Goal: Transaction & Acquisition: Purchase product/service

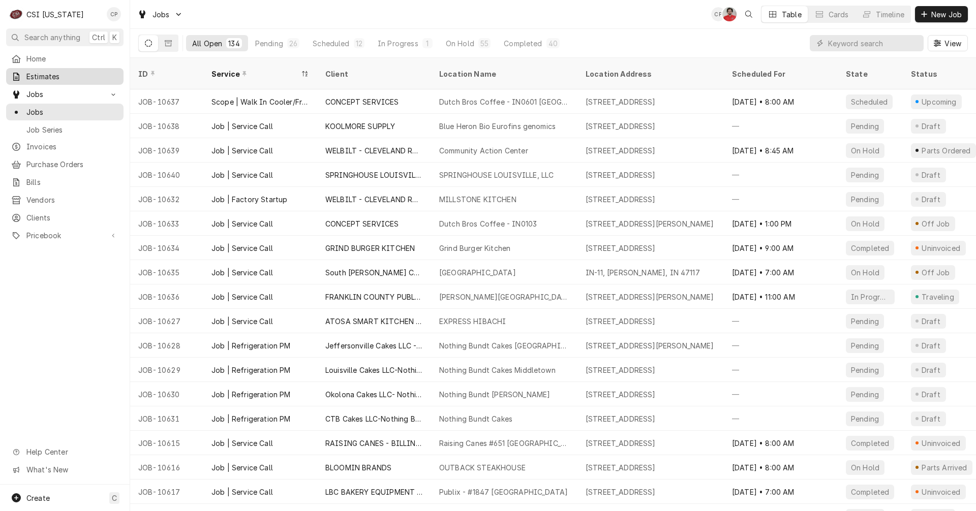
click at [46, 73] on span "Estimates" at bounding box center [72, 76] width 92 height 11
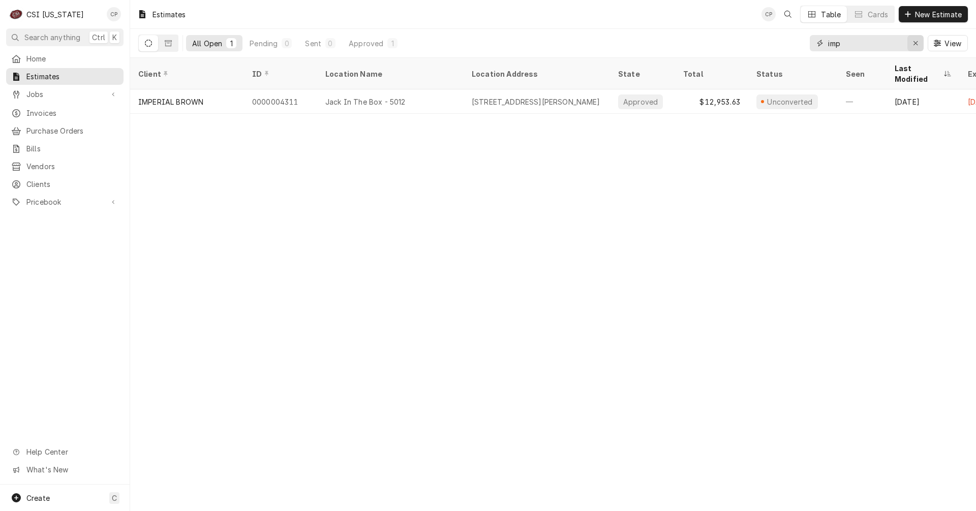
click at [916, 45] on icon "Erase input" at bounding box center [916, 43] width 6 height 7
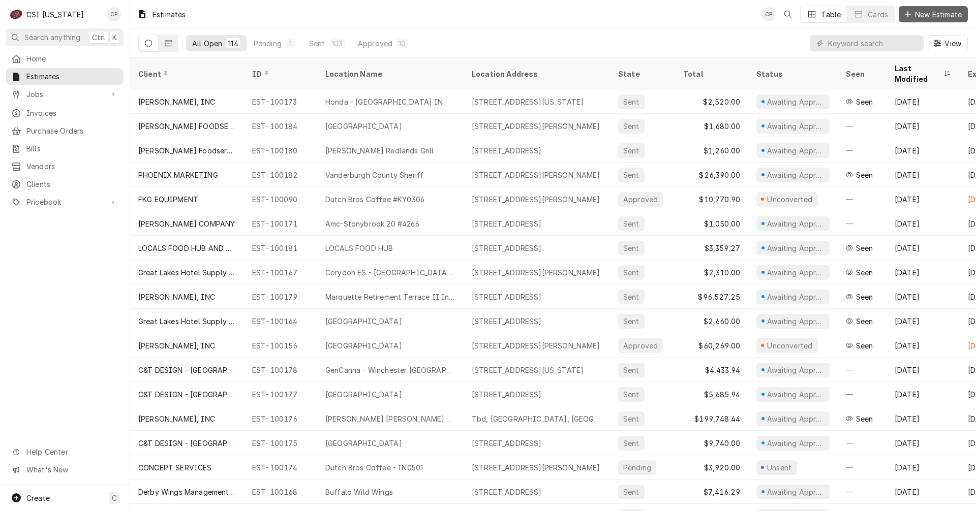
click at [930, 16] on span "New Estimate" at bounding box center [938, 14] width 51 height 11
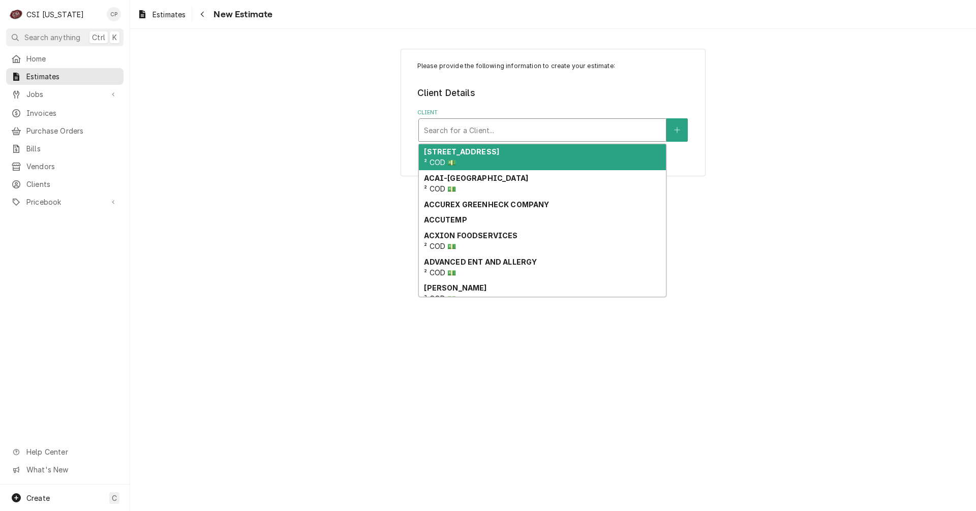
click at [483, 126] on div "Client" at bounding box center [542, 130] width 237 height 18
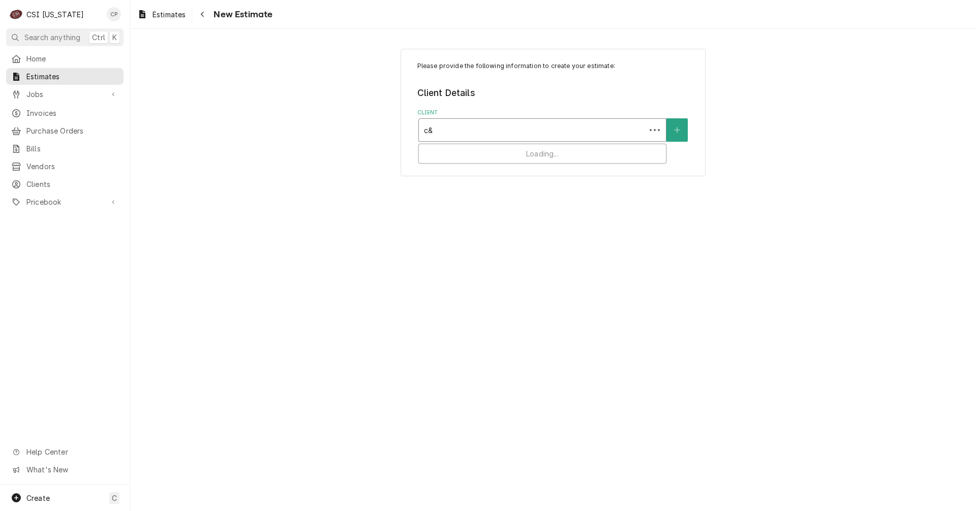
type input "c&t"
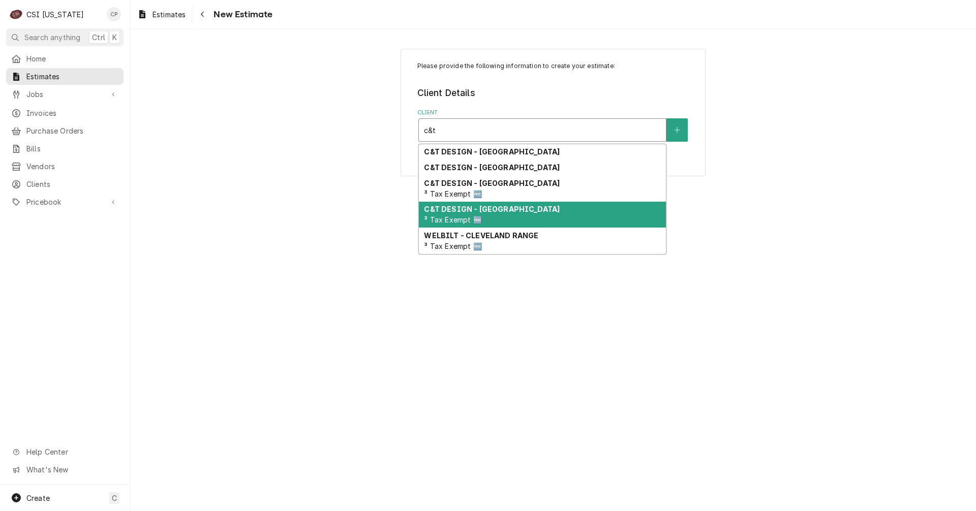
click at [499, 208] on strong "C&T DESIGN - [GEOGRAPHIC_DATA]" at bounding box center [492, 209] width 136 height 9
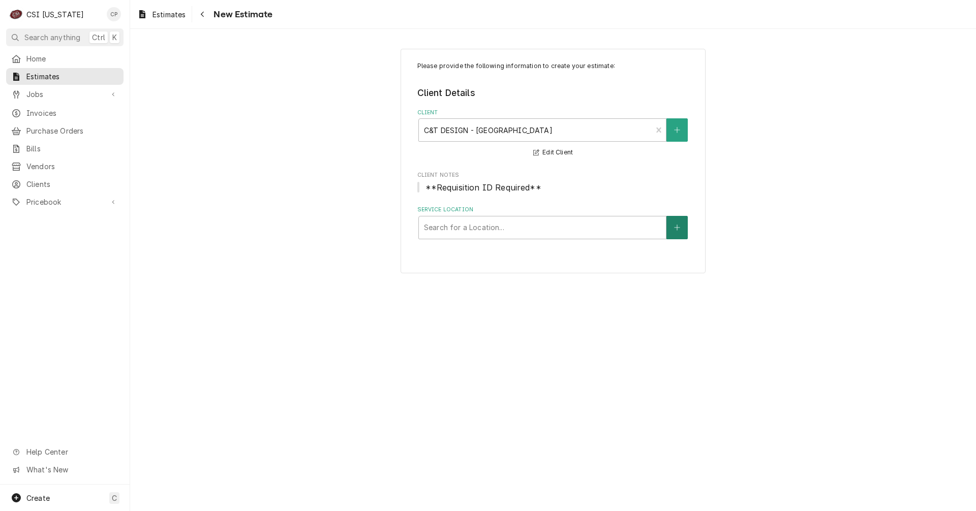
click at [673, 229] on button "Service Location" at bounding box center [677, 227] width 21 height 23
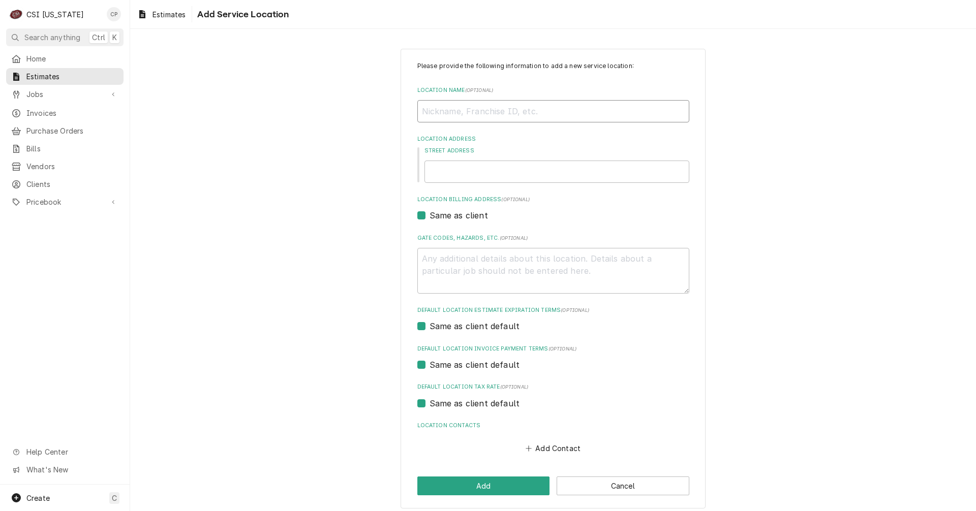
click at [488, 107] on input "Location Name ( optional )" at bounding box center [553, 111] width 272 height 22
click at [467, 111] on input "Location Name ( optional )" at bounding box center [553, 111] width 272 height 22
type textarea "x"
type input "O"
type textarea "x"
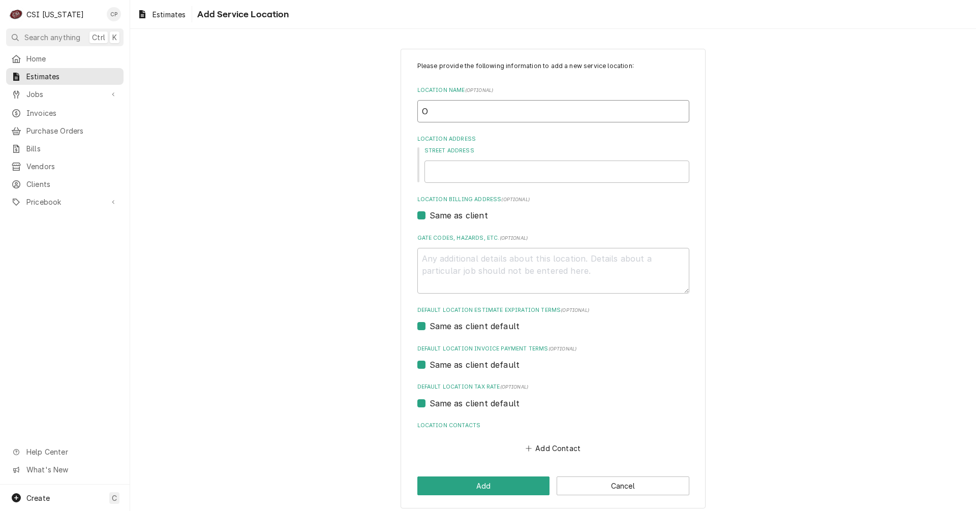
type input "Ou"
type textarea "x"
type input "Out"
type textarea "x"
type input "Outw"
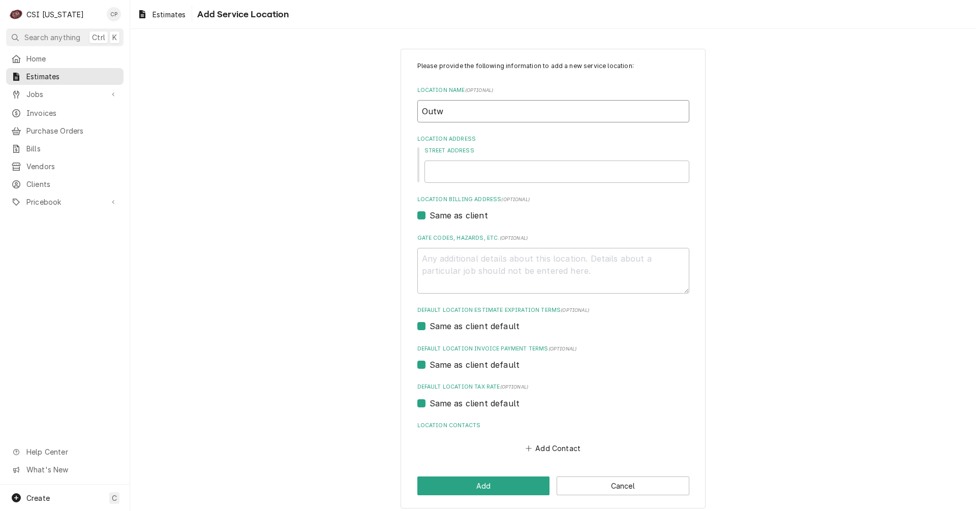
type textarea "x"
type input "Outwo"
type textarea "x"
type input "Outwoo"
type textarea "x"
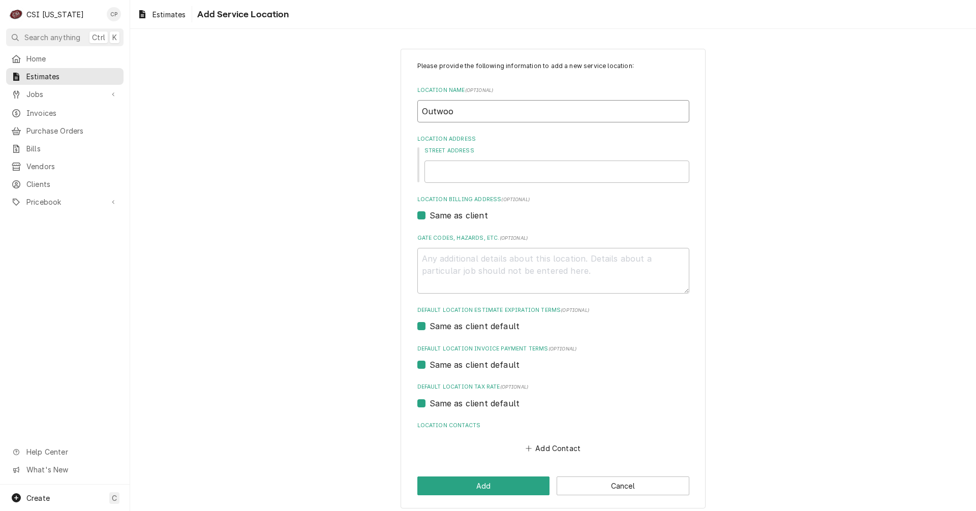
type input "Outwood"
type textarea "x"
type input "Outwood"
type textarea "x"
type input "Outwood R"
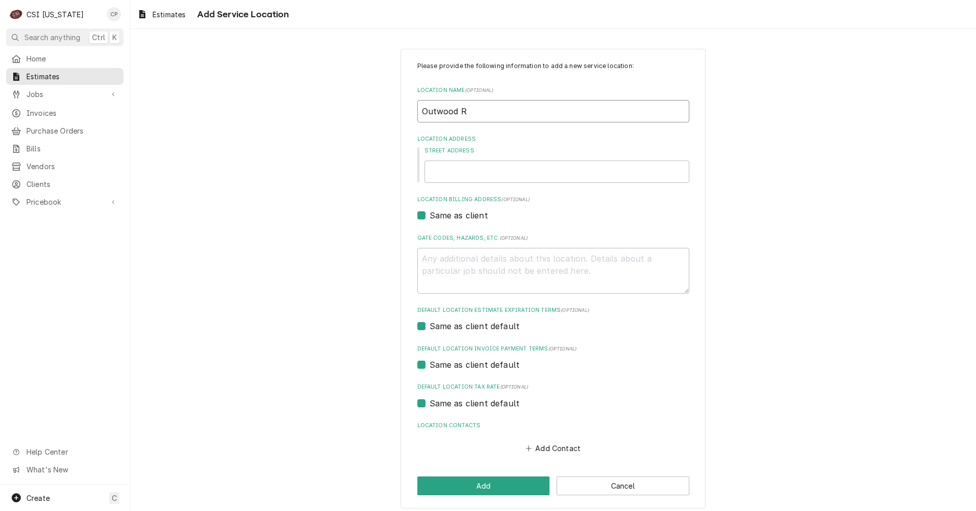
type textarea "x"
type input "Outwood Re"
type textarea "x"
type input "Outwood Res"
type textarea "x"
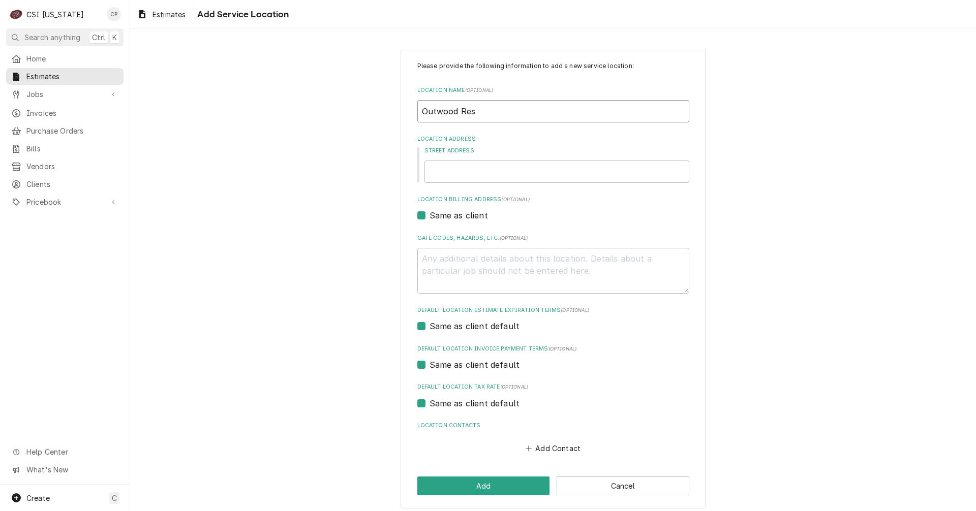
type input "Outwood Resc"
type textarea "x"
type input "Outwood Resca"
type textarea "x"
type input "Outwood Rescar"
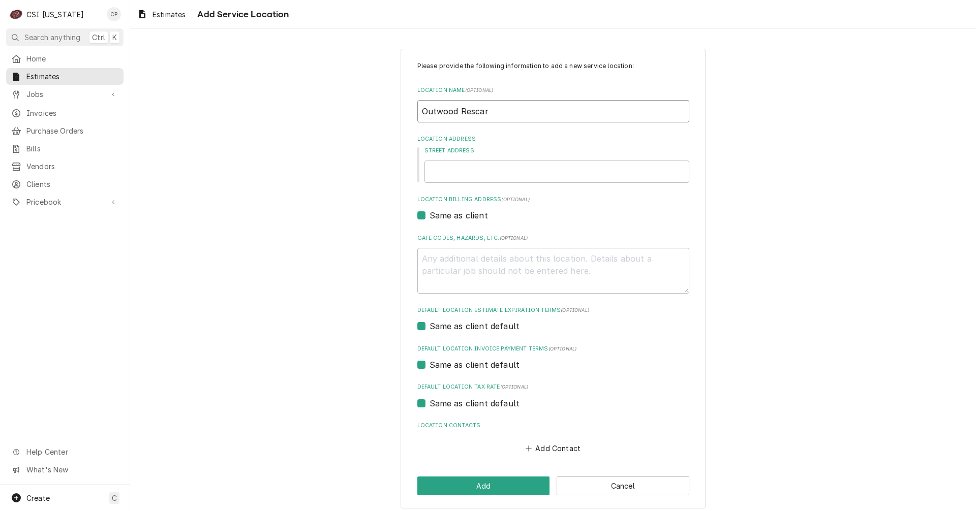
type textarea "x"
type input "Outwood Rescare"
type textarea "x"
type input "Outwood Rescare"
drag, startPoint x: 368, startPoint y: 96, endPoint x: 330, endPoint y: 95, distance: 37.1
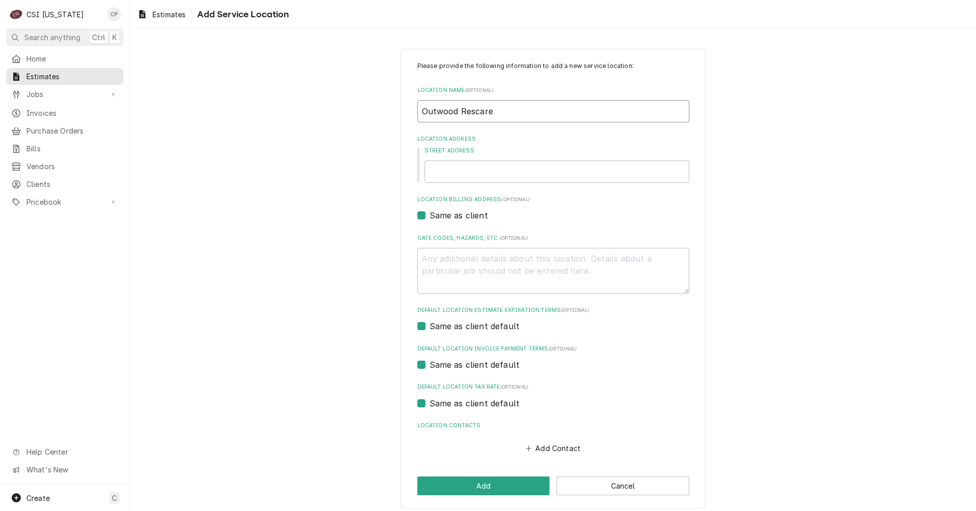
click at [330, 95] on div "Please provide the following information to add a new service location: Locatio…" at bounding box center [553, 279] width 846 height 478
type textarea "x"
type input "R"
type textarea "x"
type input "Re"
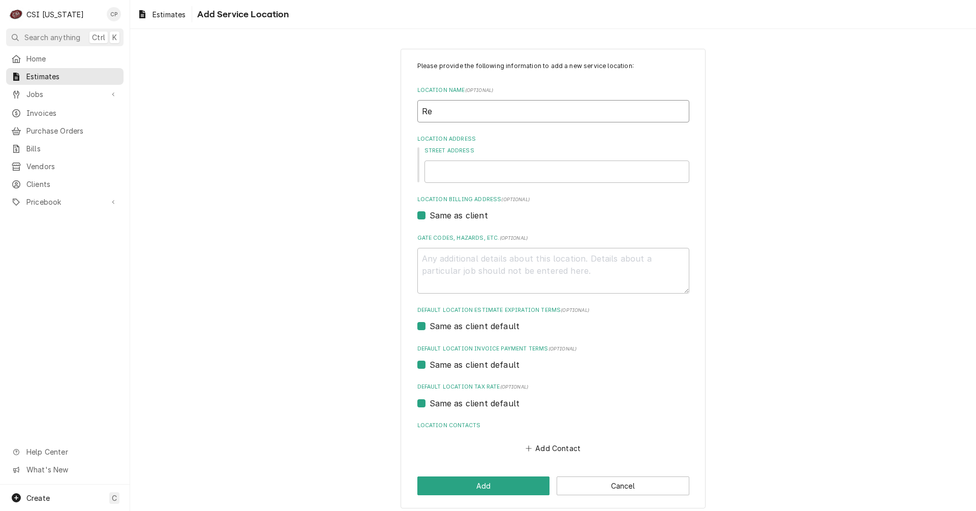
type textarea "x"
type input "Res"
type textarea "x"
type input "Resc"
type textarea "x"
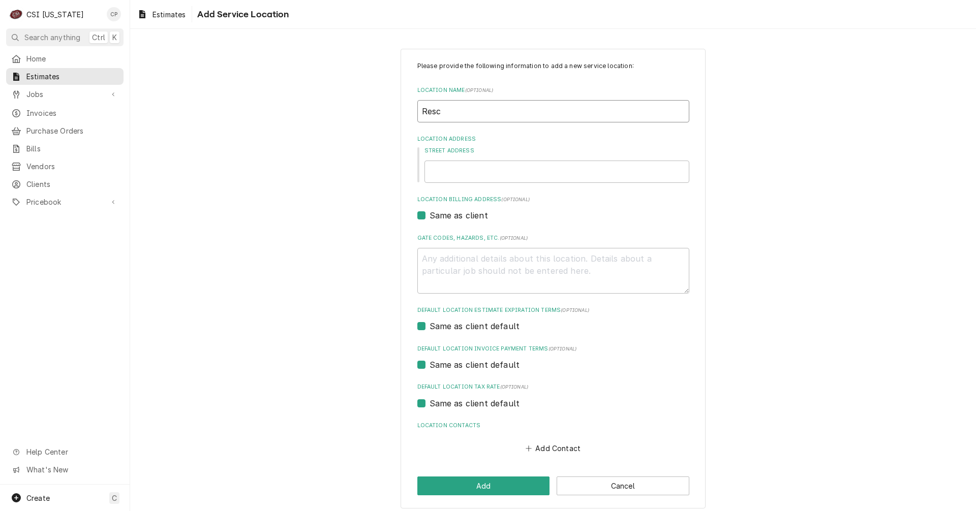
type input "Resca"
type textarea "x"
type input "Resc"
type textarea "x"
type input "Res"
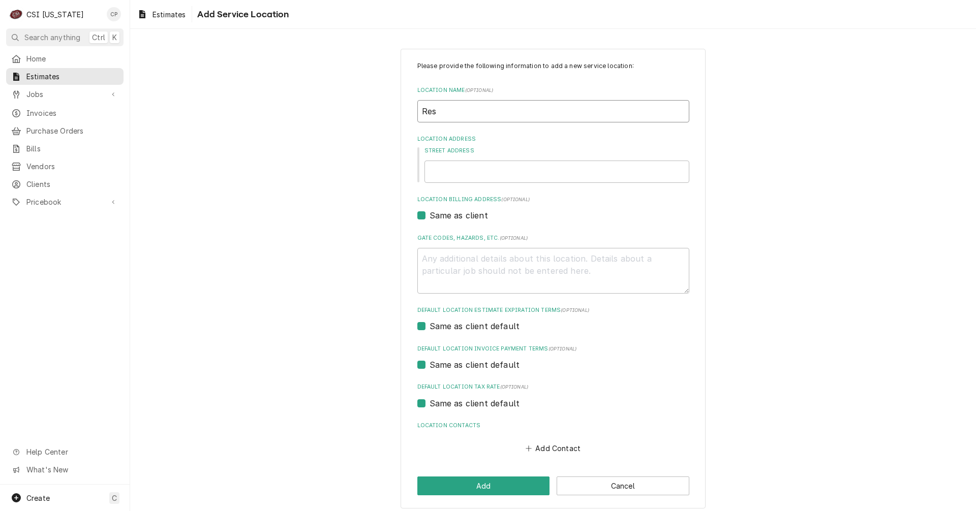
type textarea "x"
type input "ResC"
type textarea "x"
type input "ResCa"
type textarea "x"
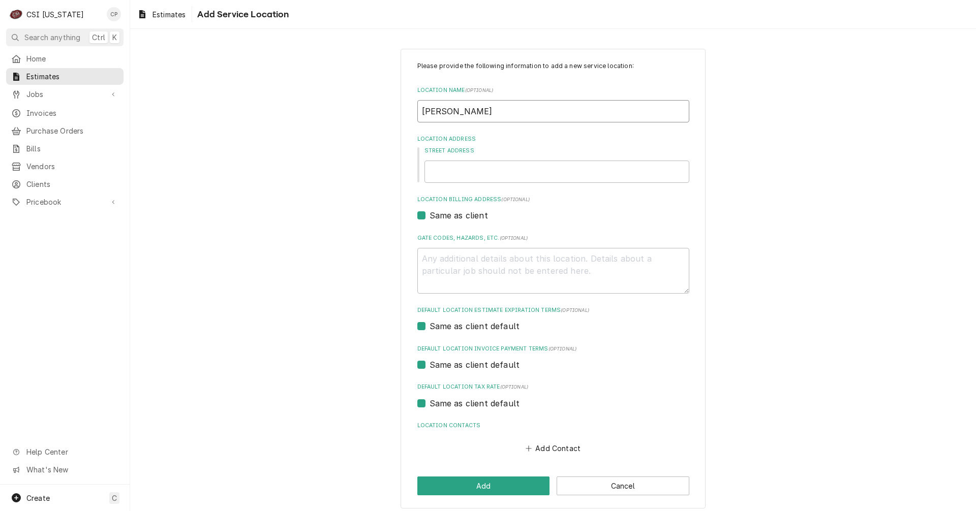
type input "ResCar"
type textarea "x"
type input "ResCare"
type textarea "x"
type input "ResCare"
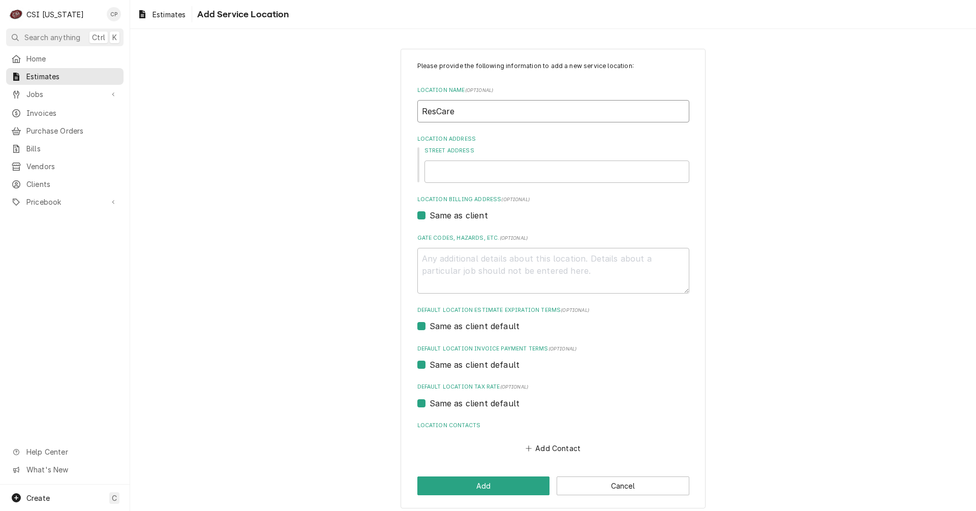
type textarea "x"
type input "ResCare c"
type textarea "x"
type input "ResCare co"
type textarea "x"
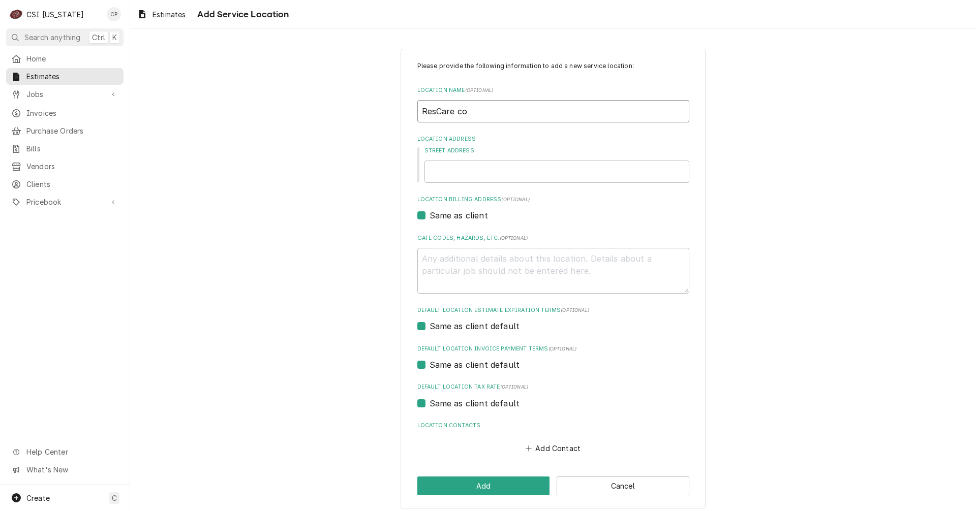
type input "ResCare com"
type textarea "x"
type input "ResCare comm"
type textarea "x"
type input "ResCare commu"
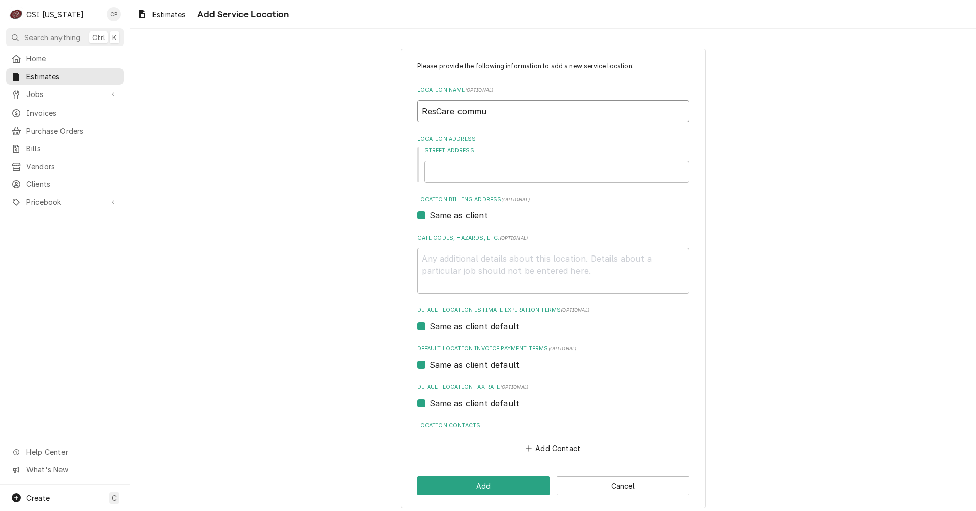
type textarea "x"
type input "ResCare commun"
type textarea "x"
type input "ResCare communi"
type textarea "x"
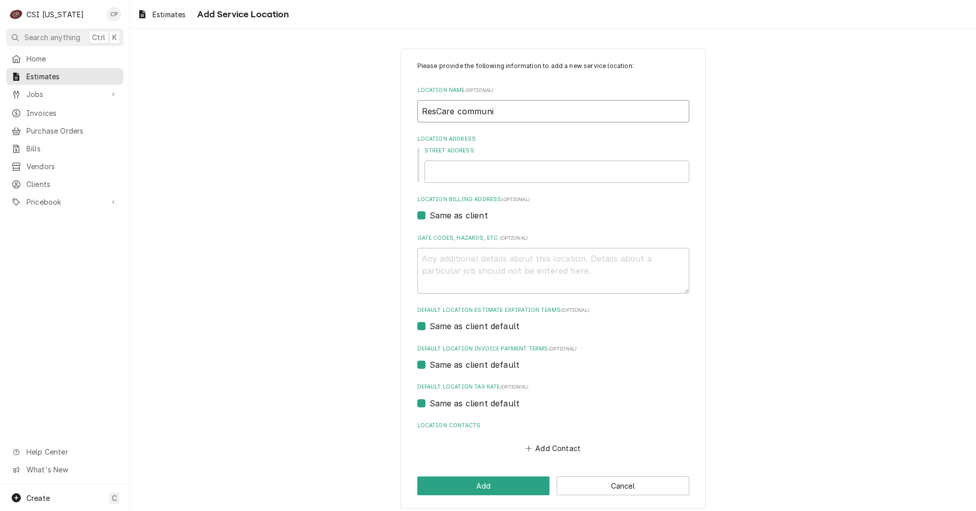
type input "ResCare communit"
type textarea "x"
type input "ResCare community"
type textarea "x"
type input "ResCare community"
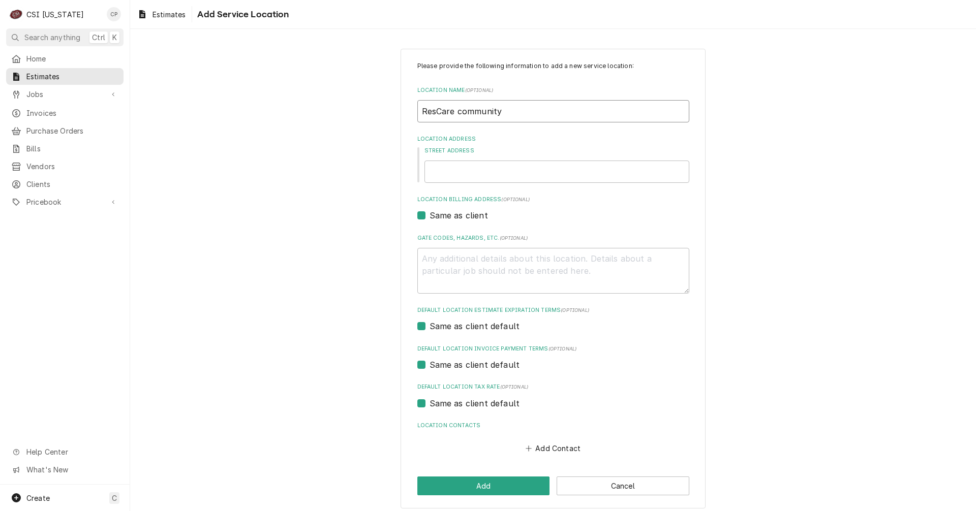
type textarea "x"
type input "ResCare community"
type textarea "x"
type input "ResCare communit"
type textarea "x"
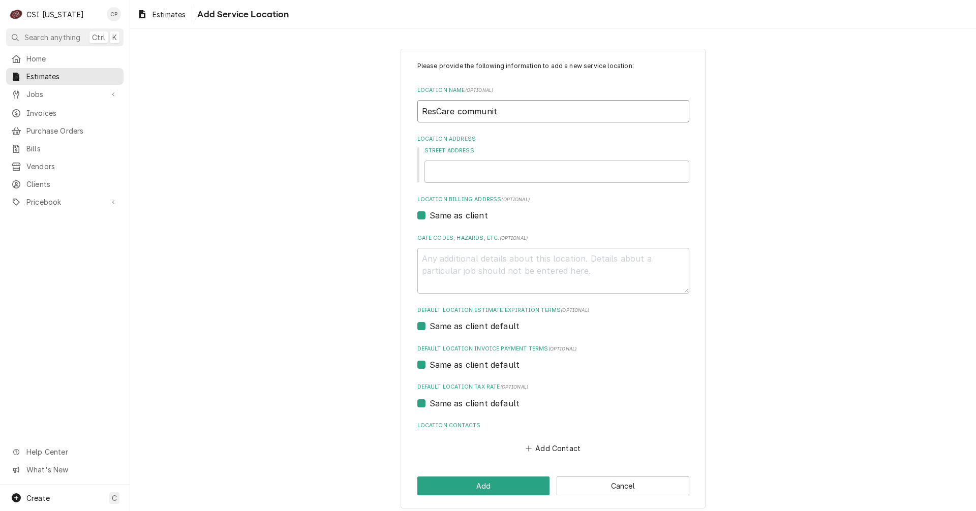
type input "ResCare communi"
type textarea "x"
type input "ResCare commun"
type textarea "x"
type input "ResCare commu"
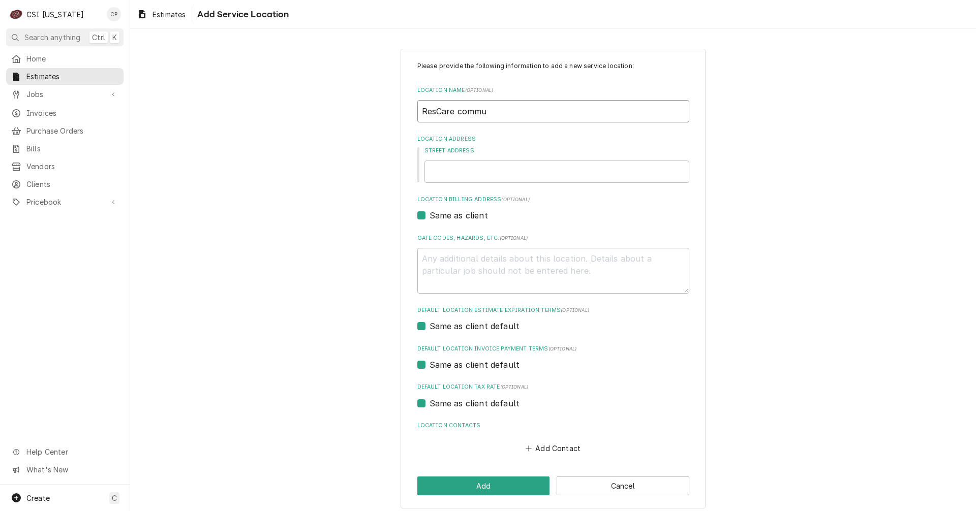
type textarea "x"
type input "ResCare comm"
type textarea "x"
type input "ResCare com"
type textarea "x"
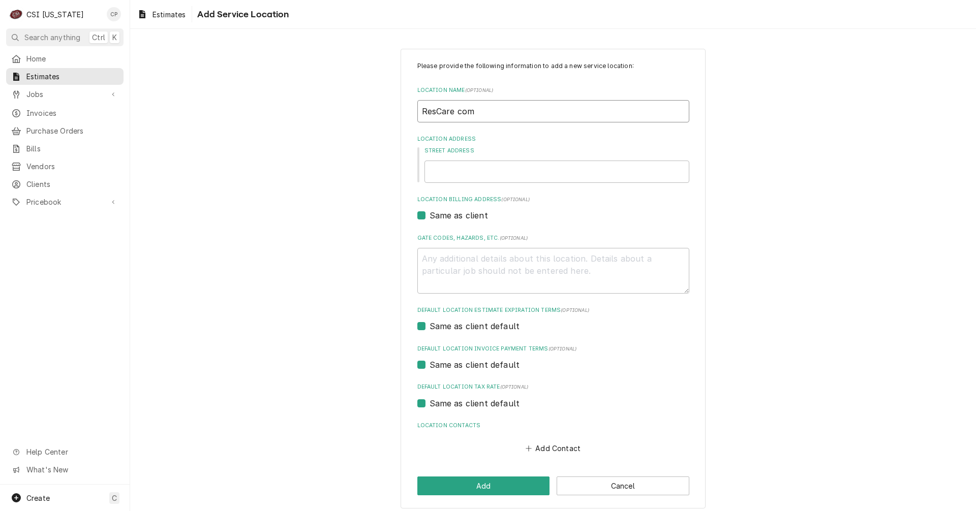
type input "ResCare co"
type textarea "x"
type input "ResCare c"
type textarea "x"
type input "ResCare"
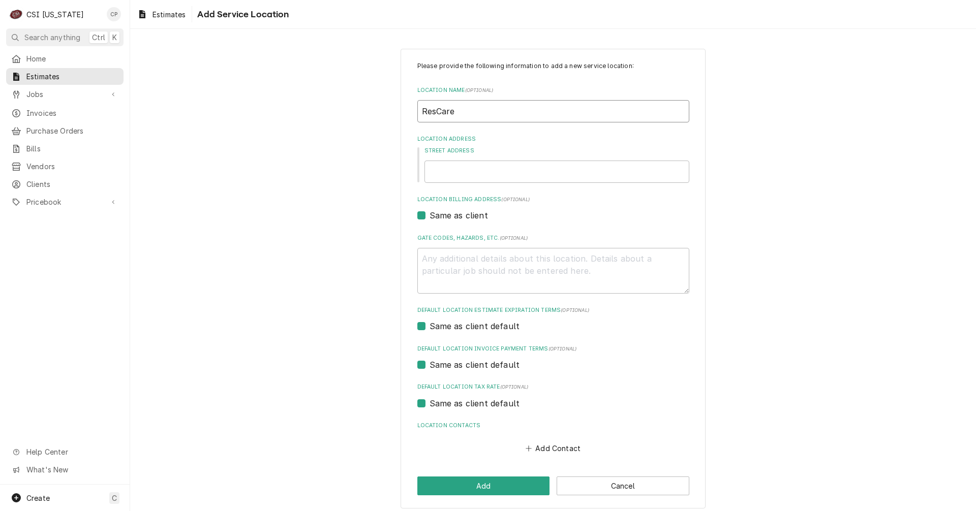
type textarea "x"
type input "ResCare C"
type textarea "x"
type input "ResCare Co"
type textarea "x"
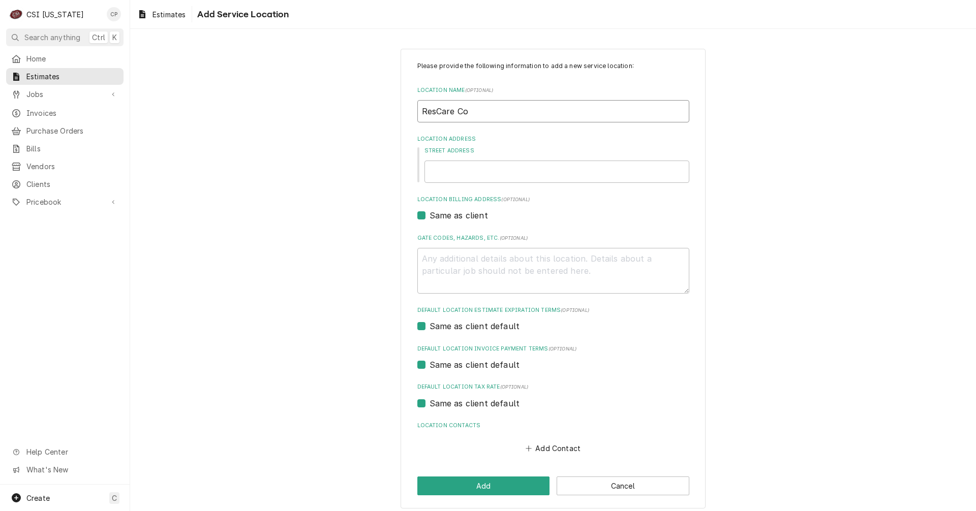
type input "ResCare Com"
type textarea "x"
type input "ResCare Comm"
type textarea "x"
type input "ResCare Commu"
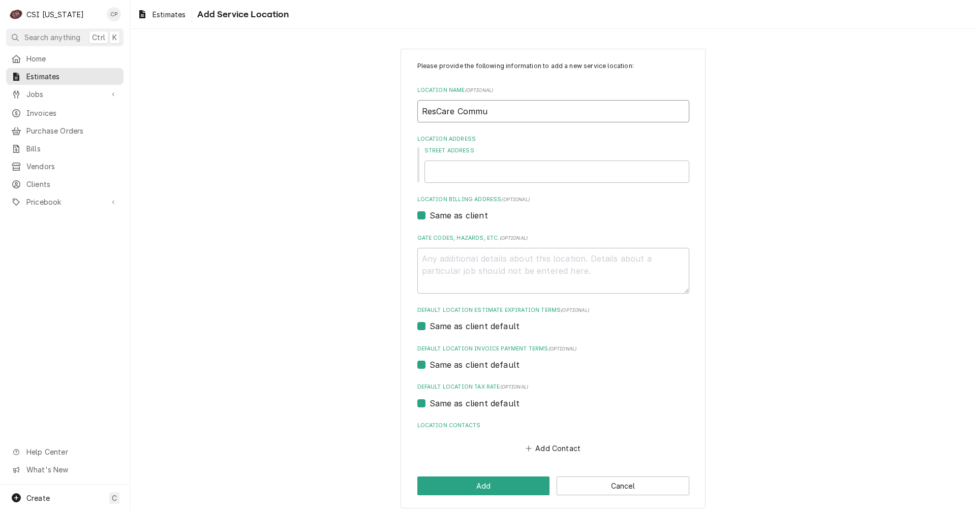
type textarea "x"
type input "ResCare Commun"
type textarea "x"
type input "ResCare Communi"
type textarea "x"
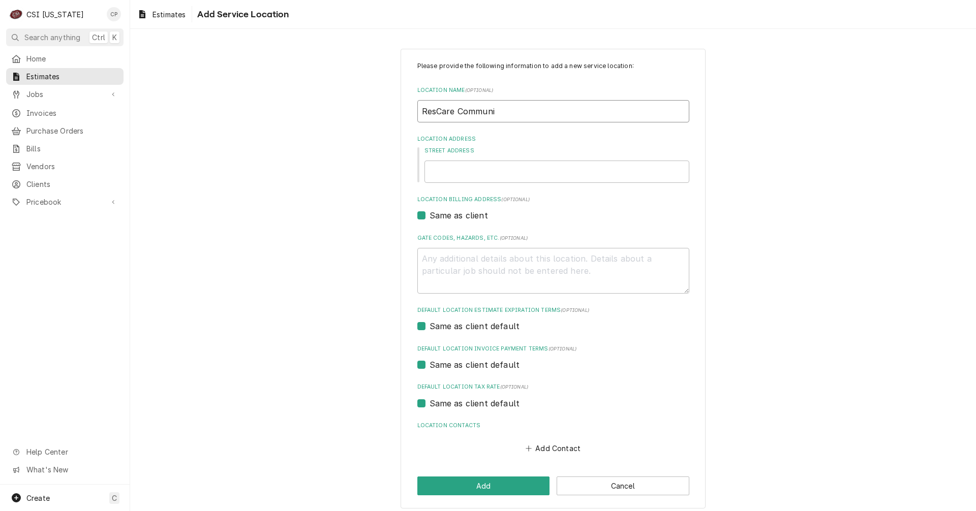
type input "ResCare Communit"
type textarea "x"
type input "ResCare Community"
type textarea "x"
type input "ResCare Community"
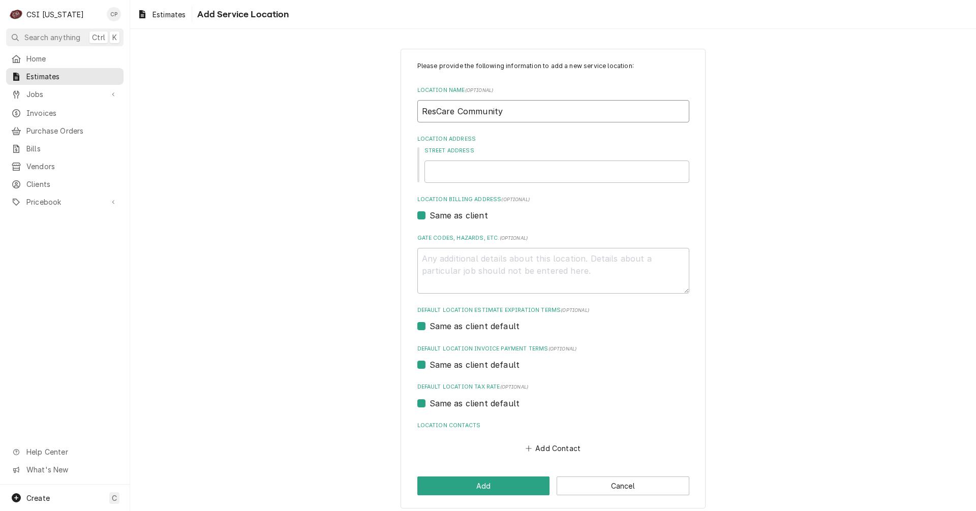
type textarea "x"
type input "ResCare Community L"
type textarea "x"
type input "ResCare Community Li"
type textarea "x"
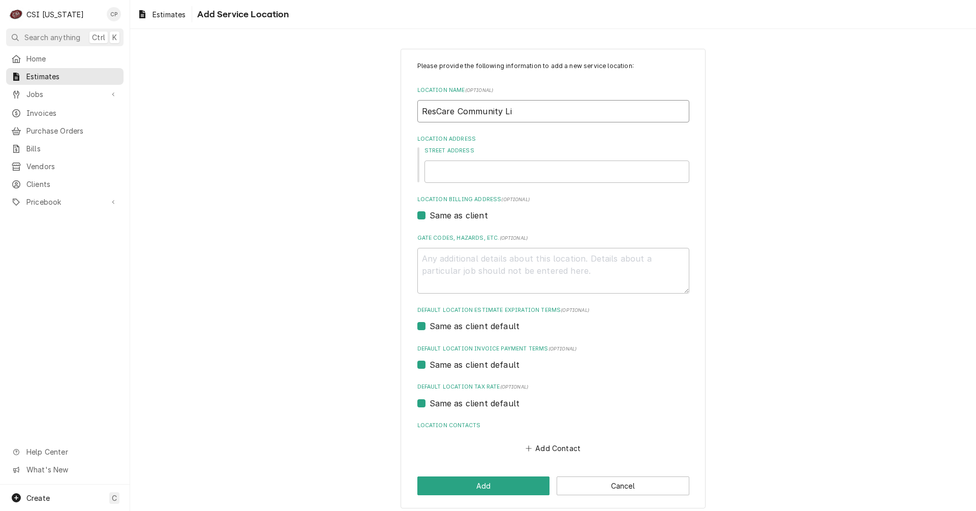
type input "ResCare Community Liv"
type textarea "x"
type input "ResCare Community Livi"
type textarea "x"
type input "ResCare Community Livin"
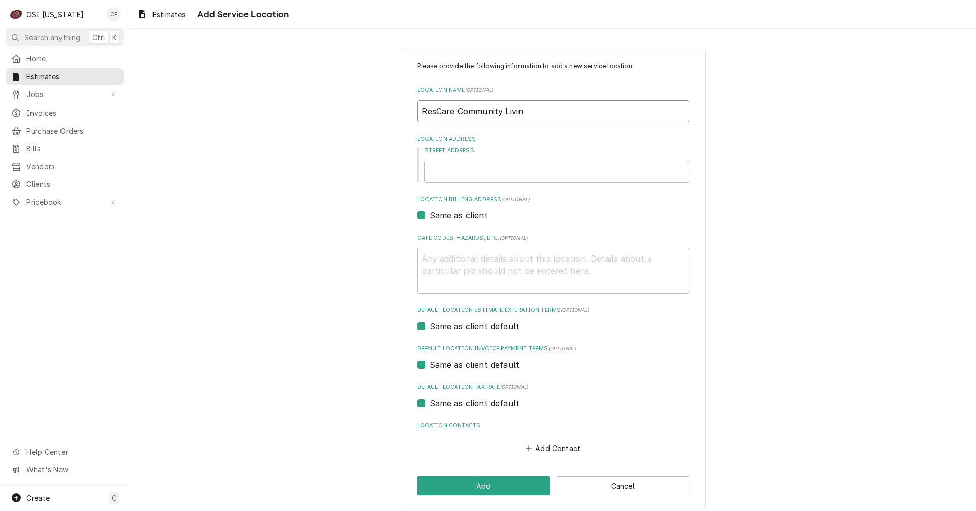
type textarea "x"
type input "ResCare Community Living"
type textarea "x"
type input "ResCare Community Living"
type textarea "x"
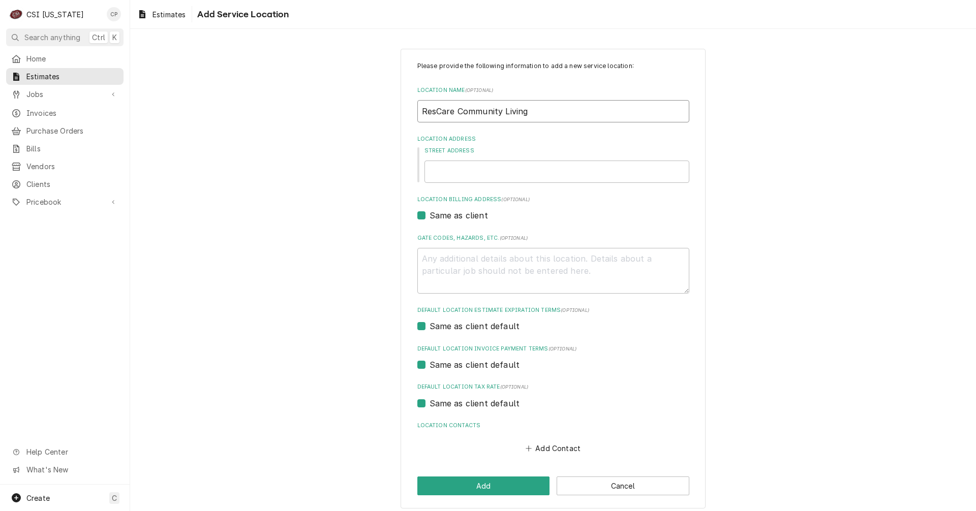
type input "ResCare Community Living -"
type textarea "x"
type input "ResCare Community Living -"
type textarea "x"
type input "ResCare Community Living - O"
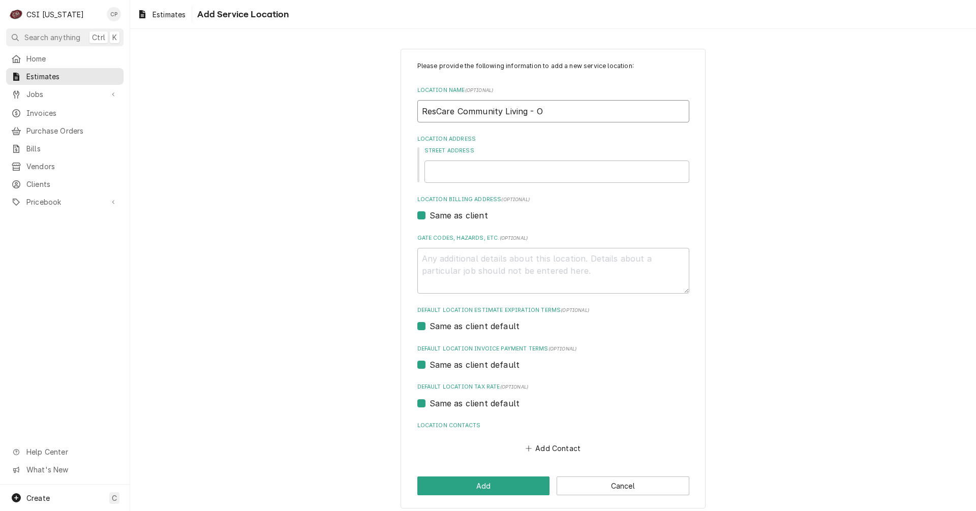
type textarea "x"
type input "ResCare Community Living - Ot"
type textarea "x"
type input "ResCare Community Living - O"
type textarea "x"
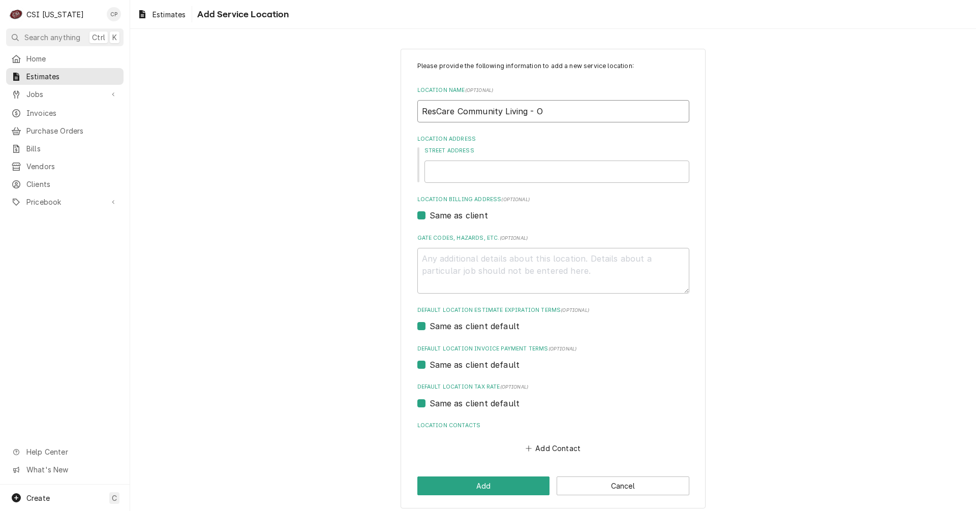
type input "ResCare Community Living - Ou"
type textarea "x"
type input "ResCare Community Living - Out"
type textarea "x"
type input "ResCare Community Living - Outw"
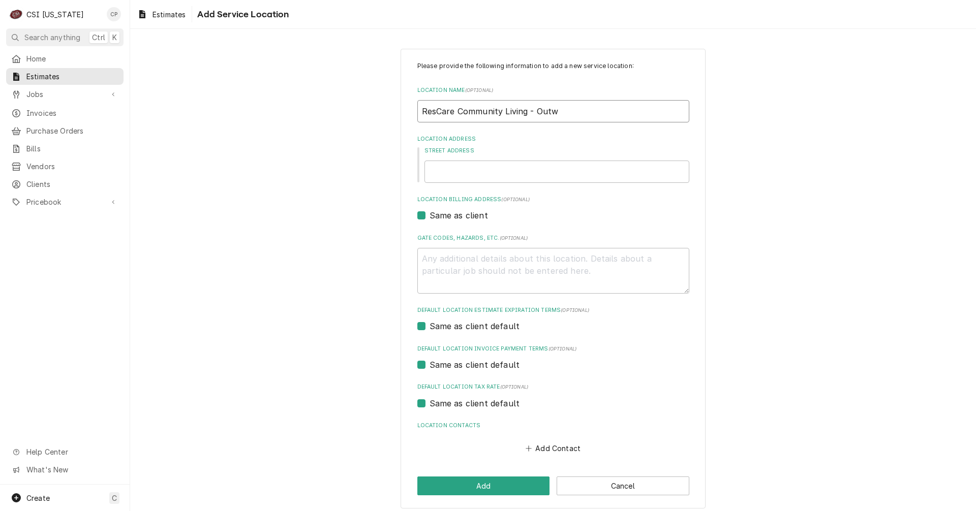
type textarea "x"
type input "ResCare Community Living - Outwo"
type textarea "x"
type input "ResCare Community Living - Outwoo"
type textarea "x"
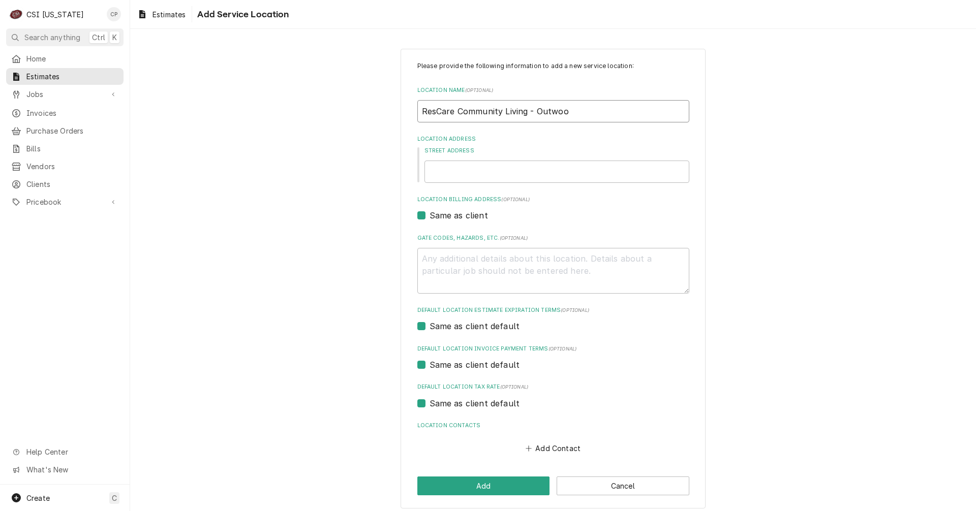
type input "ResCare Community Living - [GEOGRAPHIC_DATA]"
type textarea "x"
type input "ResCare Community Living - [GEOGRAPHIC_DATA]"
click at [442, 171] on input "Street Address" at bounding box center [557, 172] width 265 height 22
type textarea "x"
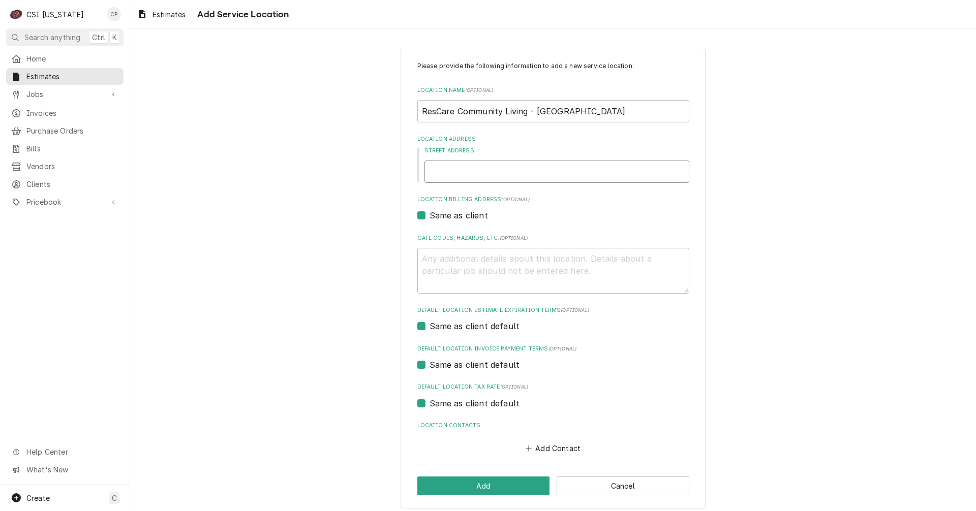
type input "2"
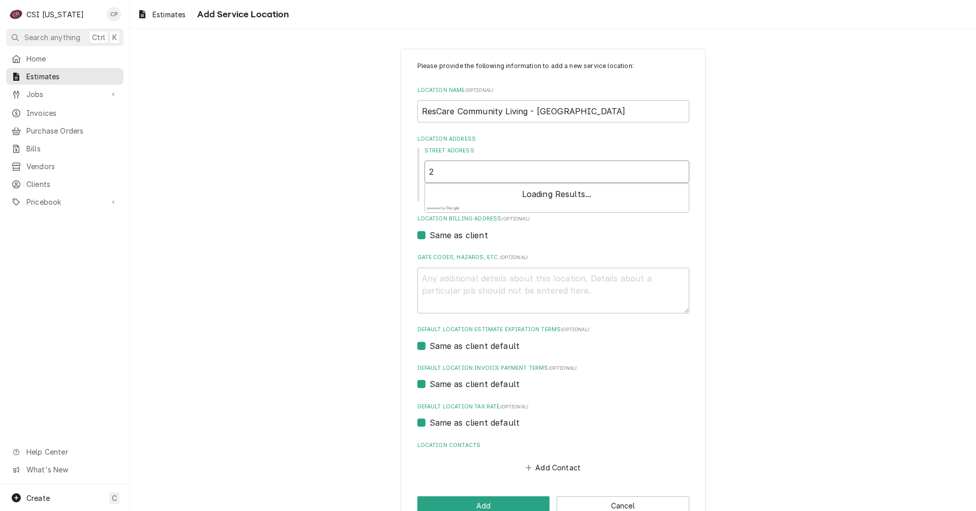
type textarea "x"
type input "23"
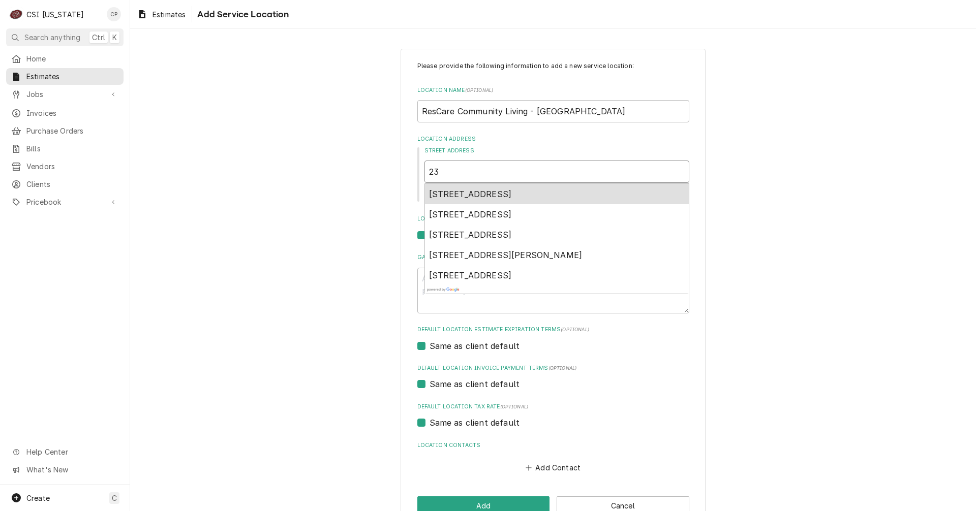
type textarea "x"
type input "235"
type textarea "x"
type input "2352"
type textarea "x"
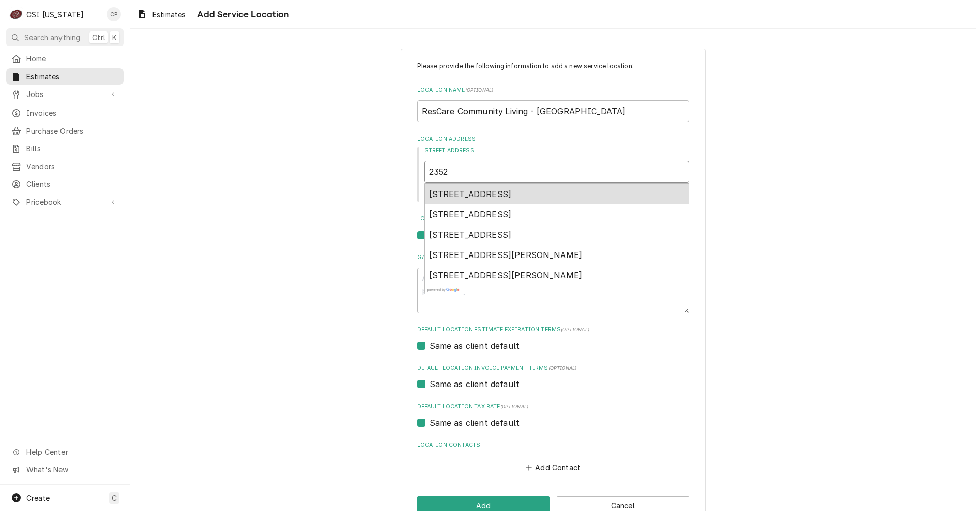
type input "23524"
type textarea "x"
type input "23524"
type textarea "x"
type input "23524 S"
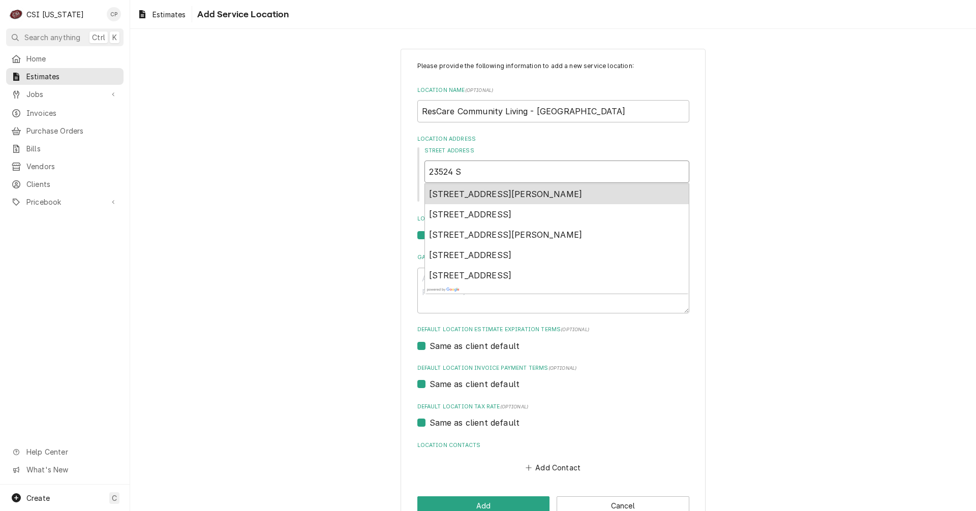
type textarea "x"
type input "23524"
type textarea "x"
type input "23524 D"
type textarea "x"
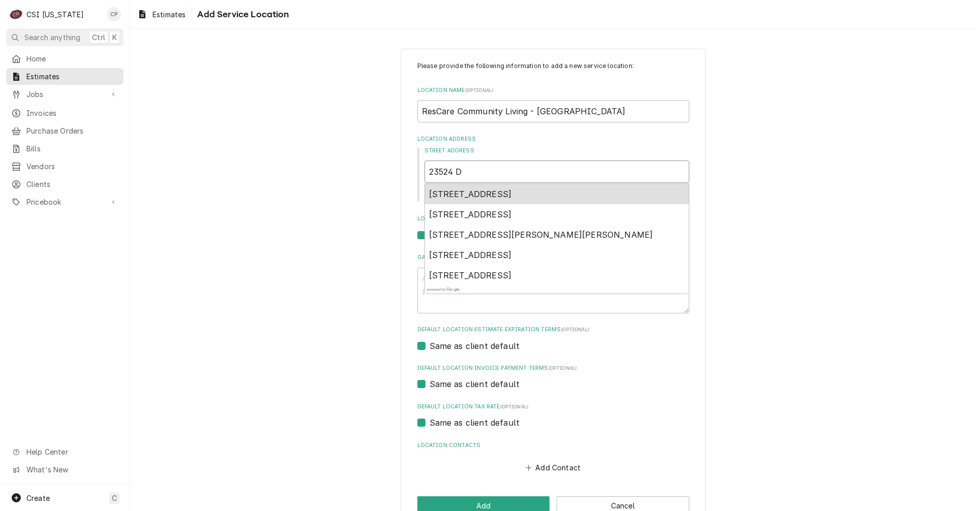
type input "23524 Da"
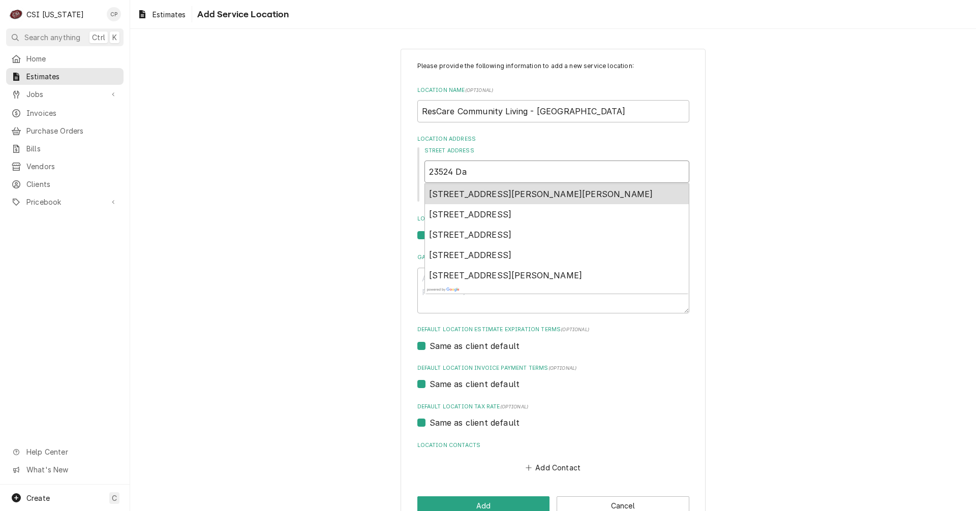
type textarea "x"
type input "23524 Daw"
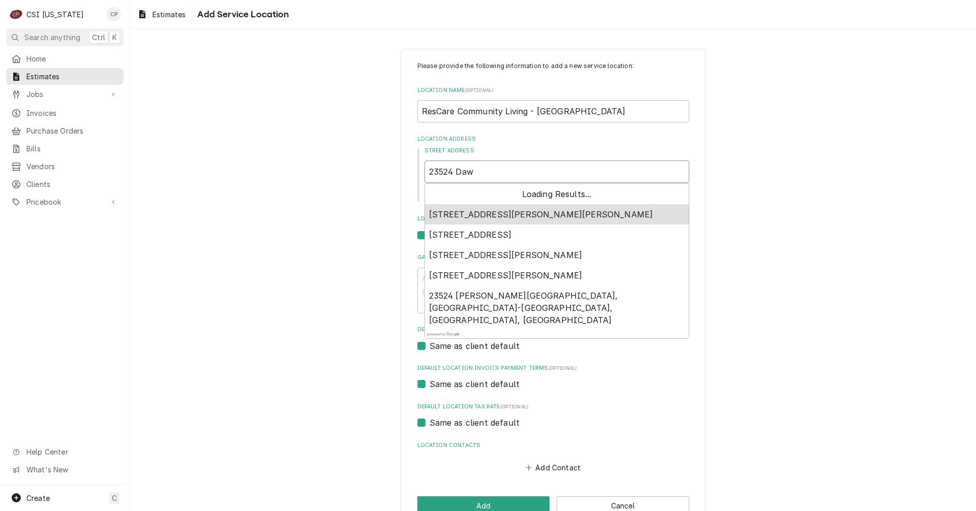
type textarea "x"
type input "23524 Daws"
type textarea "x"
type input "23524 Dawso"
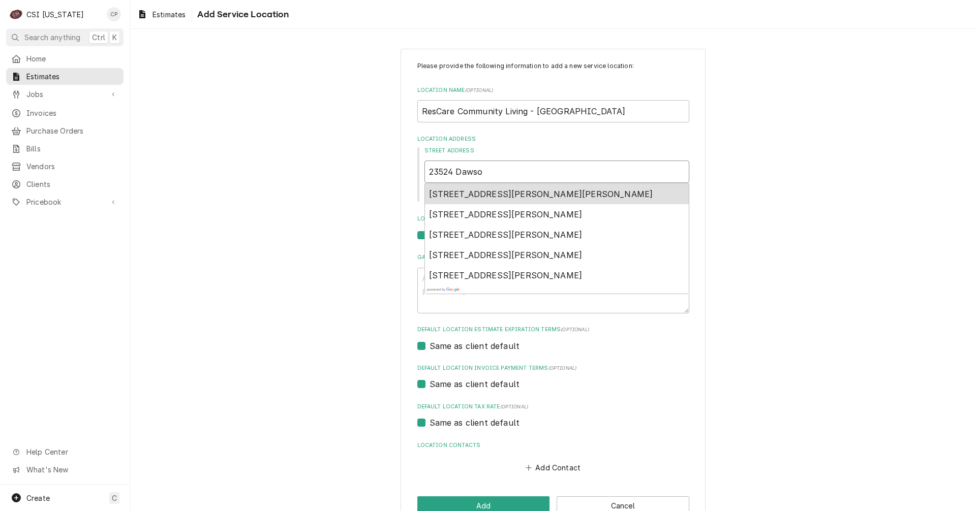
type textarea "x"
type input "23524 Dawson"
click at [488, 196] on span "23524 Dawson Springs Road, Dawson Springs, KY, USA" at bounding box center [541, 194] width 224 height 10
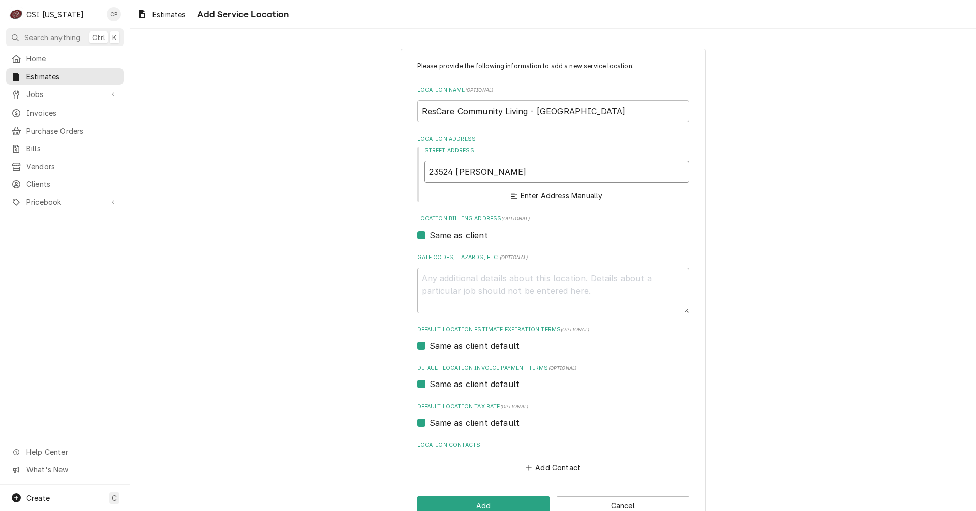
type textarea "x"
type input "23524 Dawson Springs Rd"
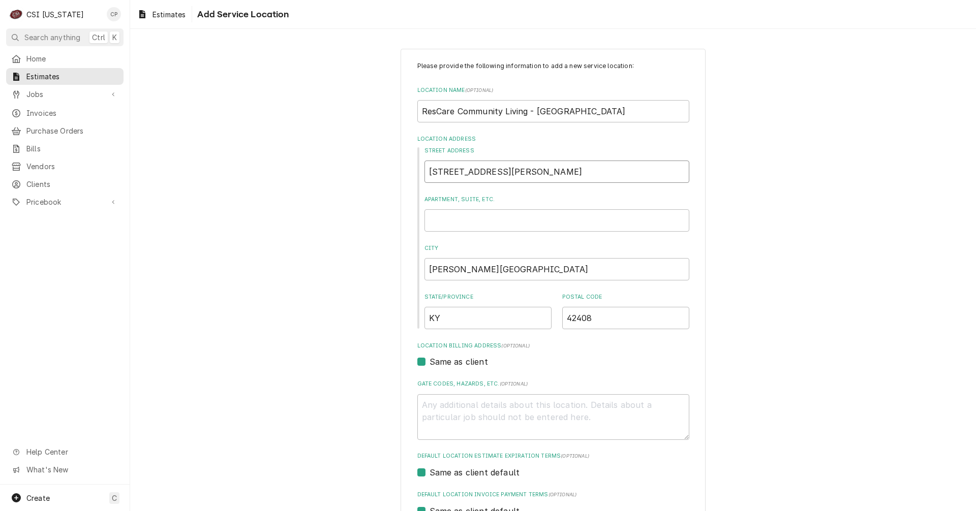
type textarea "x"
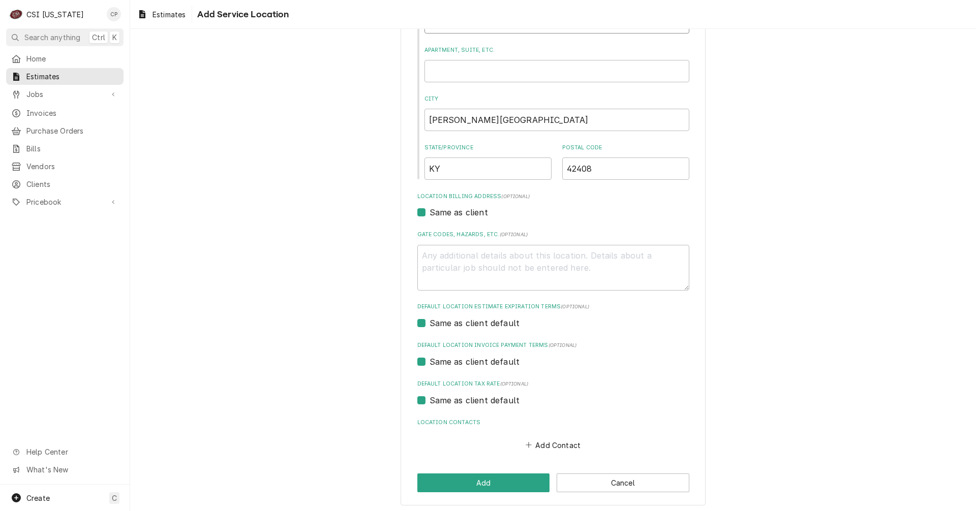
scroll to position [153, 0]
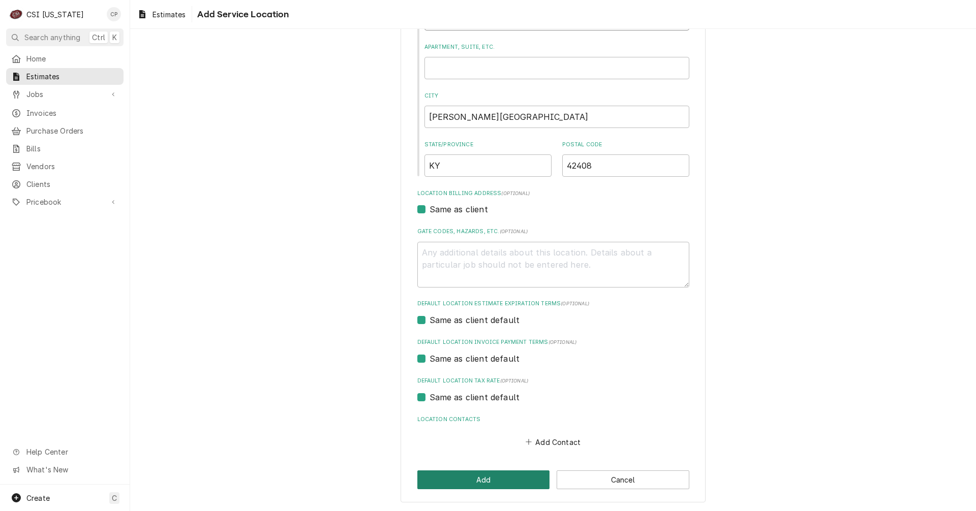
type input "23524 Dawson Springs Rd"
click at [486, 485] on button "Add" at bounding box center [483, 480] width 133 height 19
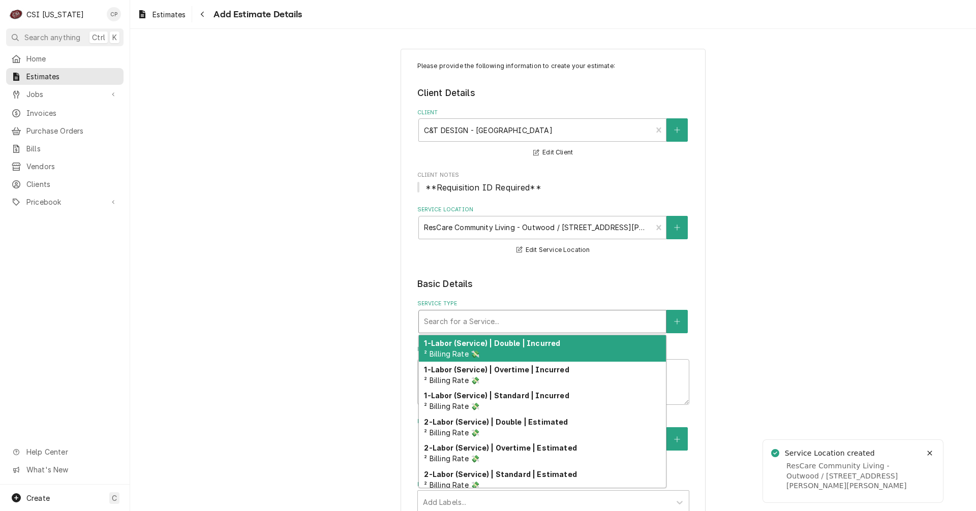
click at [444, 320] on div "Service Type" at bounding box center [542, 322] width 237 height 18
type textarea "x"
type input "r"
type textarea "x"
type input "re"
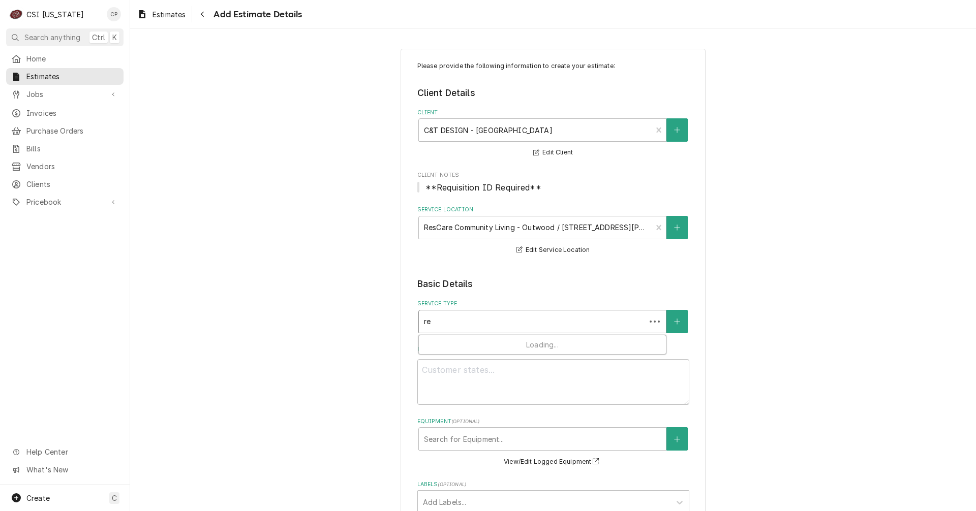
type textarea "x"
type input "rec"
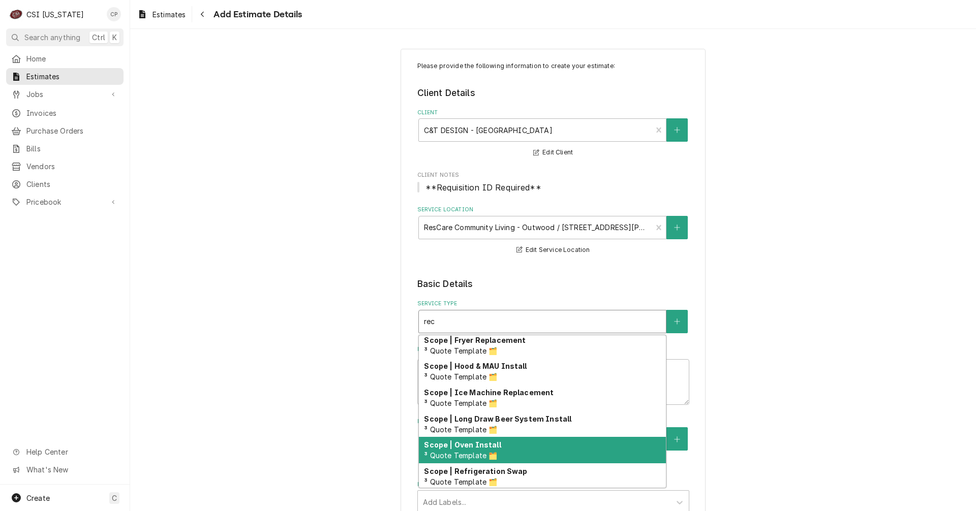
scroll to position [211, 0]
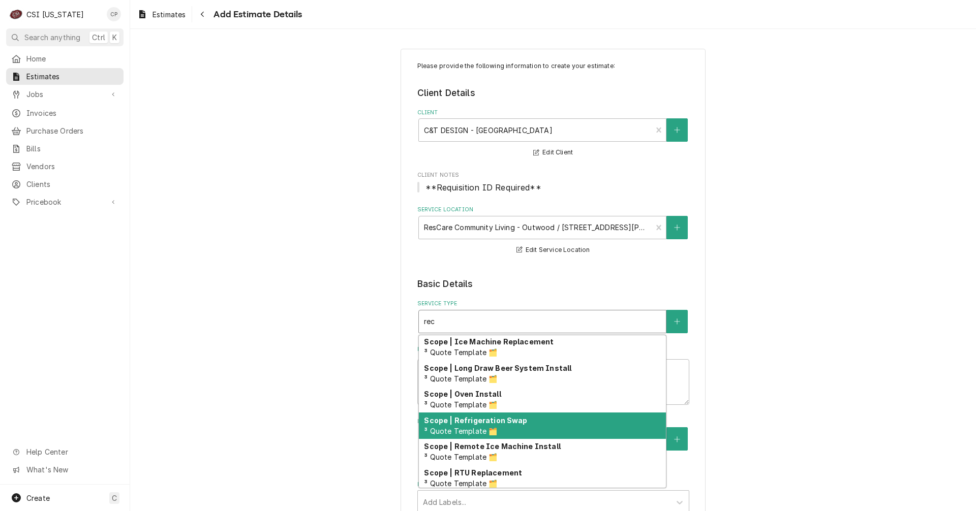
click at [497, 425] on strong "Scope | Refrigeration Swap" at bounding box center [475, 420] width 103 height 9
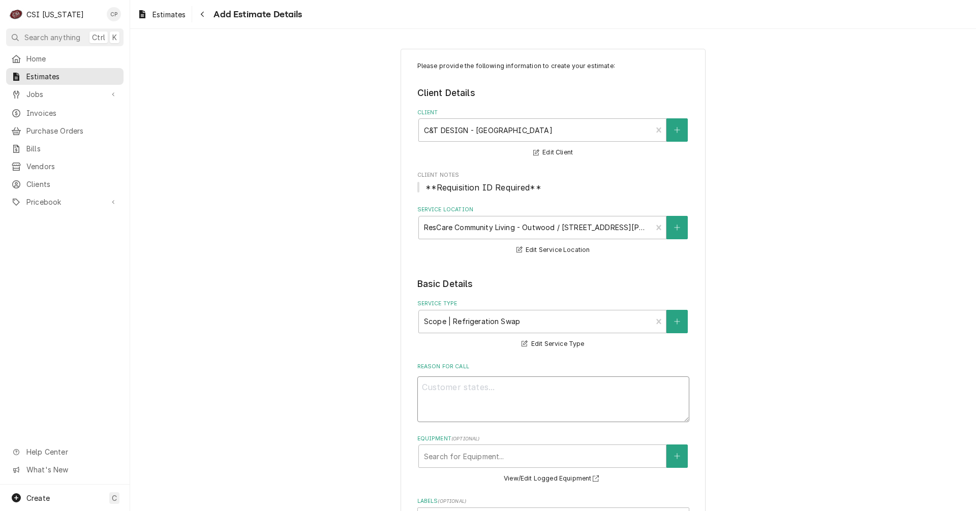
click at [453, 392] on textarea "Reason For Call" at bounding box center [553, 400] width 272 height 46
type textarea "x"
type textarea "T"
type textarea "x"
type textarea "To"
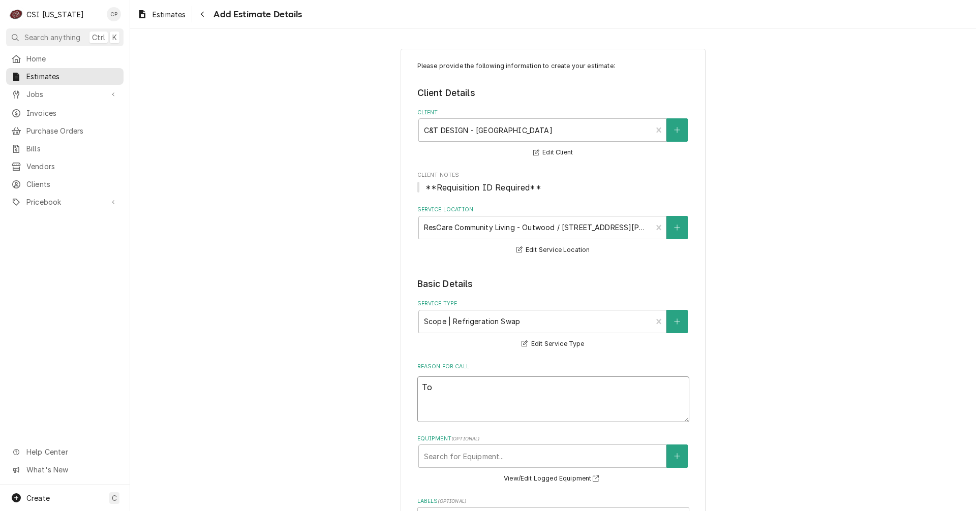
type textarea "x"
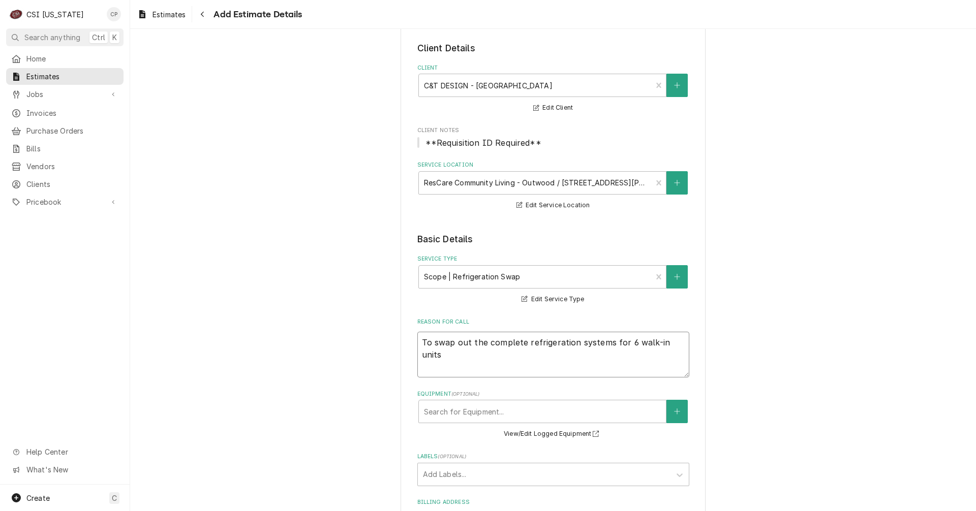
scroll to position [153, 0]
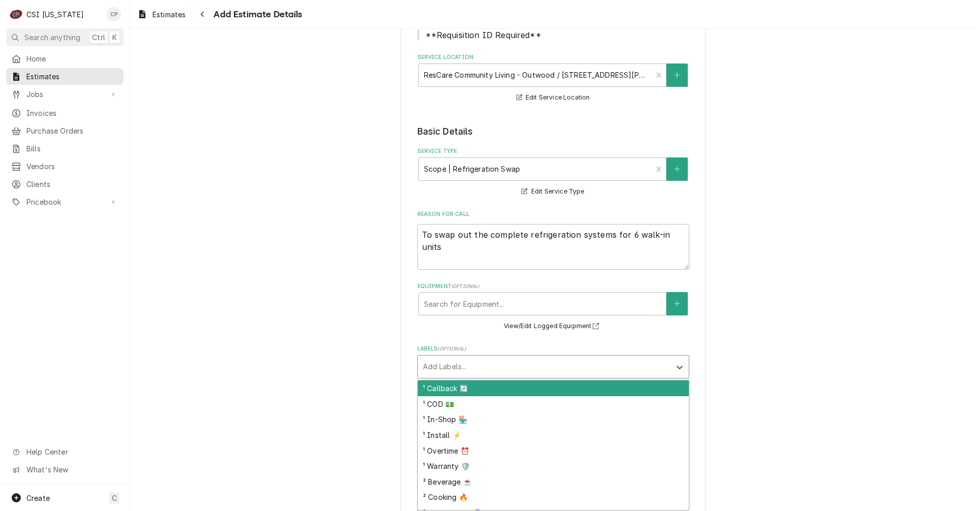
click at [450, 373] on div "Labels" at bounding box center [544, 367] width 243 height 18
click at [438, 384] on div "¹ Install ⚡️" at bounding box center [553, 389] width 271 height 16
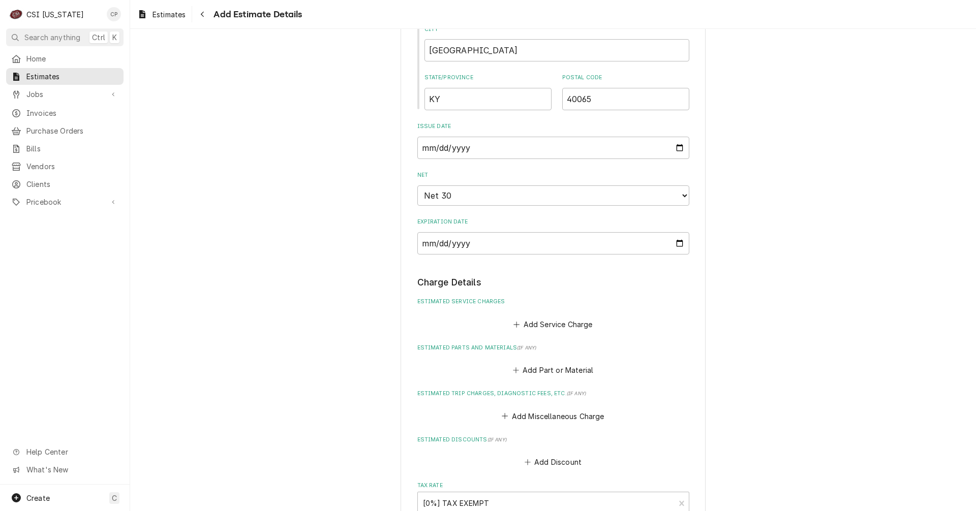
scroll to position [712, 0]
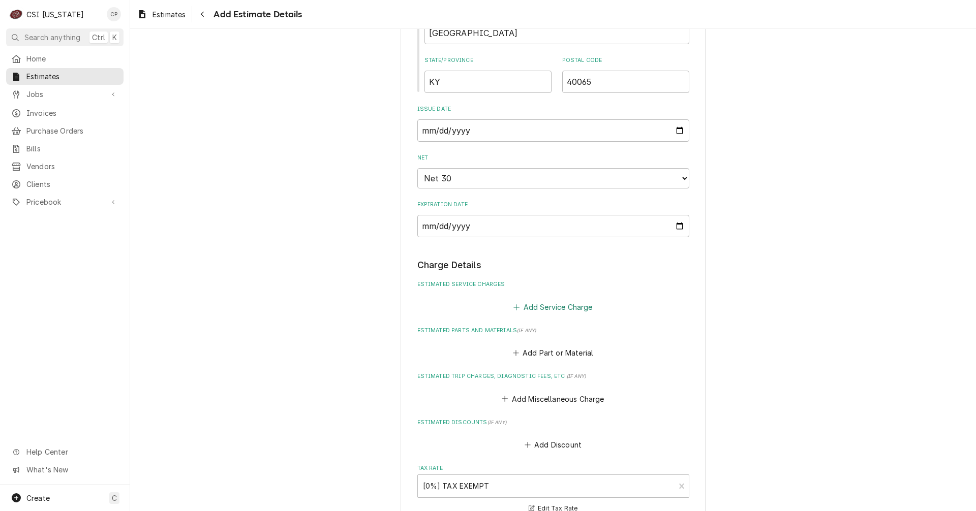
click at [556, 308] on button "Add Service Charge" at bounding box center [553, 307] width 82 height 14
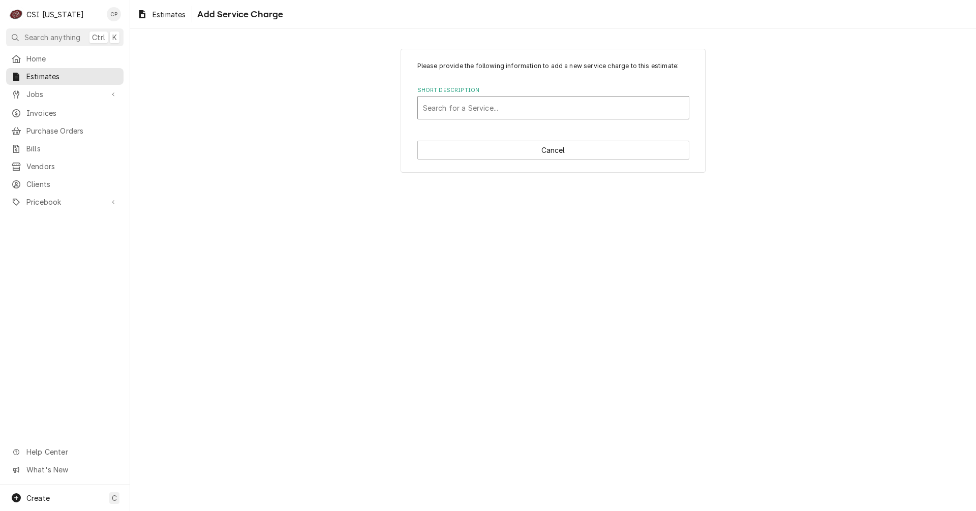
click at [467, 105] on div "Short Description" at bounding box center [553, 108] width 261 height 18
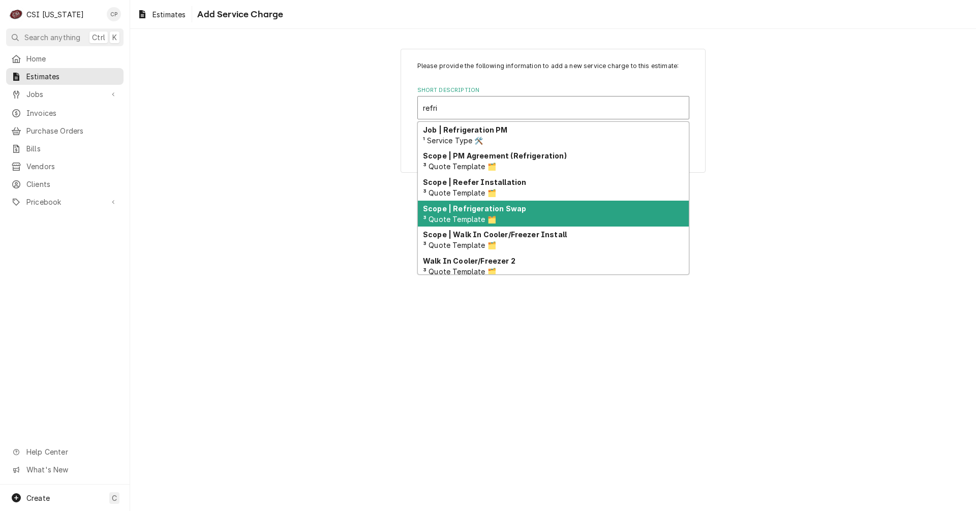
click at [497, 216] on div "Scope | Refrigeration Swap ³ Quote Template 🗂️" at bounding box center [553, 214] width 271 height 26
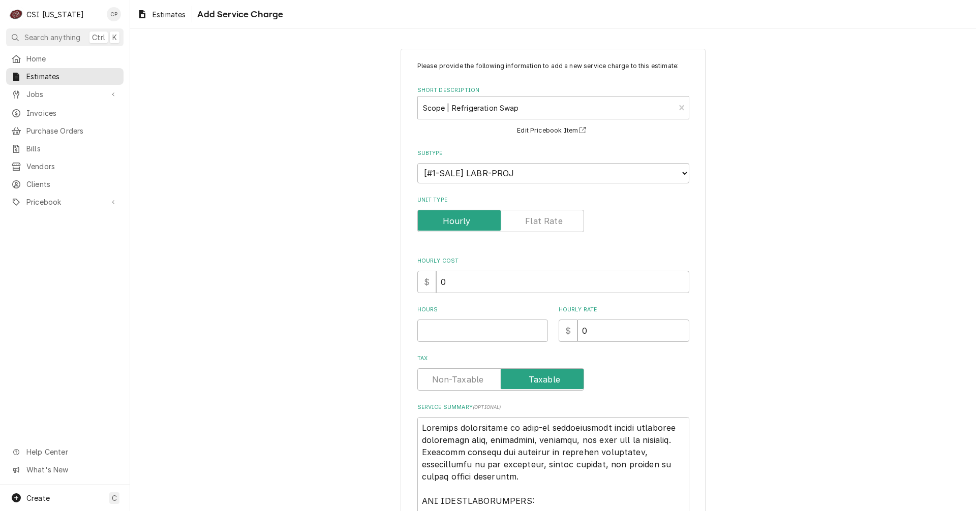
click at [527, 223] on label "Unit Type" at bounding box center [500, 221] width 167 height 22
click at [527, 223] on input "Unit Type" at bounding box center [501, 221] width 158 height 22
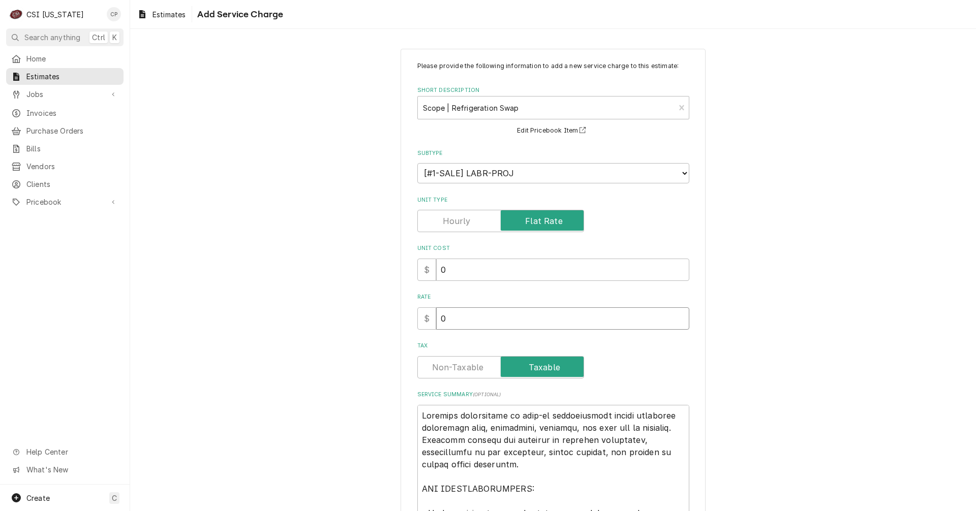
drag, startPoint x: 445, startPoint y: 317, endPoint x: 422, endPoint y: 317, distance: 22.4
click at [422, 317] on div "$ 0" at bounding box center [553, 319] width 272 height 22
click at [456, 319] on input "0" at bounding box center [562, 319] width 253 height 22
drag, startPoint x: 455, startPoint y: 319, endPoint x: 399, endPoint y: 315, distance: 56.1
click at [401, 315] on div "Please provide the following information to add a new service charge to this es…" at bounding box center [553, 453] width 305 height 809
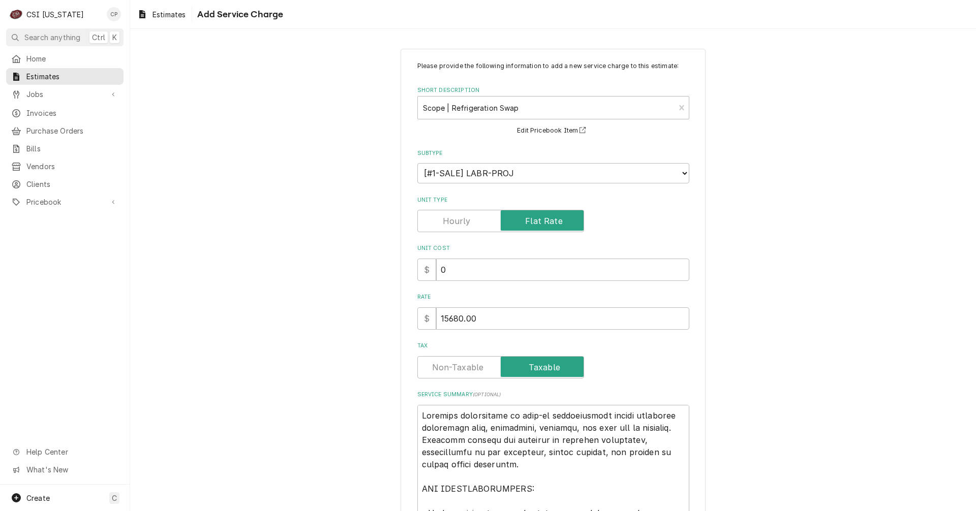
click at [441, 372] on label "Tax" at bounding box center [500, 367] width 167 height 22
click at [441, 372] on input "Tax" at bounding box center [501, 367] width 158 height 22
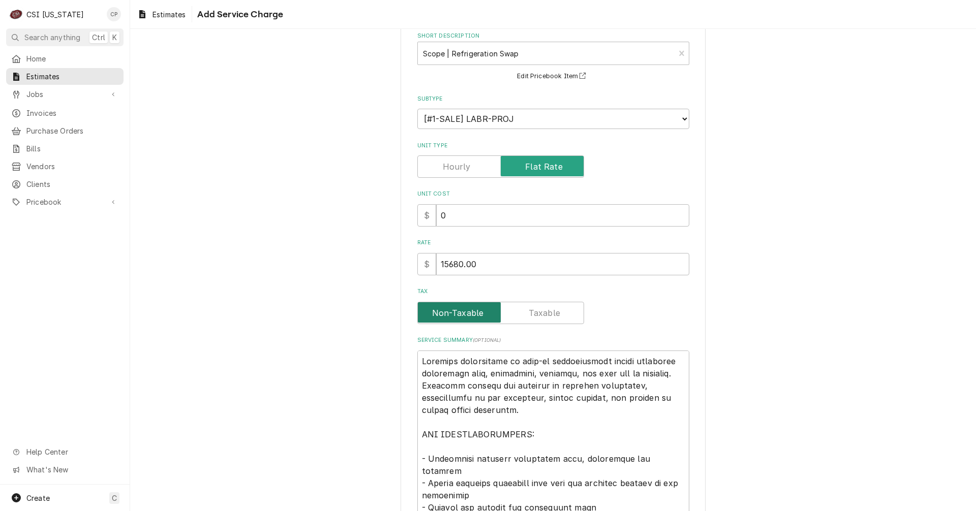
scroll to position [203, 0]
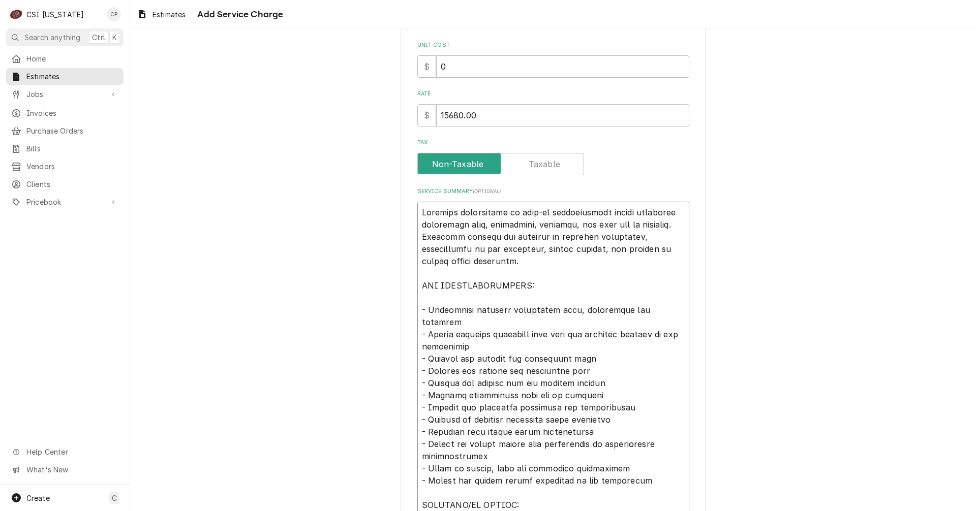
click at [521, 213] on textarea "Service Summary ( optional )" at bounding box center [553, 402] width 272 height 400
drag, startPoint x: 474, startPoint y: 345, endPoint x: 425, endPoint y: 343, distance: 48.8
click at [425, 343] on textarea "Service Summary ( optional )" at bounding box center [553, 402] width 272 height 400
click at [461, 348] on textarea "Service Summary ( optional )" at bounding box center [553, 402] width 272 height 400
drag, startPoint x: 451, startPoint y: 360, endPoint x: 425, endPoint y: 354, distance: 27.0
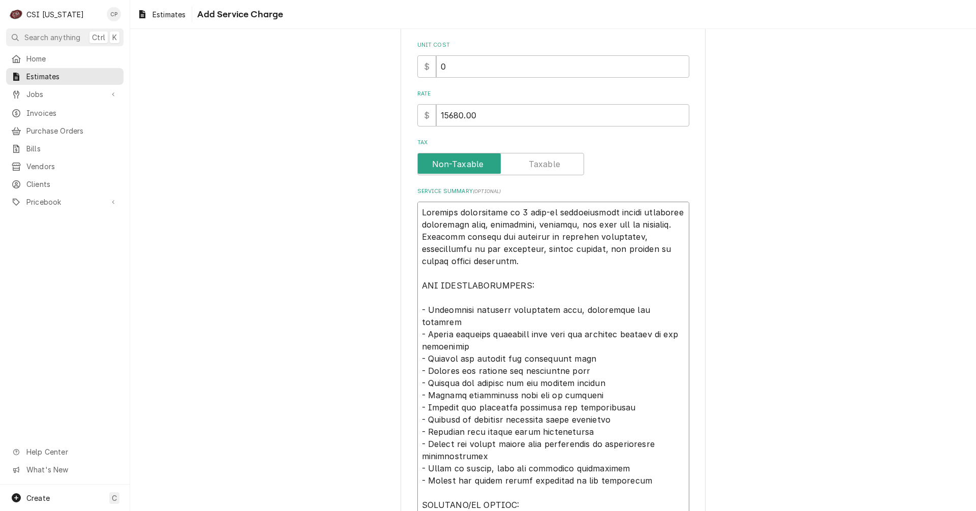
click at [425, 354] on textarea "Service Summary ( optional )" at bounding box center [553, 402] width 272 height 400
drag, startPoint x: 593, startPoint y: 373, endPoint x: 449, endPoint y: 364, distance: 143.6
click at [449, 364] on textarea "Service Summary ( optional )" at bounding box center [553, 402] width 272 height 400
click at [498, 382] on textarea "Service Summary ( optional )" at bounding box center [553, 402] width 272 height 400
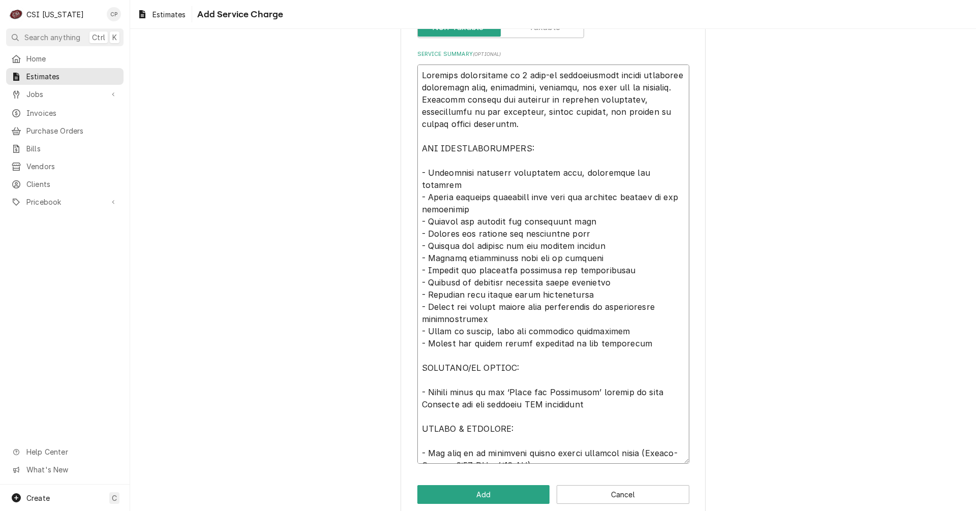
scroll to position [355, 0]
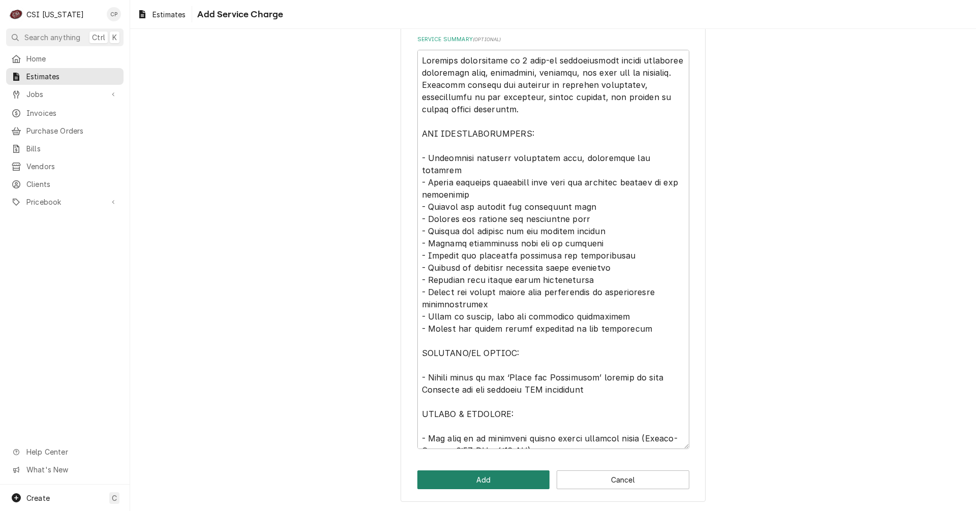
click at [491, 475] on button "Add" at bounding box center [483, 480] width 133 height 19
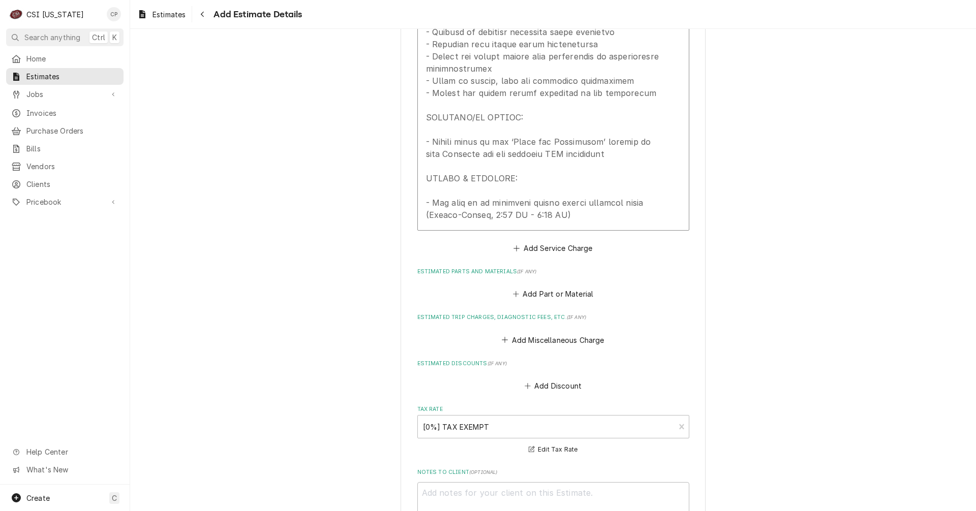
scroll to position [1360, 0]
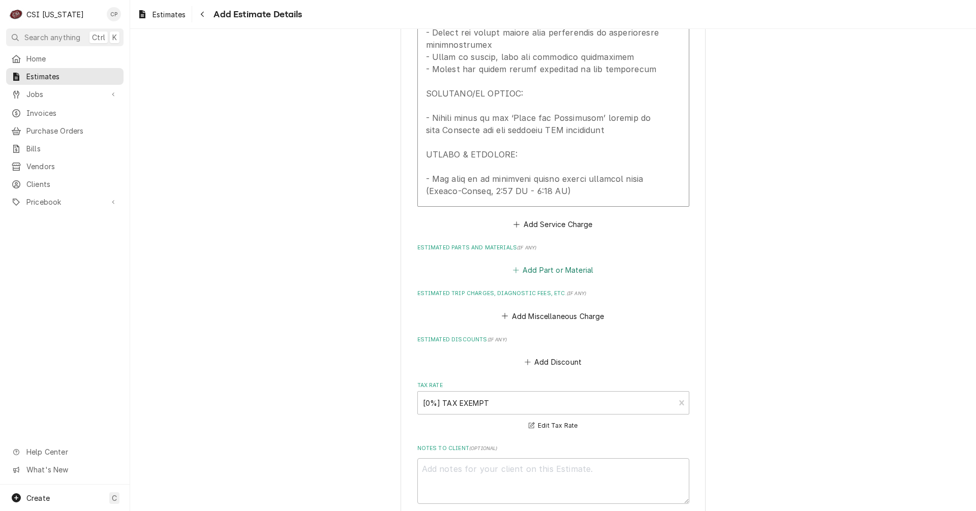
click at [573, 273] on button "Add Part or Material" at bounding box center [553, 270] width 84 height 14
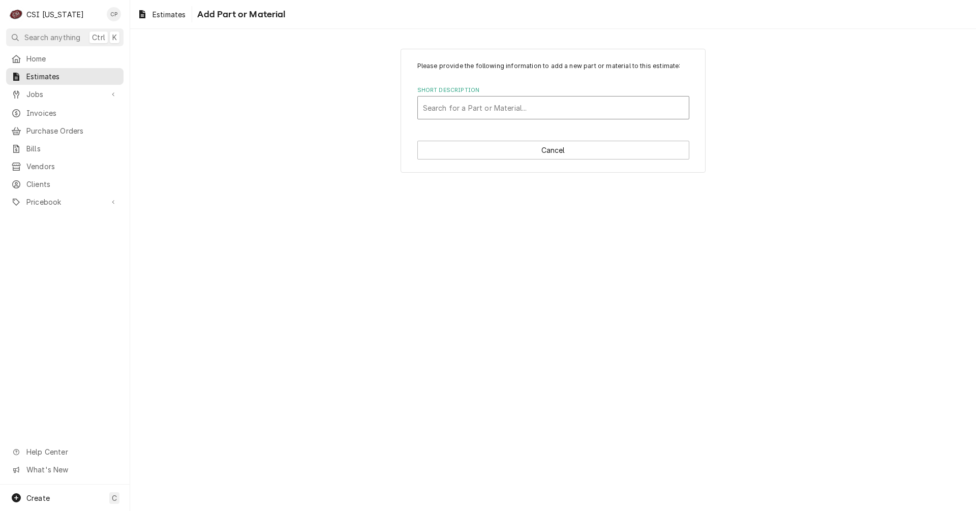
click at [516, 106] on div "Short Description" at bounding box center [553, 108] width 261 height 18
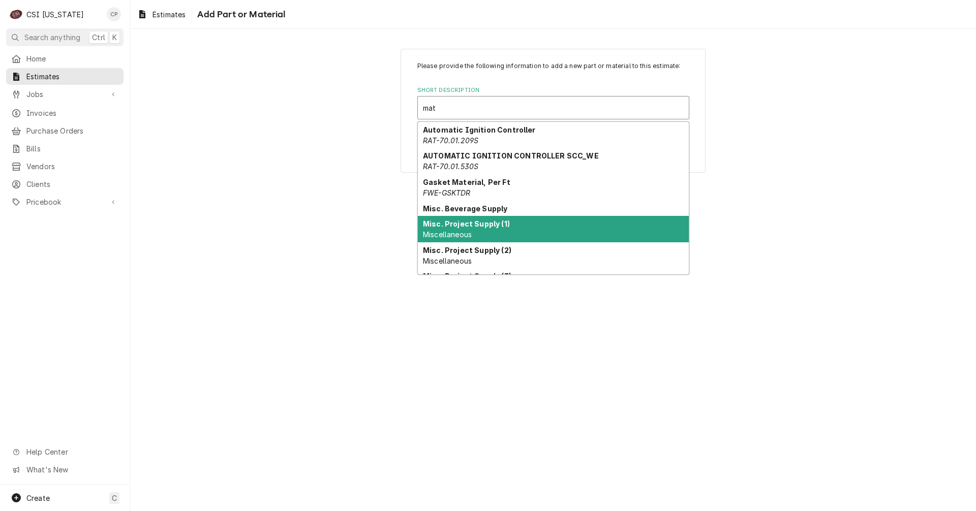
click at [495, 226] on strong "Misc. Project Supply (1)" at bounding box center [466, 224] width 87 height 9
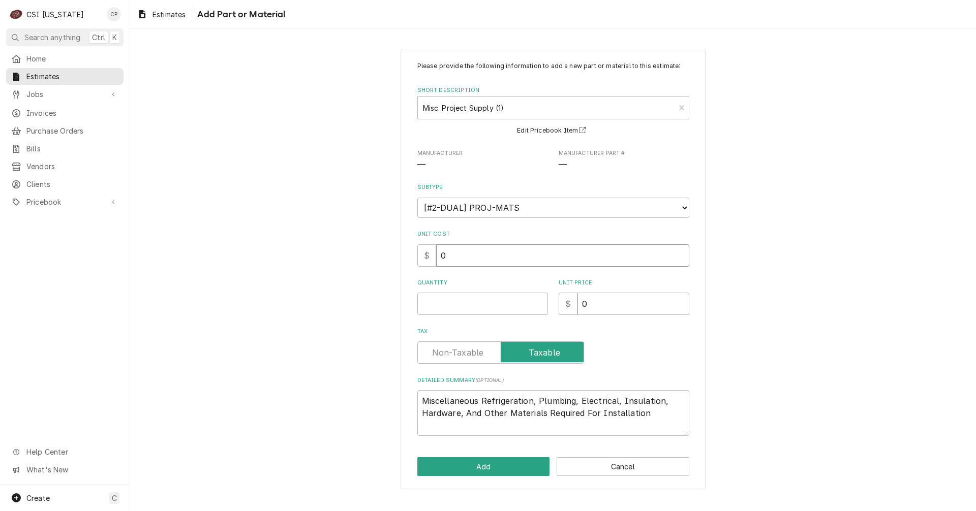
drag, startPoint x: 455, startPoint y: 259, endPoint x: 413, endPoint y: 249, distance: 43.4
click at [419, 256] on div "$ 0" at bounding box center [553, 256] width 272 height 22
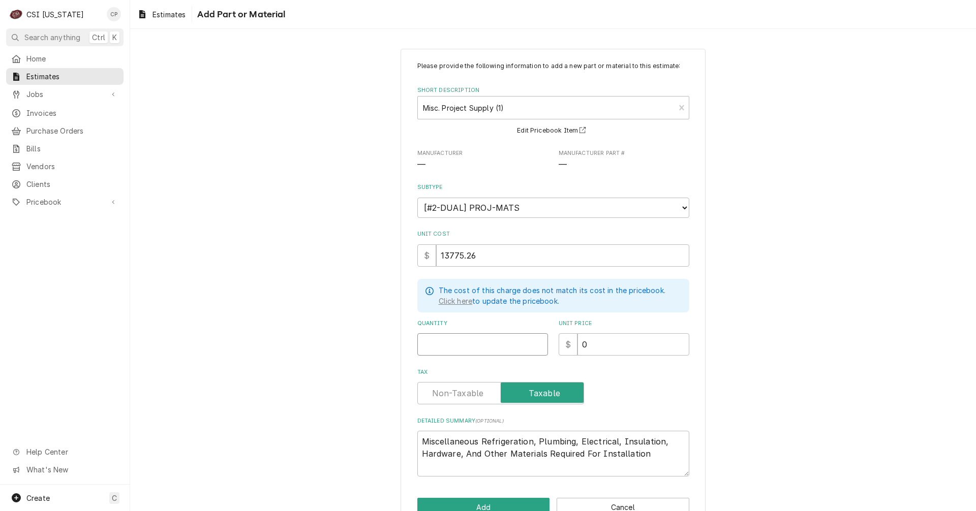
click at [449, 347] on input "Quantity" at bounding box center [482, 345] width 131 height 22
drag, startPoint x: 433, startPoint y: 251, endPoint x: 425, endPoint y: 251, distance: 7.6
click at [425, 251] on div "$ 13775.26" at bounding box center [553, 256] width 272 height 22
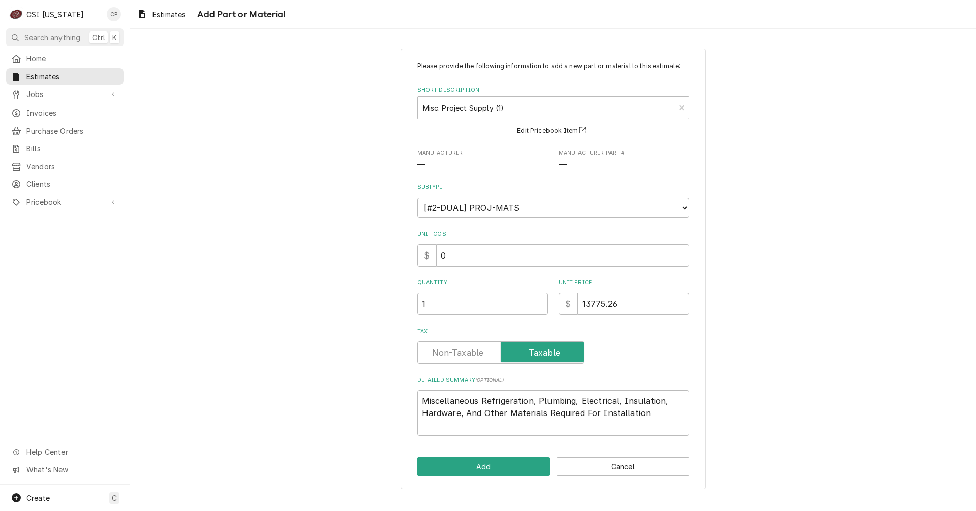
click at [457, 348] on label "Tax" at bounding box center [500, 353] width 167 height 22
click at [457, 348] on input "Tax" at bounding box center [501, 353] width 158 height 22
drag, startPoint x: 533, startPoint y: 401, endPoint x: 481, endPoint y: 398, distance: 51.4
click at [481, 398] on textarea "Miscellaneous Refrigeration, Plumbing, Electrical, Insulation, Hardware, And Ot…" at bounding box center [553, 413] width 272 height 46
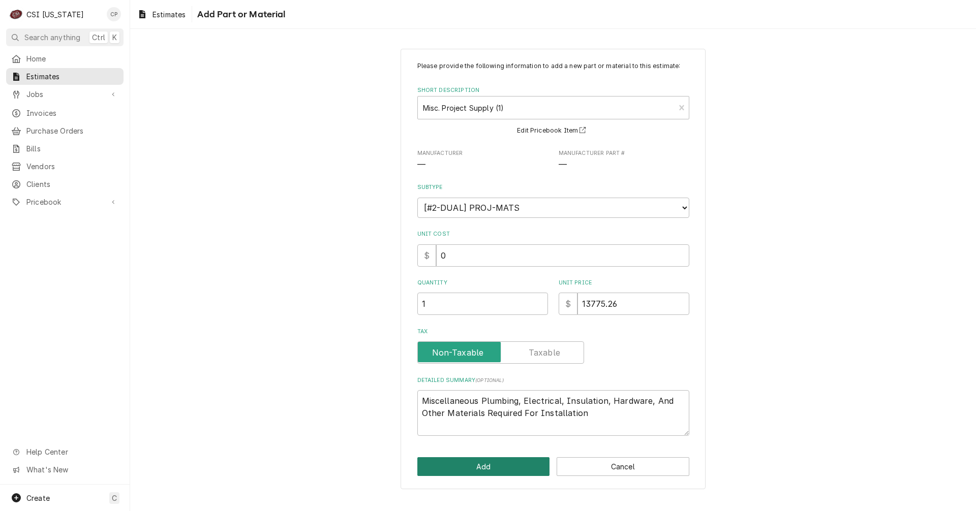
click at [524, 468] on button "Add" at bounding box center [483, 467] width 133 height 19
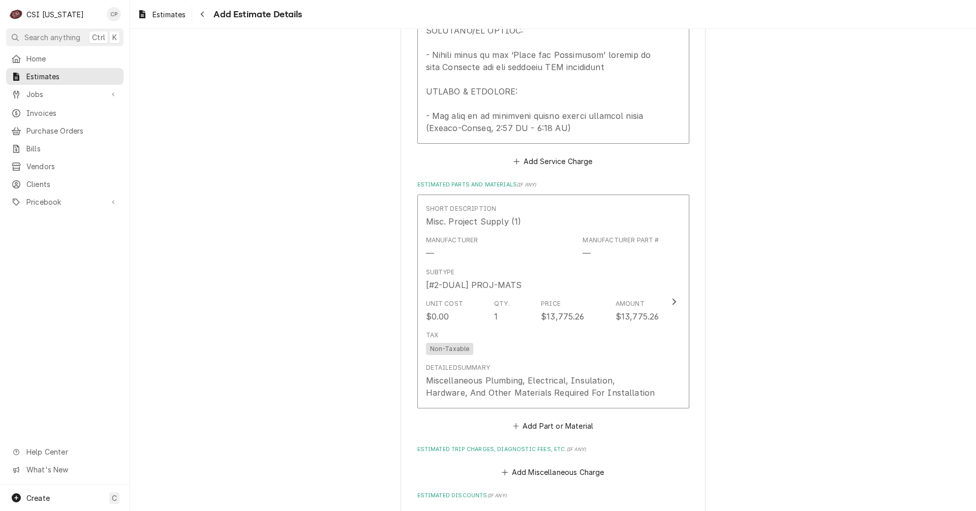
scroll to position [1481, 0]
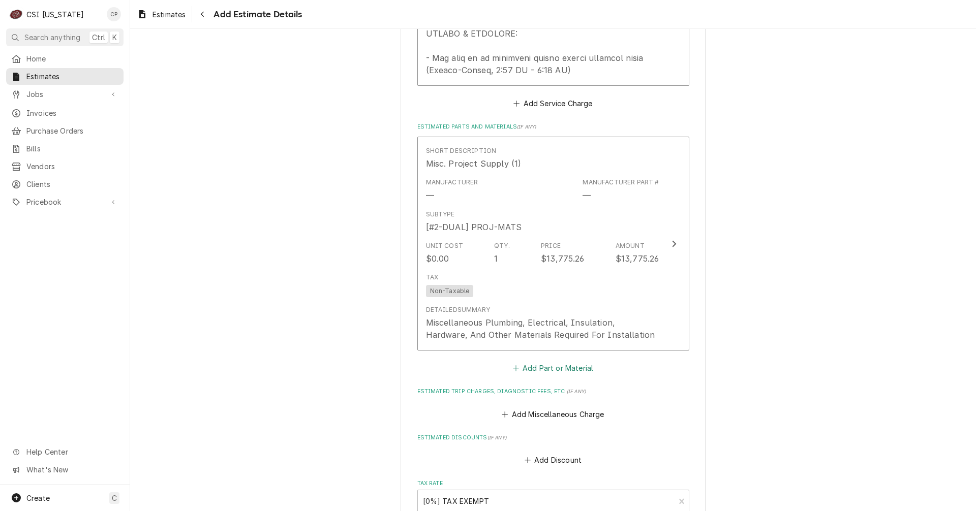
click at [567, 371] on button "Add Part or Material" at bounding box center [553, 368] width 84 height 14
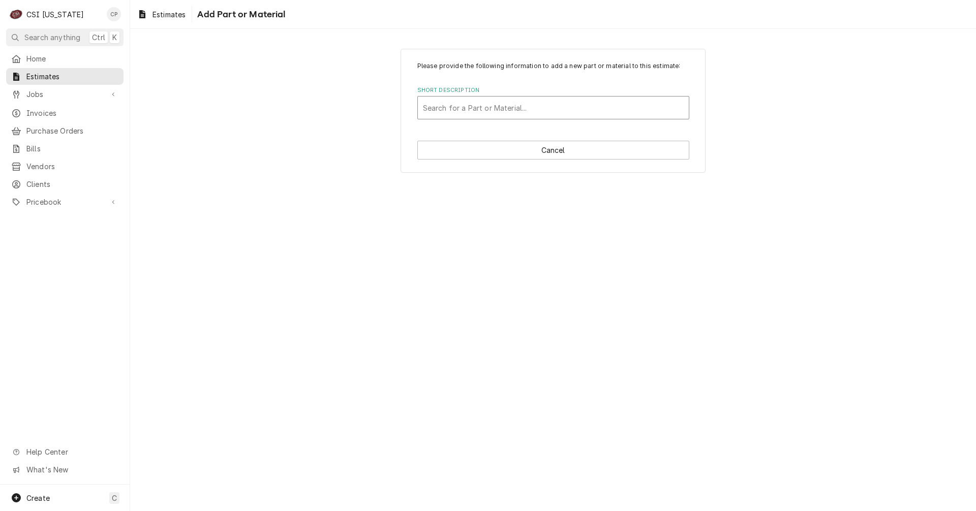
click at [497, 117] on div "Short Description" at bounding box center [553, 108] width 261 height 18
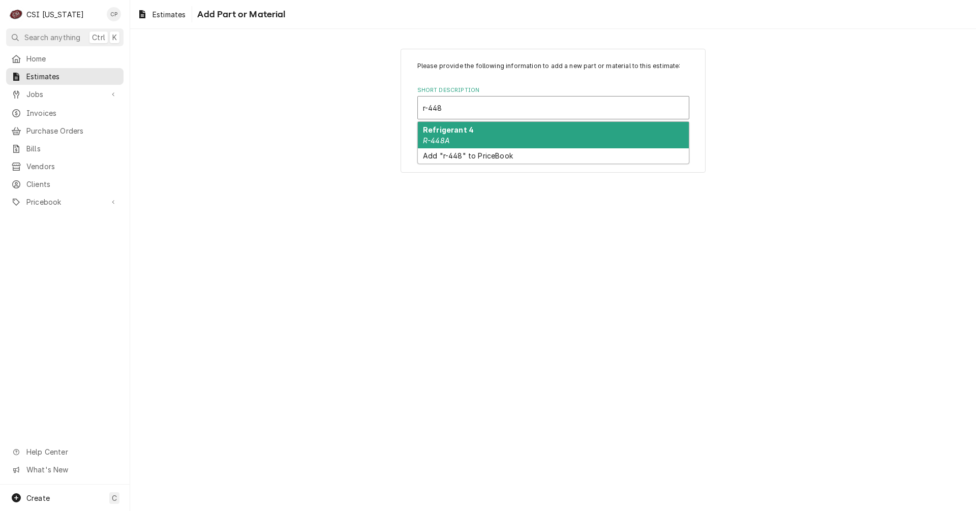
click at [456, 136] on div "Refrigerant 4 R-448A" at bounding box center [553, 135] width 271 height 26
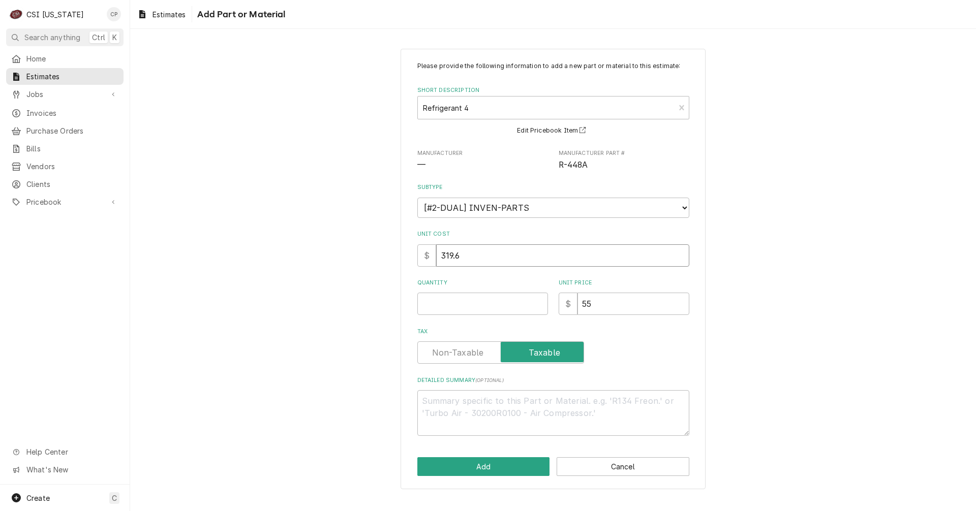
drag, startPoint x: 434, startPoint y: 254, endPoint x: 372, endPoint y: 251, distance: 62.1
click at [384, 254] on div "Please provide the following information to add a new part or material to this …" at bounding box center [553, 269] width 846 height 459
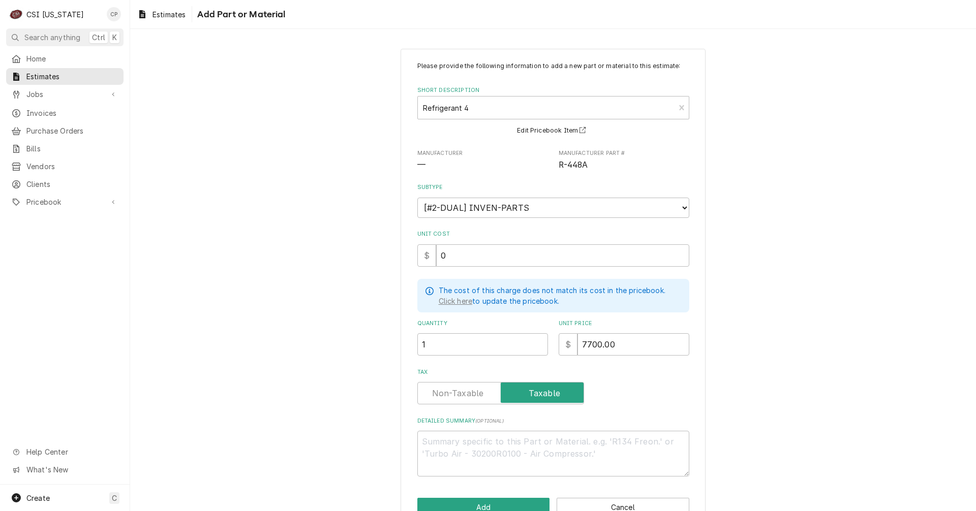
click at [453, 395] on label "Tax" at bounding box center [500, 393] width 167 height 22
click at [453, 395] on input "Tax" at bounding box center [501, 393] width 158 height 22
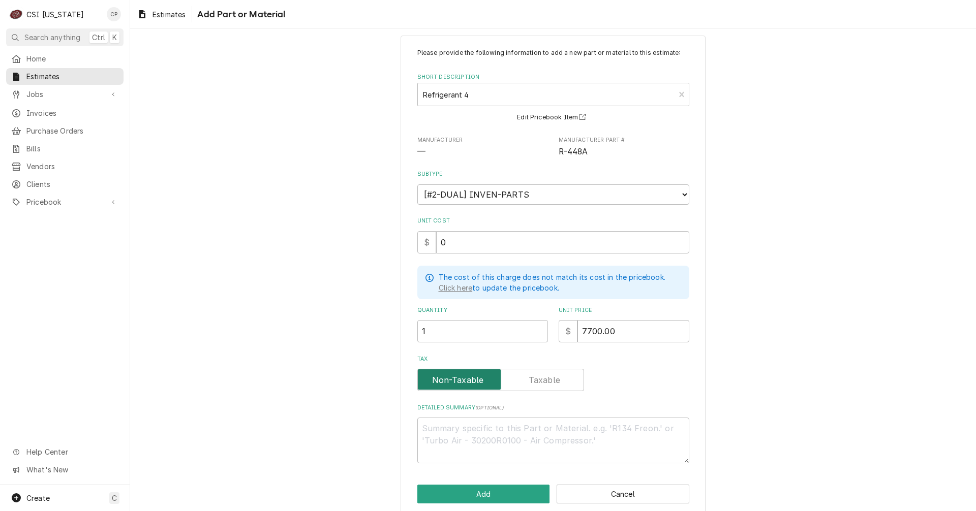
scroll to position [26, 0]
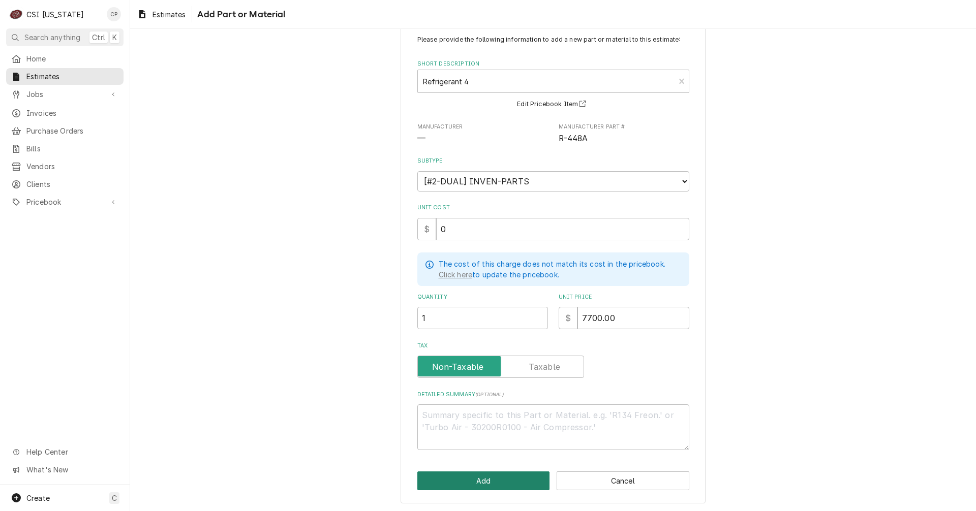
click at [479, 487] on button "Add" at bounding box center [483, 481] width 133 height 19
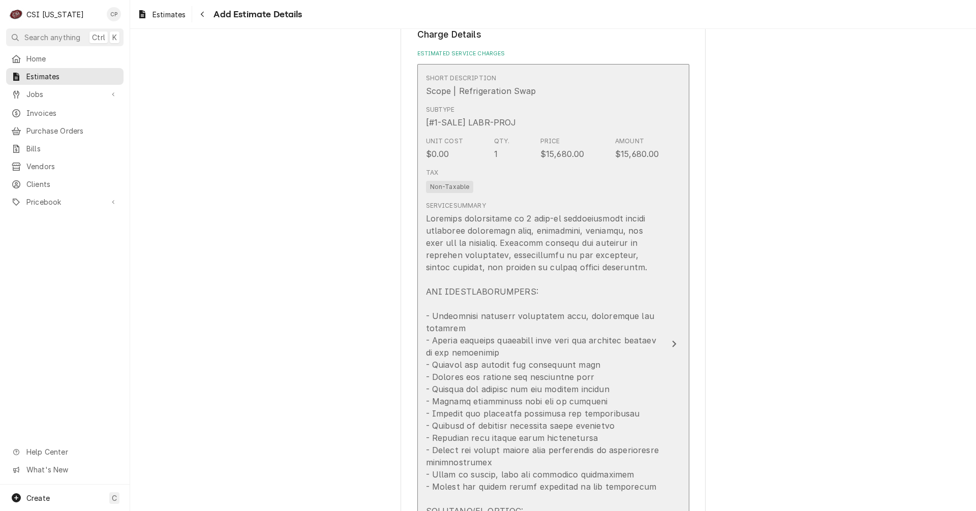
scroll to position [942, 0]
click at [672, 349] on icon "Update Line Item" at bounding box center [674, 345] width 5 height 8
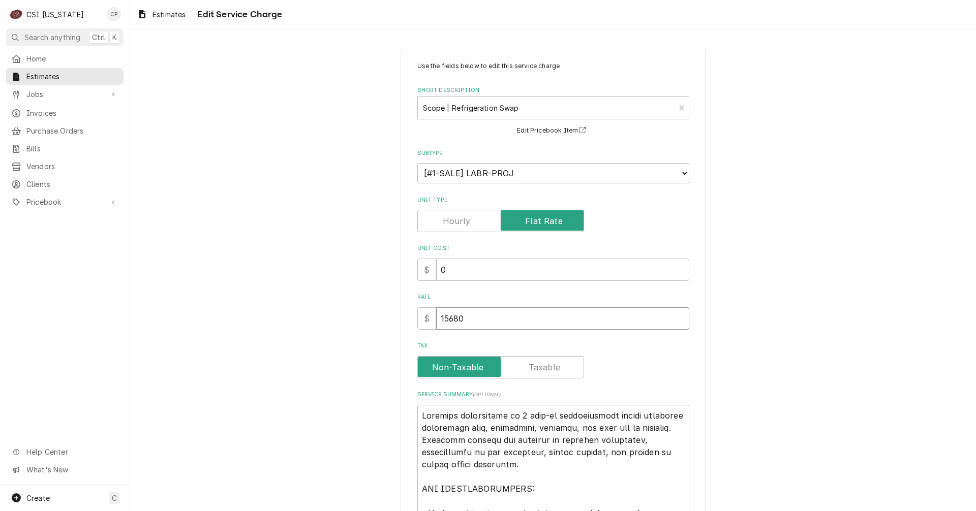
drag, startPoint x: 438, startPoint y: 313, endPoint x: 391, endPoint y: 309, distance: 46.4
click at [391, 310] on div "Use the fields below to edit this service charge Short Description Scope | Refr…" at bounding box center [553, 466] width 846 height 853
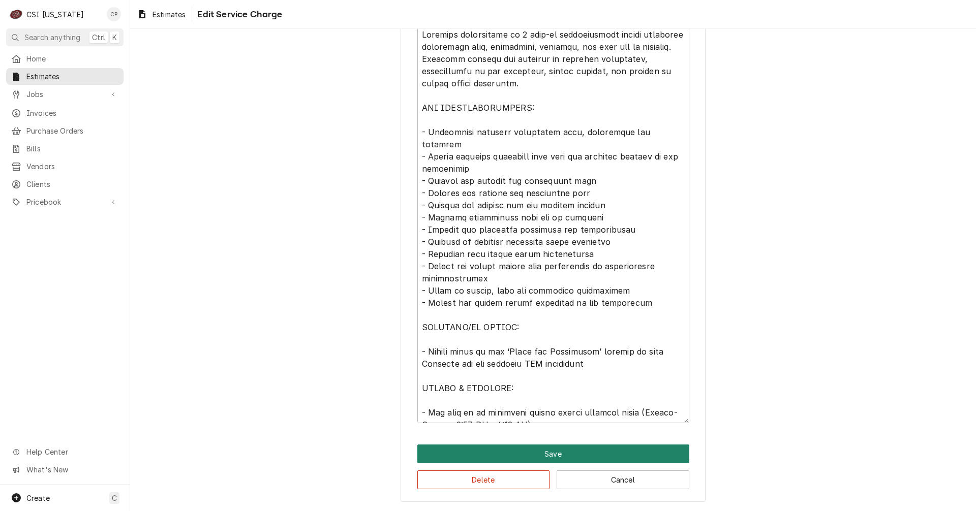
click at [551, 462] on button "Save" at bounding box center [553, 454] width 272 height 19
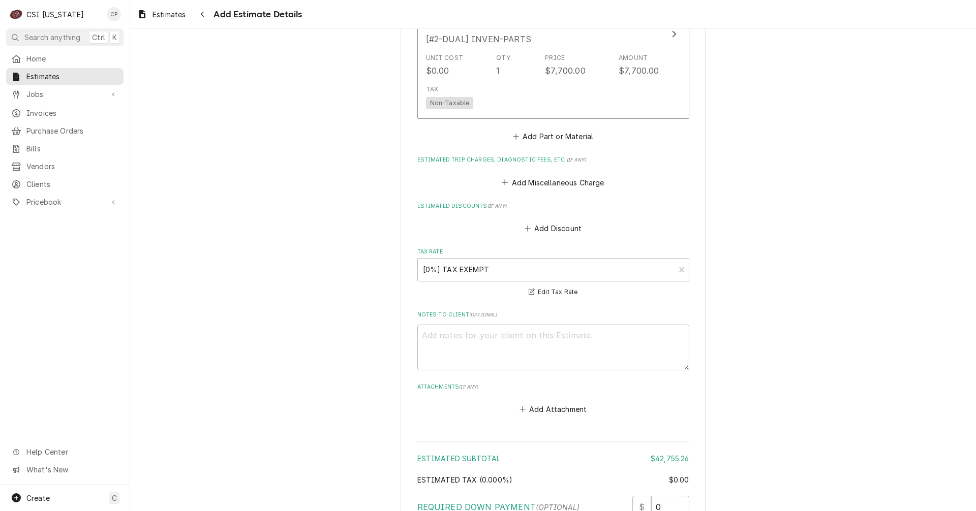
scroll to position [1737, 0]
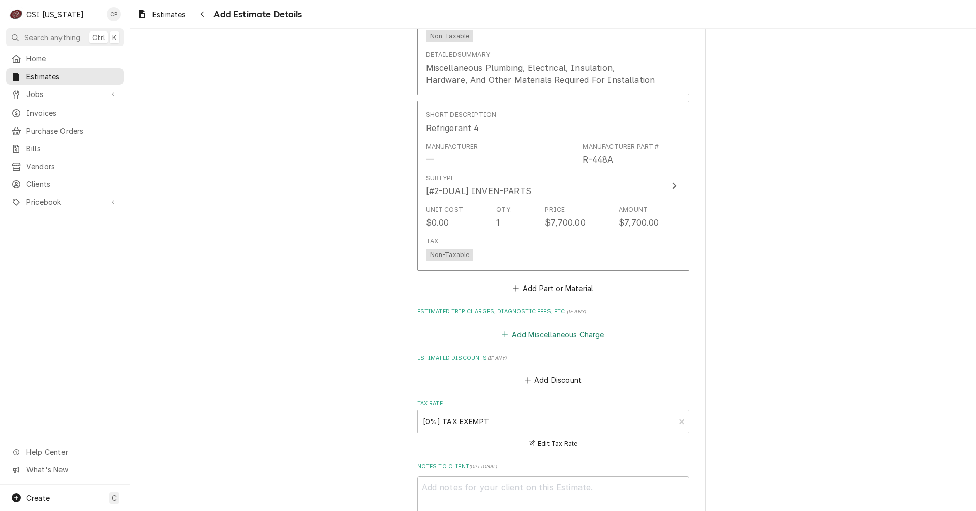
click at [538, 335] on button "Add Miscellaneous Charge" at bounding box center [553, 334] width 106 height 14
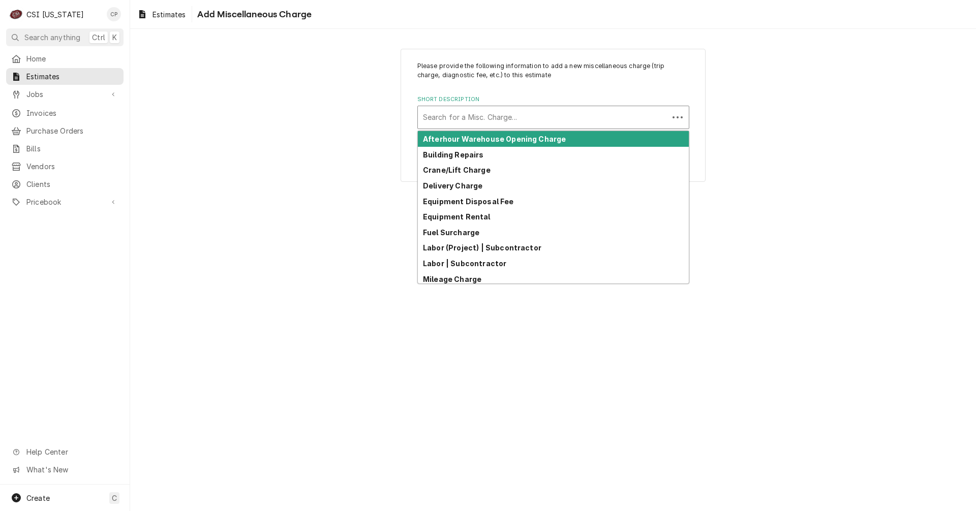
click at [495, 123] on div "Short Description" at bounding box center [543, 117] width 240 height 18
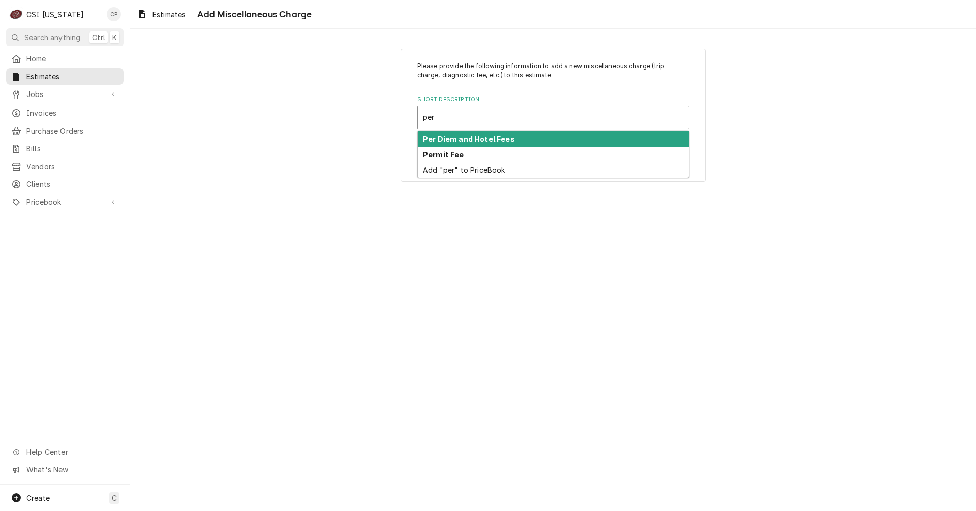
click at [494, 138] on strong "Per Diem and Hotel Fees" at bounding box center [469, 139] width 92 height 9
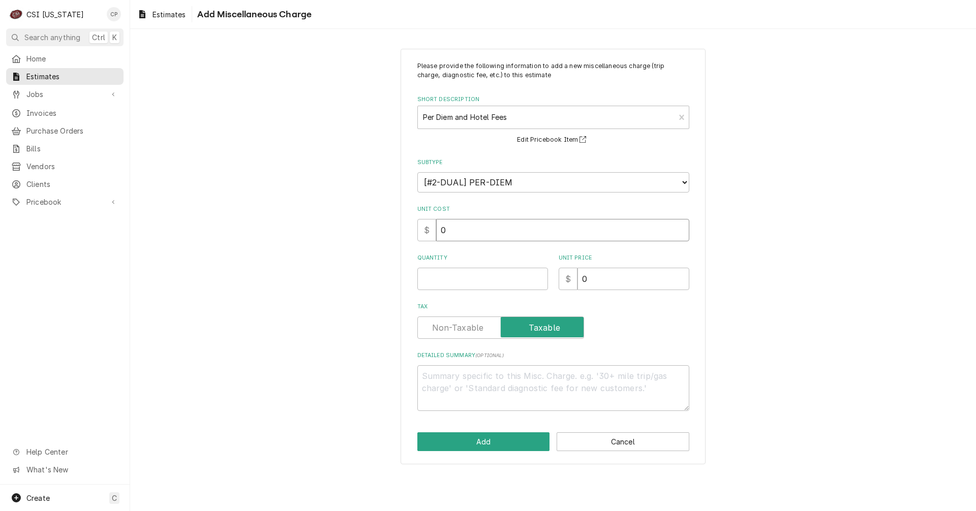
drag, startPoint x: 459, startPoint y: 234, endPoint x: 398, endPoint y: 234, distance: 60.5
click at [421, 237] on div "$ 0" at bounding box center [553, 230] width 272 height 22
click at [450, 331] on label "Tax" at bounding box center [500, 328] width 167 height 22
click at [450, 331] on input "Tax" at bounding box center [501, 328] width 158 height 22
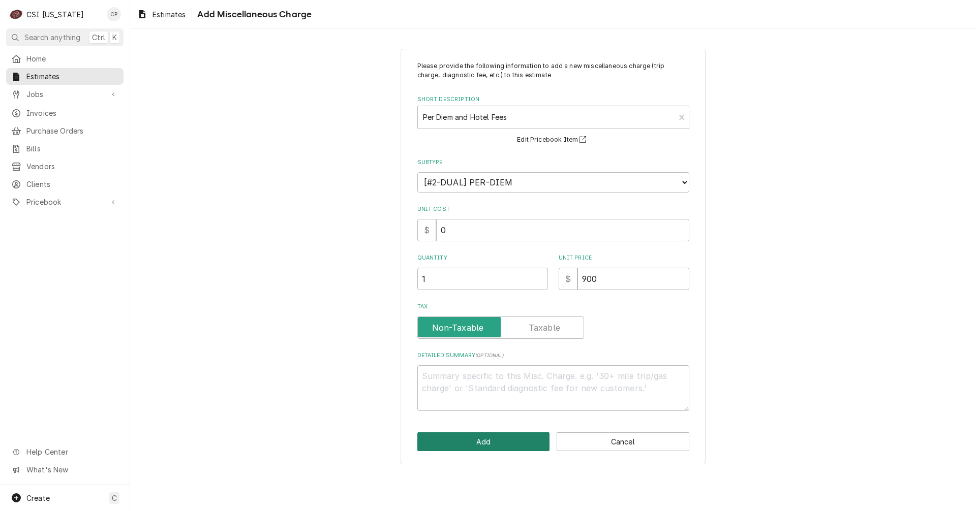
click at [506, 443] on button "Add" at bounding box center [483, 442] width 133 height 19
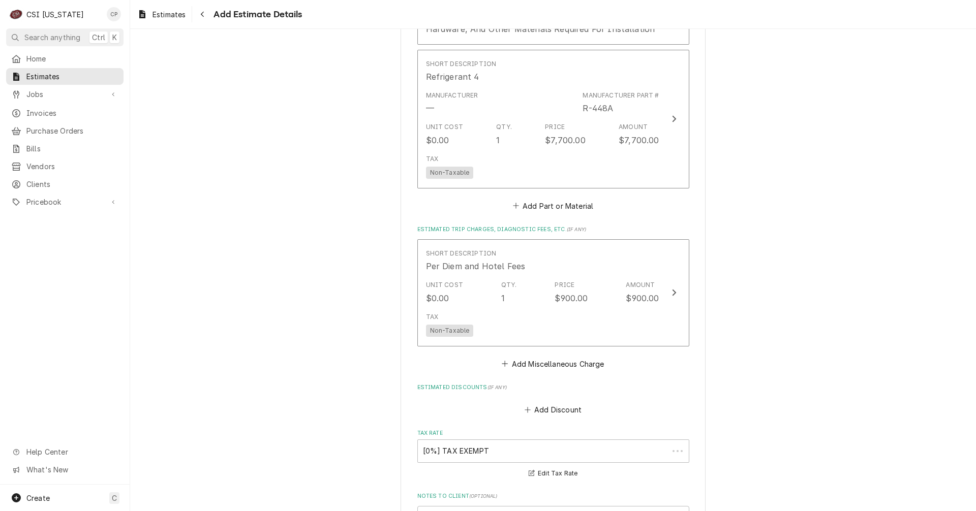
scroll to position [1788, 0]
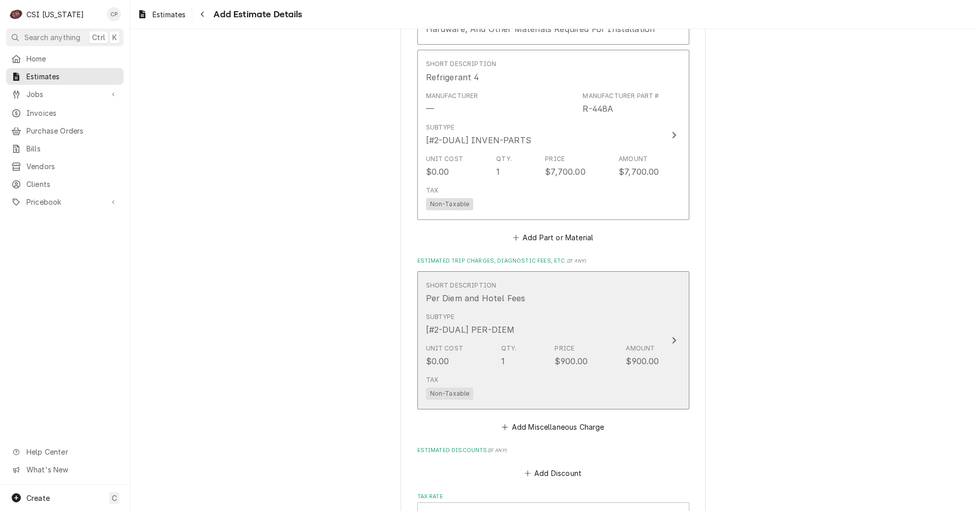
click at [672, 343] on icon "Update Line Item" at bounding box center [674, 341] width 5 height 8
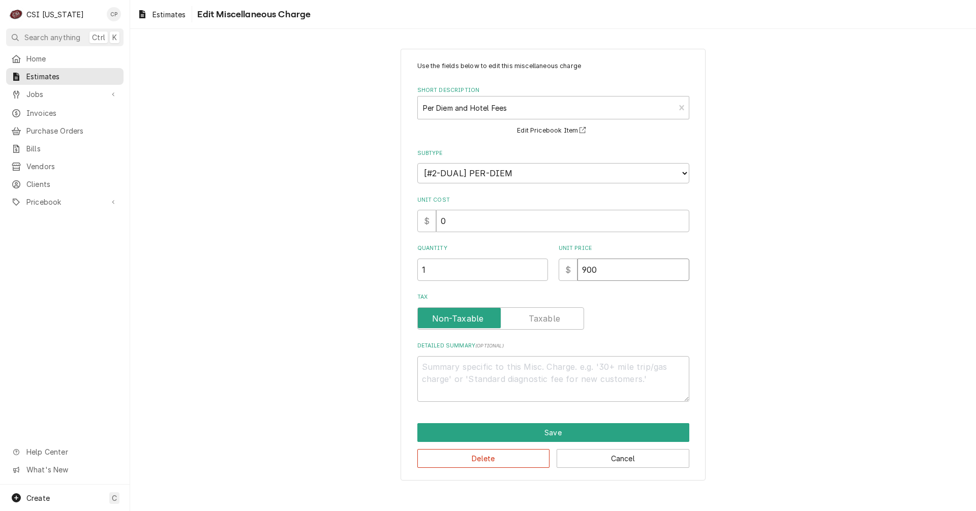
drag, startPoint x: 615, startPoint y: 264, endPoint x: 539, endPoint y: 275, distance: 76.1
click at [539, 275] on div "Quantity 1 Unit Price $ 900" at bounding box center [553, 263] width 272 height 36
click at [561, 431] on button "Save" at bounding box center [553, 432] width 272 height 19
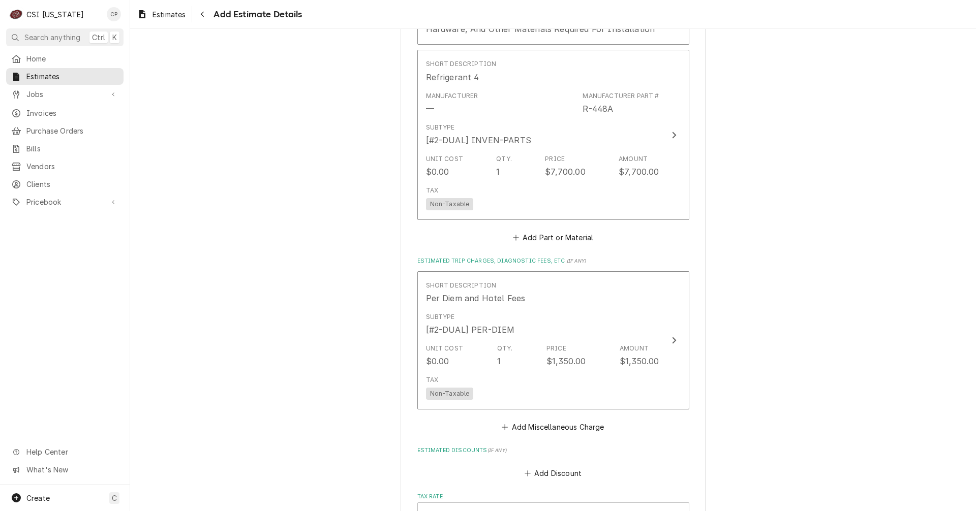
scroll to position [1839, 0]
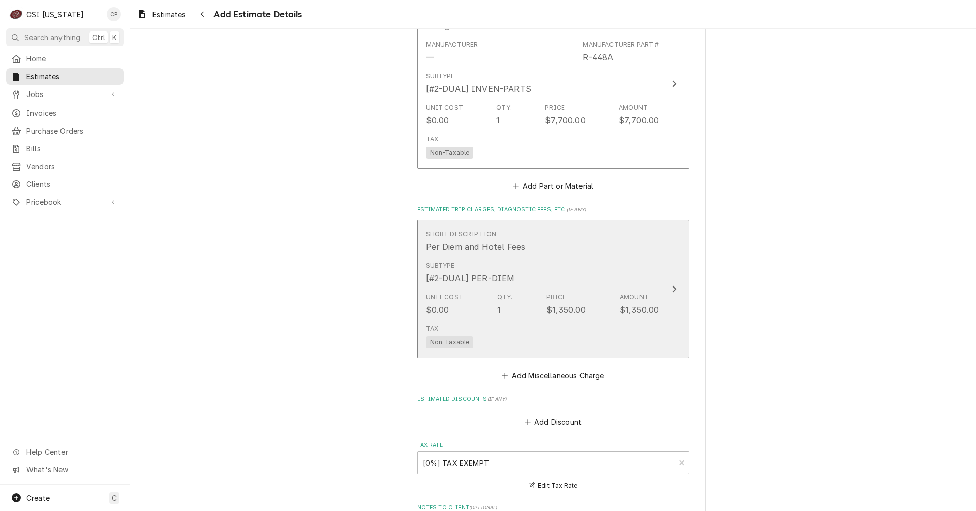
click at [672, 288] on icon "Update Line Item" at bounding box center [674, 289] width 4 height 7
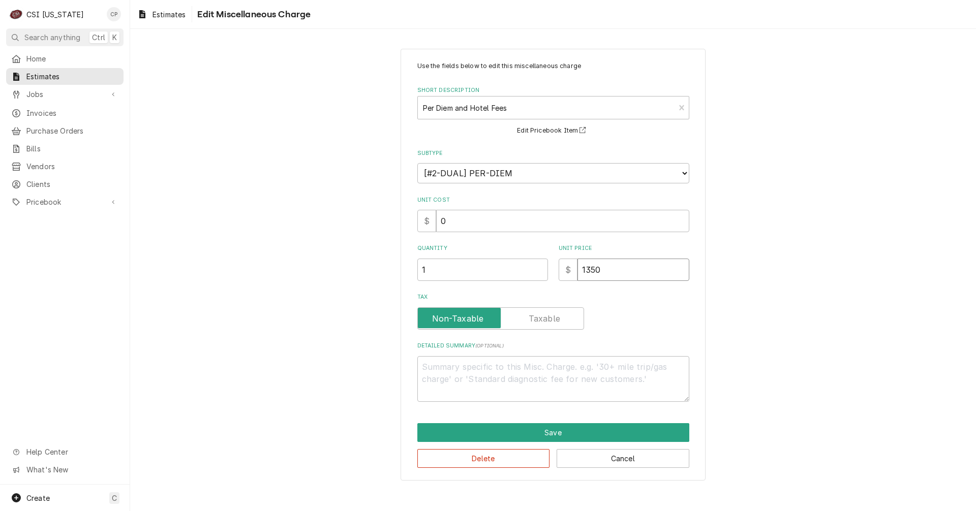
drag, startPoint x: 603, startPoint y: 278, endPoint x: 557, endPoint y: 283, distance: 46.5
click at [557, 283] on div "Use the fields below to edit this miscellaneous charge Short Description Per Di…" at bounding box center [553, 232] width 272 height 341
click at [561, 429] on button "Save" at bounding box center [553, 432] width 272 height 19
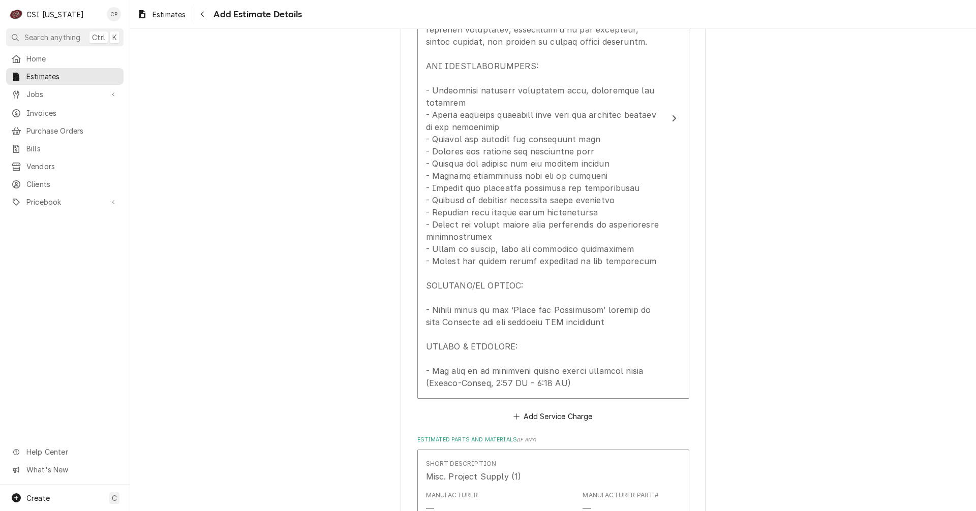
scroll to position [863, 0]
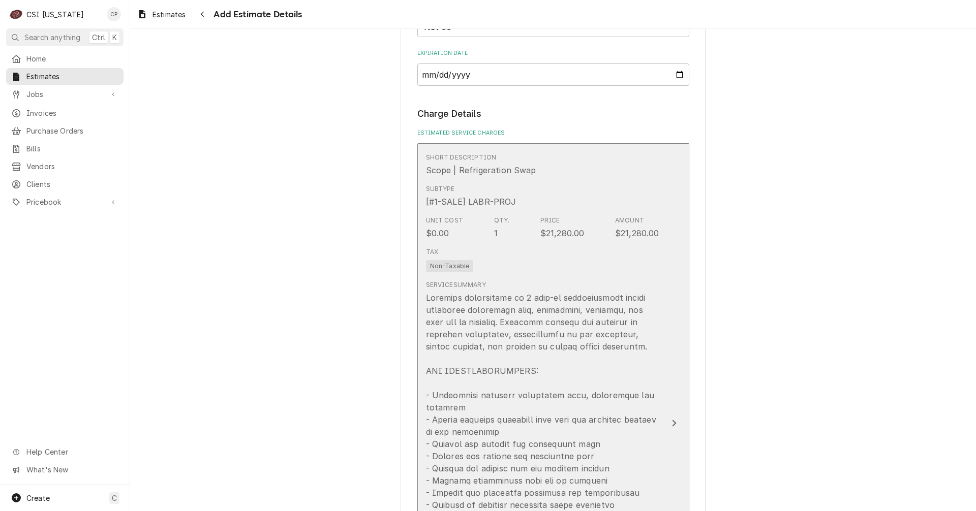
click at [664, 431] on button "Short Description Scope | Refrigeration Swap Subtype [#1-SALE] LABR-PROJ Unit C…" at bounding box center [553, 423] width 272 height 561
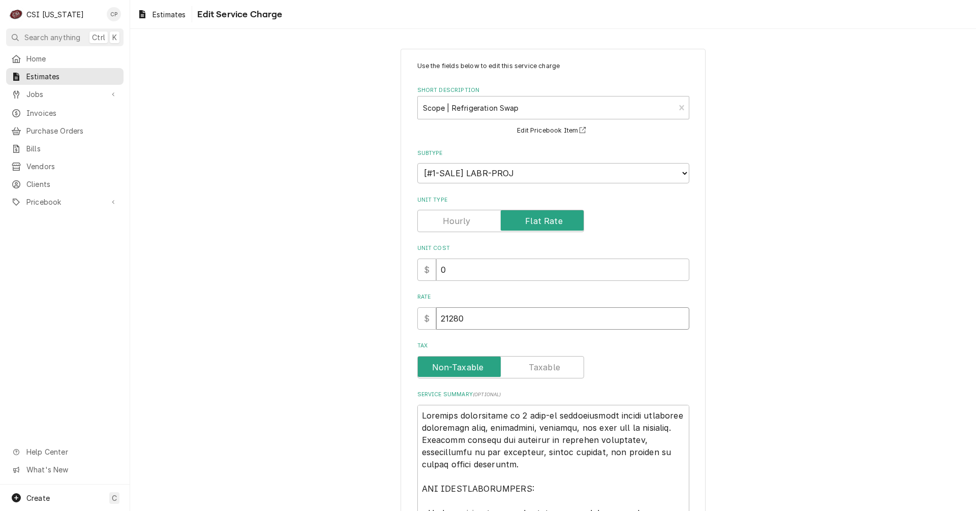
drag, startPoint x: 446, startPoint y: 316, endPoint x: 535, endPoint y: 314, distance: 88.5
click at [533, 315] on input "21280" at bounding box center [562, 319] width 253 height 22
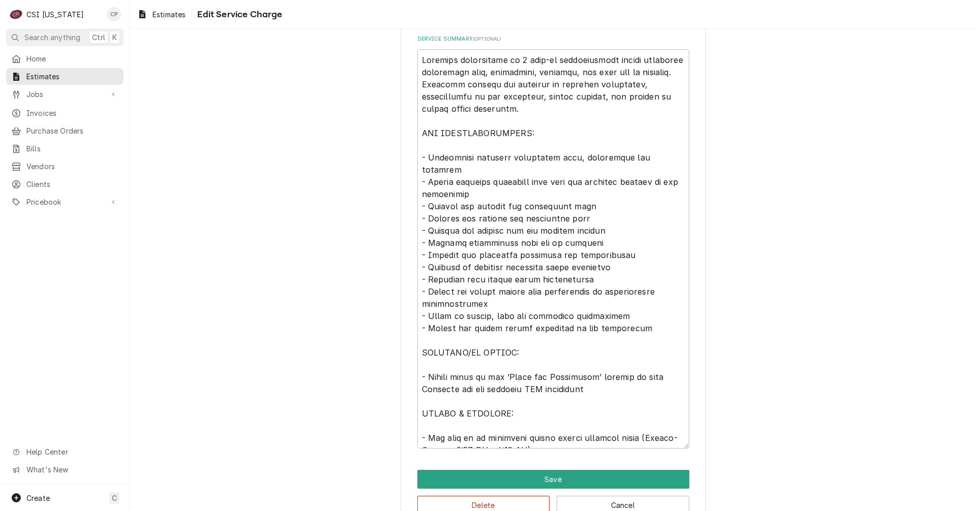
scroll to position [381, 0]
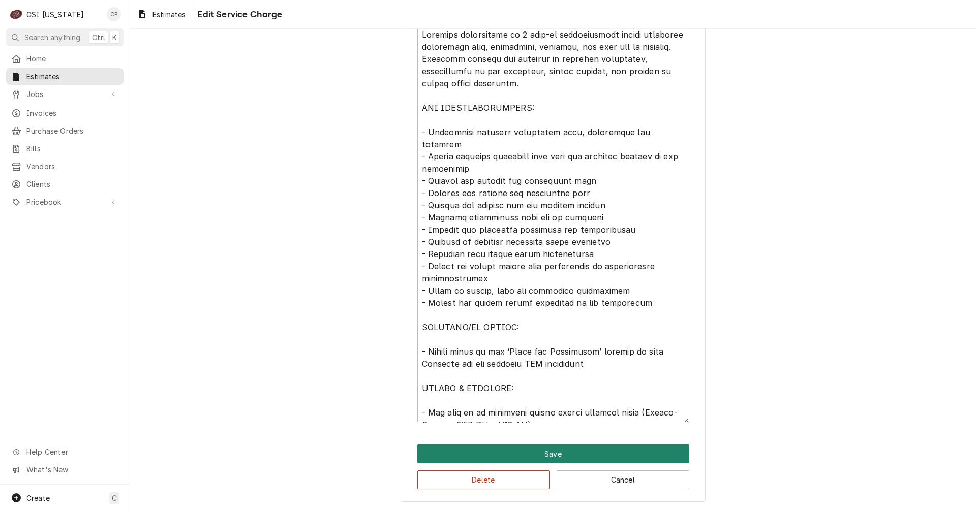
click at [549, 452] on button "Save" at bounding box center [553, 454] width 272 height 19
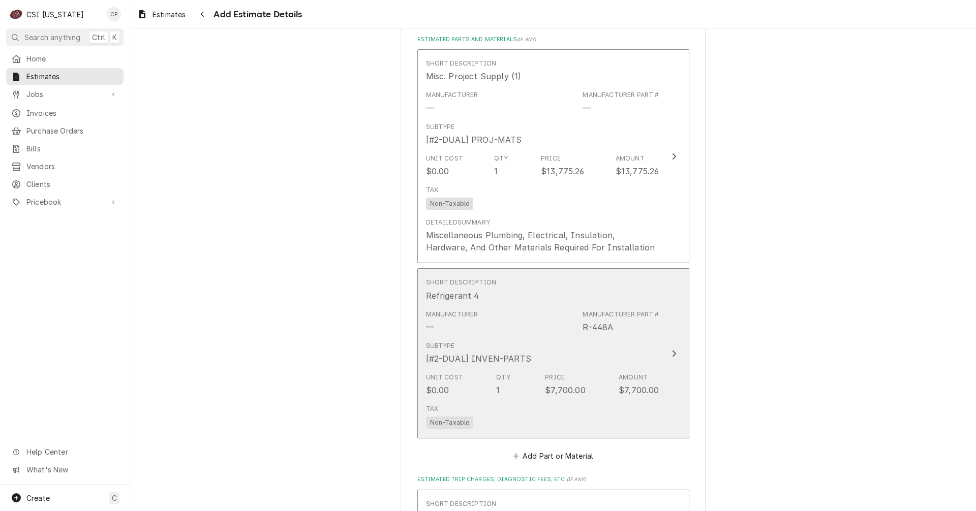
scroll to position [1563, 0]
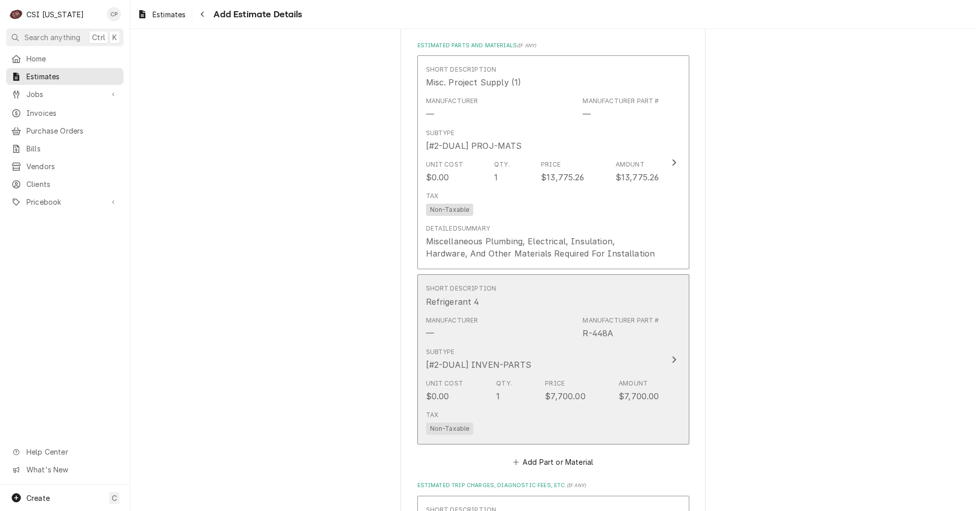
click at [668, 361] on div "Update Line Item" at bounding box center [674, 360] width 13 height 12
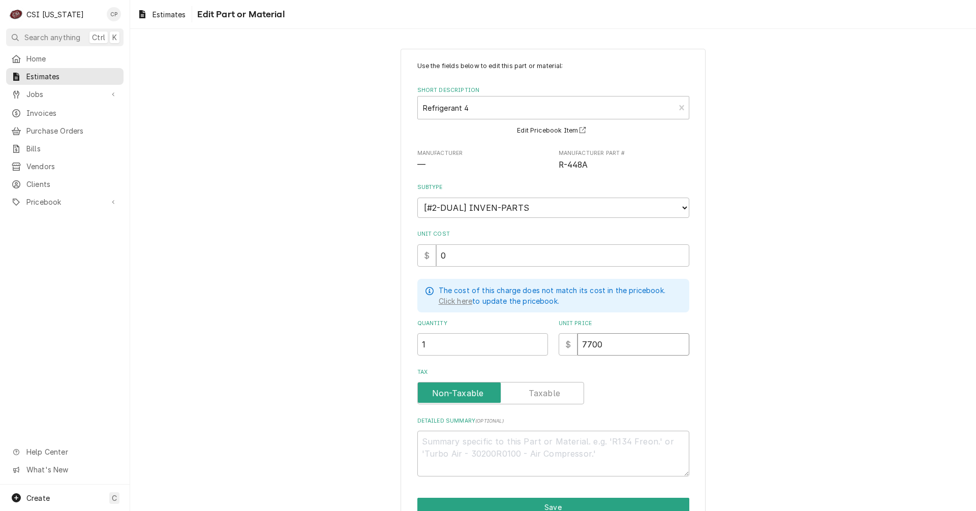
drag, startPoint x: 586, startPoint y: 343, endPoint x: 571, endPoint y: 341, distance: 14.4
click at [571, 341] on div "$ 7700" at bounding box center [624, 345] width 131 height 22
click at [647, 383] on div "Tax" at bounding box center [553, 393] width 272 height 22
click at [559, 503] on button "Save" at bounding box center [553, 507] width 272 height 19
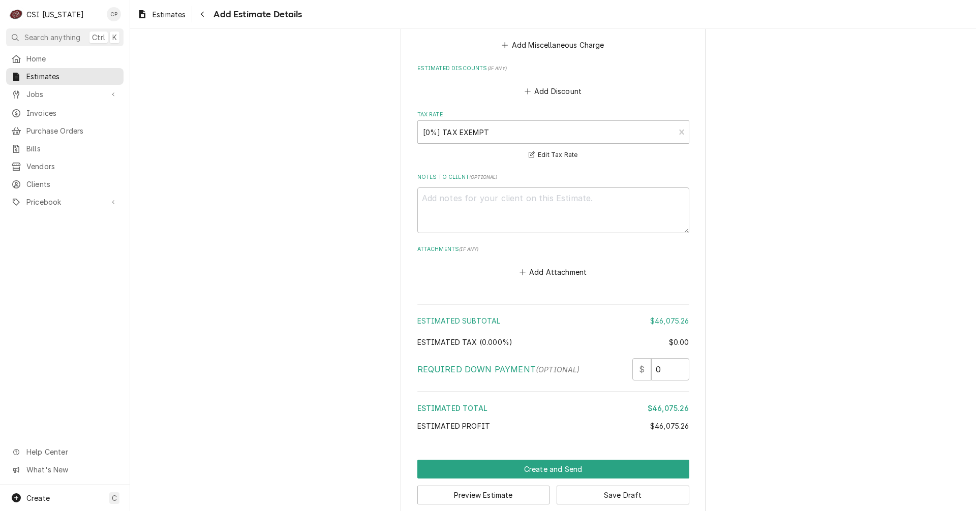
scroll to position [2185, 0]
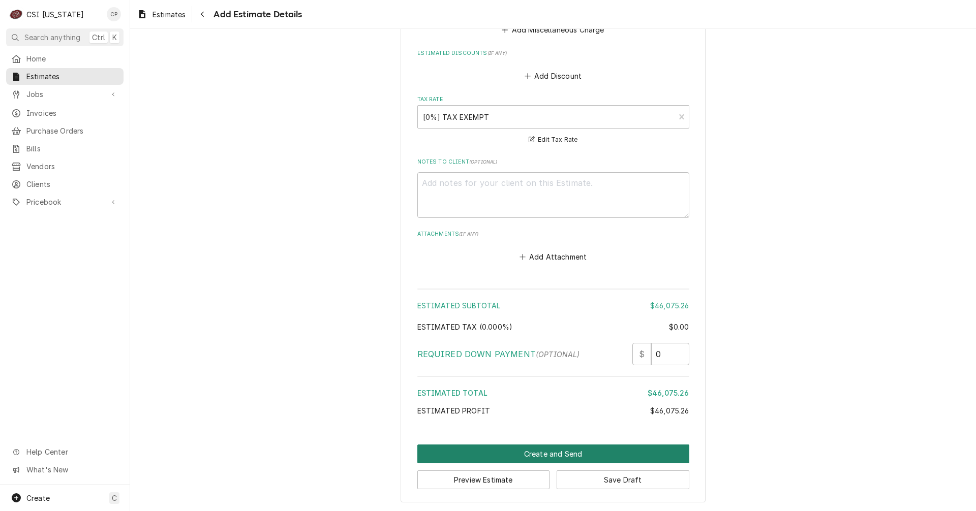
click at [546, 458] on button "Create and Send" at bounding box center [553, 454] width 272 height 19
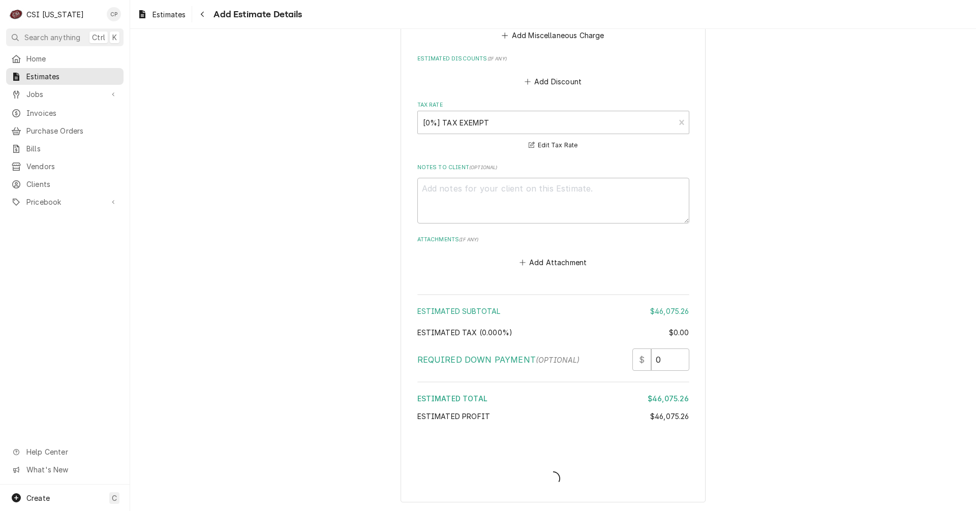
scroll to position [2179, 0]
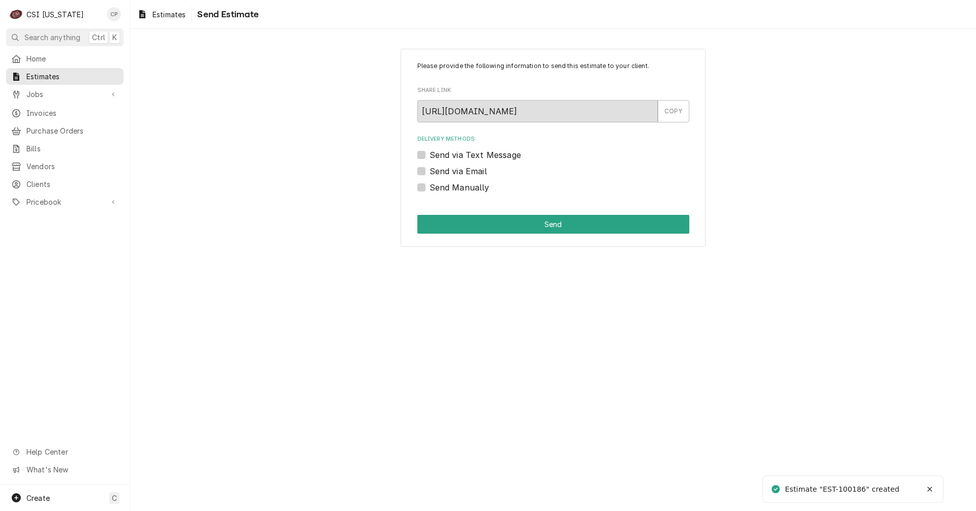
click at [430, 170] on label "Send via Email" at bounding box center [458, 171] width 57 height 12
click at [430, 170] on input "Send via Email" at bounding box center [566, 176] width 272 height 22
checkbox input "true"
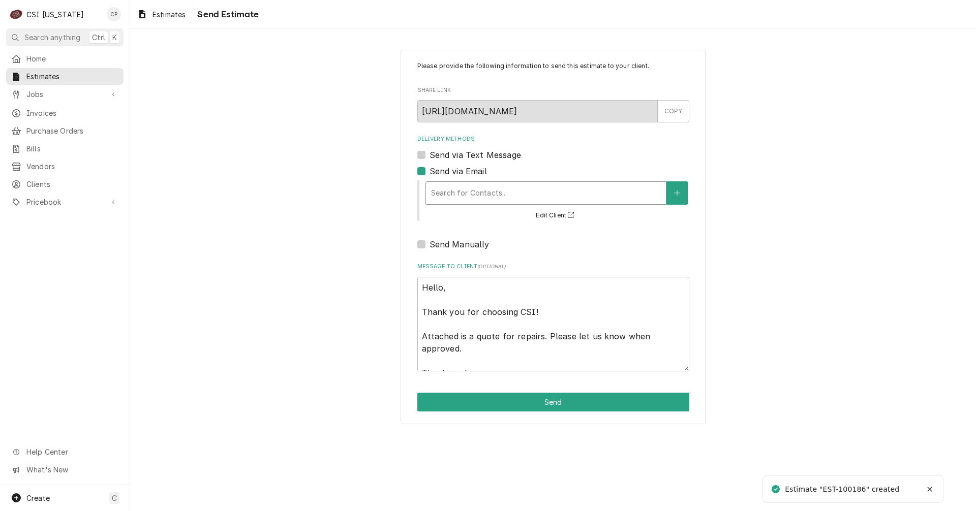
click at [511, 197] on div "Delivery Methods" at bounding box center [546, 193] width 230 height 18
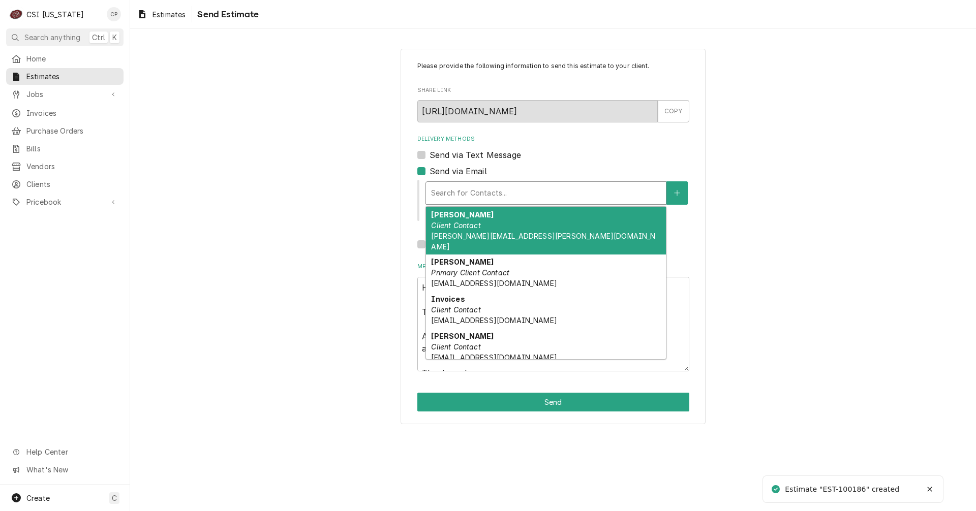
type textarea "x"
type input "mi"
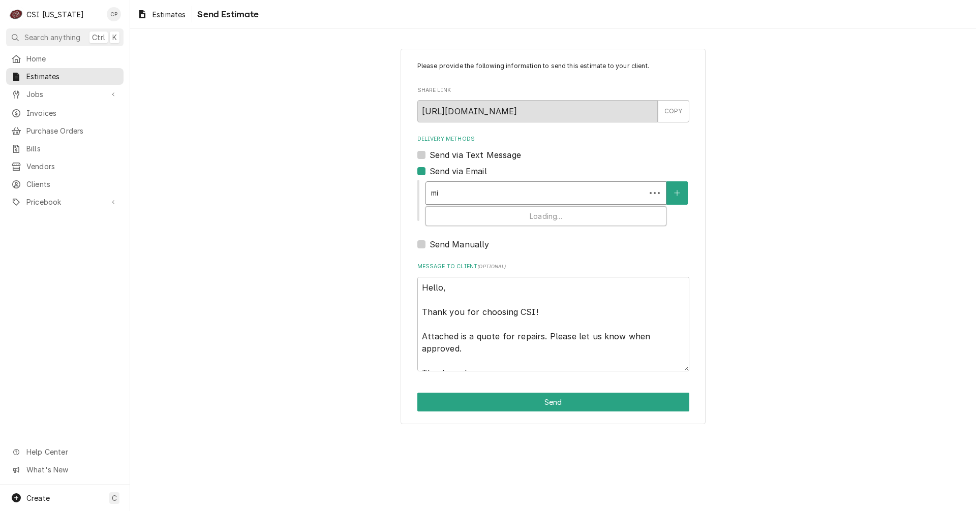
type textarea "x"
type input "mis"
type textarea "x"
type input "mi"
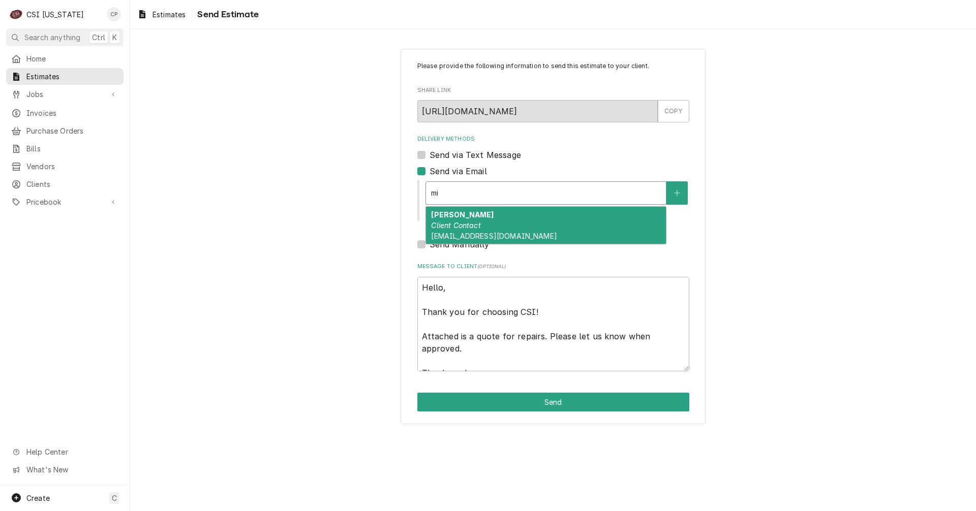
type textarea "x"
type input "m"
type textarea "x"
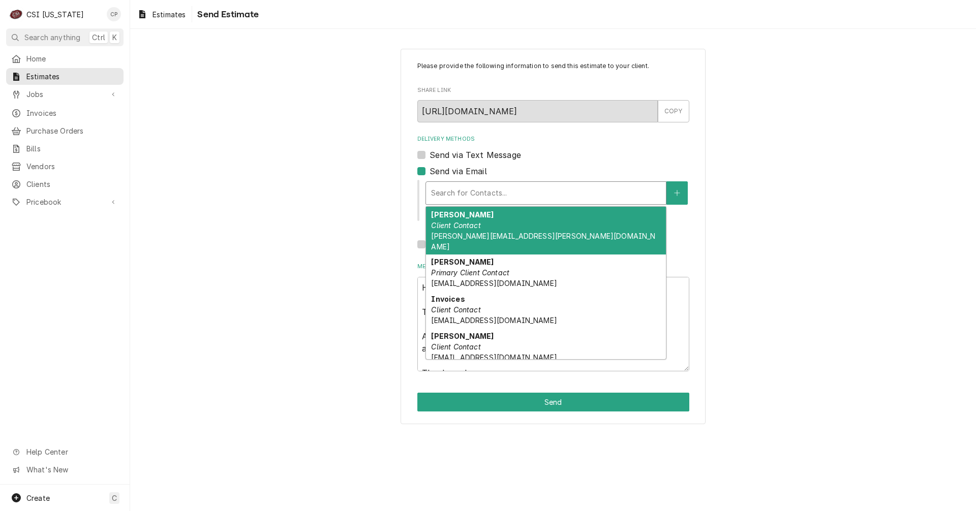
type textarea "x"
type input "m"
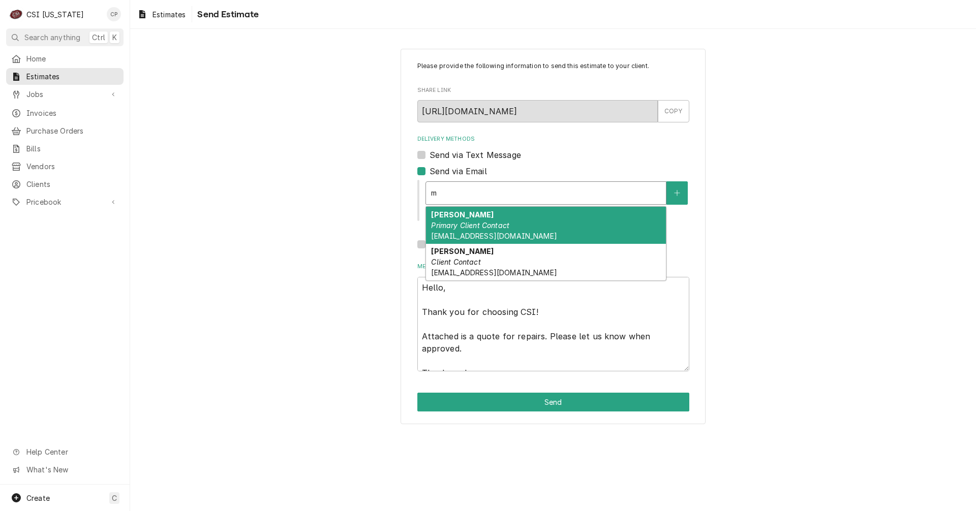
type textarea "x"
type input "mi"
type textarea "x"
type input "mis"
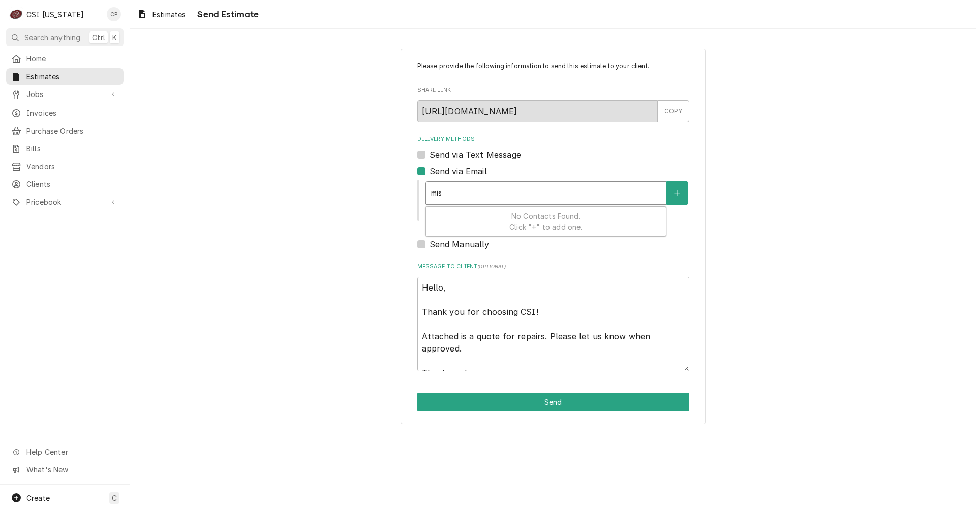
type textarea "x"
type input "mi"
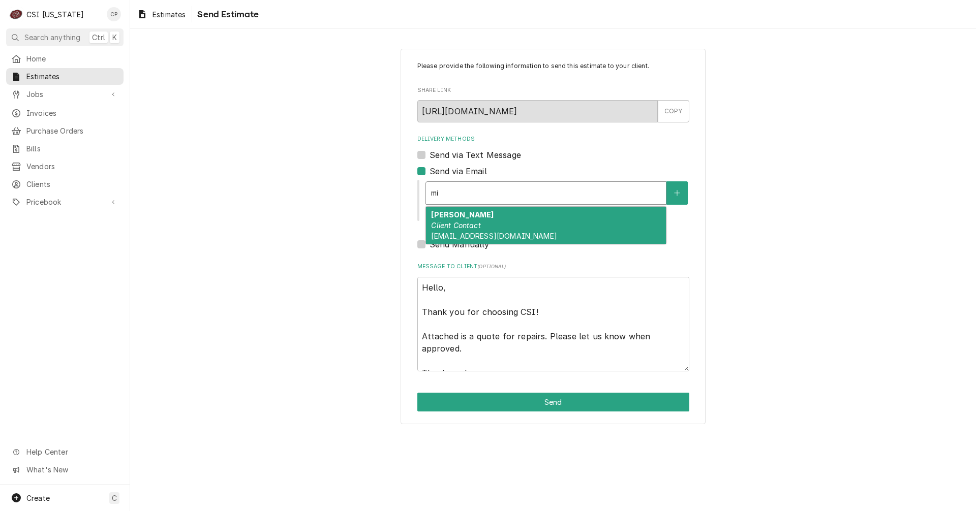
type textarea "x"
type input "m"
type textarea "x"
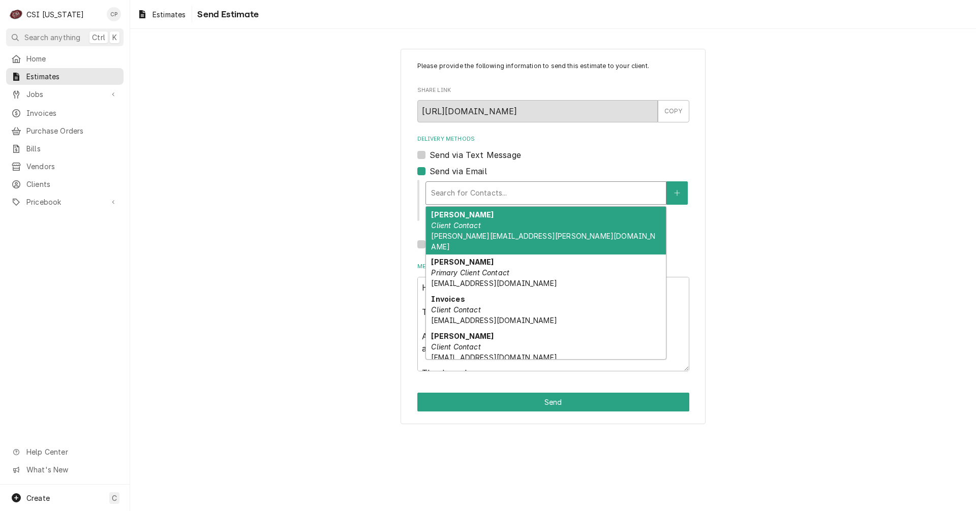
type textarea "x"
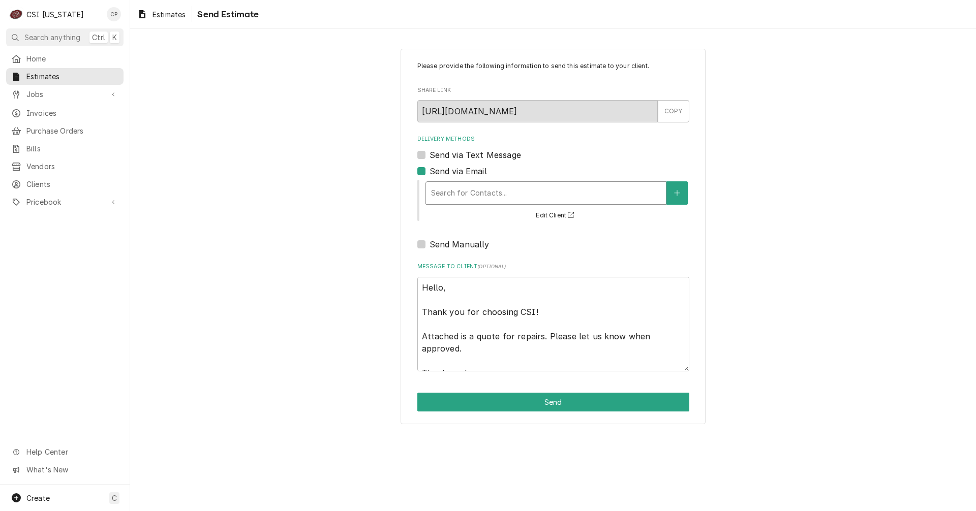
drag, startPoint x: 470, startPoint y: 195, endPoint x: 481, endPoint y: 194, distance: 11.2
click at [471, 195] on div "Delivery Methods" at bounding box center [546, 193] width 230 height 18
click at [675, 193] on icon "Create New Contact" at bounding box center [677, 193] width 6 height 7
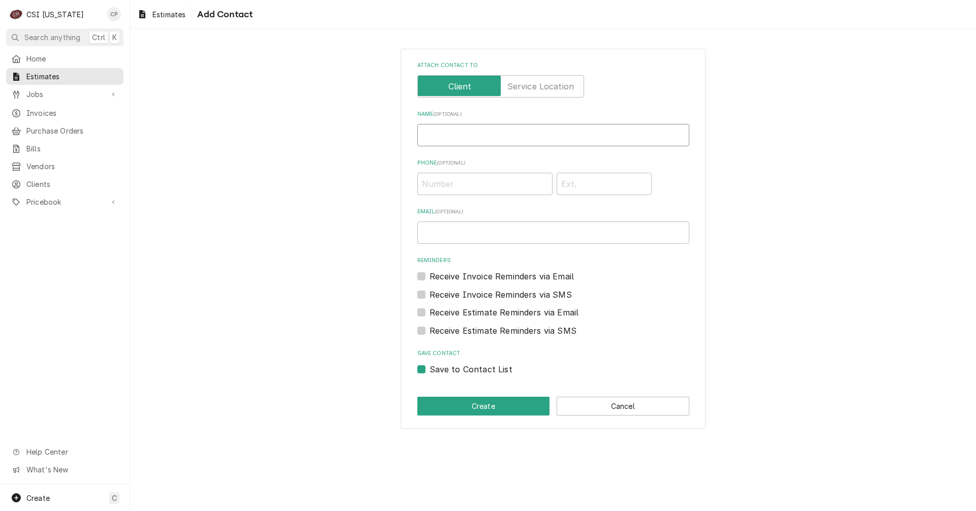
click at [452, 136] on input "Name ( optional )" at bounding box center [553, 135] width 272 height 22
type input "Missy Ayers"
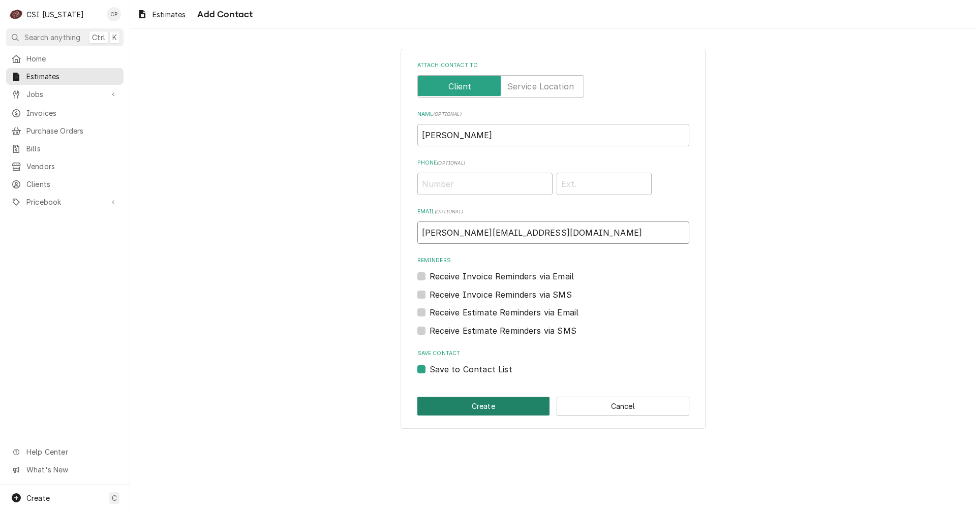
type input "mayers@c-tdesign.com"
click at [472, 409] on button "Create" at bounding box center [483, 406] width 133 height 19
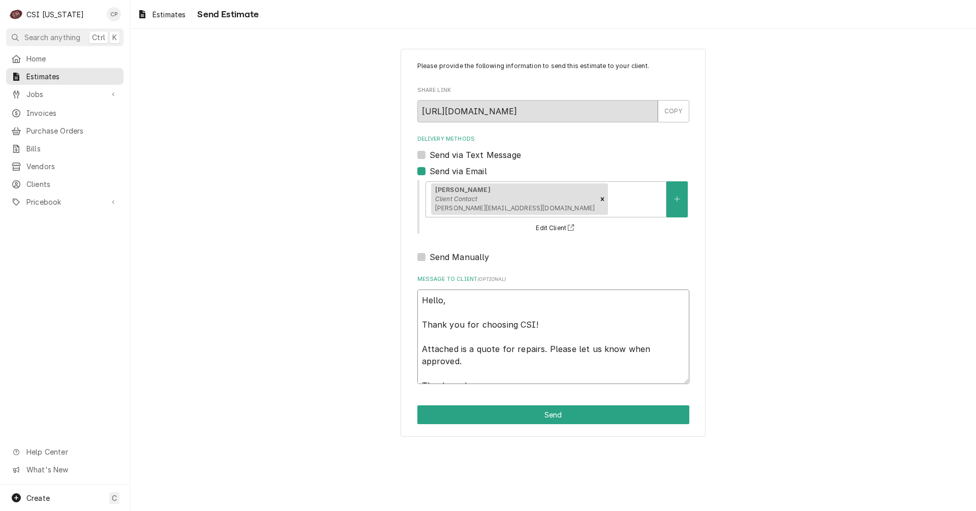
drag, startPoint x: 475, startPoint y: 351, endPoint x: 667, endPoint y: 371, distance: 192.2
click at [667, 371] on textarea "Hello, Thank you for choosing CSI! Attached is a quote for repairs. Please let …" at bounding box center [553, 337] width 272 height 95
type textarea "x"
type textarea "Hello, Thank you for choosing CSI! Attached is a Thank you!"
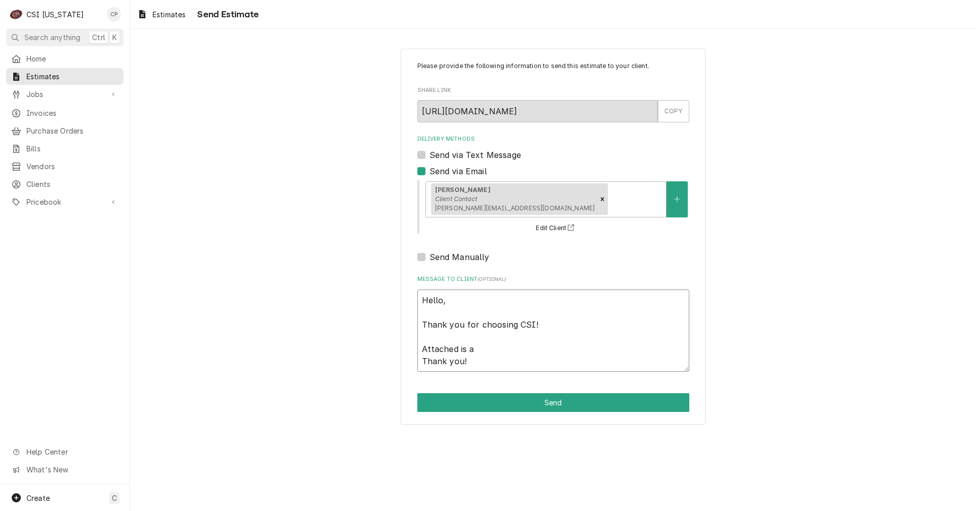
type textarea "x"
type textarea "Hello, Thank you for choosing CSI! Attached is a Thank you!"
type textarea "x"
type textarea "Hello, Thank you for choosing CSI! Attached is Thank you!"
type textarea "x"
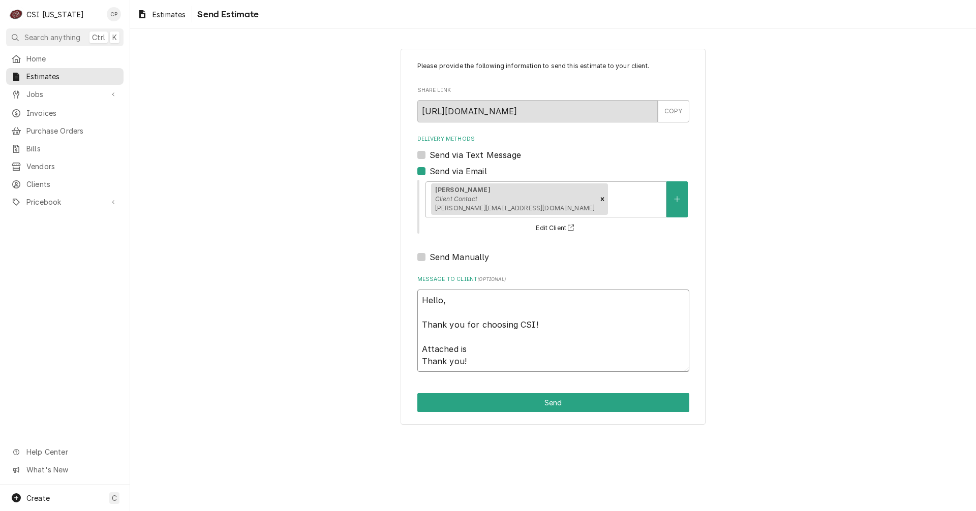
type textarea "Hello, Thank you for choosing CSI! Attached is t Thank you!"
type textarea "x"
type textarea "Hello, Thank you for choosing CSI! Attached is th Thank you!"
type textarea "x"
type textarea "Hello, Thank you for choosing CSI! Attached is the Thank you!"
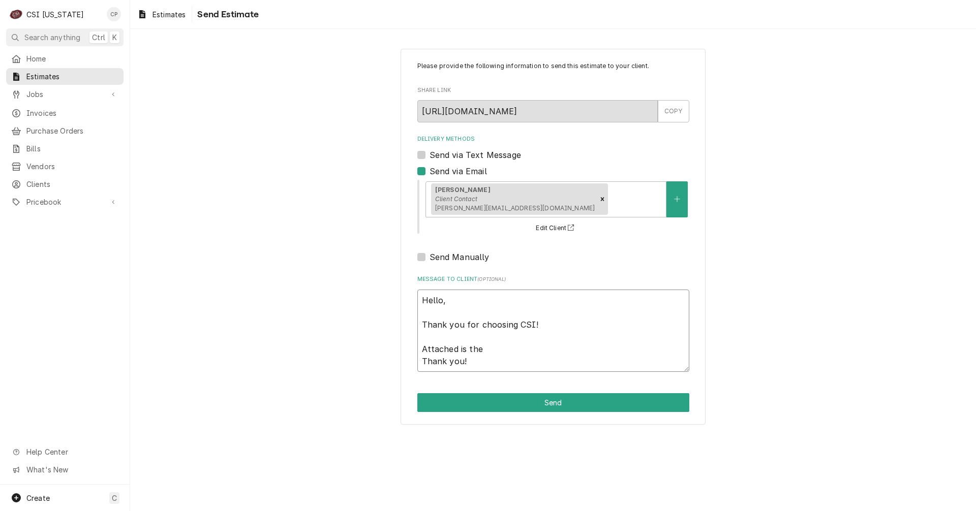
type textarea "x"
type textarea "Hello, Thank you for choosing CSI! Attached is the Thank you!"
type textarea "x"
type textarea "Hello, Thank you for choosing CSI! Attached is the q Thank you!"
type textarea "x"
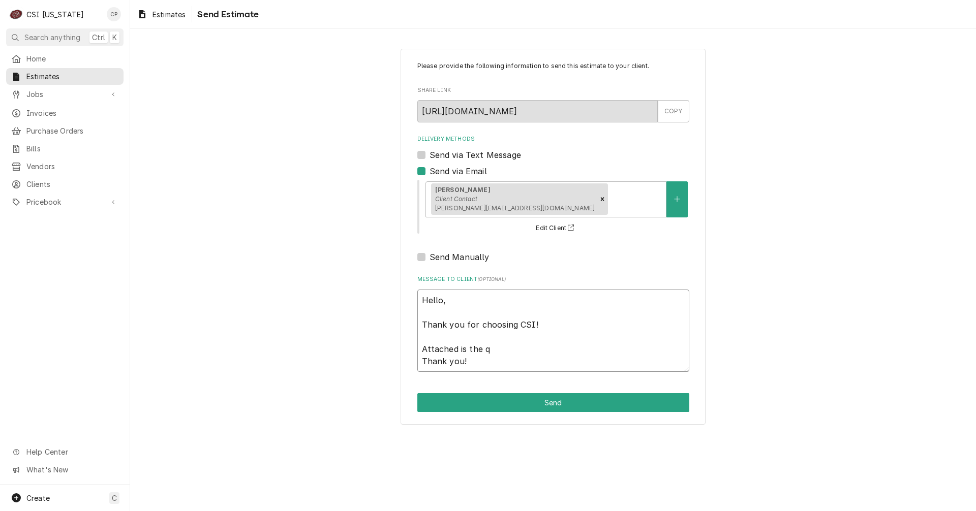
type textarea "Hello, Thank you for choosing CSI! Attached is the qu Thank you!"
type textarea "x"
type textarea "Hello, Thank you for choosing CSI! Attached is the quo Thank you!"
type textarea "x"
type textarea "Hello, Thank you for choosing CSI! Attached is the quot Thank you!"
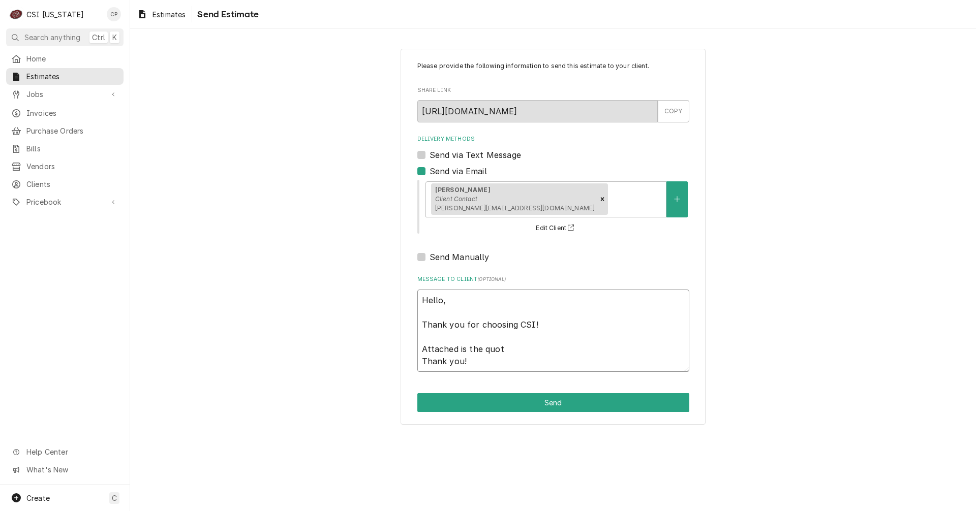
type textarea "x"
type textarea "Hello, Thank you for choosing CSI! Attached is the quote Thank you!"
type textarea "x"
type textarea "Hello, Thank you for choosing CSI! Attached is the quote Thank you!"
type textarea "x"
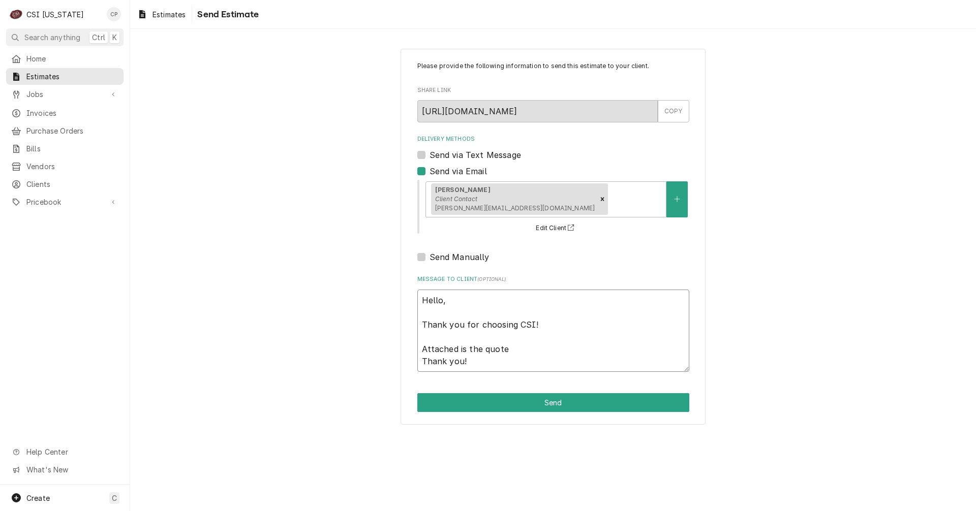
type textarea "Hello, Thank you for choosing CSI! Attached is the quote f Thank you!"
type textarea "x"
type textarea "Hello, Thank you for choosing CSI! Attached is the quote fo Thank you!"
type textarea "x"
type textarea "Hello, Thank you for choosing CSI! Attached is the quote for Thank you!"
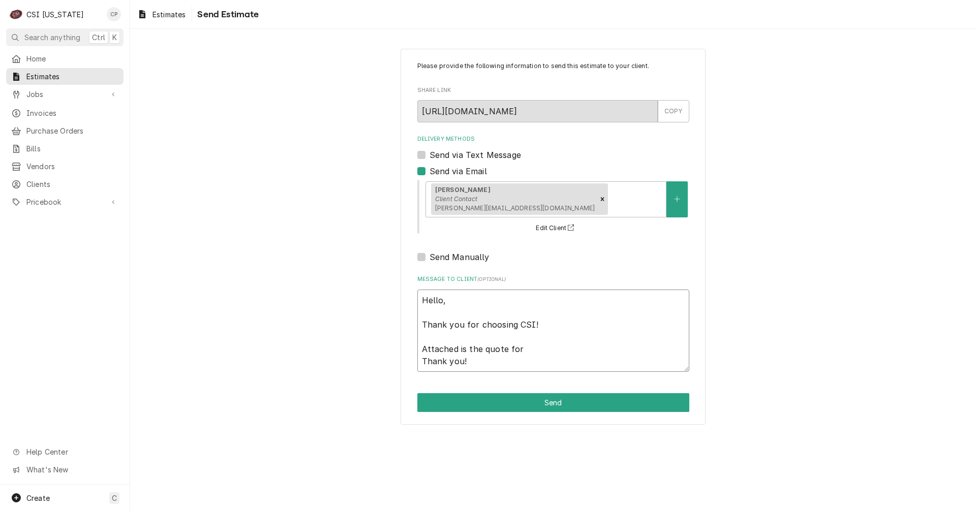
type textarea "x"
type textarea "Hello, Thank you for choosing CSI! Attached is the quote for Thank you!"
type textarea "x"
type textarea "Hello, Thank you for choosing CSI! Attached is the quote for C Thank you!"
type textarea "x"
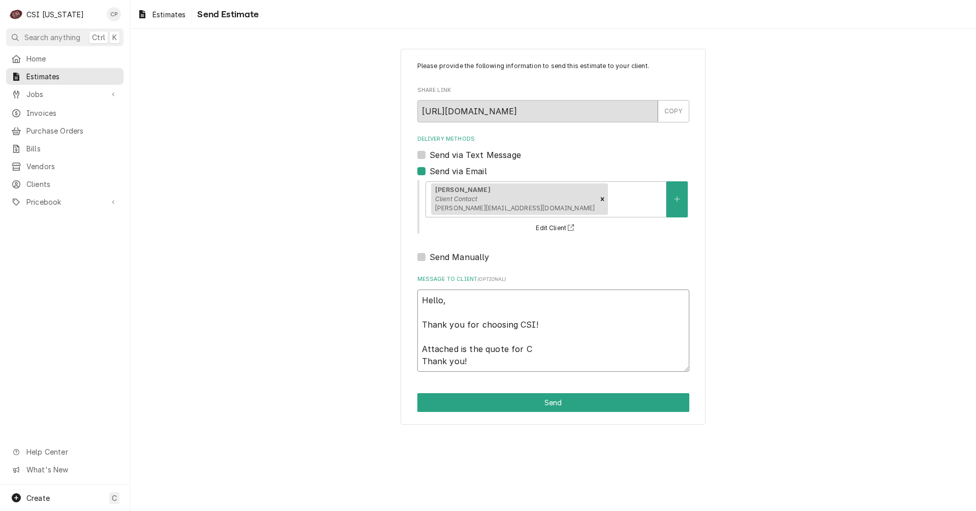
type textarea "Hello, Thank you for choosing CSI! Attached is the quote for CS Thank you!"
type textarea "x"
type textarea "Hello, Thank you for choosing CSI! Attached is the quote for CSI Thank you!"
type textarea "x"
type textarea "Hello, Thank you for choosing CSI! Attached is the quote for CSI Thank you!"
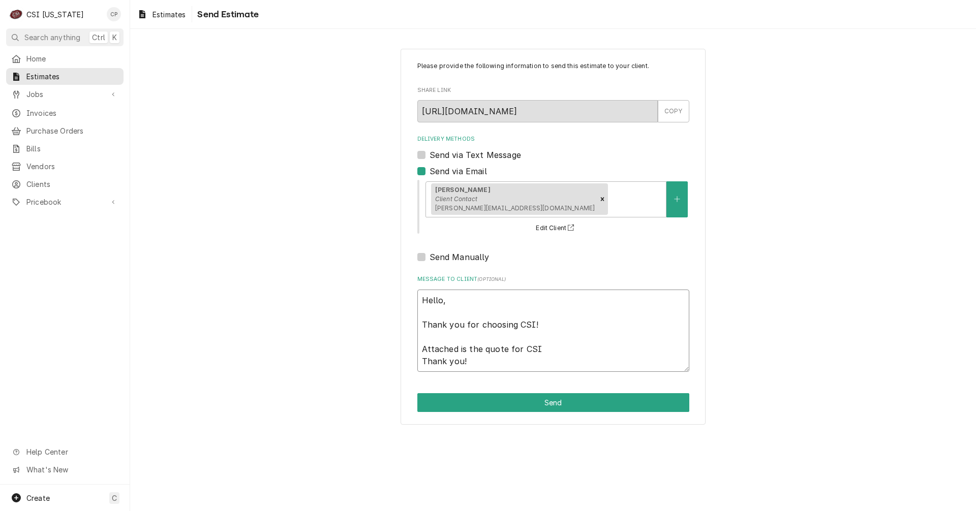
type textarea "x"
type textarea "Hello, Thank you for choosing CSI! Attached is the quote for CSI t Thank you!"
type textarea "x"
type textarea "Hello, Thank you for choosing CSI! Attached is the quote for CSI to Thank you!"
type textarea "x"
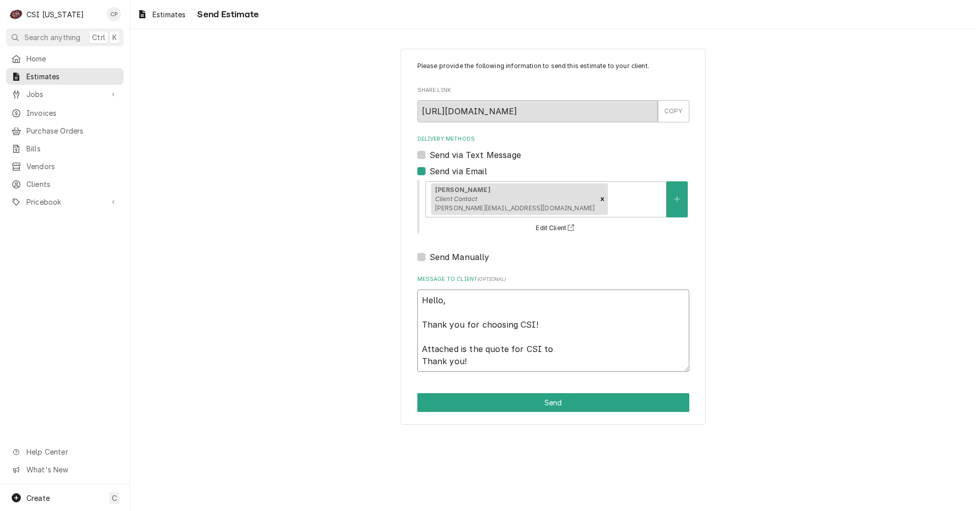
type textarea "Hello, Thank you for choosing CSI! Attached is the quote for CSI to Thank you!"
type textarea "x"
type textarea "Hello, Thank you for choosing CSI! Attached is the quote for CSI to r Thank you!"
type textarea "x"
type textarea "Hello, Thank you for choosing CSI! Attached is the quote for CSI to re Thank yo…"
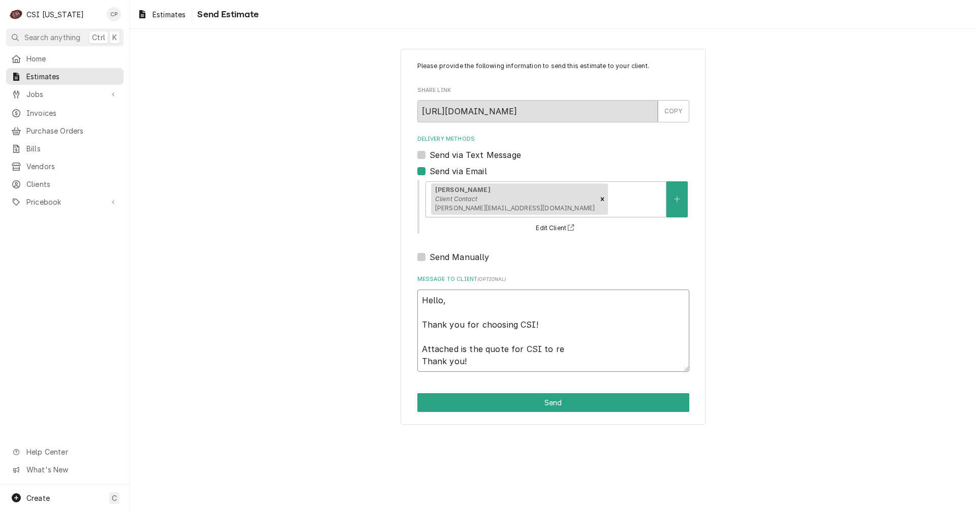
type textarea "x"
type textarea "Hello, Thank you for choosing CSI! Attached is the quote for CSI to rep Thank y…"
type textarea "x"
type textarea "Hello, Thank you for choosing CSI! Attached is the quote for CSI to repl Thank …"
type textarea "x"
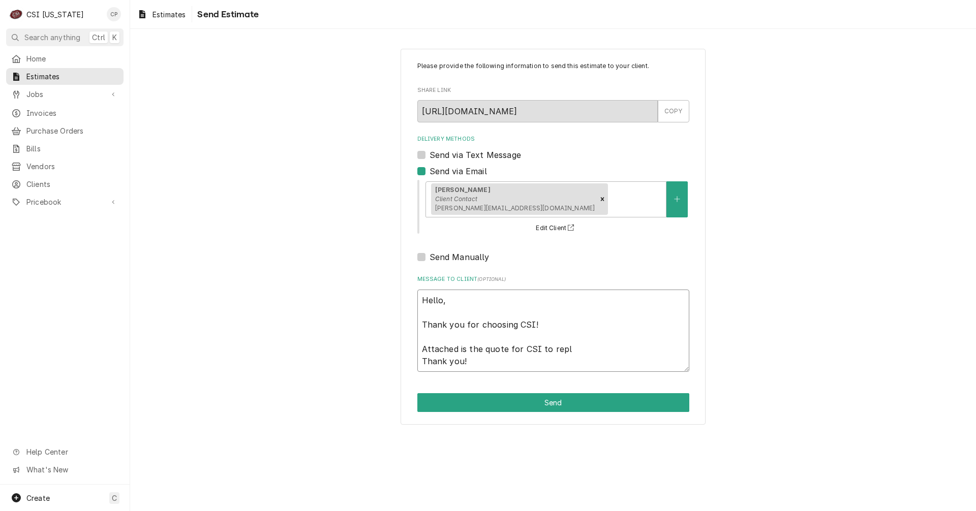
type textarea "Hello, Thank you for choosing CSI! Attached is the quote for CSI to repla Thank…"
type textarea "x"
type textarea "Hello, Thank you for choosing CSI! Attached is the quote for CSI to replac Than…"
type textarea "x"
type textarea "Hello, Thank you for choosing CSI! Attached is the quote for CSI to replace Tha…"
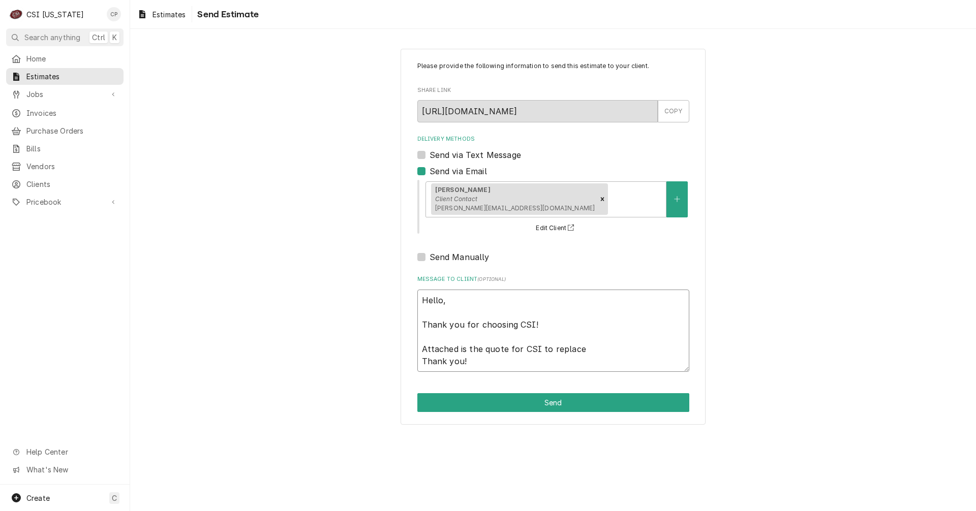
type textarea "x"
type textarea "Hello, Thank you for choosing CSI! Attached is the quote for CSI to replace Tha…"
type textarea "x"
type textarea "Hello, Thank you for choosing CSI! Attached is the quote for CSI to replace Tha…"
type textarea "x"
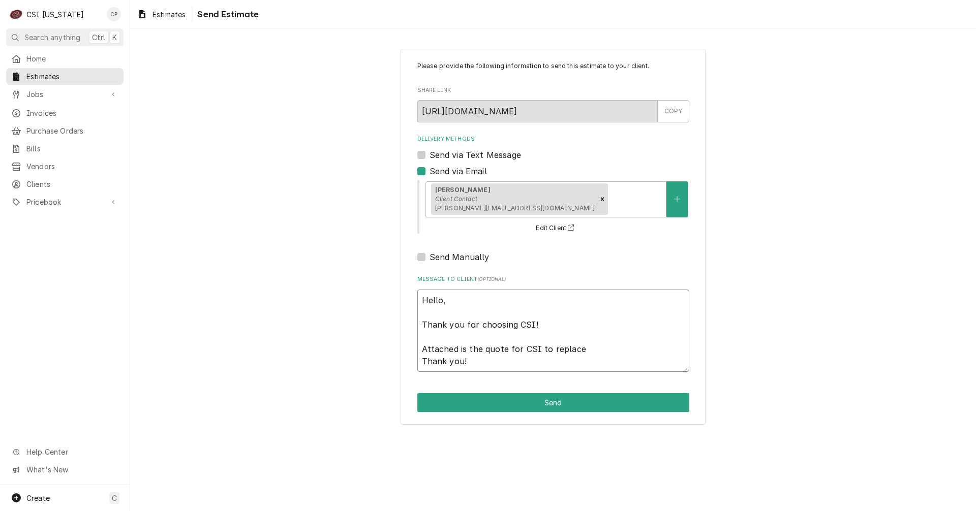
type textarea "Hello, Thank you for choosing CSI! Attached is the quote for CSI to replac Than…"
type textarea "x"
type textarea "Hello, Thank you for choosing CSI! Attached is the quote for CSI to repla Thank…"
type textarea "x"
type textarea "Hello, Thank you for choosing CSI! Attached is the quote for CSI to repl Thank …"
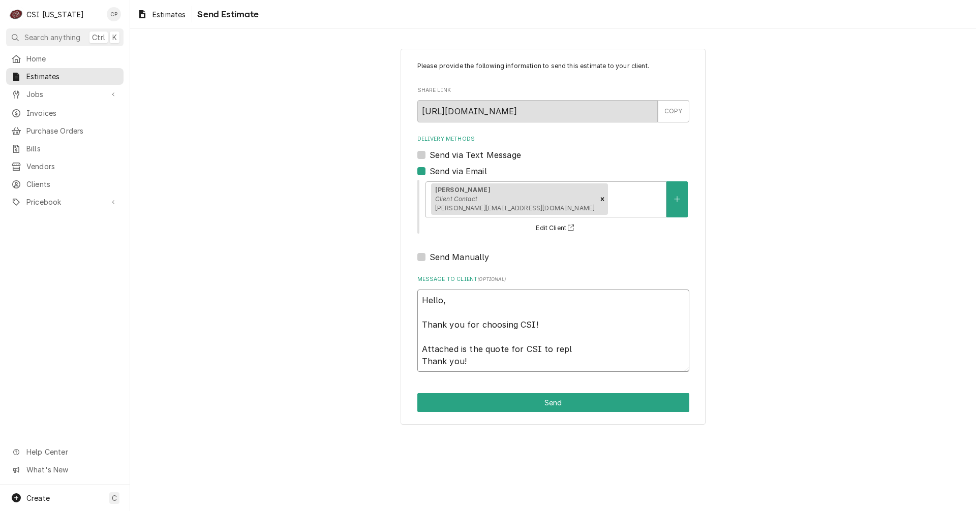
type textarea "x"
type textarea "Hello, Thank you for choosing CSI! Attached is the quote for CSI to rep Thank y…"
type textarea "x"
type textarea "Hello, Thank you for choosing CSI! Attached is the quote for CSI to re Thank yo…"
type textarea "x"
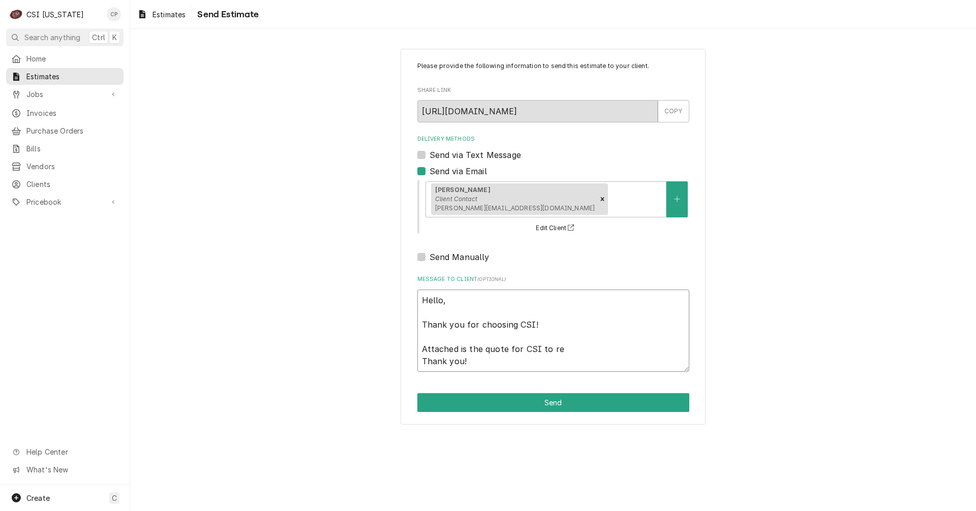
type textarea "Hello, Thank you for choosing CSI! Attached is the quote for CSI to r Thank you!"
type textarea "x"
type textarea "Hello, Thank you for choosing CSI! Attached is the quote for CSI to Thank you!"
type textarea "x"
type textarea "Hello, Thank you for choosing CSI! Attached is the quote for CSI to Thank you!"
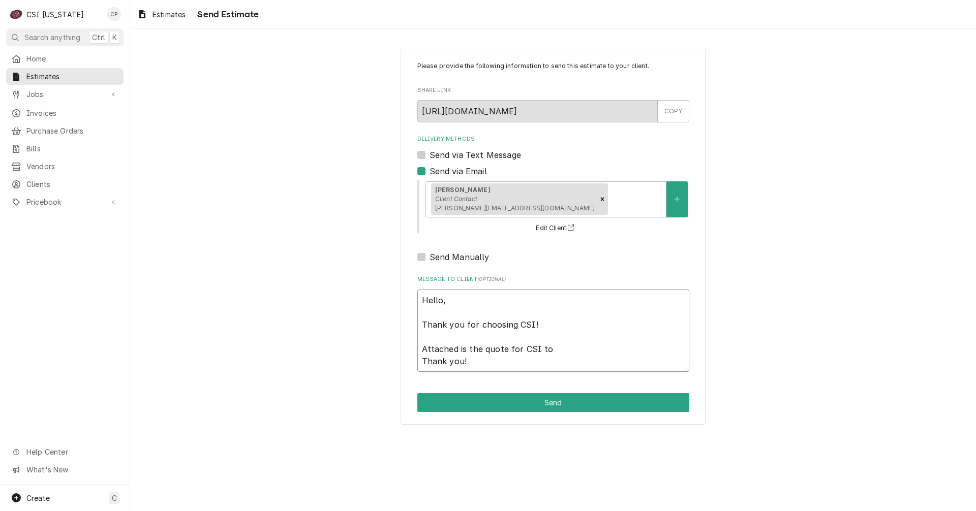
type textarea "x"
type textarea "Hello, Thank you for choosing CSI! Attached is the quote for CSI t Thank you!"
type textarea "x"
type textarea "Hello, Thank you for choosing CSI! Attached is the quote for CSI Thank you!"
type textarea "x"
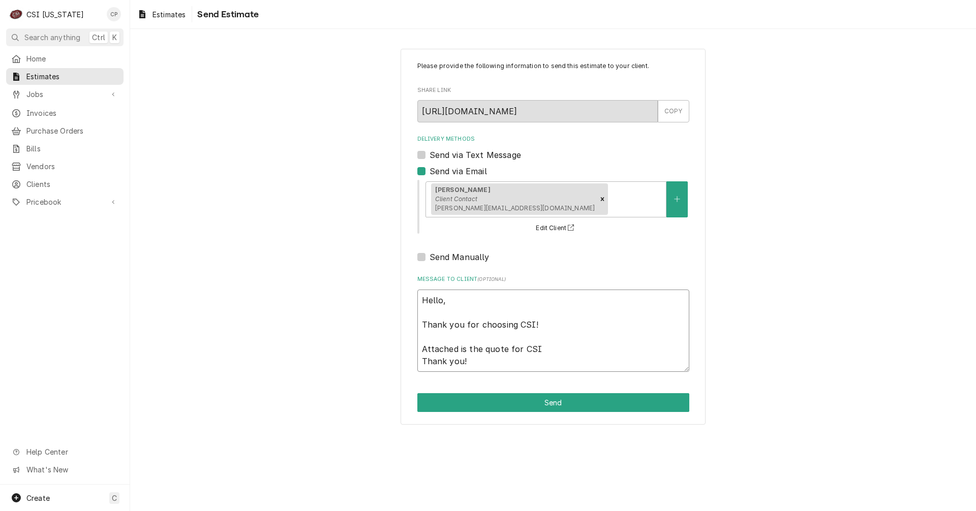
type textarea "Hello, Thank you for choosing CSI! Attached is the quote for CSI Thank you!"
type textarea "x"
type textarea "Hello, Thank you for choosing CSI! Attached is the quote for CS Thank you!"
type textarea "x"
type textarea "Hello, Thank you for choosing CSI! Attached is the quote for C Thank you!"
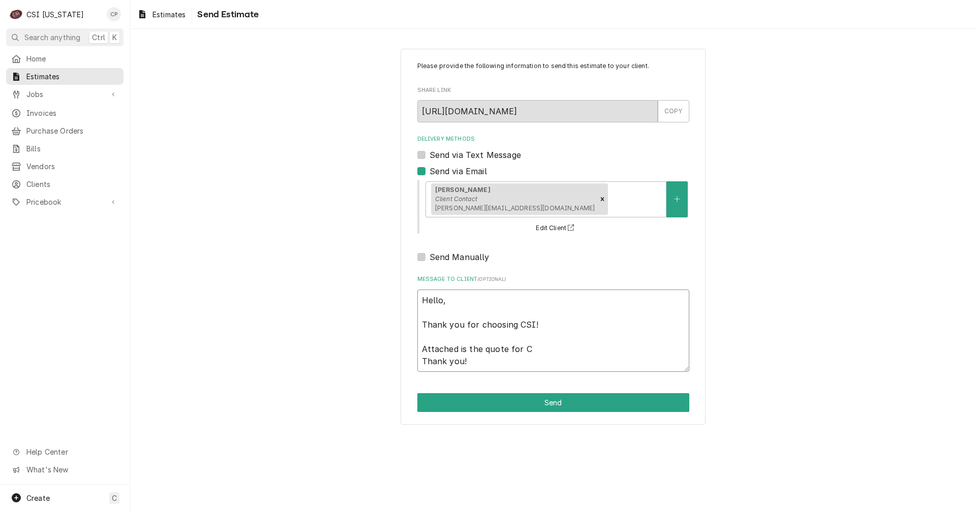
type textarea "x"
type textarea "Hello, Thank you for choosing CSI! Attached is the quote for Thank you!"
type textarea "x"
type textarea "Hello, Thank you for choosing CSI! Attached is the quote fo Thank you!"
type textarea "x"
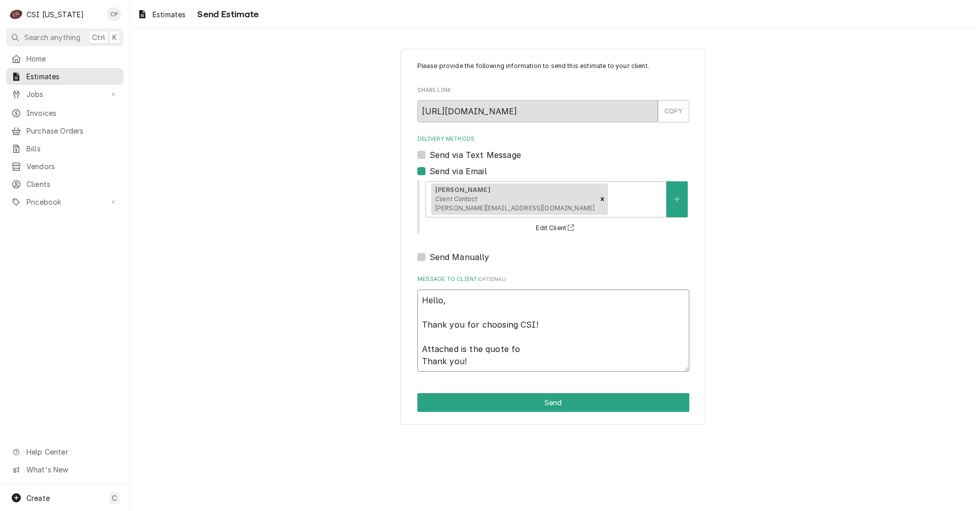
type textarea "Hello, Thank you for choosing CSI! Attached is the quote f Thank you!"
type textarea "x"
type textarea "Hello, Thank you for choosing CSI! Attached is the quote Thank you!"
type textarea "x"
type textarea "Hello, Thank you for choosing CSI! Attached is the quote f Thank you!"
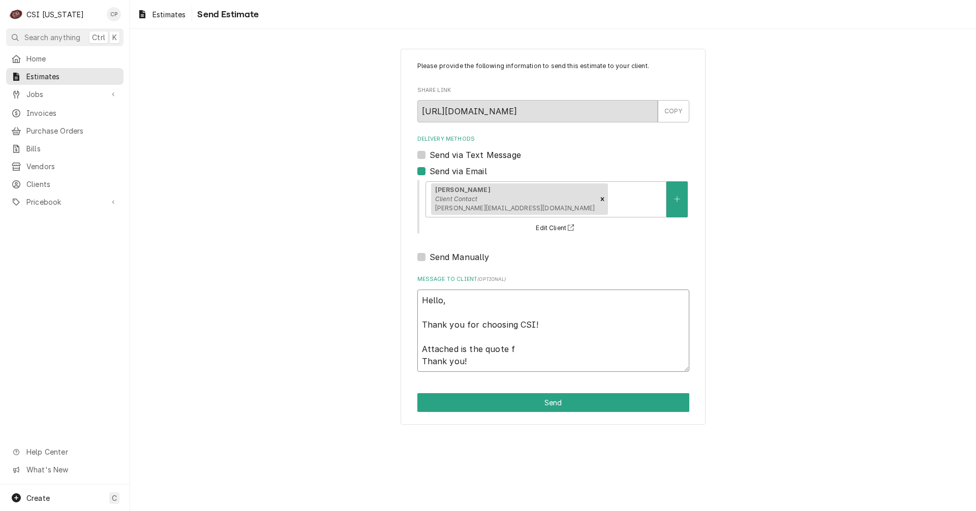
type textarea "x"
type textarea "Hello, Thank you for choosing CSI! Attached is the quote fo Thank you!"
type textarea "x"
type textarea "Hello, Thank you for choosing CSI! Attached is the quote for Thank you!"
type textarea "x"
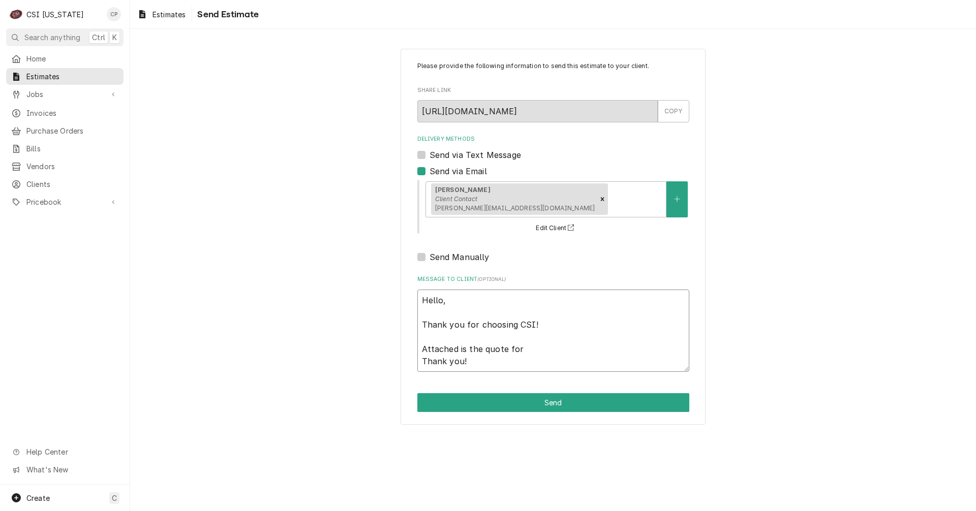
type textarea "Hello, Thank you for choosing CSI! Attached is the quote for Thank you!"
click at [542, 349] on textarea "Hello, Thank you for choosing CSI! Attached is the quote for Thank you!" at bounding box center [553, 331] width 272 height 82
type textarea "x"
type textarea "Hello, Thank you for choosing CSI! Attached is the quote for O Thank you!"
type textarea "x"
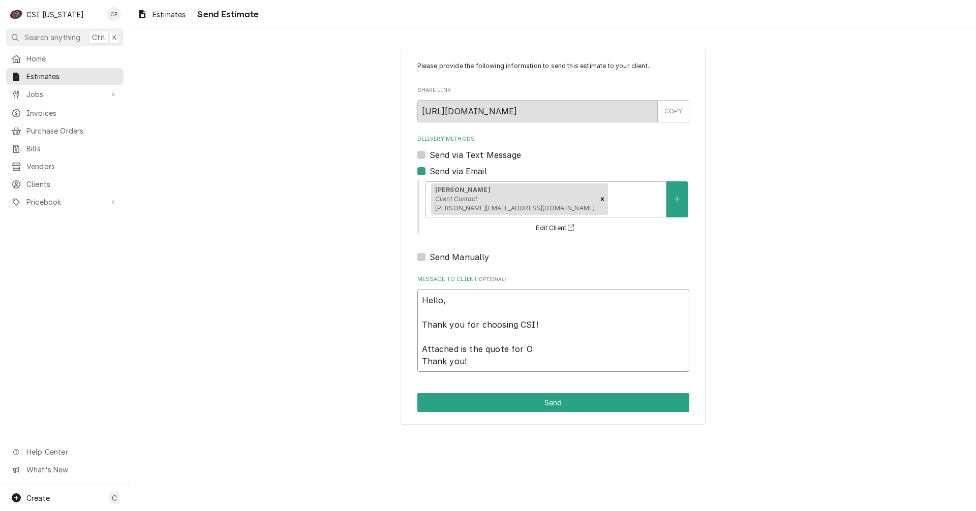
type textarea "Hello, Thank you for choosing CSI! Attached is the quote for Ou Thank you!"
type textarea "x"
type textarea "Hello, Thank you for choosing CSI! Attached is the quote for Out Thank you!"
type textarea "x"
type textarea "Hello, Thank you for choosing CSI! Attached is the quote for Outw Thank you!"
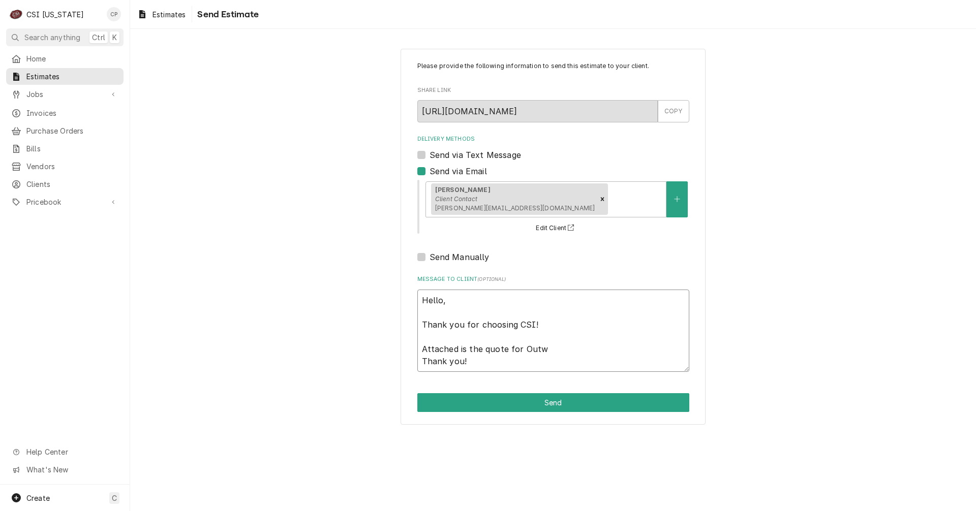
type textarea "x"
type textarea "Hello, Thank you for choosing CSI! Attached is the quote for Outwo Thank you!"
type textarea "x"
type textarea "Hello, Thank you for choosing CSI! Attached is the quote for Outwoo Thank you!"
type textarea "x"
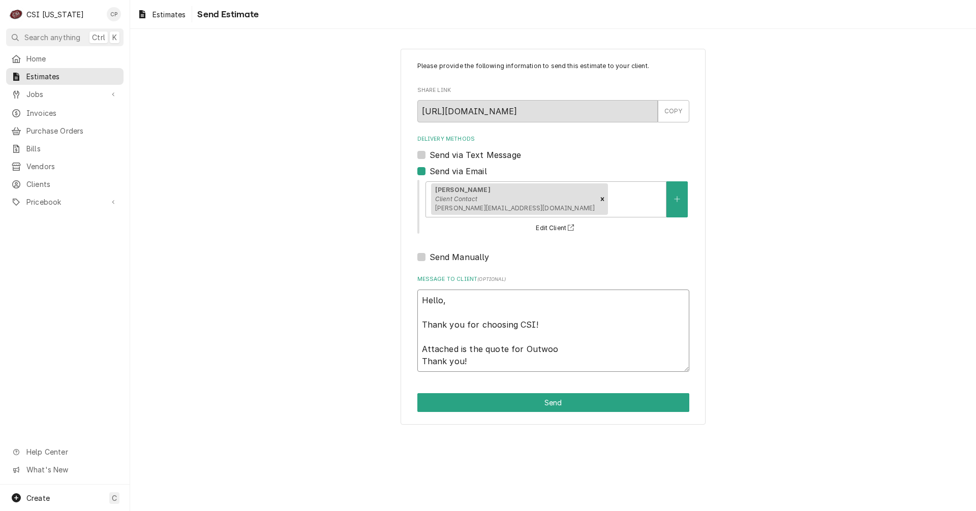
type textarea "Hello, Thank you for choosing CSI! Attached is the quote for Outwood Thank you!"
type textarea "x"
type textarea "Hello, Thank you for choosing CSI! Attached is the quote for Outwood Thank you!"
type textarea "x"
type textarea "Hello, Thank you for choosing CSI! Attached is the quote for Outwood r Thank yo…"
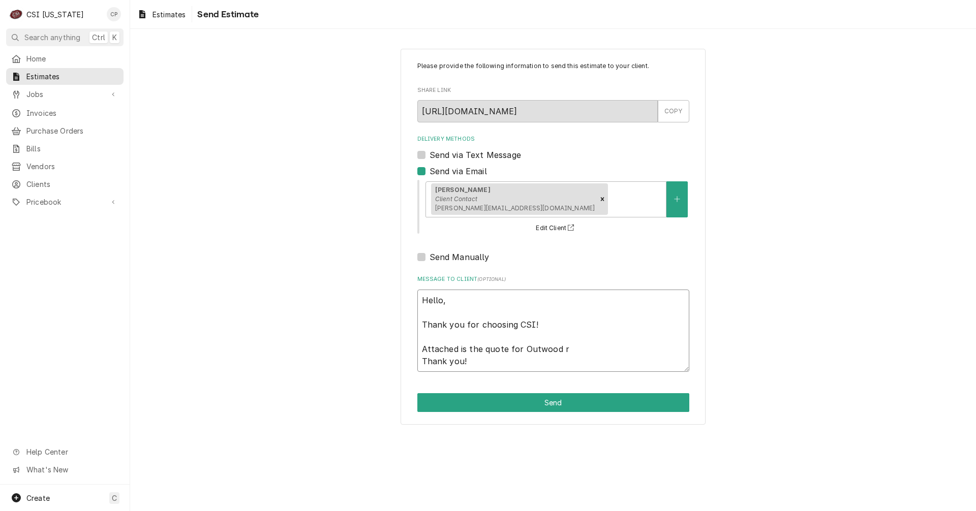
type textarea "x"
type textarea "Hello, Thank you for choosing CSI! Attached is the quote for Outwood Thank you!"
type textarea "x"
type textarea "Hello, Thank you for choosing CSI! Attached is the quote for Outwood R Thank yo…"
type textarea "x"
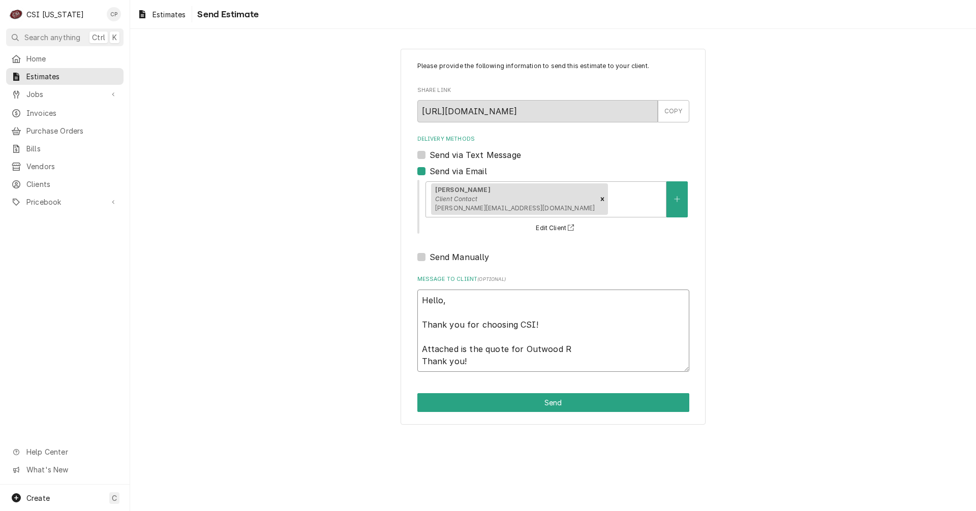
type textarea "Hello, Thank you for choosing CSI! Attached is the quote for Outwood Re Thank y…"
type textarea "x"
type textarea "Hello, Thank you for choosing CSI! Attached is the quote for Outwood Res Thank …"
type textarea "x"
type textarea "Hello, Thank you for choosing CSI! Attached is the quote for Outwood Resc Thank…"
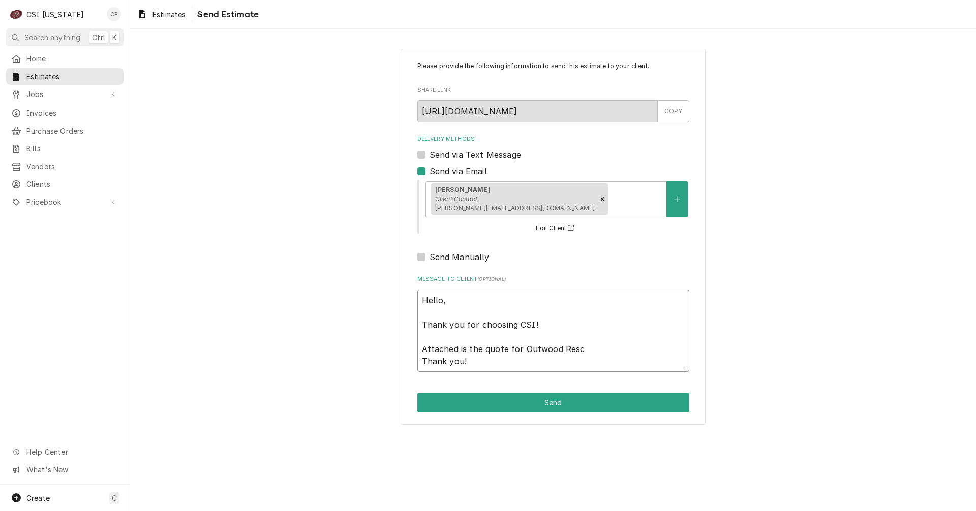
type textarea "x"
type textarea "Hello, Thank you for choosing CSI! Attached is the quote for Outwood Resca Than…"
type textarea "x"
type textarea "Hello, Thank you for choosing CSI! Attached is the quote for Outwood Rescar Tha…"
type textarea "x"
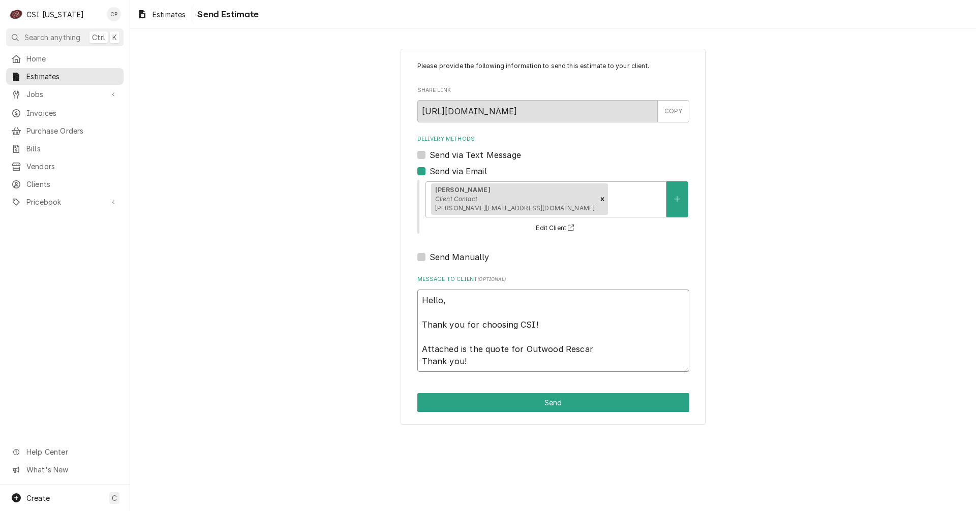
type textarea "Hello, Thank you for choosing CSI! Attached is the quote for Outwood Rescare Th…"
type textarea "x"
type textarea "Hello, Thank you for choosing CSI! Attached is the quote for Outwood Rescare Th…"
type textarea "x"
type textarea "Hello, Thank you for choosing CSI! Attached is the quote for Outwood Rescare i …"
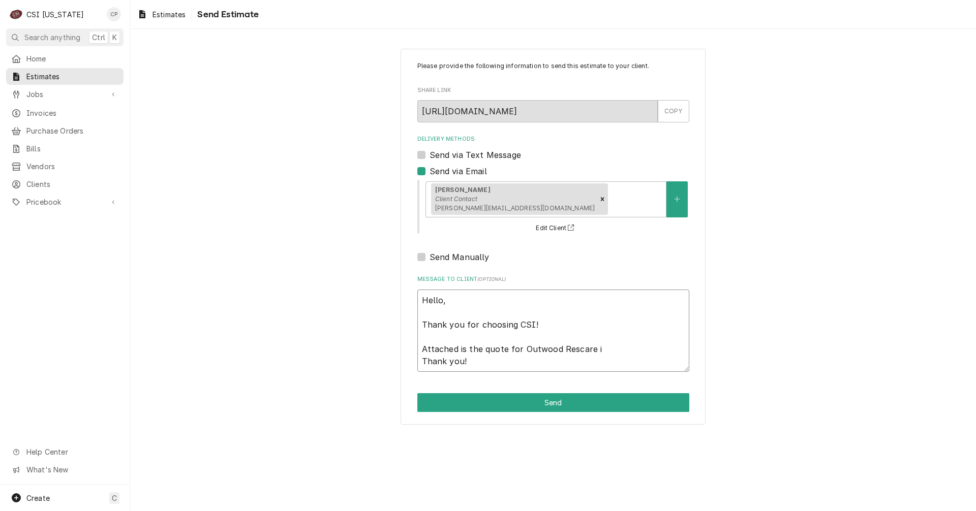
type textarea "x"
type textarea "Hello, Thank you for choosing CSI! Attached is the quote for Outwood Rescare in…"
type textarea "x"
type textarea "Hello, Thank you for choosing CSI! Attached is the quote for Outwood Rescare in…"
click at [606, 347] on textarea "Hello, Thank you for choosing CSI! Attached is the quote for Outwood Rescare in…" at bounding box center [553, 331] width 272 height 82
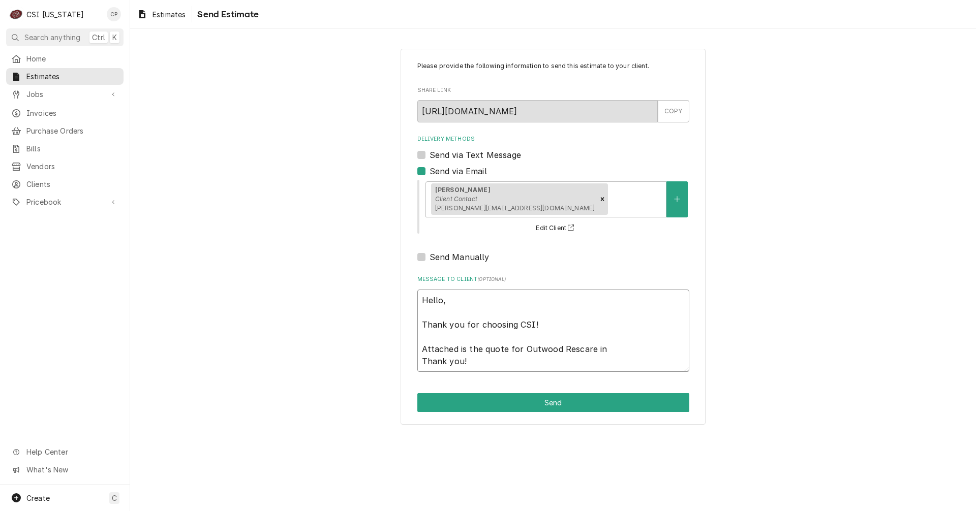
type textarea "x"
type textarea "Hello, Thank you for choosing CSI! Attached is the quote for Outwood Rescare in…"
type textarea "x"
type textarea "Hello, Thank you for choosing CSI! Attached is the quote for Outwood Rescare in…"
type textarea "x"
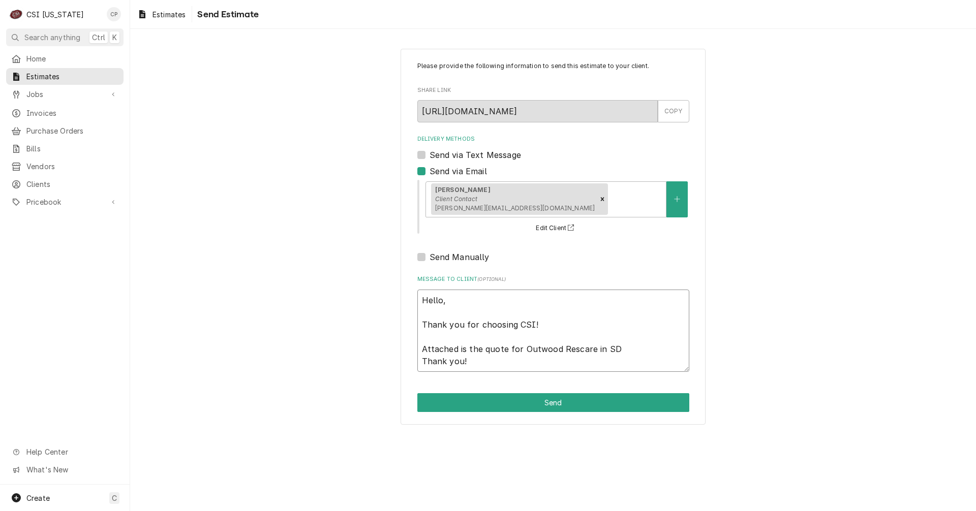
type textarea "Hello, Thank you for choosing CSI! Attached is the quote for Outwood Rescare in…"
type textarea "x"
type textarea "Hello, Thank you for choosing CSI! Attached is the quote for Outwood Rescare in…"
type textarea "x"
type textarea "Hello, Thank you for choosing CSI! Attached is the quote for Outwood Rescare in…"
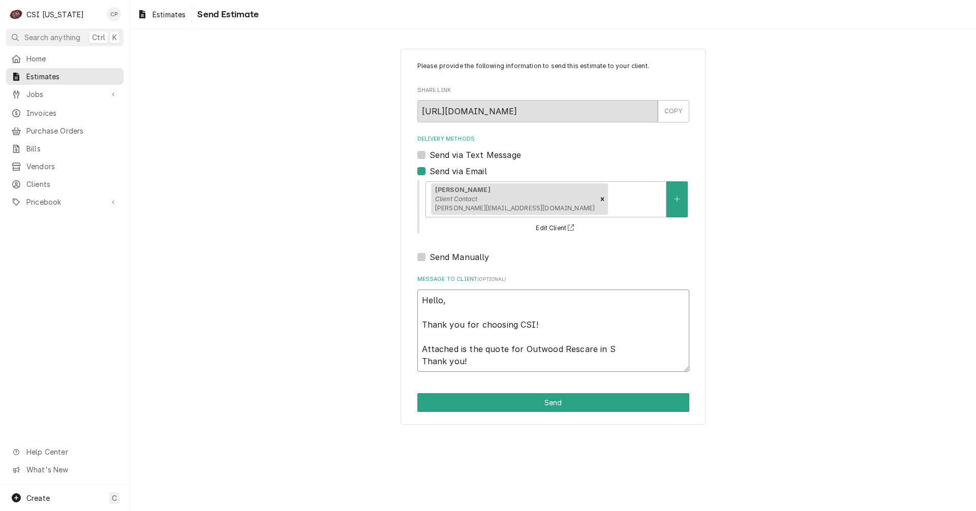
type textarea "x"
type textarea "Hello, Thank you for choosing CSI! Attached is the quote for Outwood Rescare in…"
type textarea "x"
type textarea "Hello, Thank you for choosing CSI! Attached is the quote for Outwood Rescare in…"
type textarea "x"
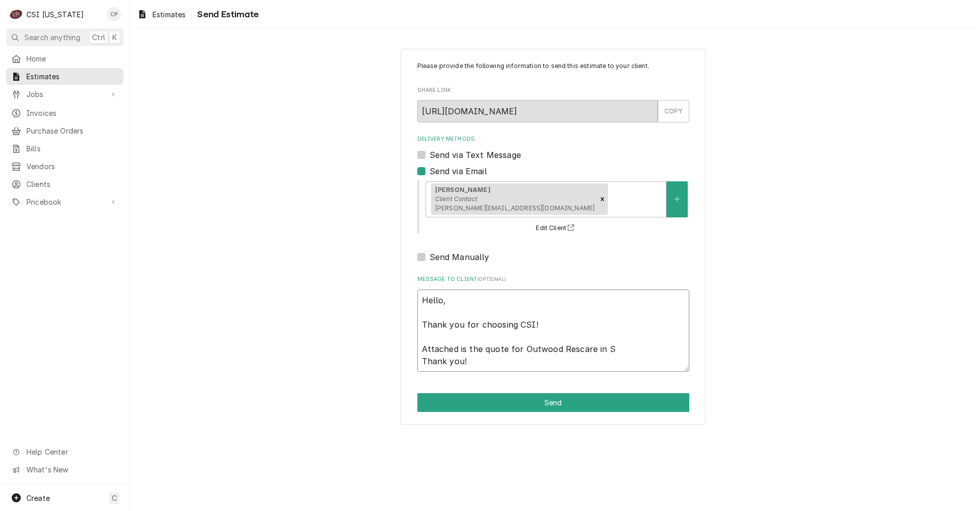
type textarea "Hello, Thank you for choosing CSI! Attached is the quote for Outwood Rescare in…"
type textarea "x"
type textarea "Hello, Thank you for choosing CSI! Attached is the quote for Outwood Rescare in…"
type textarea "x"
type textarea "Hello, Thank you for choosing CSI! Attached is the quote for Outwood Rescare in…"
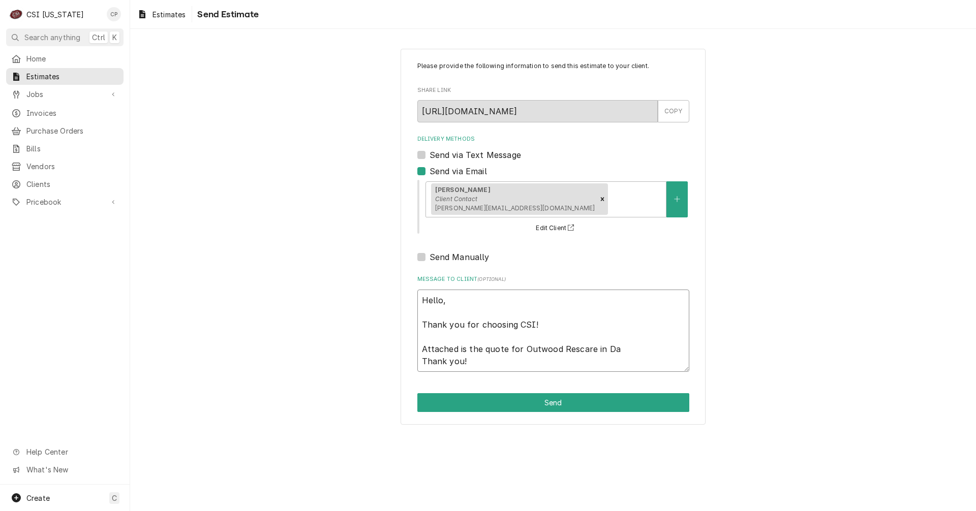
type textarea "x"
type textarea "Hello, Thank you for choosing CSI! Attached is the quote for Outwood Rescare in…"
type textarea "x"
type textarea "Hello, Thank you for choosing CSI! Attached is the quote for Outwood Rescare in…"
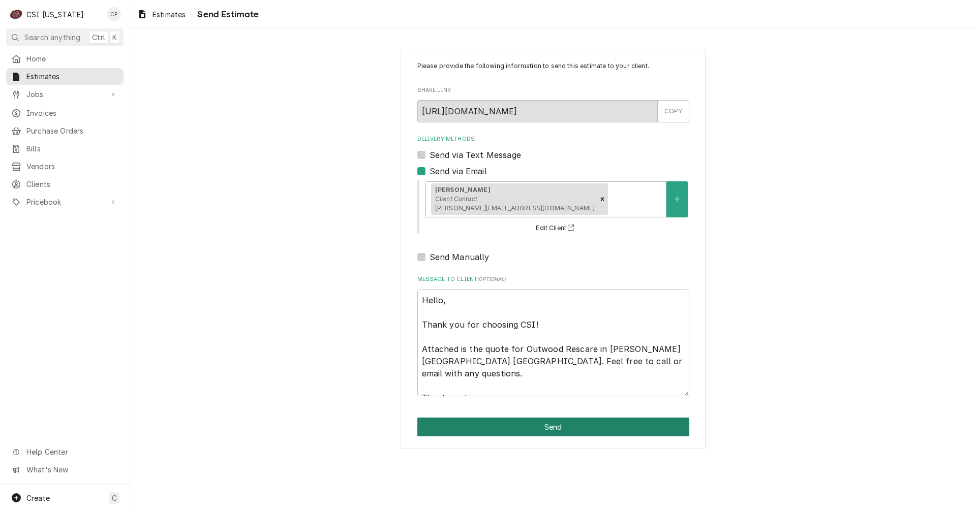
click at [559, 432] on button "Send" at bounding box center [553, 427] width 272 height 19
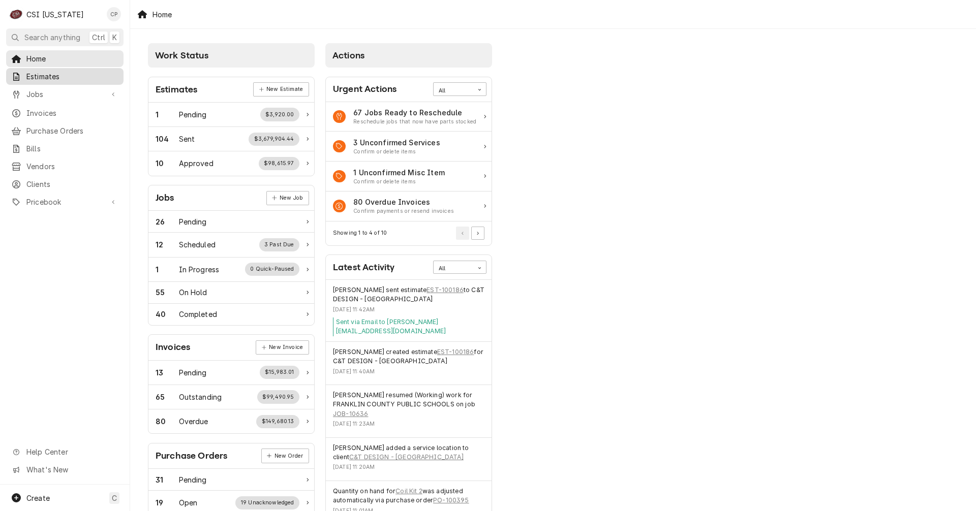
click at [54, 73] on span "Estimates" at bounding box center [72, 76] width 92 height 11
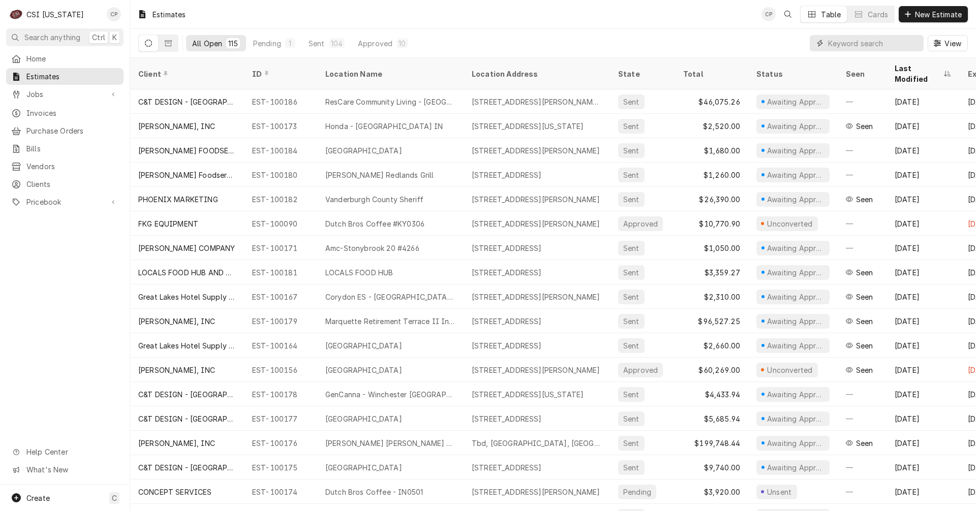
click at [849, 45] on input "Dynamic Content Wrapper" at bounding box center [873, 43] width 90 height 16
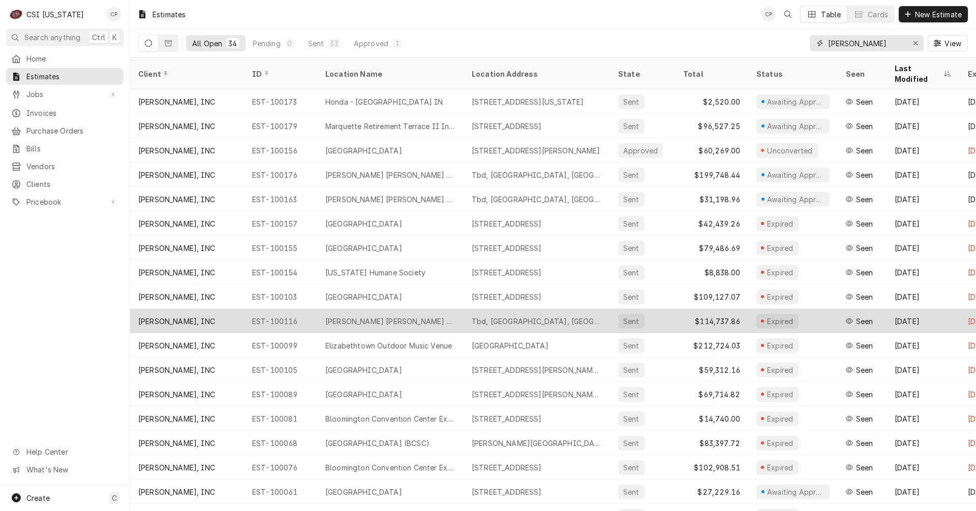
type input "[PERSON_NAME]"
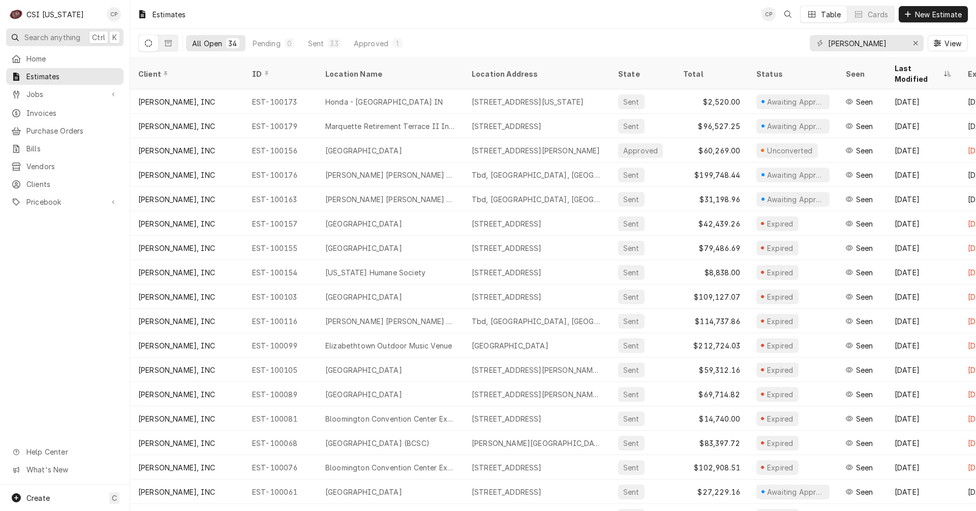
click at [44, 36] on span "Search anything" at bounding box center [52, 37] width 56 height 11
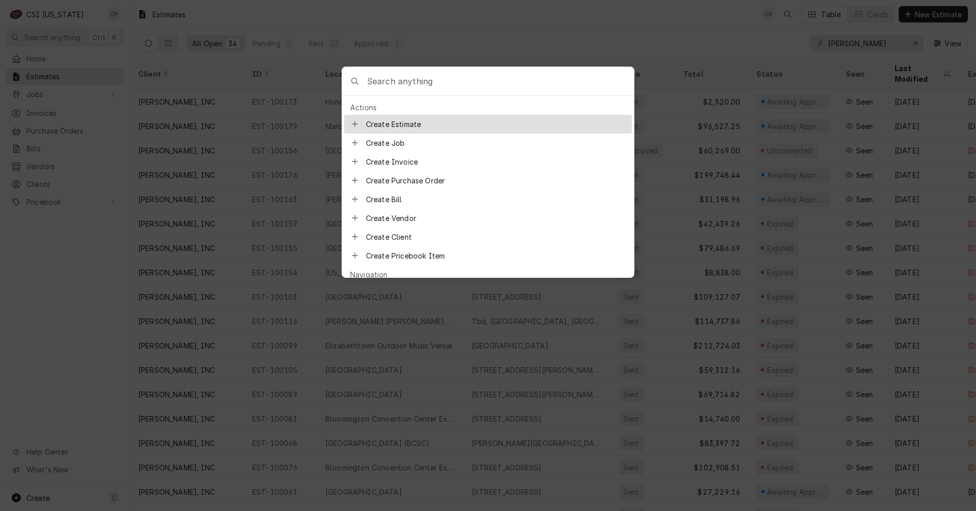
click at [418, 76] on input "Global Command Menu" at bounding box center [500, 81] width 267 height 28
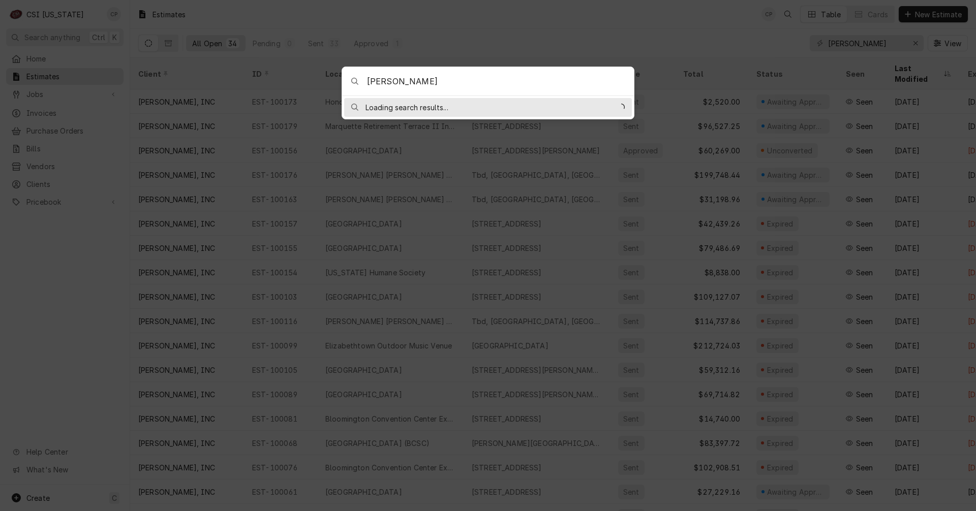
type input "pauls"
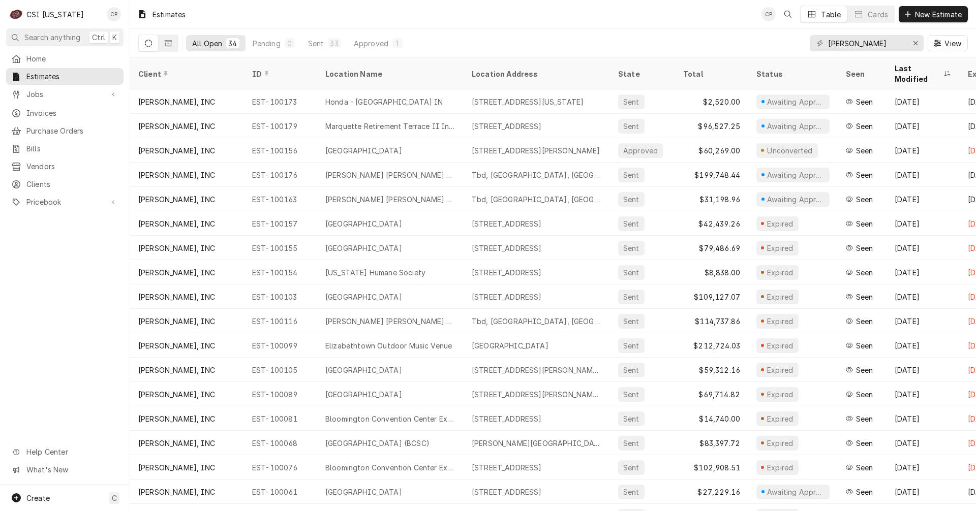
click at [659, 40] on body "C CSI [US_STATE] CP Search anything Ctrl K Home Estimates Jobs Jobs Job Series …" at bounding box center [488, 255] width 976 height 511
click at [40, 96] on span "Jobs" at bounding box center [64, 94] width 77 height 11
click at [48, 108] on span "Jobs" at bounding box center [72, 112] width 92 height 11
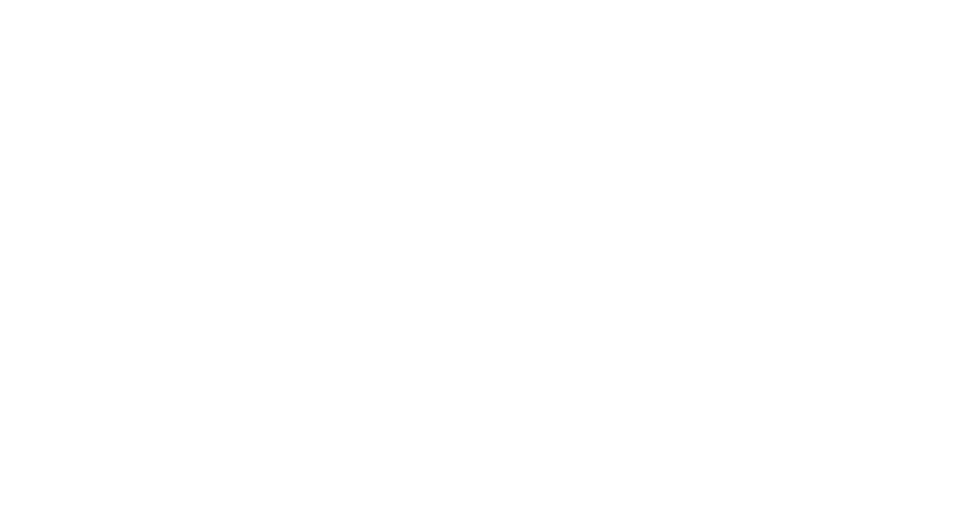
click at [789, 47] on div "Dynamic Content Wrapper" at bounding box center [488, 255] width 976 height 511
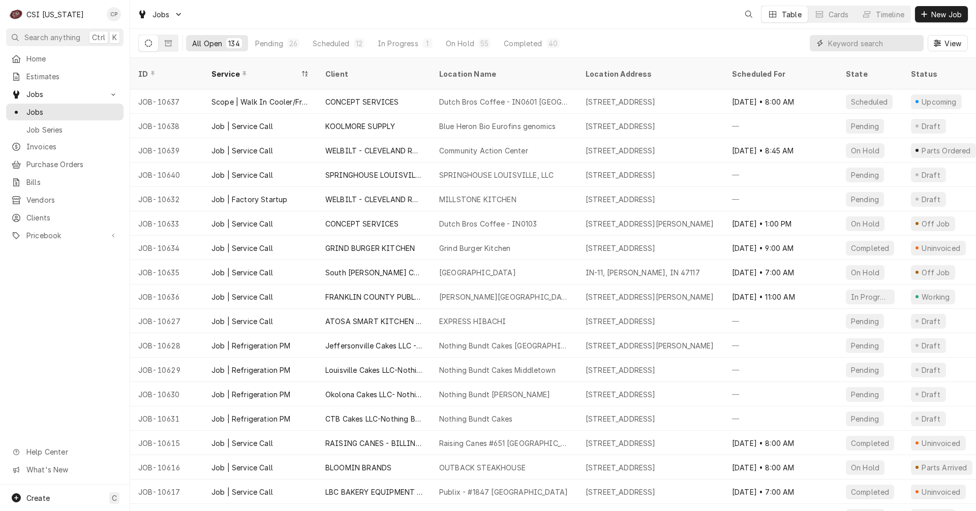
click at [856, 46] on input "Dynamic Content Wrapper" at bounding box center [873, 43] width 90 height 16
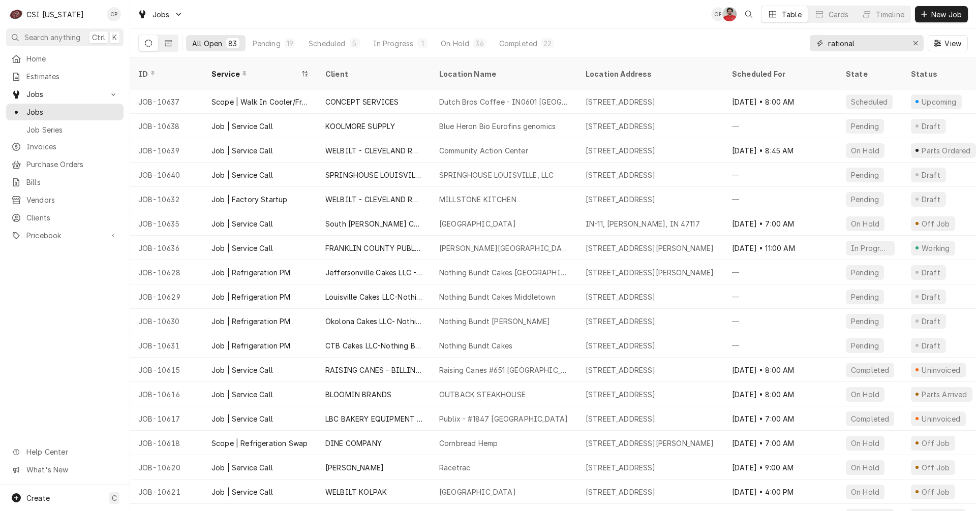
type input "rational"
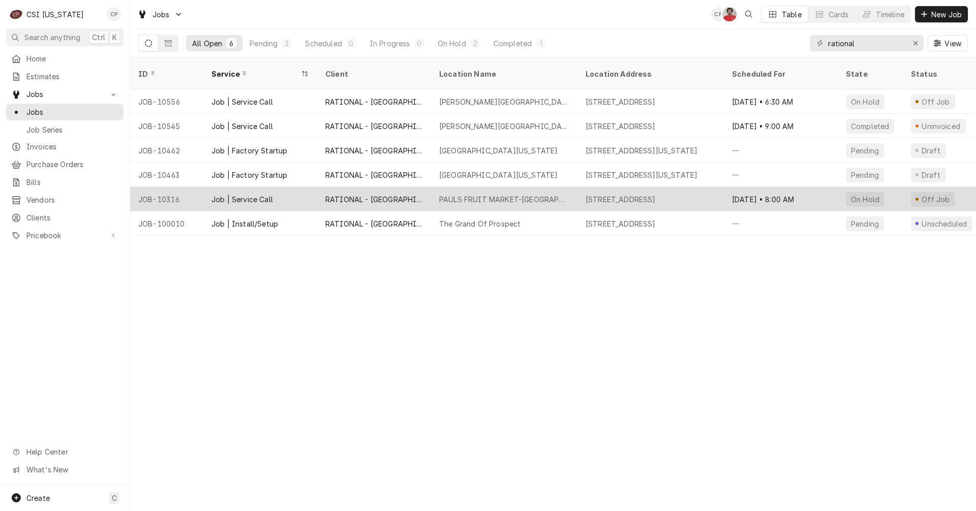
click at [500, 194] on div "PAULS FRUIT MARKET-[GEOGRAPHIC_DATA]" at bounding box center [504, 199] width 130 height 11
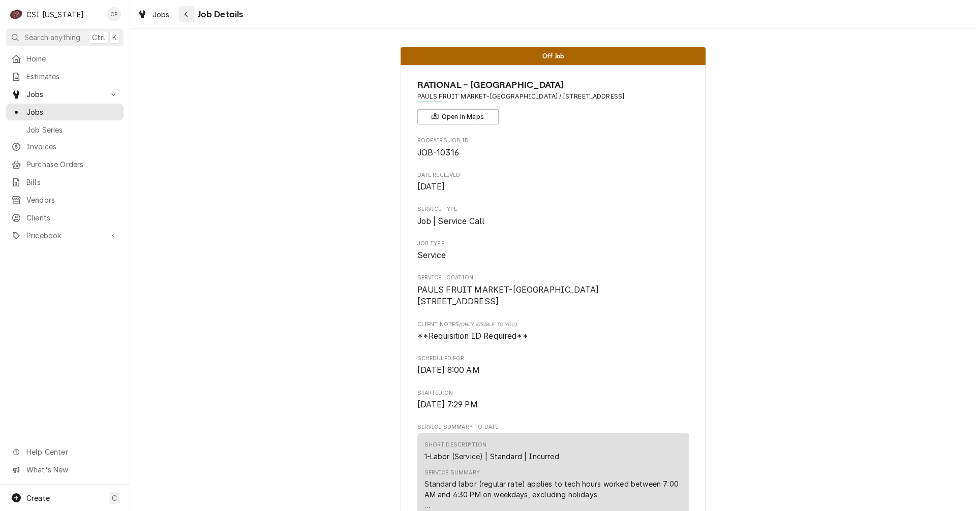
click at [185, 15] on icon "Navigate back" at bounding box center [186, 14] width 5 height 7
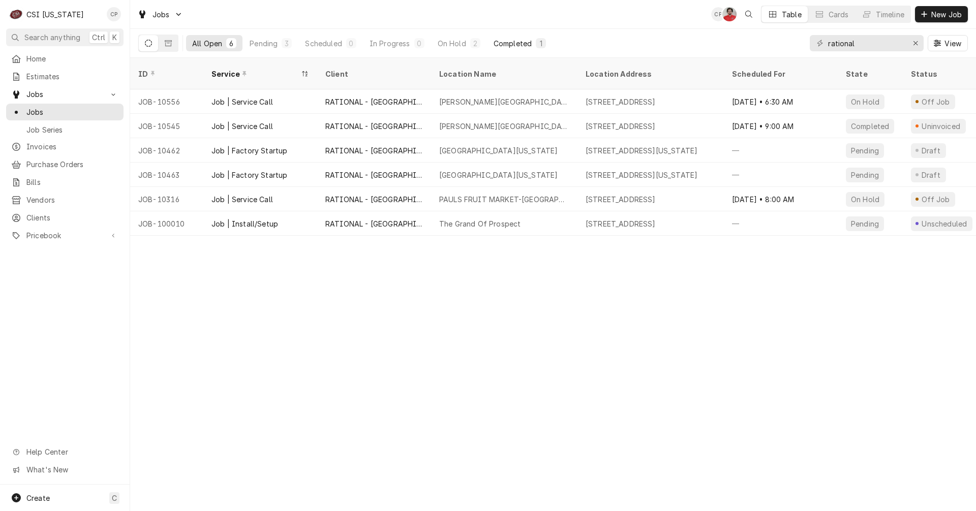
click at [515, 41] on div "Completed" at bounding box center [513, 43] width 38 height 11
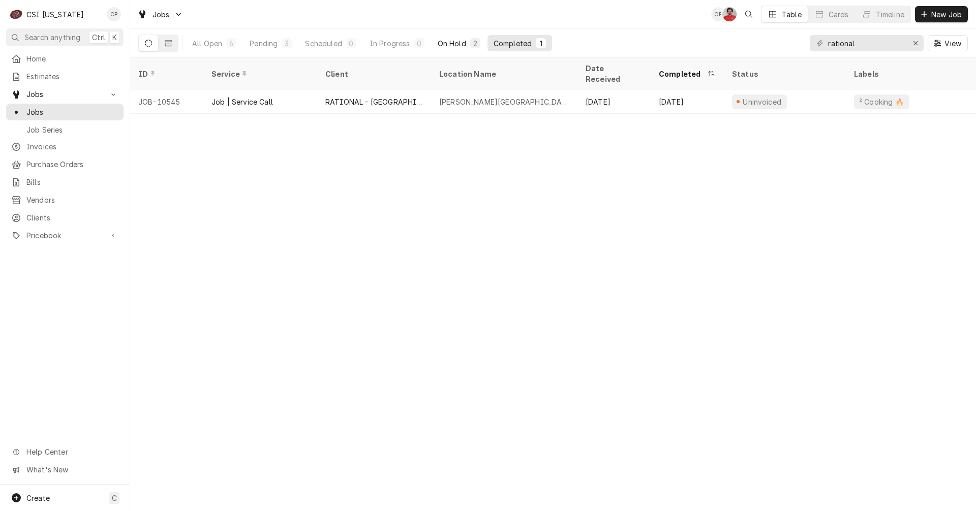
click at [461, 42] on div "On Hold" at bounding box center [452, 43] width 28 height 11
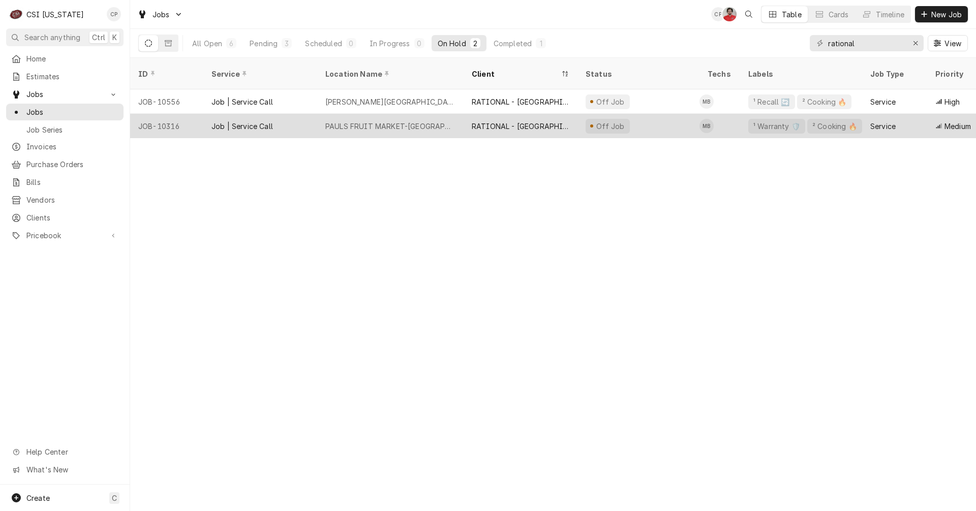
click at [507, 121] on div "RATIONAL - [GEOGRAPHIC_DATA]" at bounding box center [521, 126] width 98 height 11
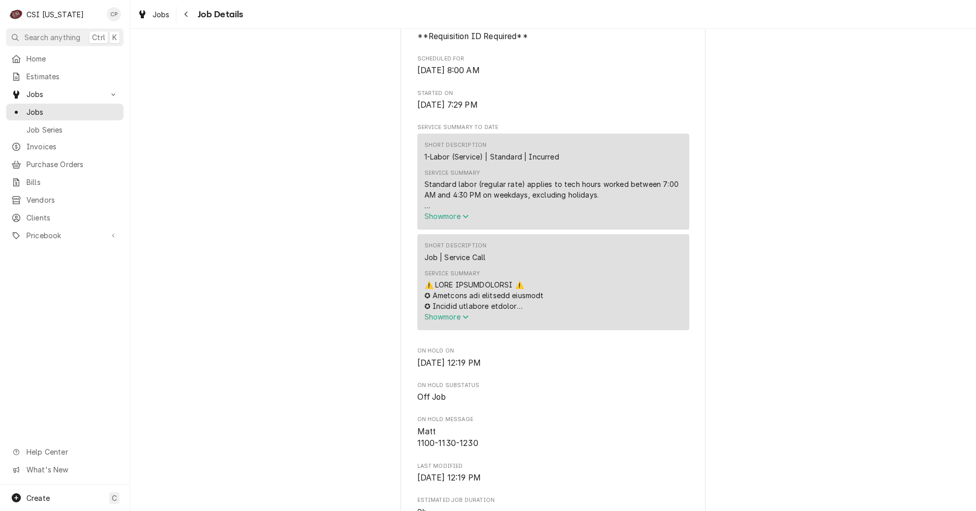
scroll to position [356, 0]
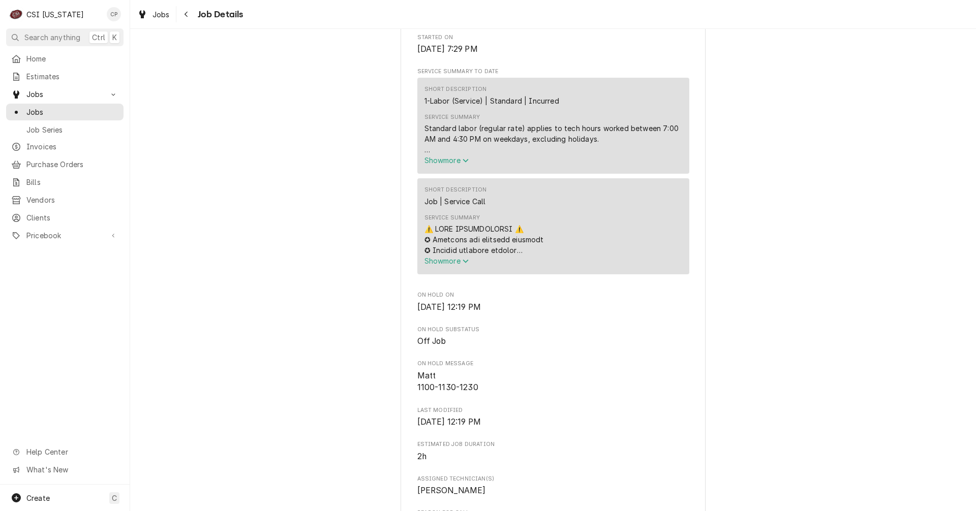
click at [453, 265] on span "Show more" at bounding box center [447, 261] width 45 height 9
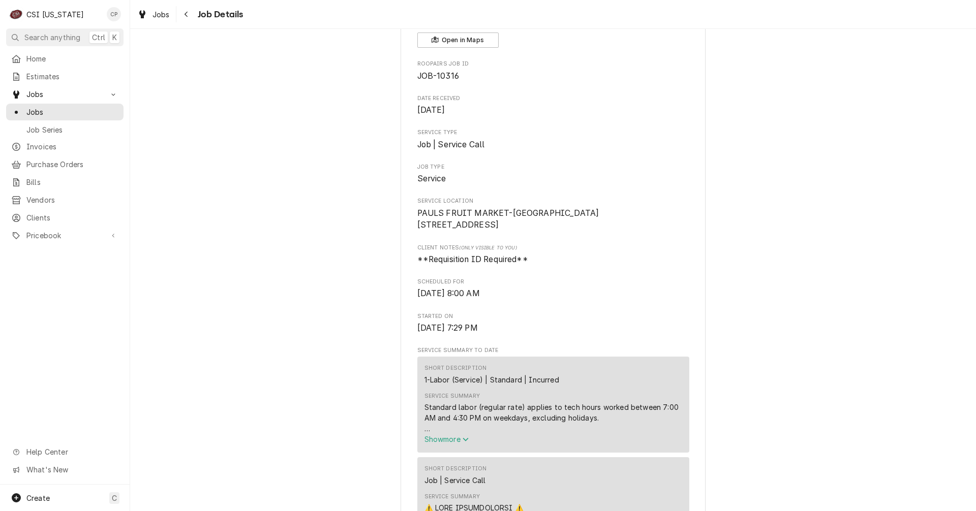
scroll to position [0, 0]
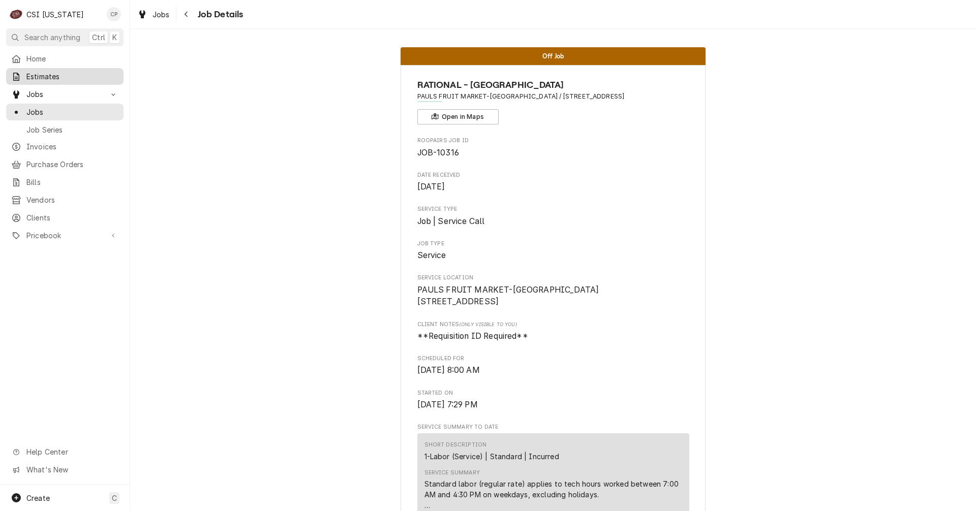
click at [53, 75] on span "Estimates" at bounding box center [72, 76] width 92 height 11
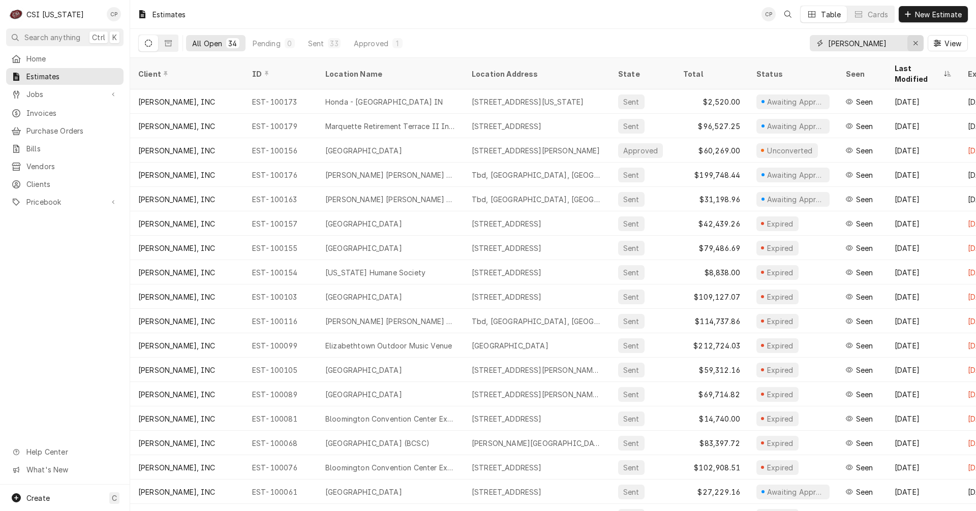
click at [918, 46] on icon "Erase input" at bounding box center [916, 43] width 6 height 7
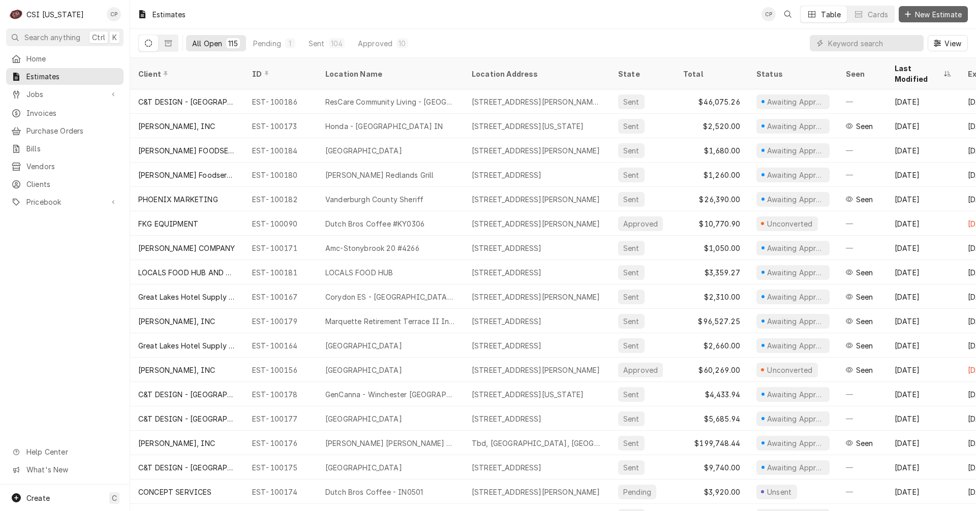
click at [930, 13] on span "New Estimate" at bounding box center [938, 14] width 51 height 11
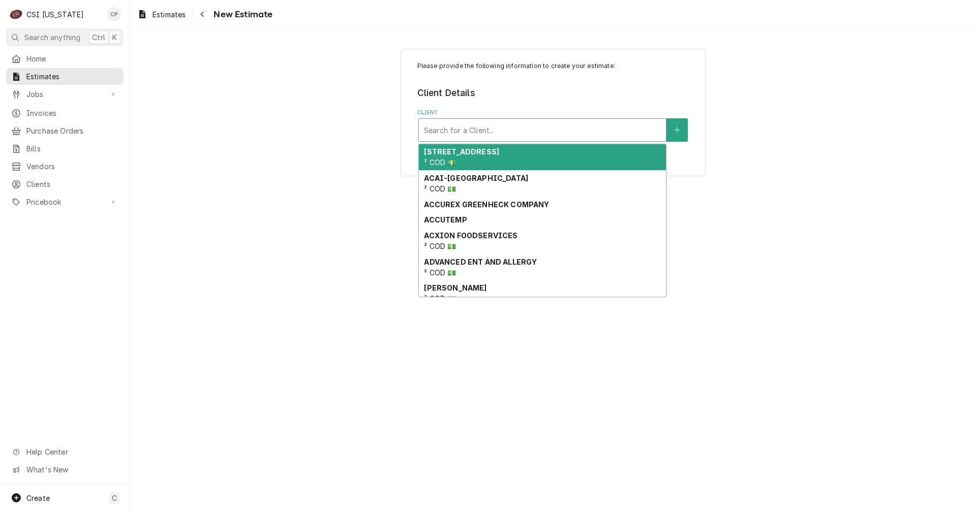
click at [460, 132] on div "Client" at bounding box center [542, 130] width 237 height 18
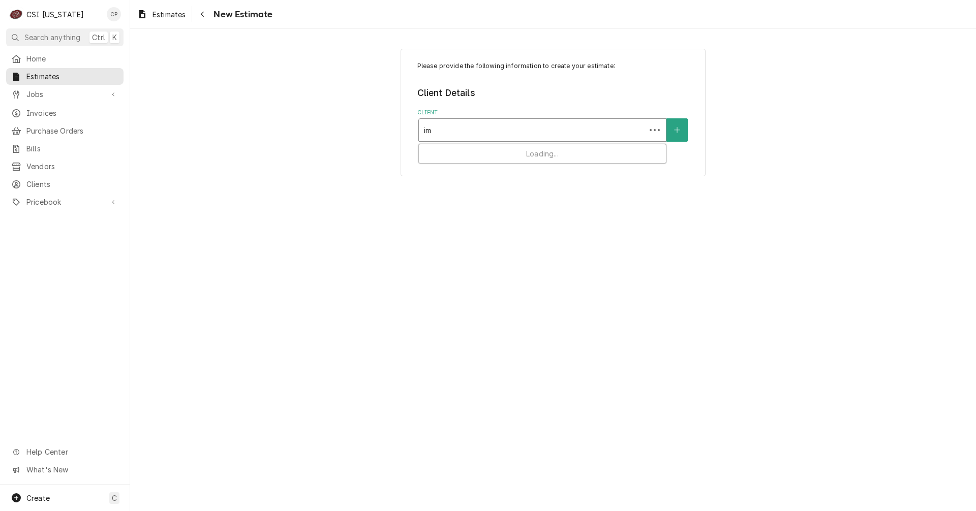
type input "imp"
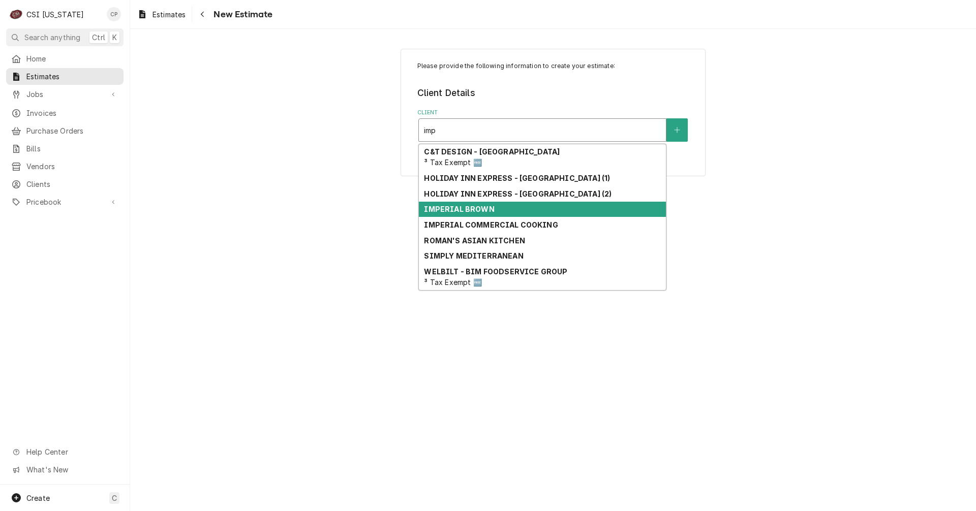
click at [479, 210] on strong "IMPERIAL BROWN" at bounding box center [459, 209] width 70 height 9
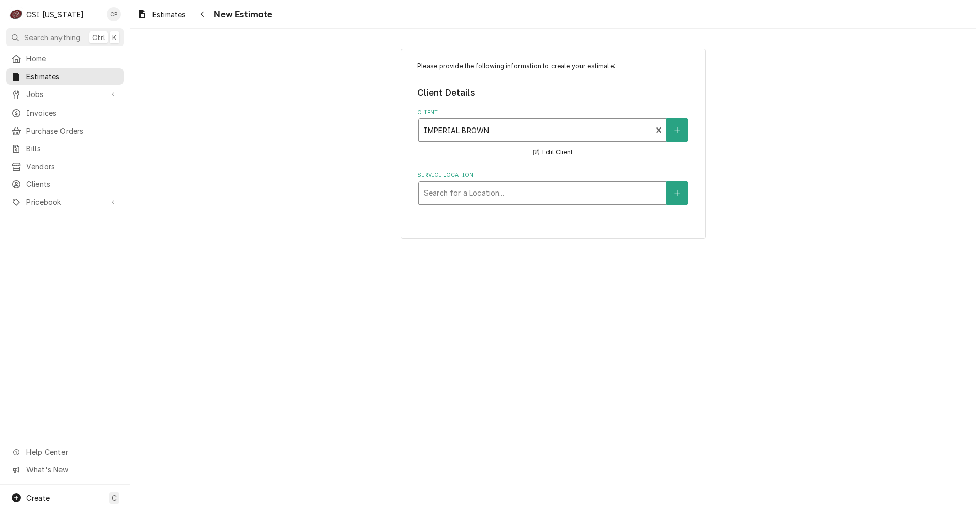
click at [487, 194] on div "Service Location" at bounding box center [542, 193] width 237 height 18
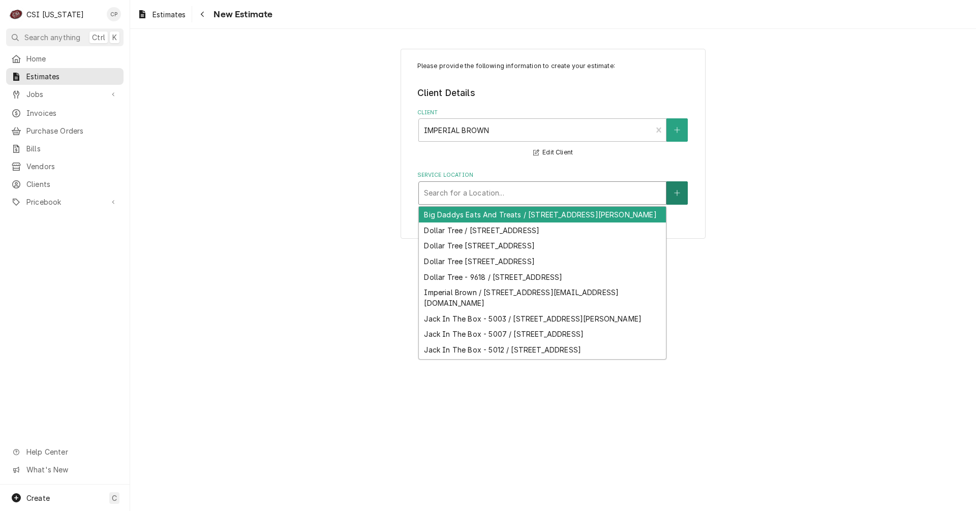
click at [682, 193] on button "Service Location" at bounding box center [677, 192] width 21 height 23
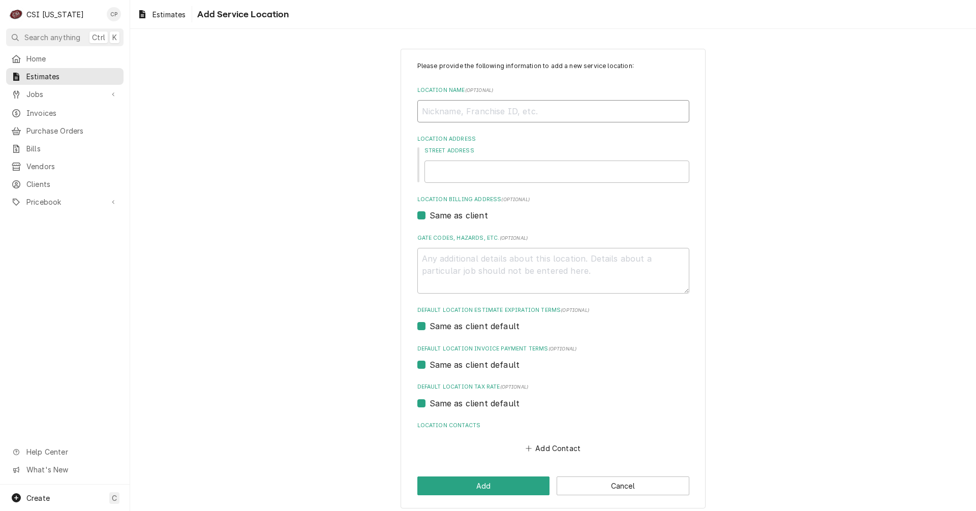
click at [475, 113] on input "Location Name ( optional )" at bounding box center [553, 111] width 272 height 22
click at [420, 114] on input "Location Name ( optional )" at bounding box center [553, 111] width 272 height 22
type textarea "x"
type input "L"
type textarea "x"
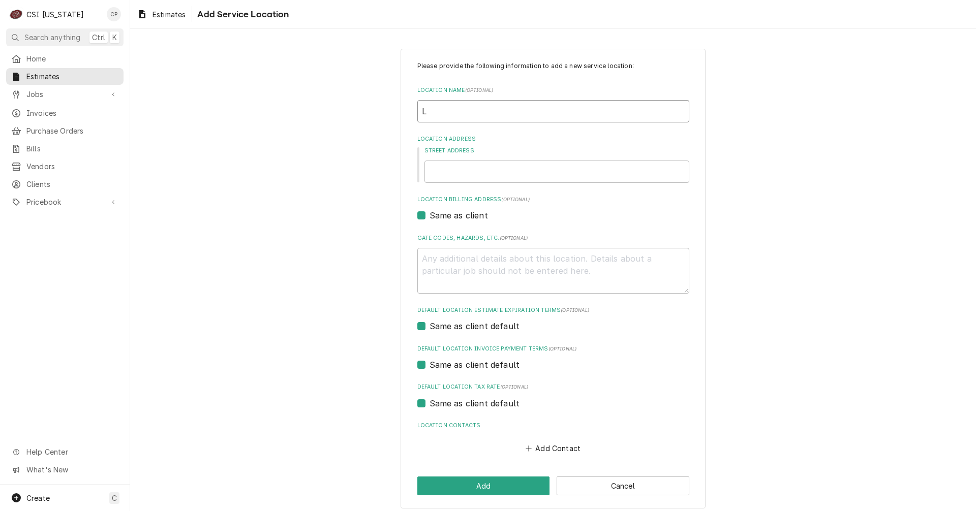
type input "Li"
type textarea "x"
type input "Lit"
type textarea "x"
type input "Litt"
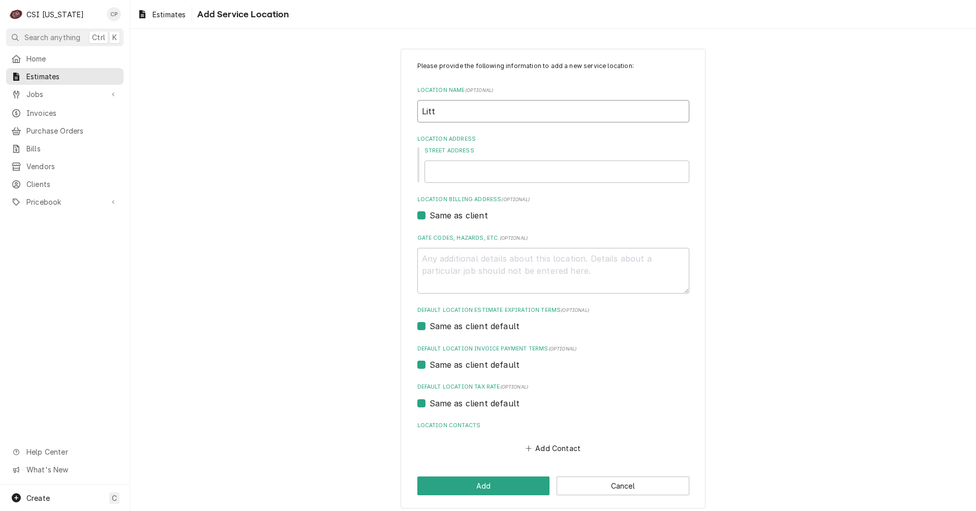
type textarea "x"
type input "Littl"
type textarea "x"
type input "Little"
type textarea "x"
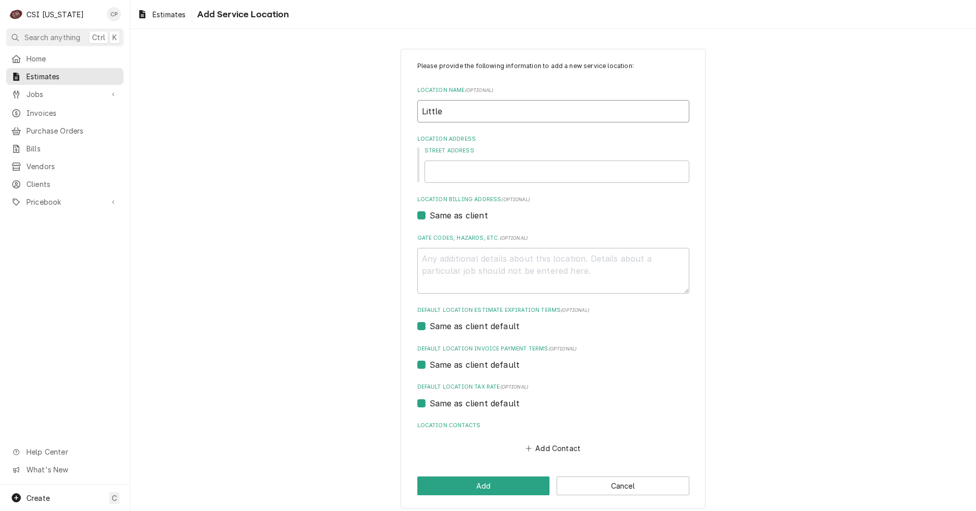
type input "Little"
type textarea "x"
type input "Little C"
type textarea "x"
type input "Little Ce"
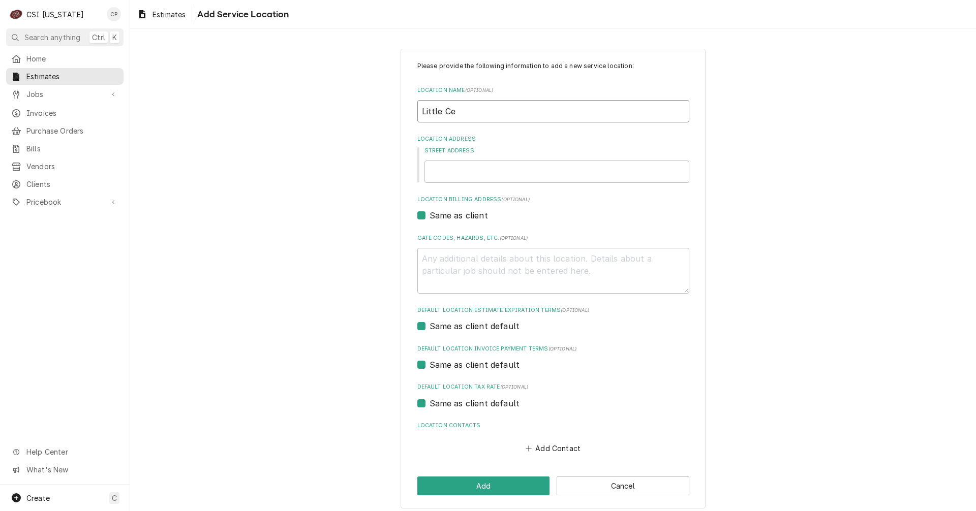
type textarea "x"
type input "Little Cea"
type textarea "x"
type input "Little Ceas"
type textarea "x"
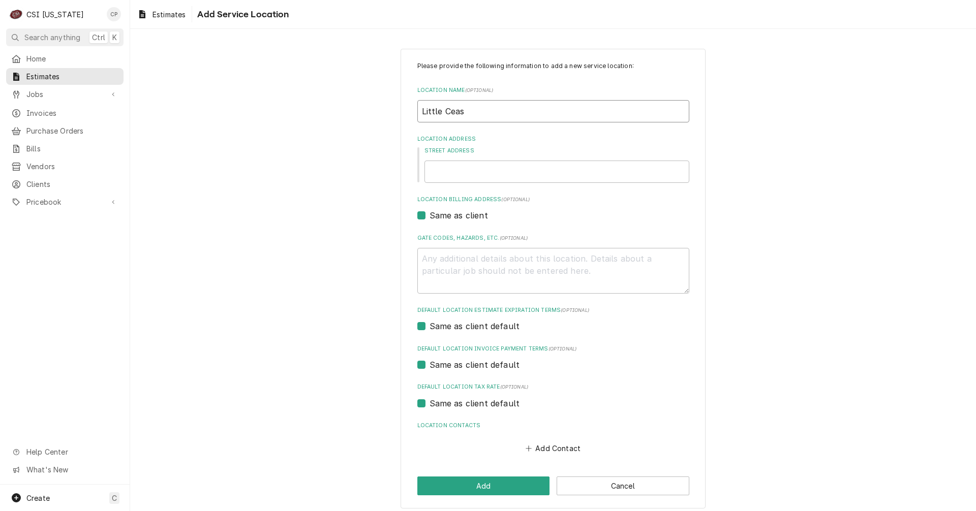
type input "Little Ceasa"
type textarea "x"
type input "[PERSON_NAME]"
type textarea "x"
type input "[PERSON_NAME]'"
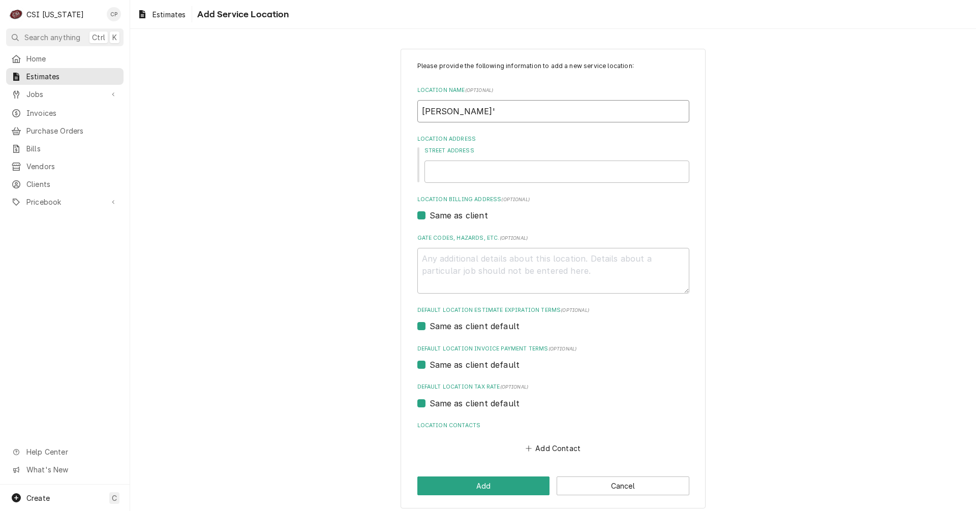
type textarea "x"
type input "Little [PERSON_NAME]"
type textarea "x"
type input "Little [PERSON_NAME]"
type textarea "x"
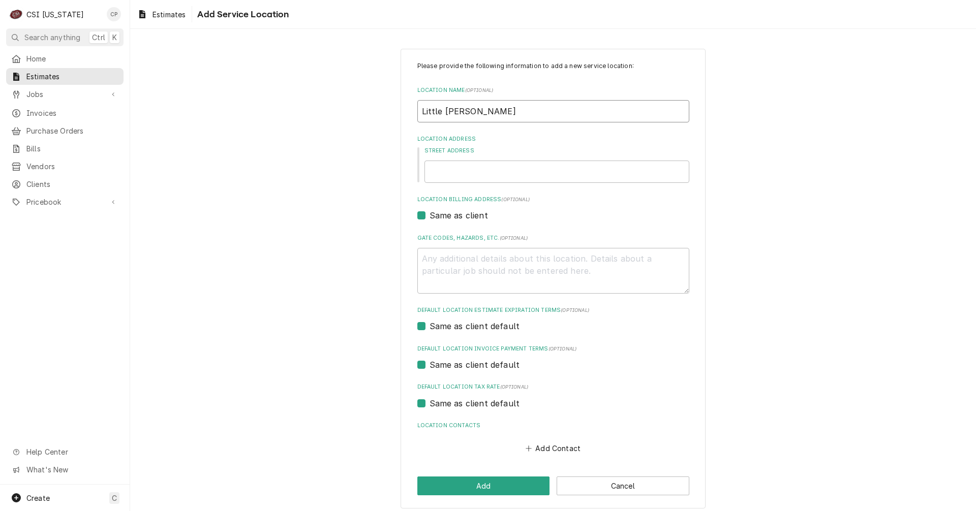
type input "Little [PERSON_NAME] P"
type textarea "x"
type input "Little [PERSON_NAME] Pi"
type textarea "x"
type input "Little [PERSON_NAME] Piz"
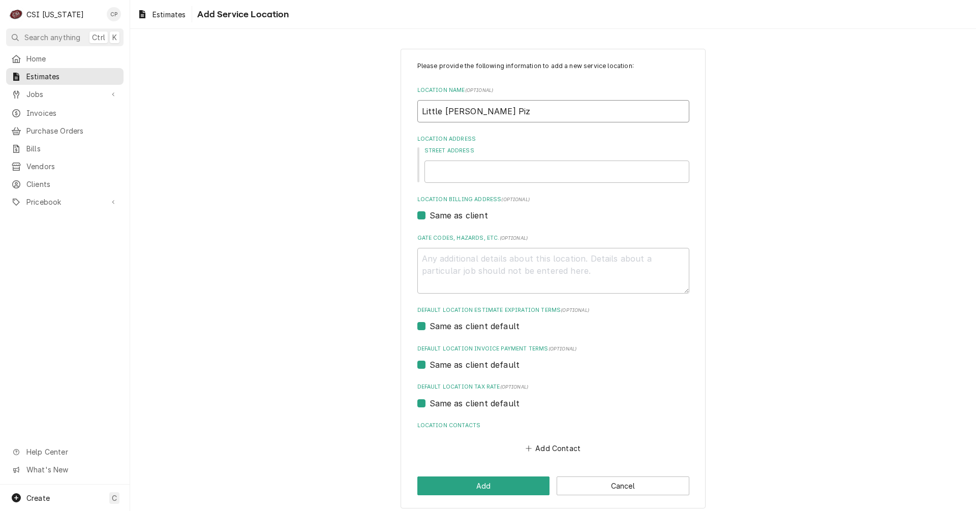
type textarea "x"
type input "Little [PERSON_NAME] Pizz"
type textarea "x"
type input "Little [PERSON_NAME] Pizza"
type textarea "x"
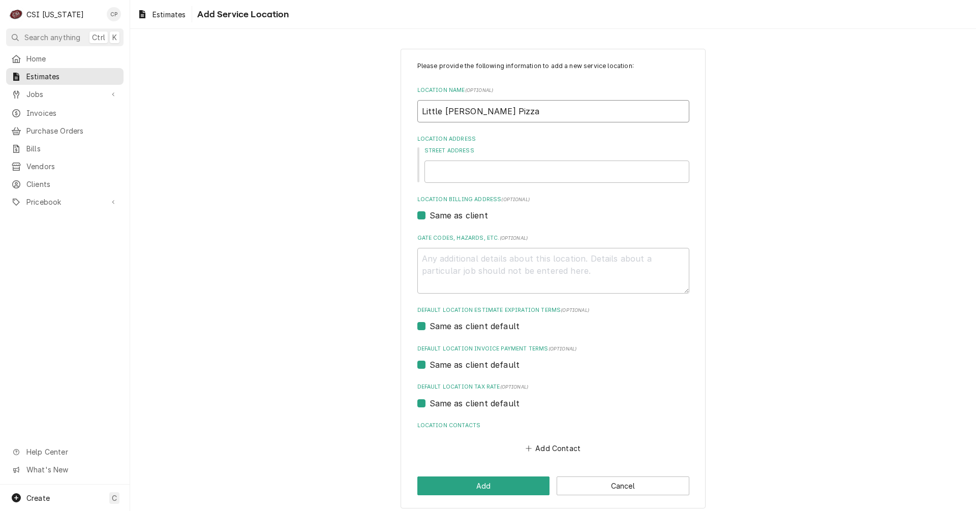
type input "Little [PERSON_NAME] Pizza"
type textarea "x"
type input "Little [PERSON_NAME] Pizza -"
type textarea "x"
type input "Little [PERSON_NAME] Pizza -"
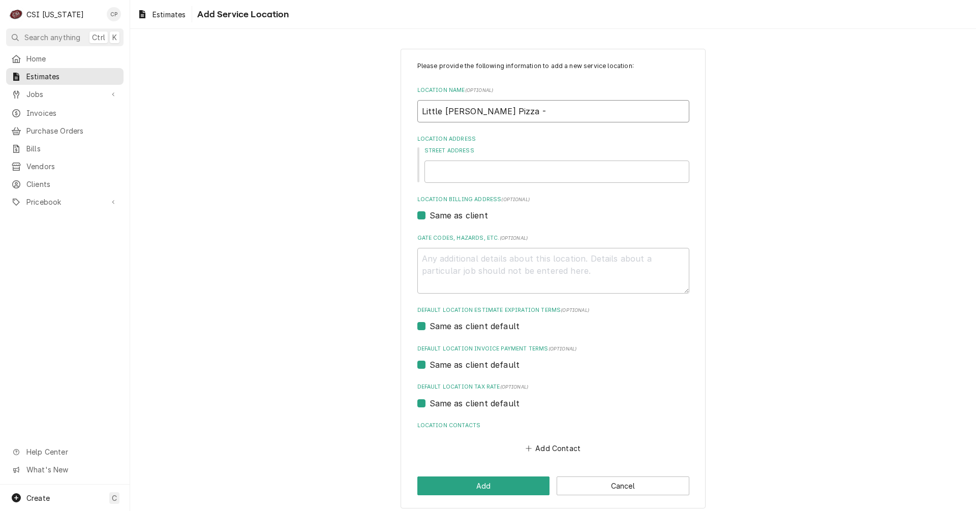
type textarea "x"
type input "Little [PERSON_NAME] Pizza - L"
type textarea "x"
type input "Little [PERSON_NAME] Pizza - Le"
type textarea "x"
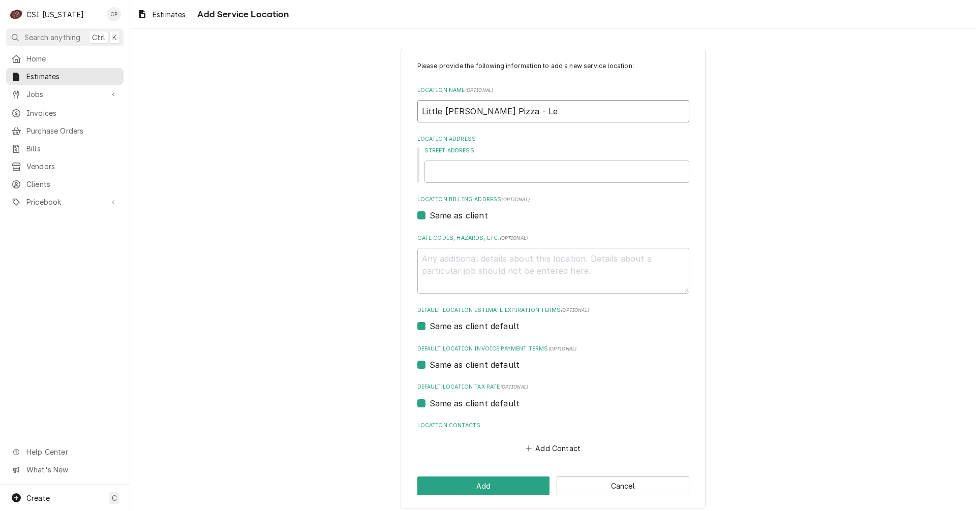
type input "Little [PERSON_NAME] Pizza - Lex"
type textarea "x"
type input "Little [PERSON_NAME] Pizza - Lexi"
type textarea "x"
type input "Little [PERSON_NAME] Pizza - Lexin"
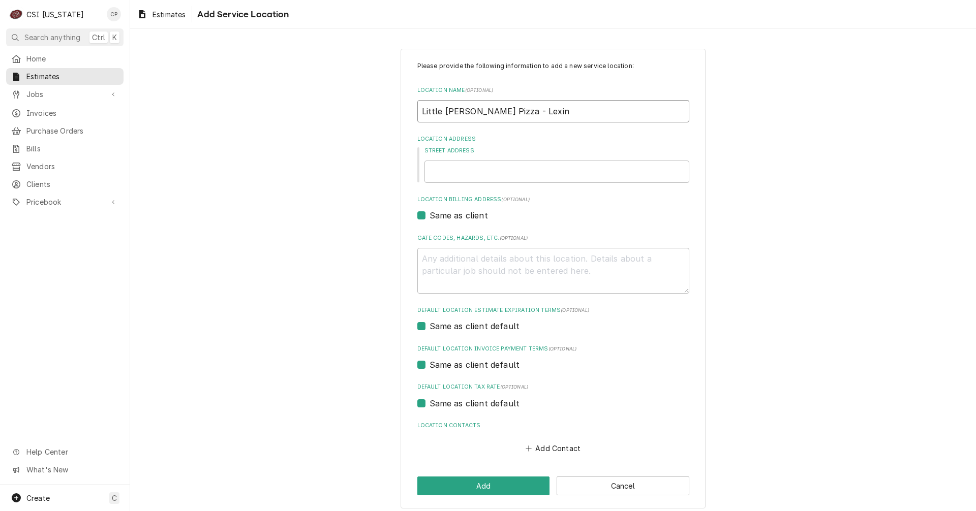
type textarea "x"
type input "Little [PERSON_NAME] Pizza - Lexing"
type textarea "x"
type input "Little [PERSON_NAME] Pizza - Lexingt"
type textarea "x"
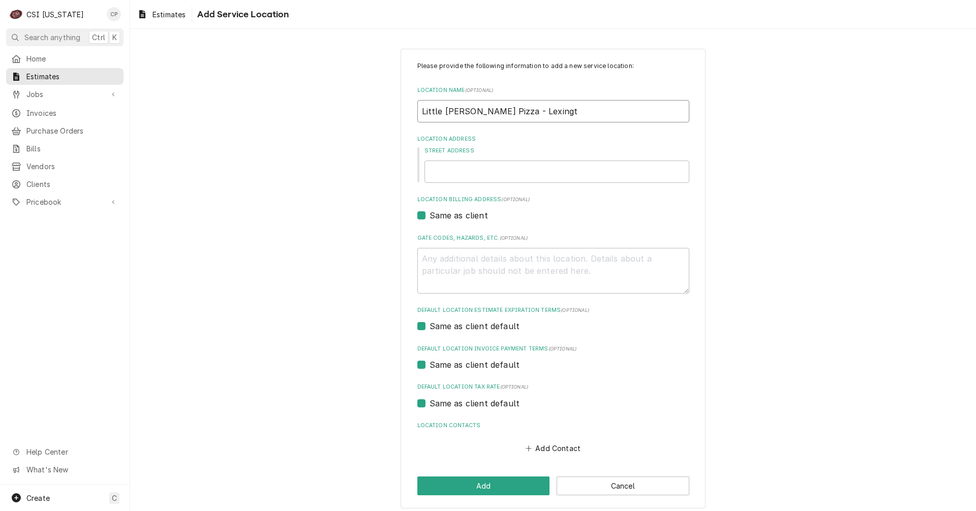
type input "Little [PERSON_NAME] Pizza - Lexingto"
type textarea "x"
type input "Little [PERSON_NAME] Pizza - [GEOGRAPHIC_DATA]"
click at [495, 489] on button "Add" at bounding box center [483, 486] width 133 height 19
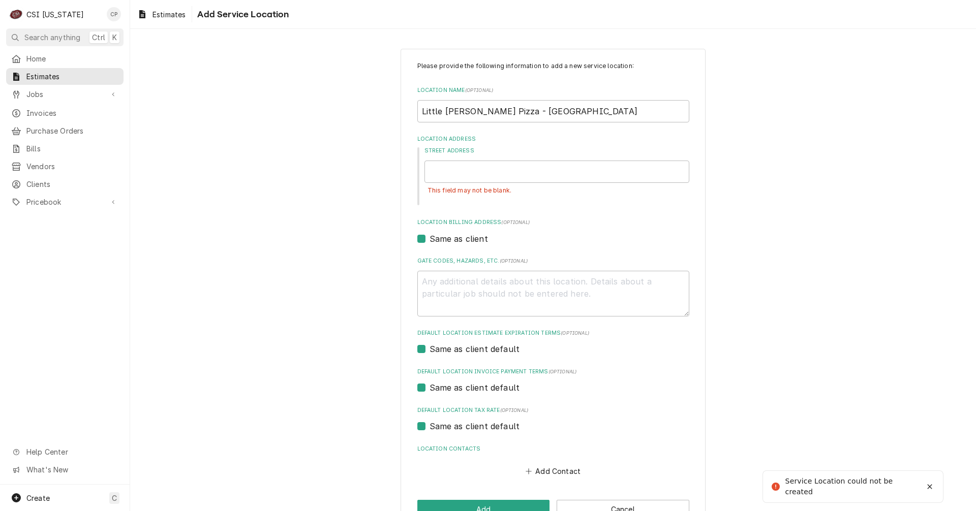
scroll to position [23, 0]
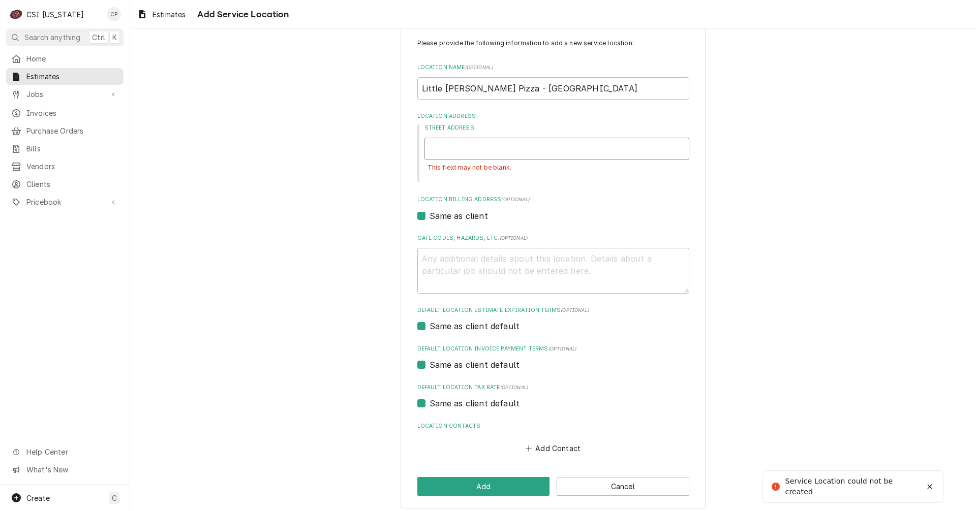
click at [456, 145] on input "Street Address" at bounding box center [557, 149] width 265 height 22
type textarea "x"
type input "L"
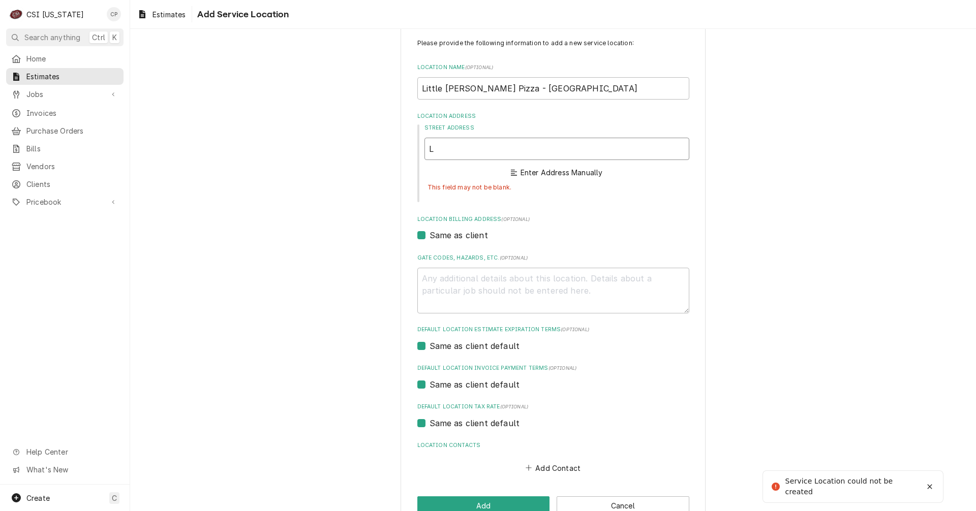
type textarea "x"
type input "Le"
type textarea "x"
type input "Lex"
type textarea "x"
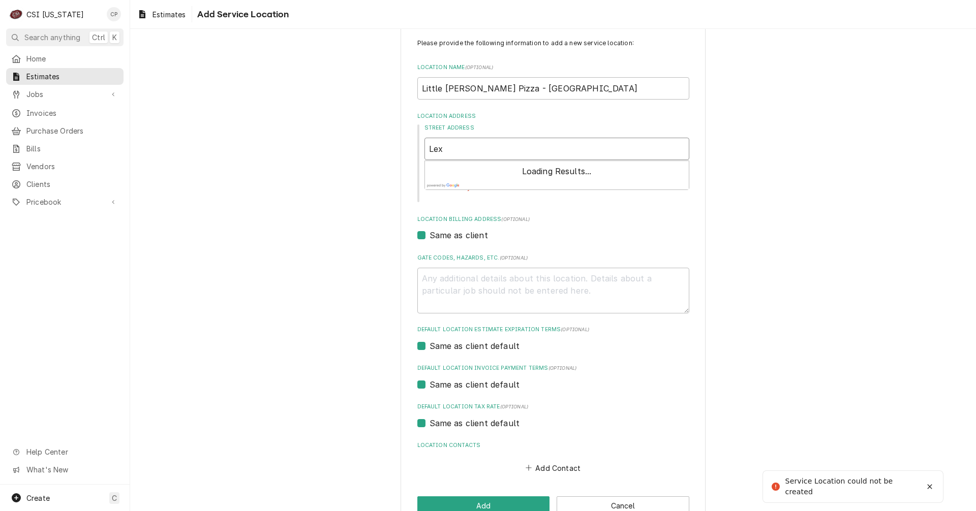
type input "Lexi"
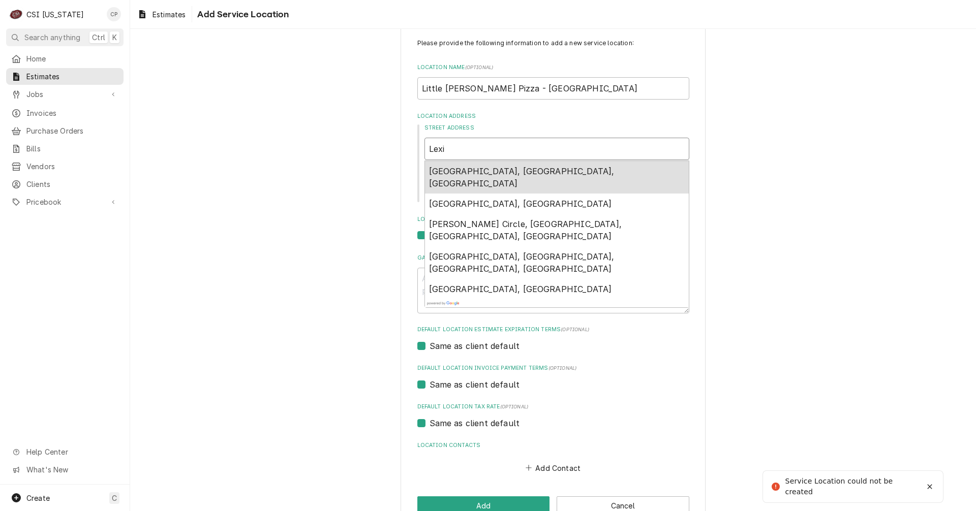
type textarea "x"
type input "Lexin"
type textarea "x"
type input "Lexing"
type textarea "x"
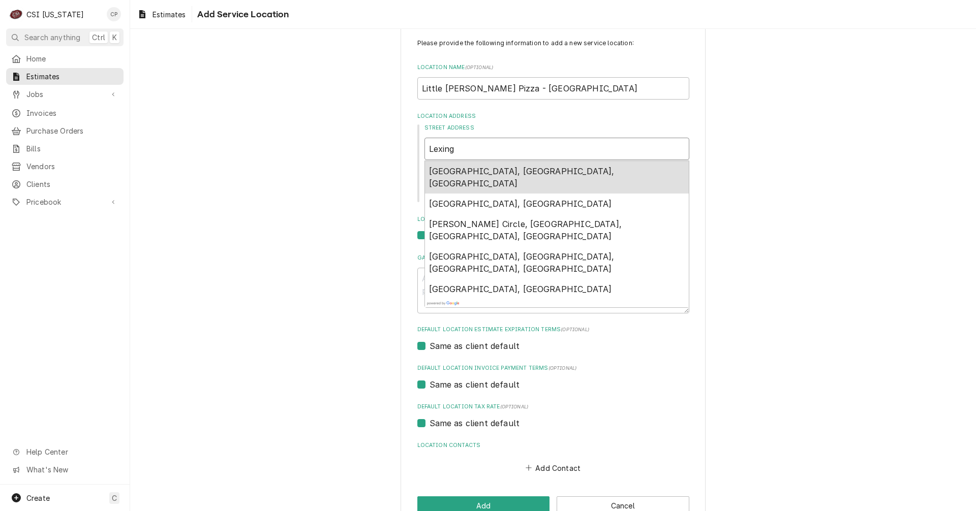
type input "Lexingt"
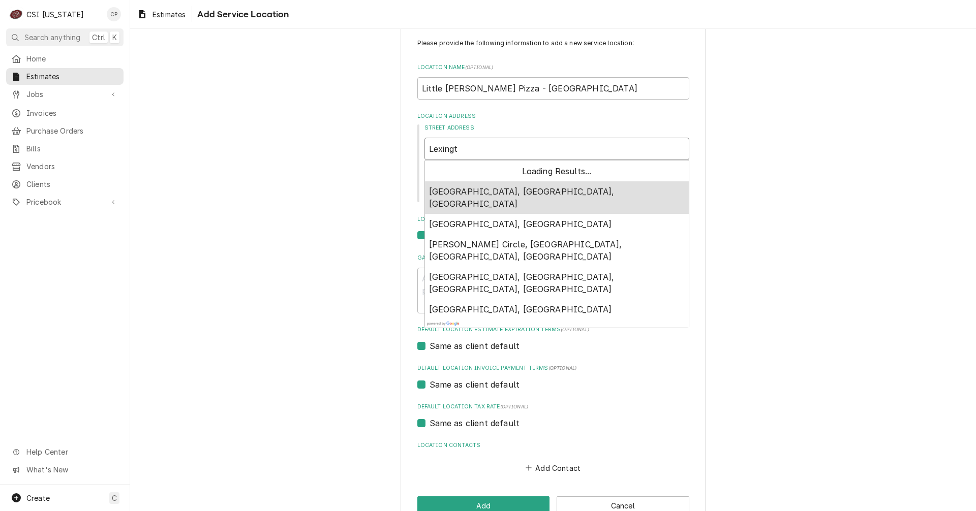
type textarea "x"
type input "Lexingto"
type textarea "x"
type input "[GEOGRAPHIC_DATA]"
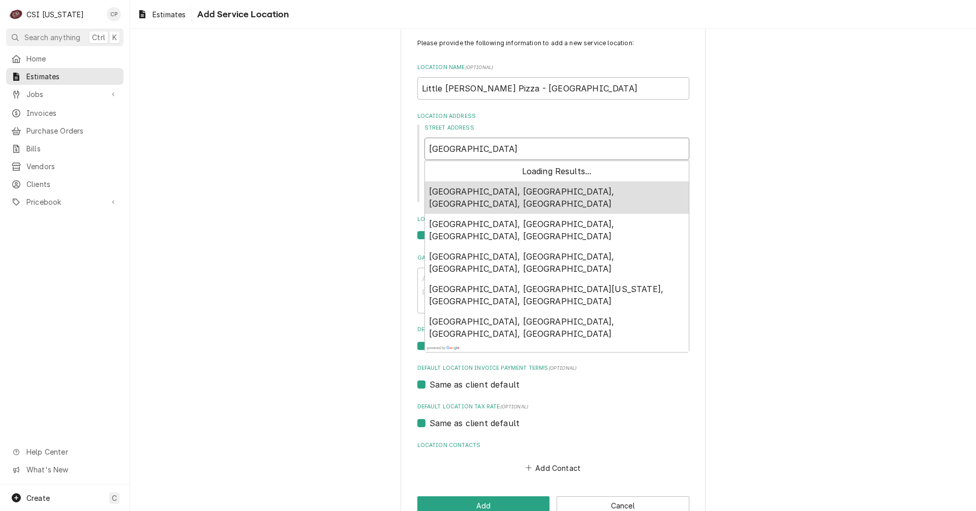
type textarea "x"
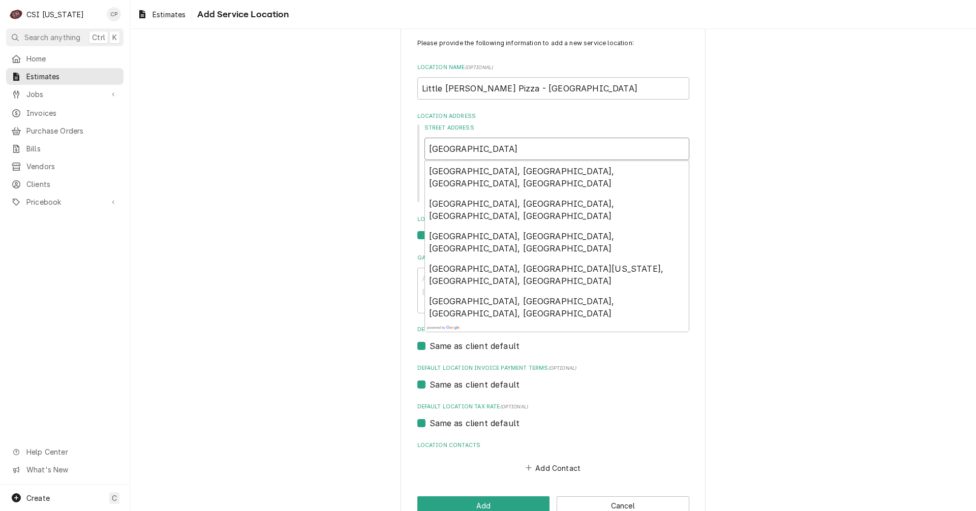
type input "[GEOGRAPHIC_DATA]"
click at [360, 213] on div "Please provide the following information to add a new service location: Locatio…" at bounding box center [553, 277] width 846 height 521
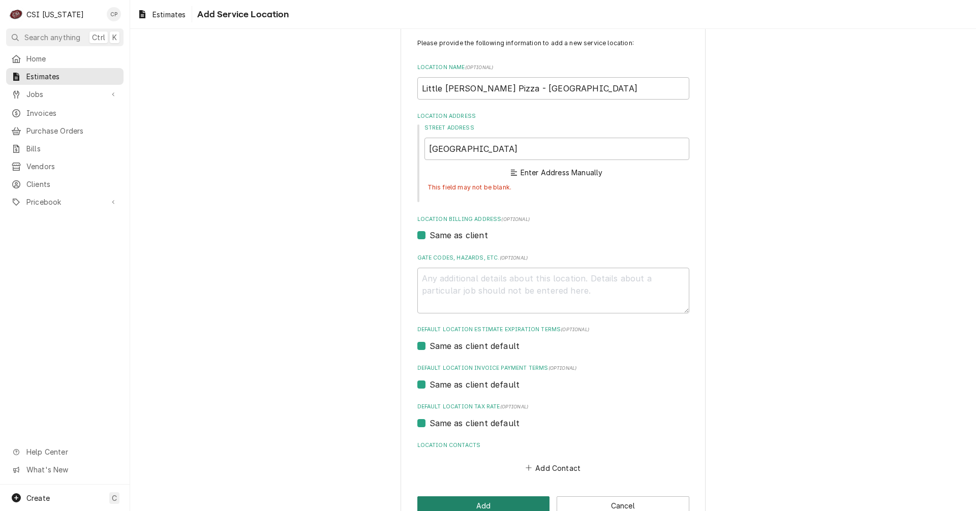
click at [487, 503] on button "Add" at bounding box center [483, 506] width 133 height 19
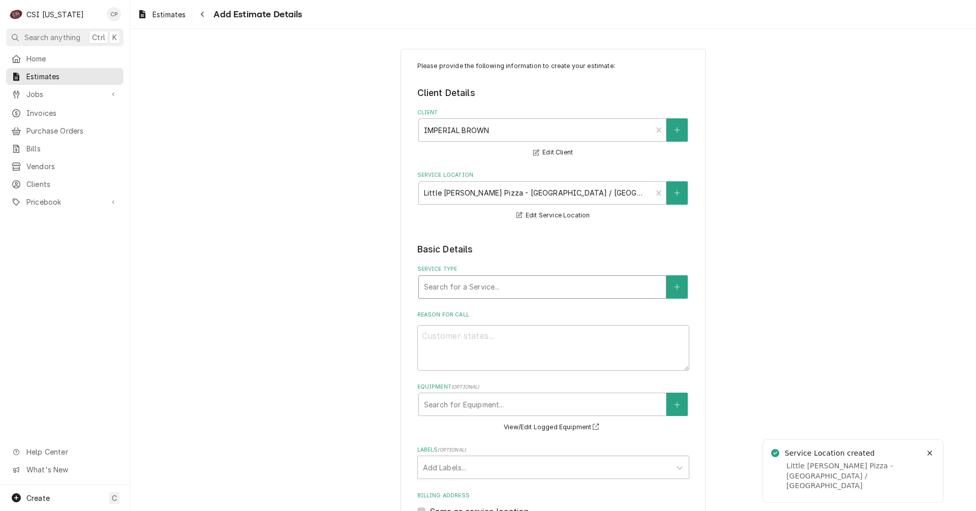
click at [458, 289] on div "Service Type" at bounding box center [542, 287] width 237 height 18
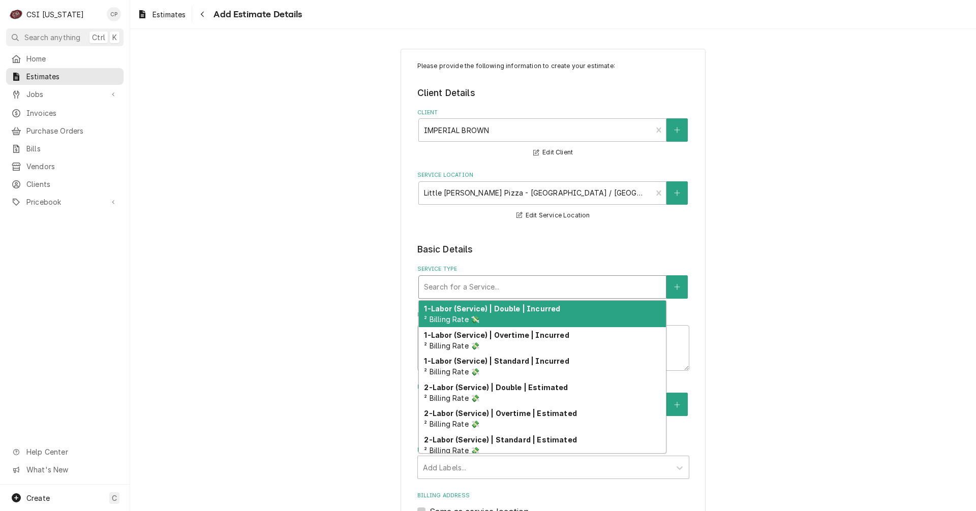
type textarea "x"
type input "w"
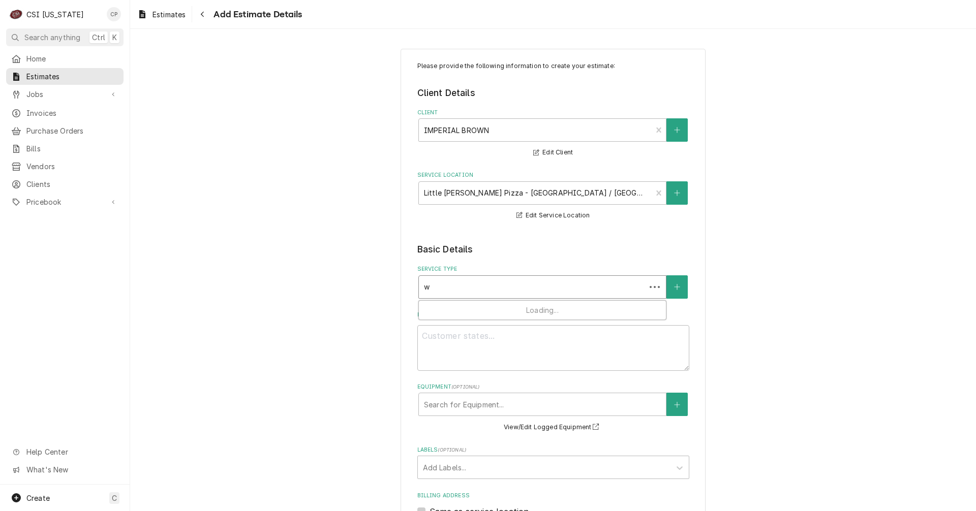
type textarea "x"
type input "wa"
type textarea "x"
type input "wal"
type textarea "x"
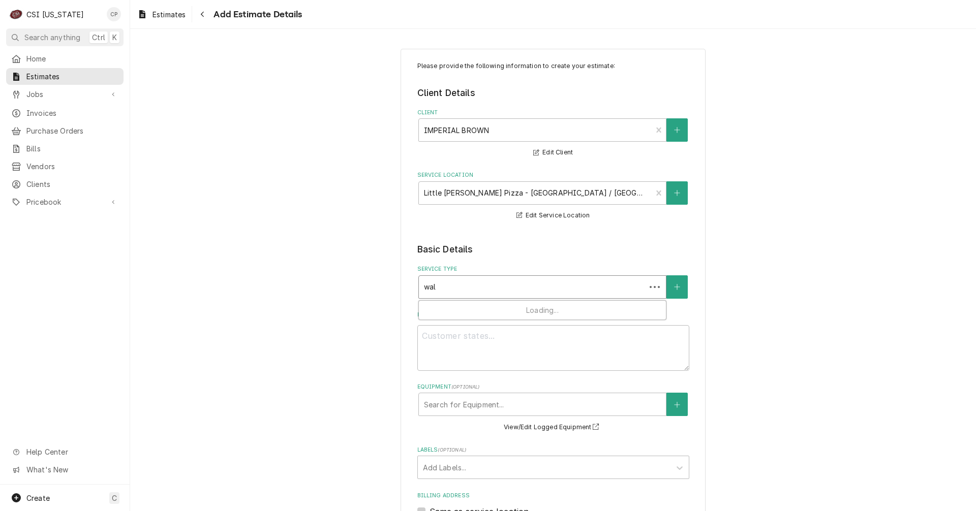
type input "walk"
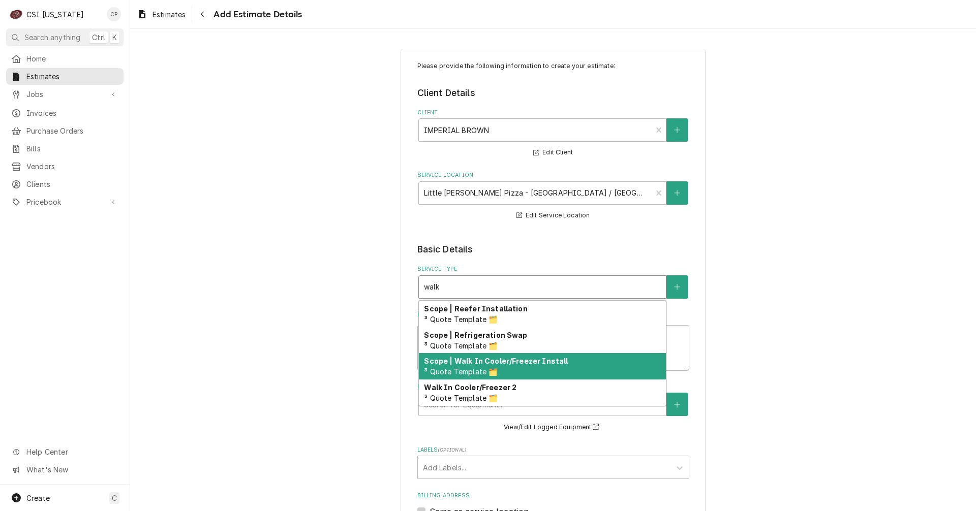
click at [482, 368] on span "³ Quote Template 🗂️" at bounding box center [460, 372] width 73 height 9
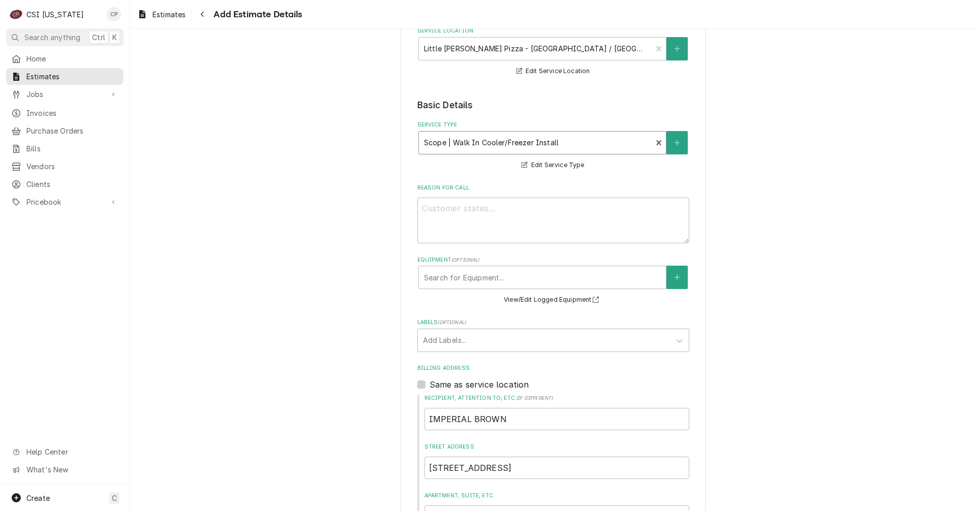
scroll to position [153, 0]
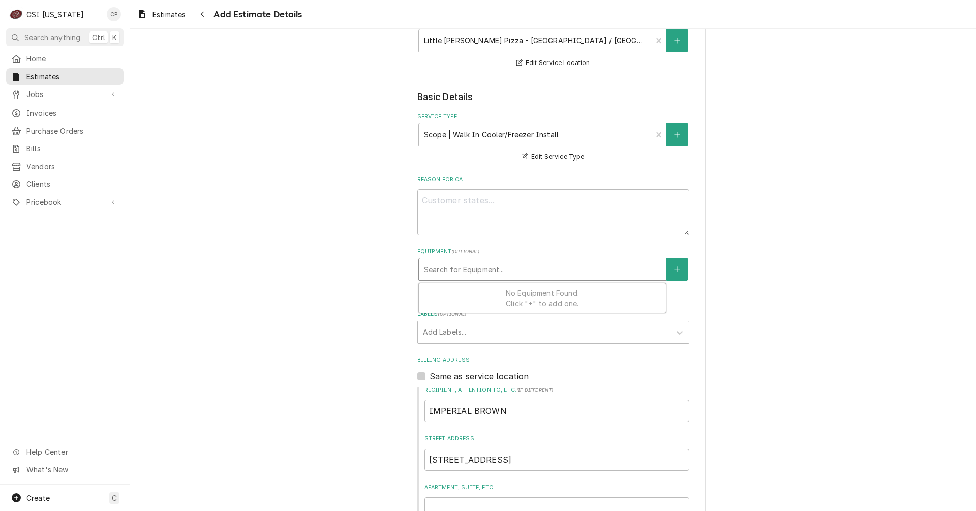
click at [456, 270] on div "Equipment" at bounding box center [542, 269] width 237 height 18
click at [428, 343] on div "Add Labels..." at bounding box center [544, 332] width 253 height 22
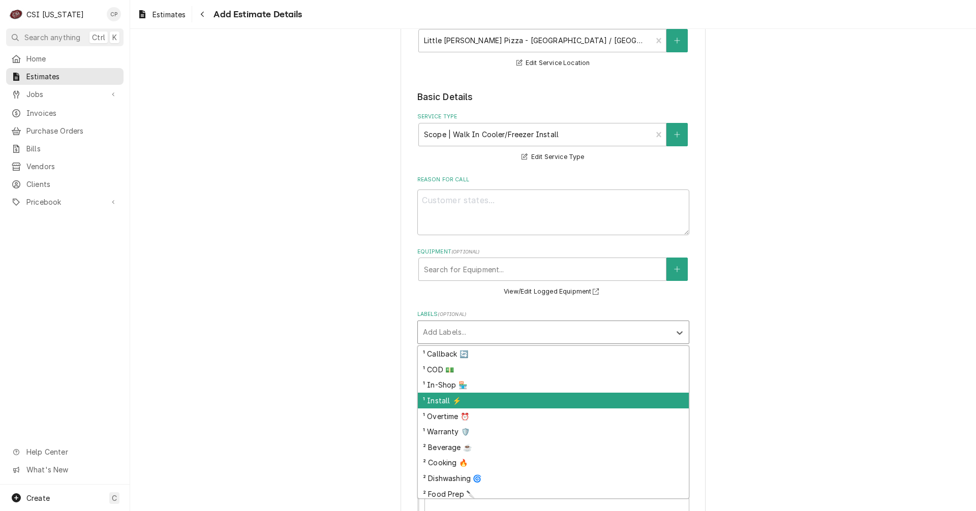
click at [445, 398] on div "¹ Install ⚡️" at bounding box center [553, 401] width 271 height 16
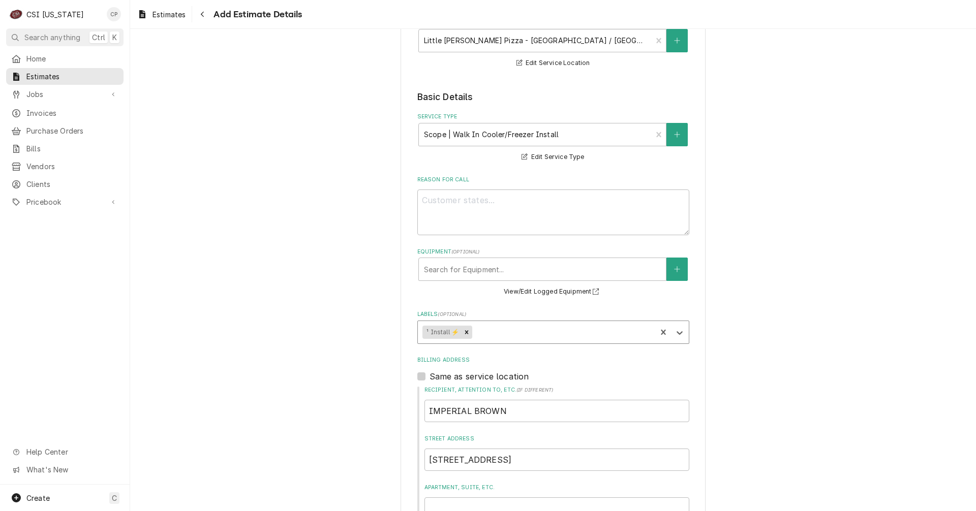
type textarea "x"
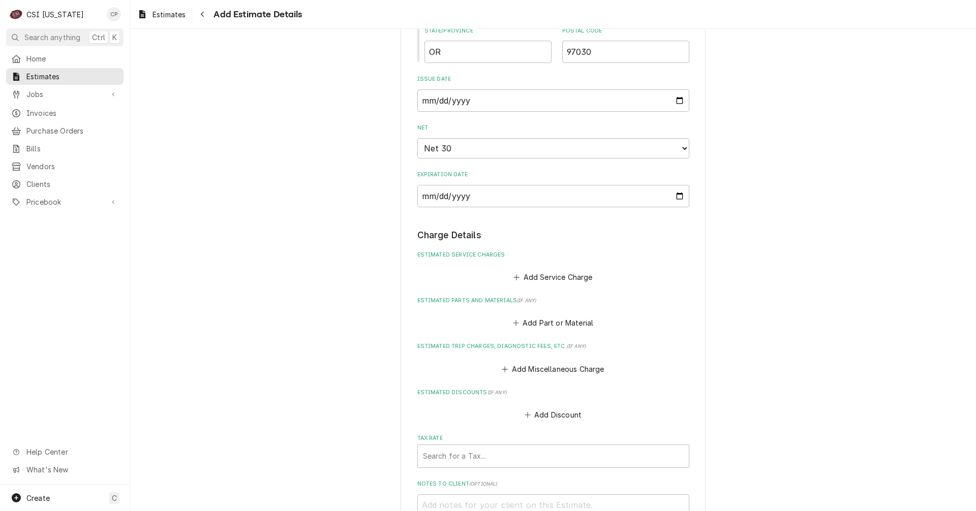
scroll to position [712, 0]
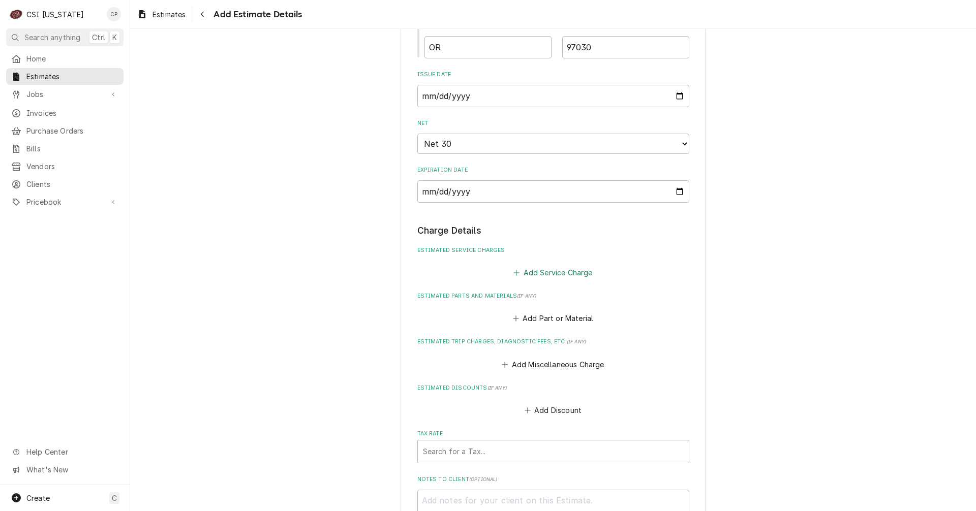
click at [559, 271] on button "Add Service Charge" at bounding box center [553, 272] width 82 height 14
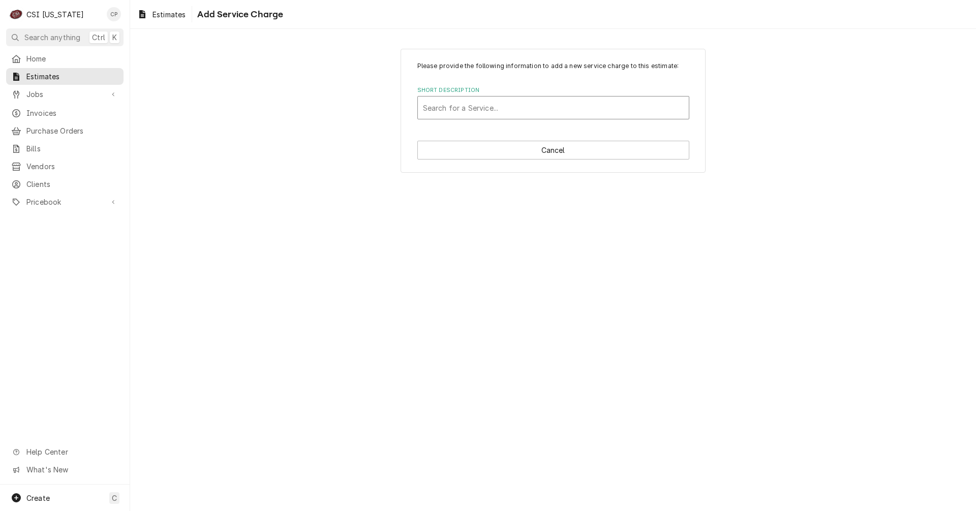
click at [489, 102] on div "Short Description" at bounding box center [553, 108] width 261 height 18
type input "walk"
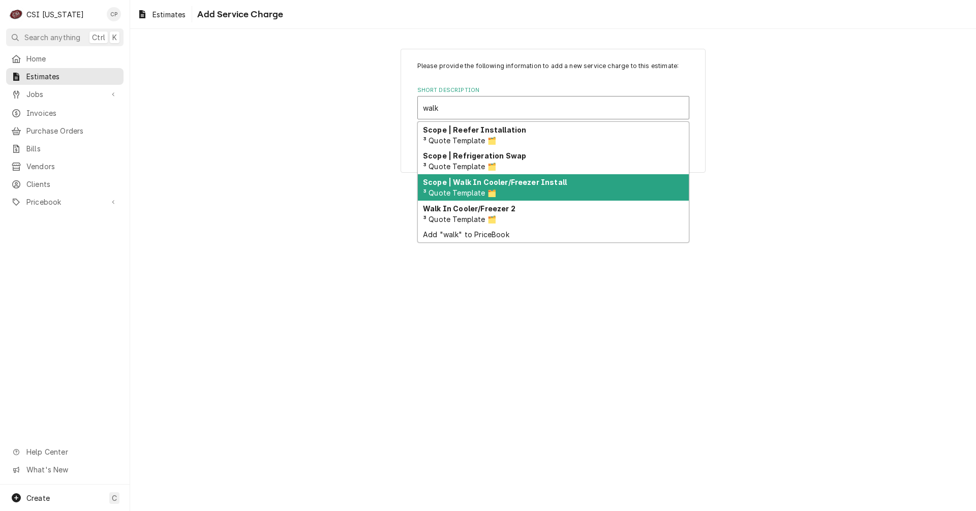
click at [483, 183] on strong "Scope | Walk In Cooler/Freezer Install" at bounding box center [495, 182] width 144 height 9
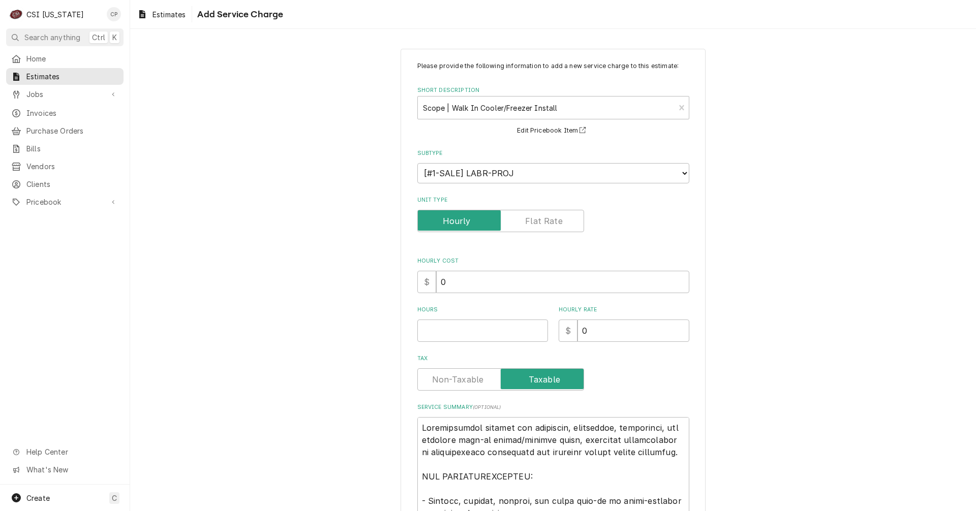
type textarea "x"
drag, startPoint x: 466, startPoint y: 283, endPoint x: 412, endPoint y: 282, distance: 53.9
click at [412, 283] on div "Please provide the following information to add a new service charge to this es…" at bounding box center [553, 441] width 305 height 785
click at [517, 219] on input "Unit Type" at bounding box center [501, 221] width 158 height 22
checkbox input "true"
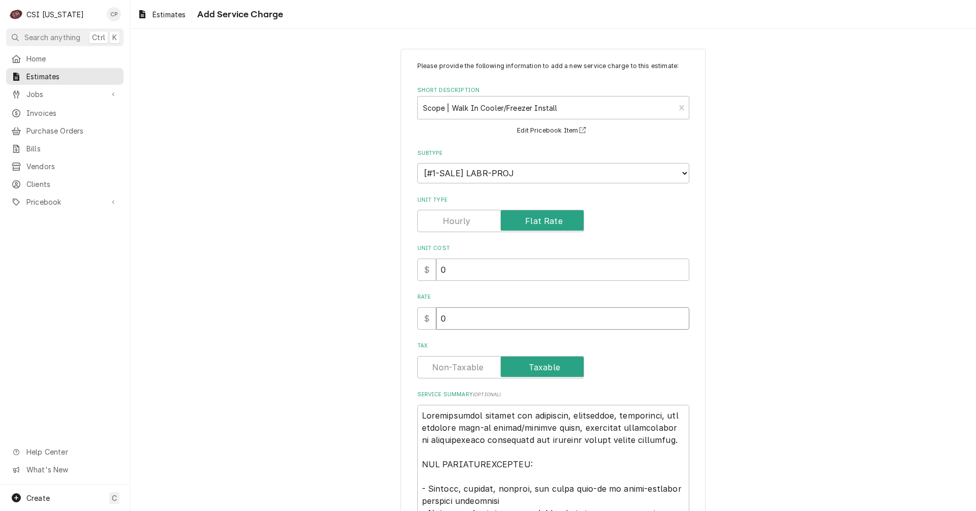
drag, startPoint x: 447, startPoint y: 320, endPoint x: 421, endPoint y: 317, distance: 26.6
click at [421, 317] on div "$ 0" at bounding box center [553, 319] width 272 height 22
type textarea "x"
type input "6"
type textarea "x"
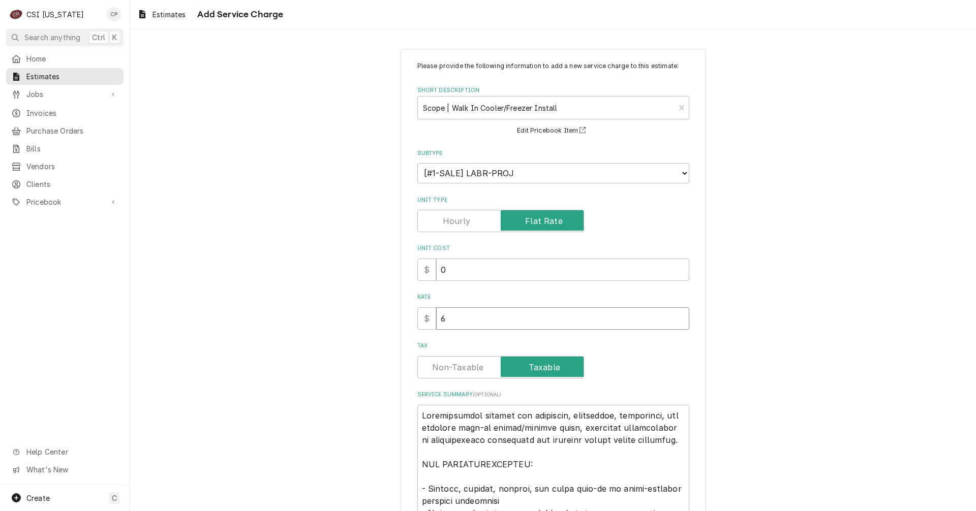
type input "68"
type textarea "x"
type input "6"
type textarea "x"
type input "65"
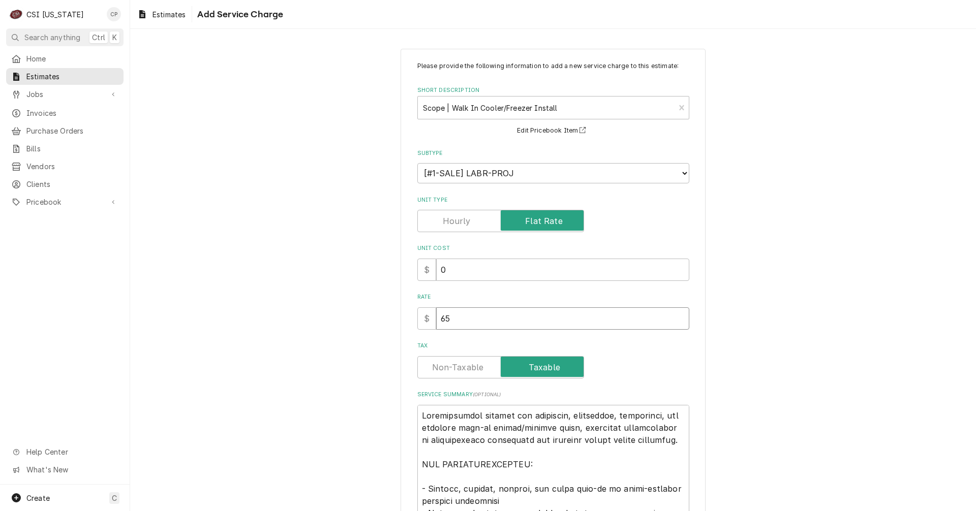
type textarea "x"
type input "658"
type textarea "x"
type input "6580"
type textarea "x"
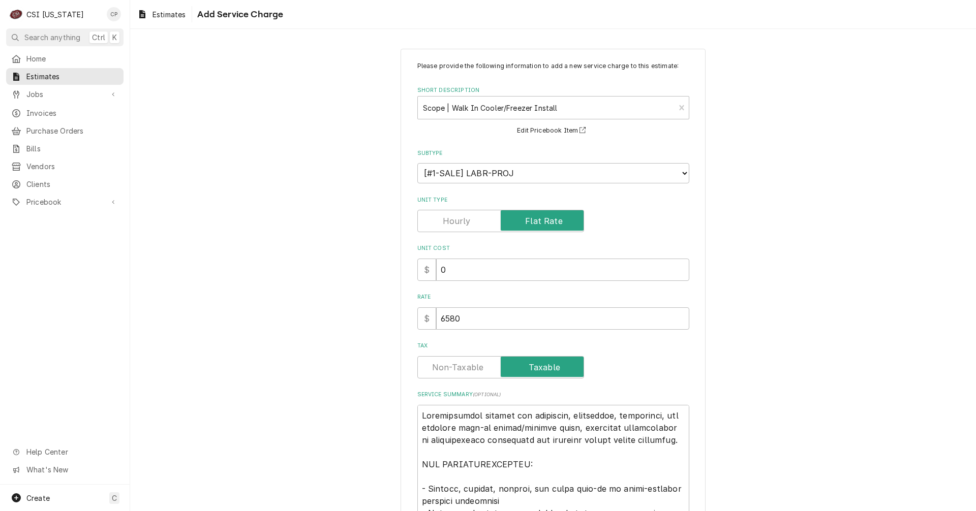
click at [460, 368] on label "Tax" at bounding box center [500, 367] width 167 height 22
click at [460, 368] on input "Tax" at bounding box center [501, 367] width 158 height 22
checkbox input "false"
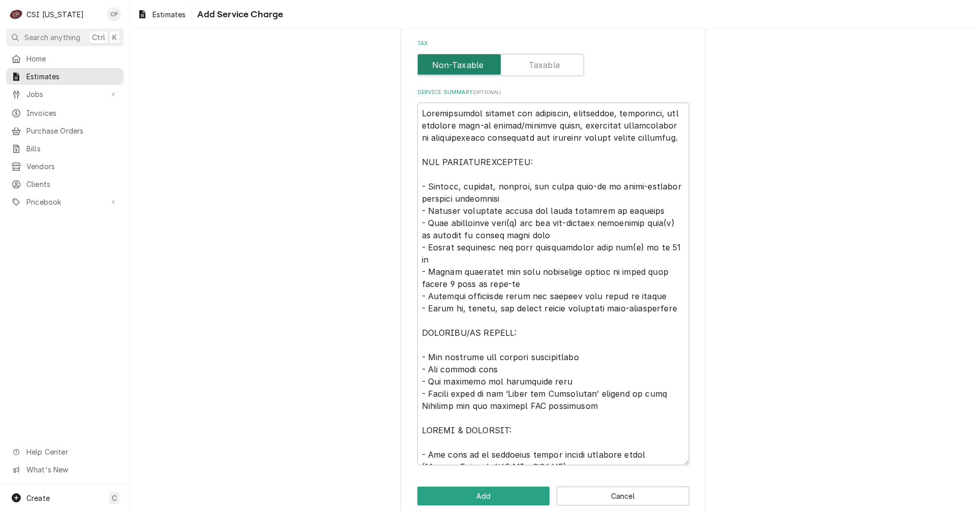
scroll to position [305, 0]
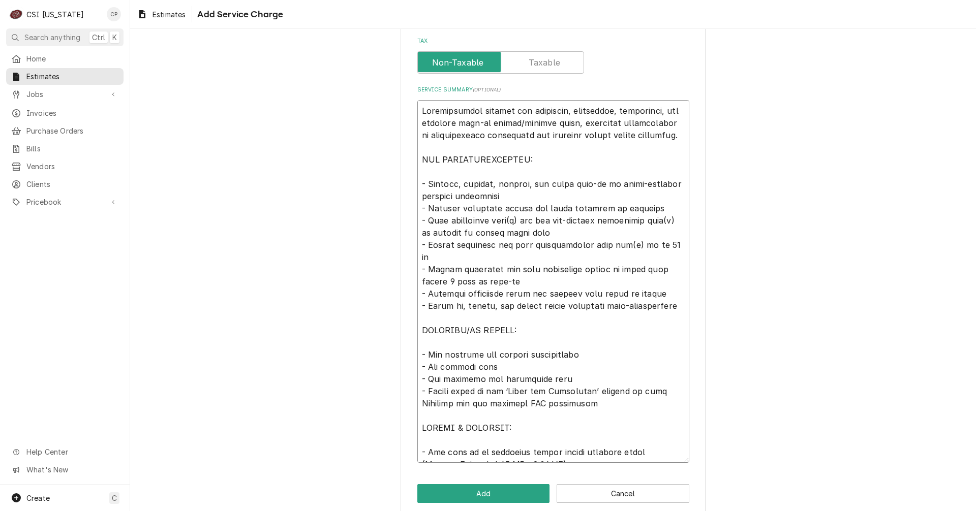
click at [580, 455] on textarea "Service Summary ( optional )" at bounding box center [553, 281] width 272 height 363
type textarea "x"
type textarea "Comprehensive service for receiving, inspecting, delivering, and erecting walk-…"
type textarea "x"
type textarea "Comprehensive service for receiving, inspecting, delivering, and erecting walk-…"
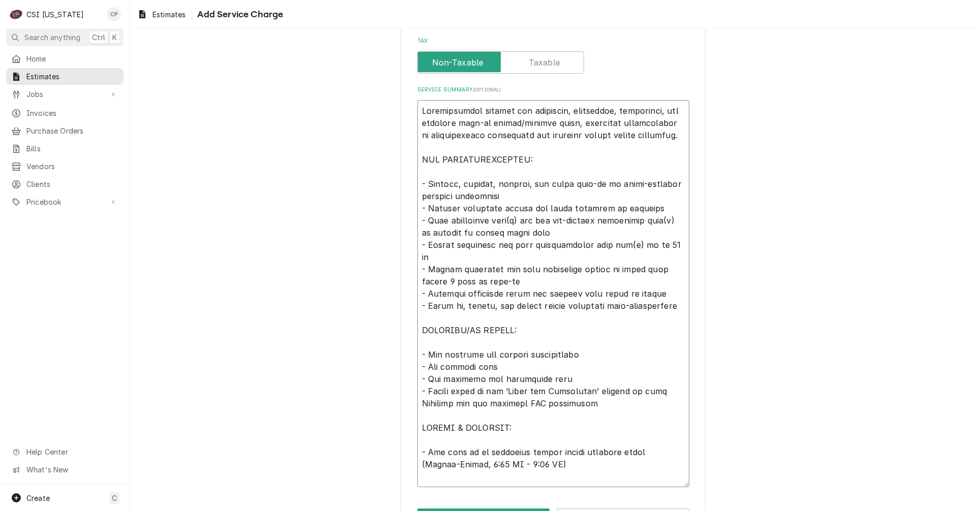
type textarea "x"
type textarea "Comprehensive service for receiving, inspecting, delivering, and erecting walk-…"
type textarea "x"
type textarea "Comprehensive service for receiving, inspecting, delivering, and erecting walk-…"
type textarea "x"
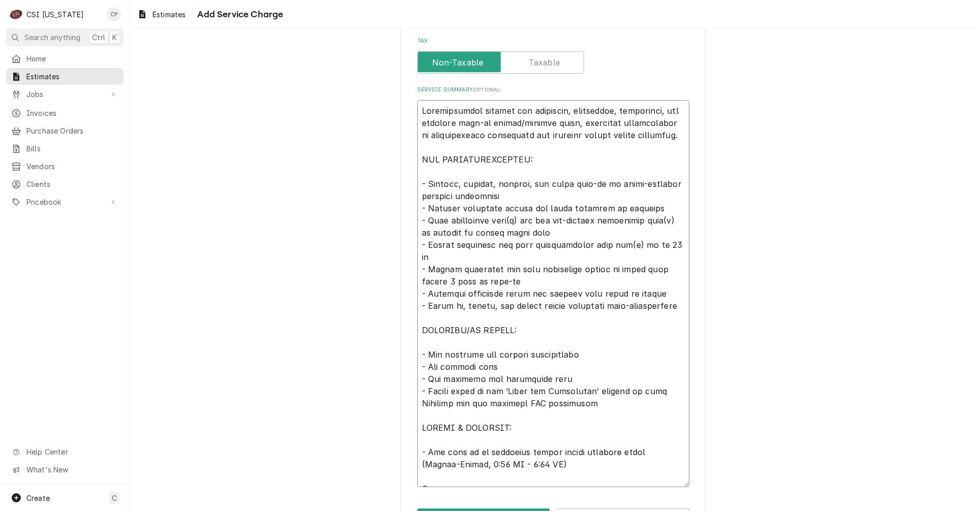
type textarea "Comprehensive service for receiving, inspecting, delivering, and erecting walk-…"
type textarea "x"
type textarea "Comprehensive service for receiving, inspecting, delivering, and erecting walk-…"
type textarea "x"
type textarea "Comprehensive service for receiving, inspecting, delivering, and erecting walk-…"
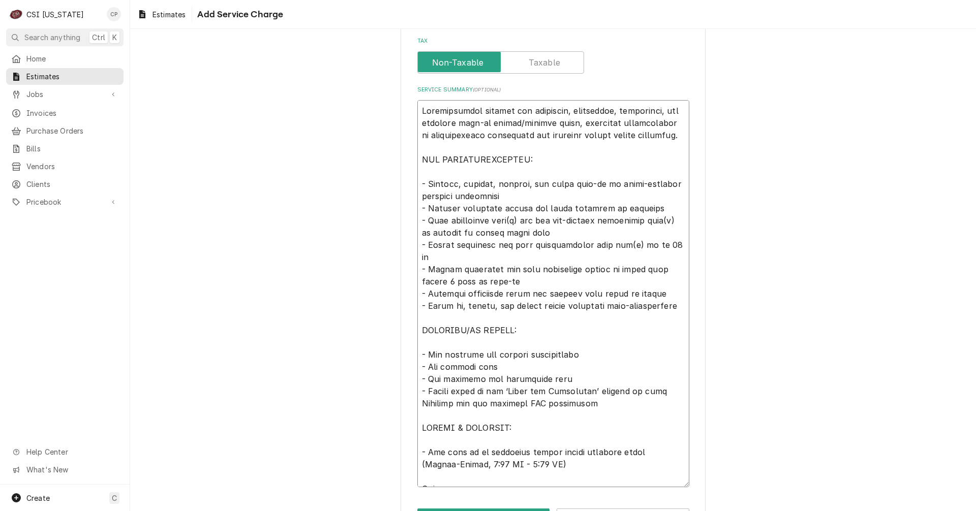
type textarea "x"
type textarea "Comprehensive service for receiving, inspecting, delivering, and erecting walk-…"
type textarea "x"
type textarea "Comprehensive service for receiving, inspecting, delivering, and erecting walk-…"
type textarea "x"
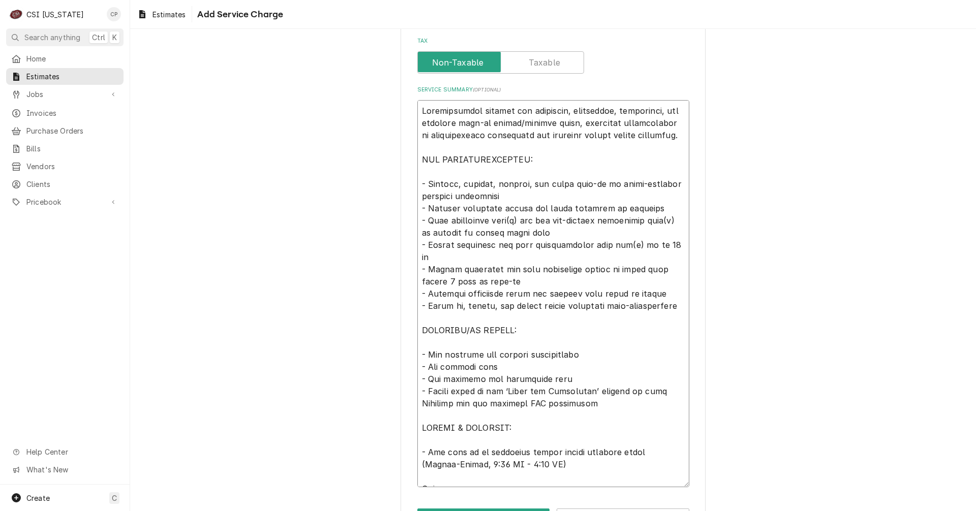
type textarea "Comprehensive service for receiving, inspecting, delivering, and erecting walk-…"
type textarea "x"
type textarea "Comprehensive service for receiving, inspecting, delivering, and erecting walk-…"
type textarea "x"
type textarea "Comprehensive service for receiving, inspecting, delivering, and erecting walk-…"
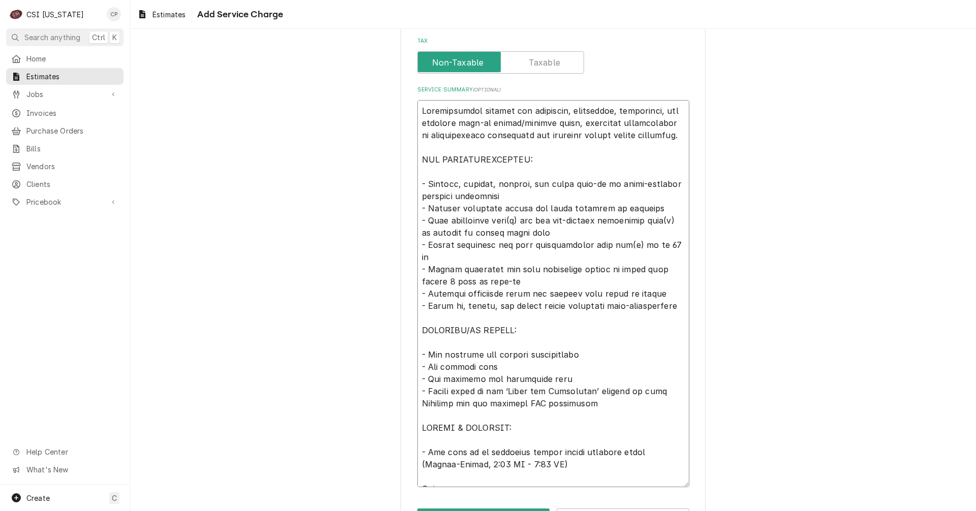
type textarea "x"
type textarea "Comprehensive service for receiving, inspecting, delivering, and erecting walk-…"
type textarea "x"
type textarea "Comprehensive service for receiving, inspecting, delivering, and erecting walk-…"
type textarea "x"
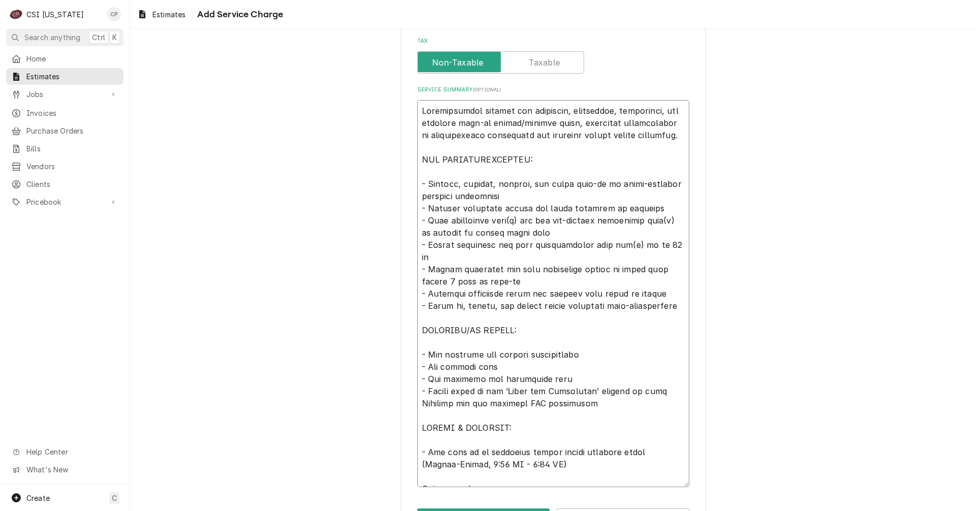
type textarea "Comprehensive service for receiving, inspecting, delivering, and erecting walk-…"
type textarea "x"
type textarea "Comprehensive service for receiving, inspecting, delivering, and erecting walk-…"
type textarea "x"
type textarea "Comprehensive service for receiving, inspecting, delivering, and erecting walk-…"
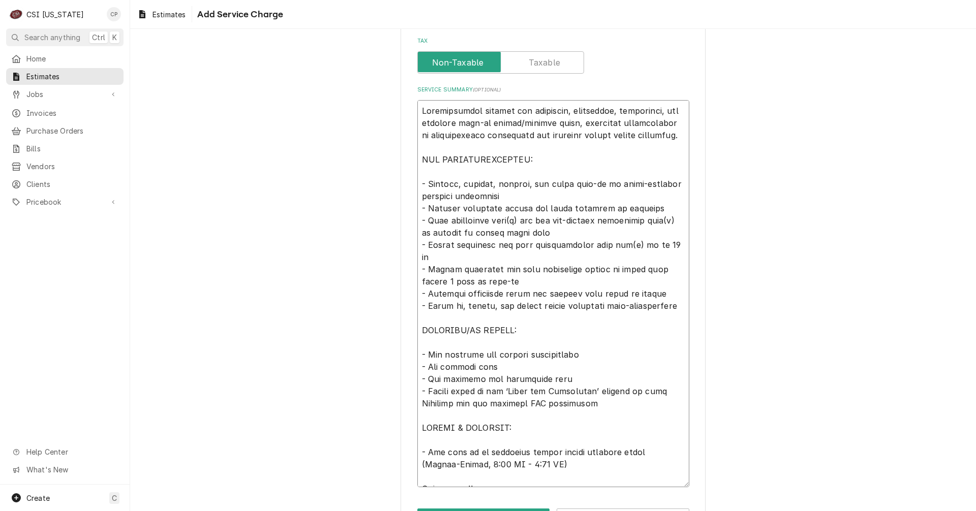
type textarea "x"
type textarea "Comprehensive service for receiving, inspecting, delivering, and erecting walk-…"
type textarea "x"
type textarea "Comprehensive service for receiving, inspecting, delivering, and erecting walk-…"
type textarea "x"
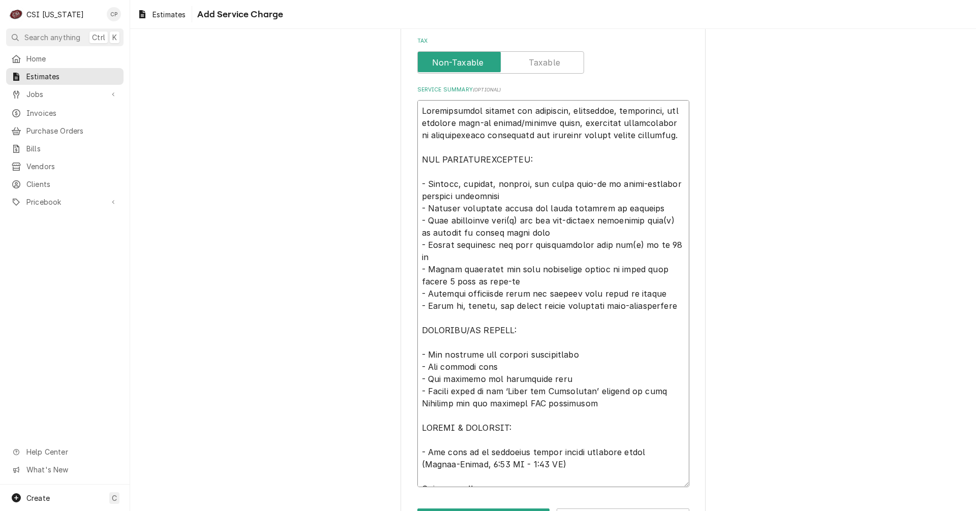
type textarea "Comprehensive service for receiving, inspecting, delivering, and erecting walk-…"
type textarea "x"
type textarea "Comprehensive service for receiving, inspecting, delivering, and erecting walk-…"
type textarea "x"
type textarea "Comprehensive service for receiving, inspecting, delivering, and erecting walk-…"
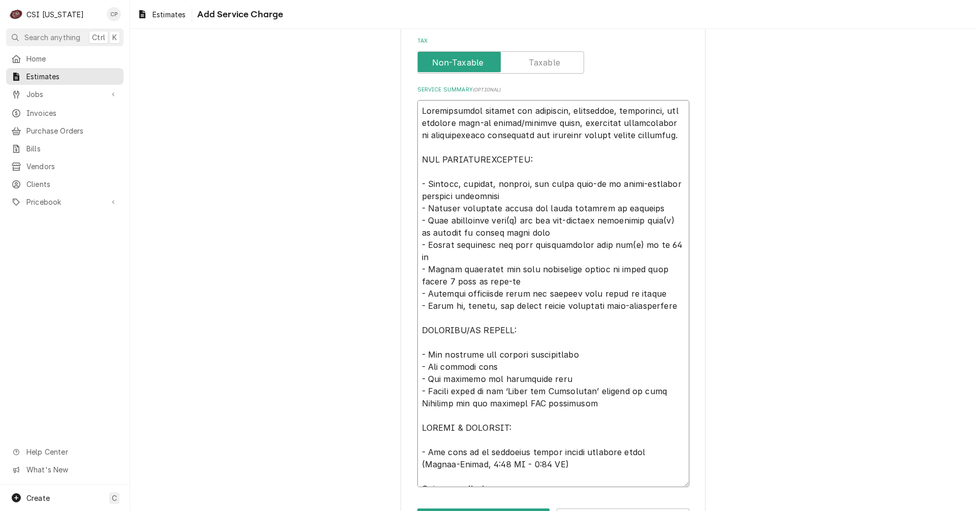
type textarea "x"
type textarea "Comprehensive service for receiving, inspecting, delivering, and erecting walk-…"
type textarea "x"
type textarea "Comprehensive service for receiving, inspecting, delivering, and erecting walk-…"
type textarea "x"
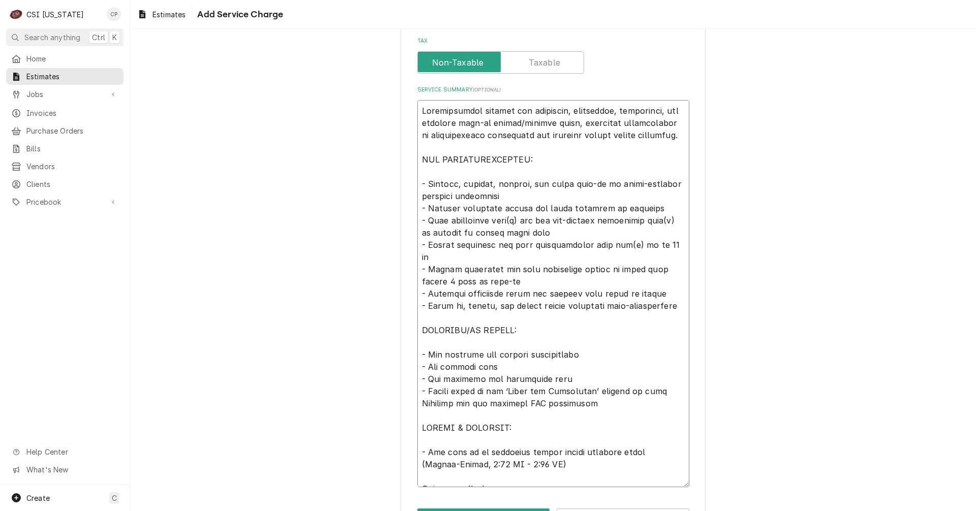
type textarea "Comprehensive service for receiving, inspecting, delivering, and erecting walk-…"
type textarea "x"
type textarea "Comprehensive service for receiving, inspecting, delivering, and erecting walk-…"
type textarea "x"
type textarea "Comprehensive service for receiving, inspecting, delivering, and erecting walk-…"
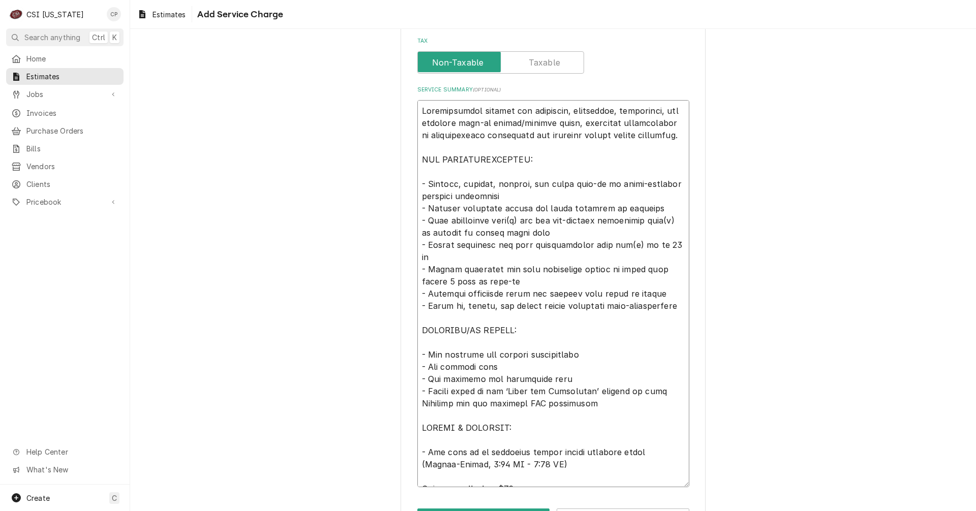
type textarea "x"
type textarea "Comprehensive service for receiving, inspecting, delivering, and erecting walk-…"
type textarea "x"
type textarea "Comprehensive service for receiving, inspecting, delivering, and erecting walk-…"
type textarea "x"
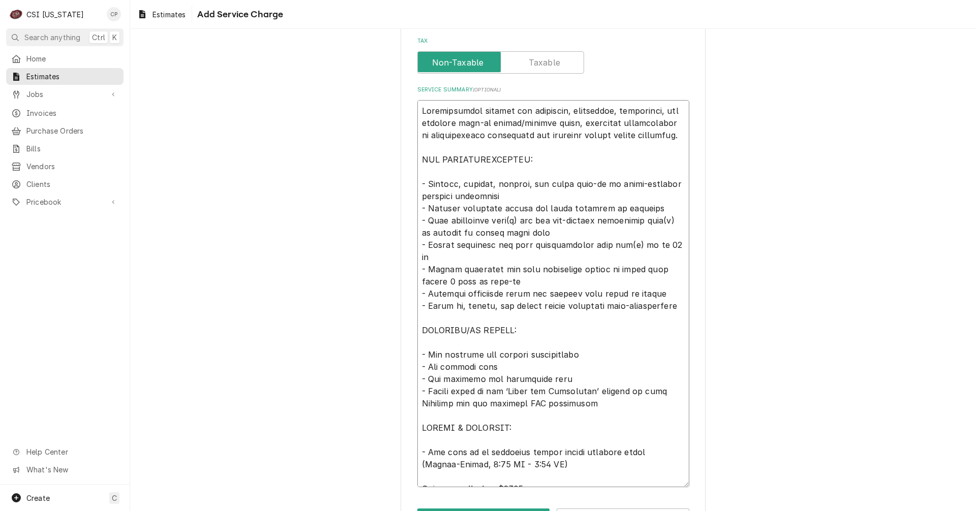
type textarea "Comprehensive service for receiving, inspecting, delivering, and erecting walk-…"
type textarea "x"
type textarea "Comprehensive service for receiving, inspecting, delivering, and erecting walk-…"
type textarea "x"
type textarea "Comprehensive service for receiving, inspecting, delivering, and erecting walk-…"
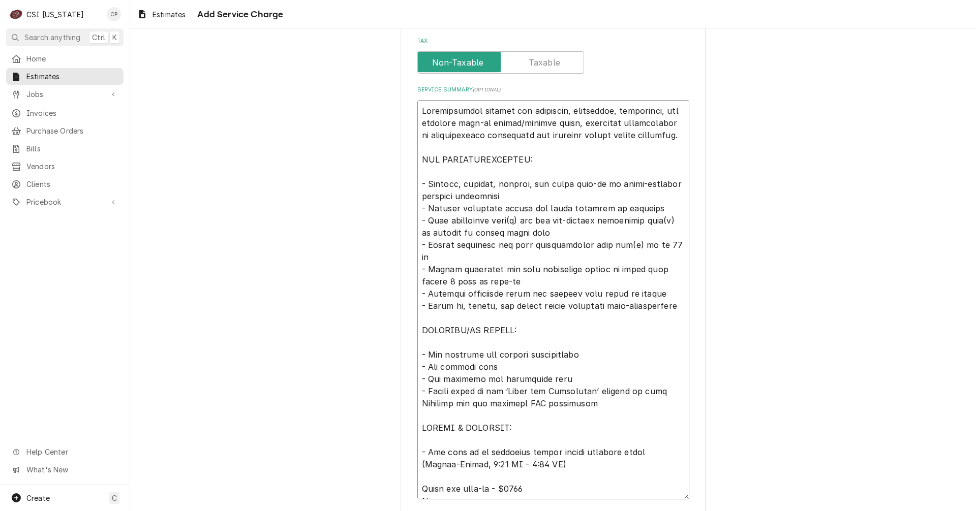
type textarea "x"
type textarea "Comprehensive service for receiving, inspecting, delivering, and erecting walk-…"
type textarea "x"
type textarea "Comprehensive service for receiving, inspecting, delivering, and erecting walk-…"
type textarea "x"
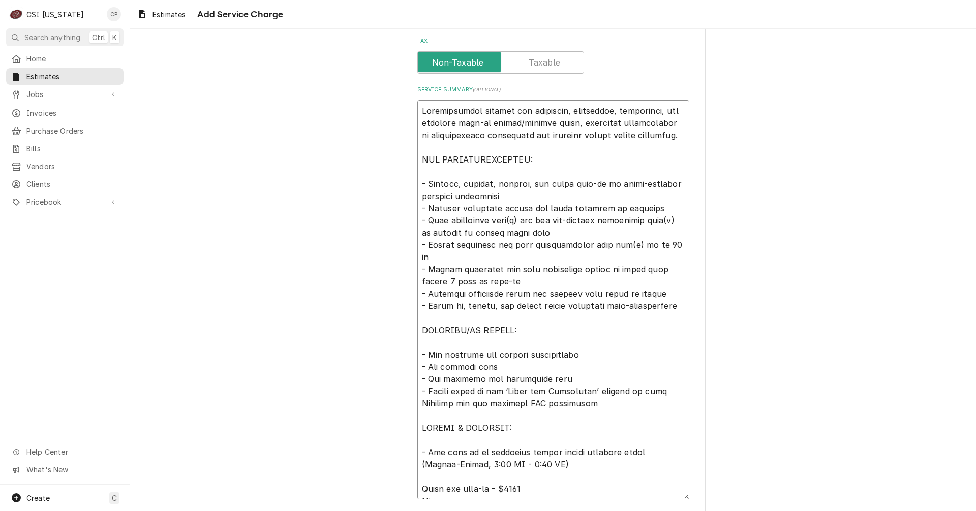
type textarea "Comprehensive service for receiving, inspecting, delivering, and erecting walk-…"
type textarea "x"
type textarea "Comprehensive service for receiving, inspecting, delivering, and erecting walk-…"
type textarea "x"
type textarea "Comprehensive service for receiving, inspecting, delivering, and erecting walk-…"
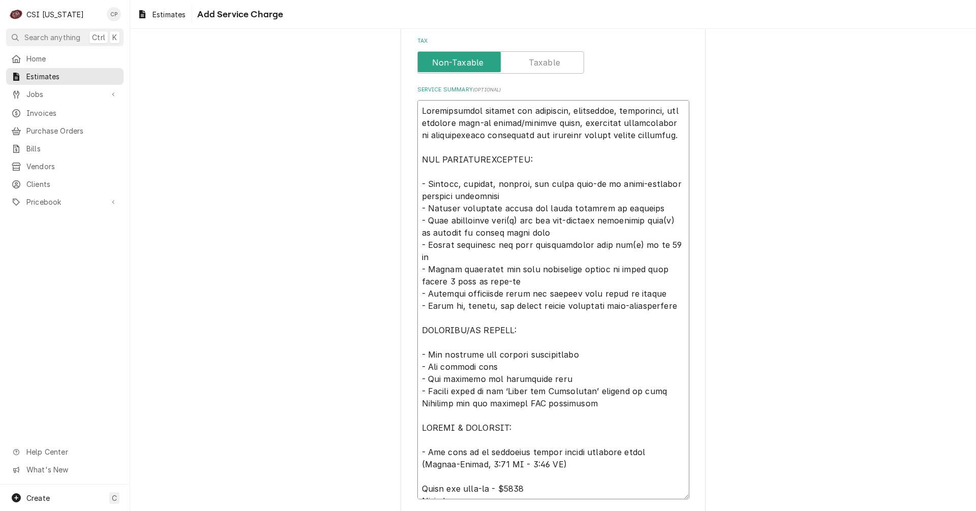
type textarea "x"
type textarea "Comprehensive service for receiving, inspecting, delivering, and erecting walk-…"
type textarea "x"
type textarea "Comprehensive service for receiving, inspecting, delivering, and erecting walk-…"
type textarea "x"
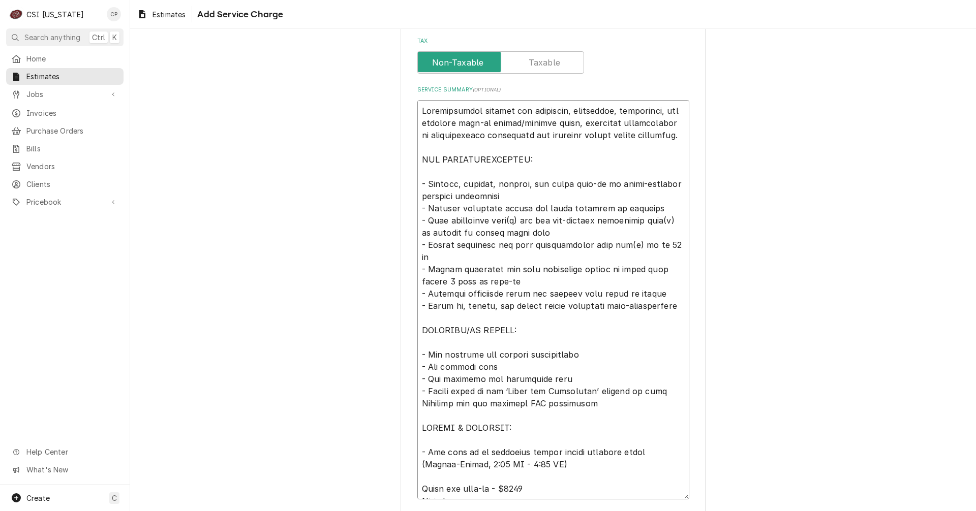
type textarea "Comprehensive service for receiving, inspecting, delivering, and erecting walk-…"
type textarea "x"
type textarea "Comprehensive service for receiving, inspecting, delivering, and erecting walk-…"
type textarea "x"
type textarea "Comprehensive service for receiving, inspecting, delivering, and erecting walk-…"
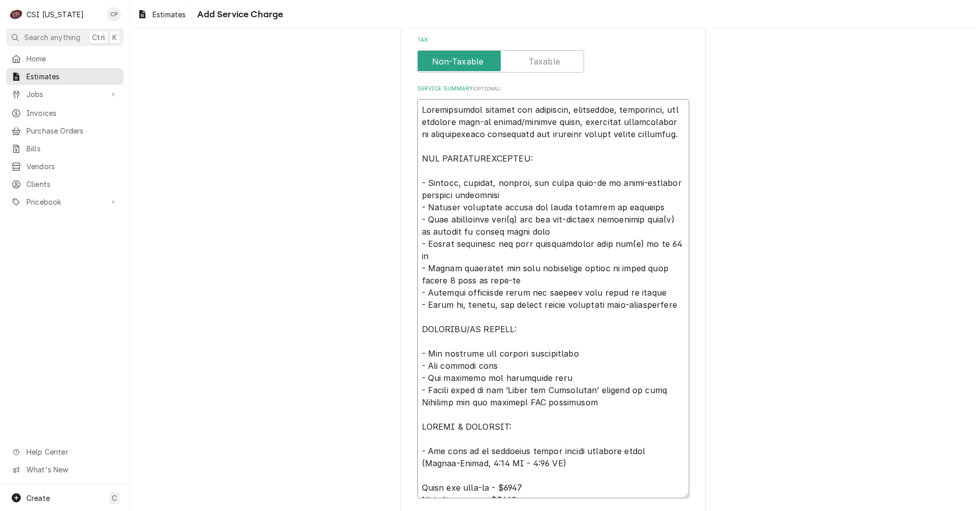
scroll to position [305, 0]
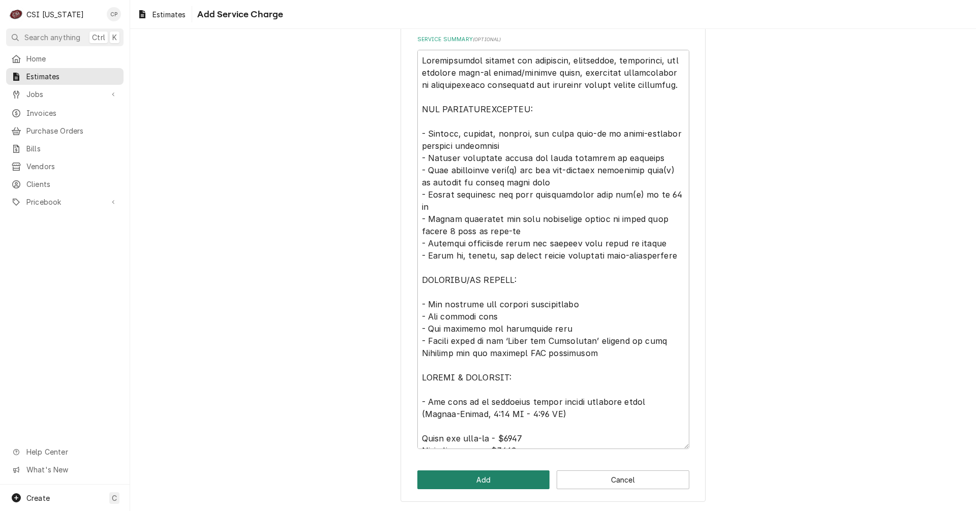
click at [527, 480] on button "Add" at bounding box center [483, 480] width 133 height 19
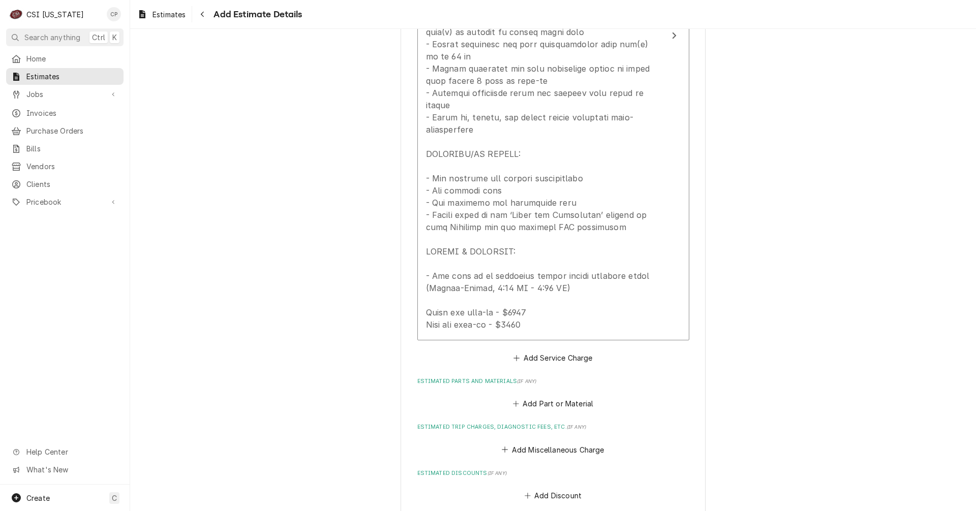
scroll to position [1259, 0]
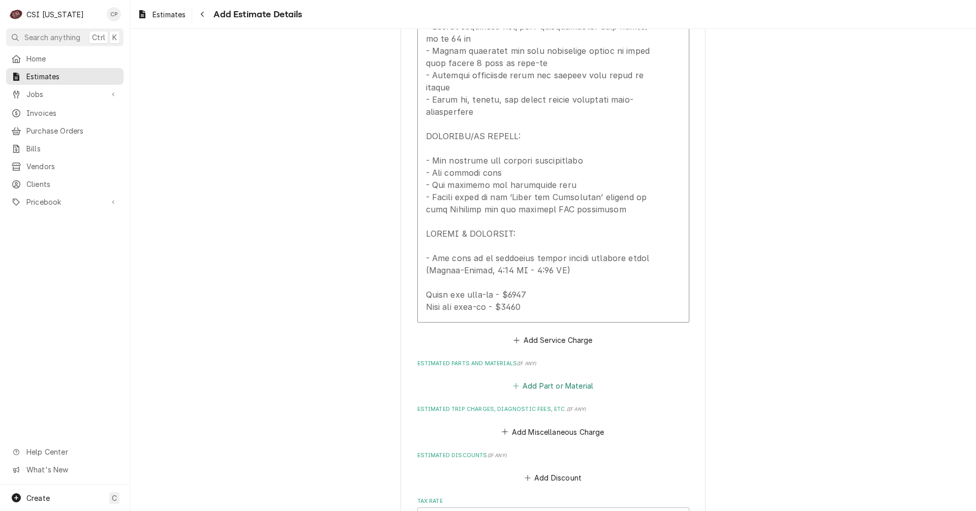
click at [563, 379] on button "Add Part or Material" at bounding box center [553, 386] width 84 height 14
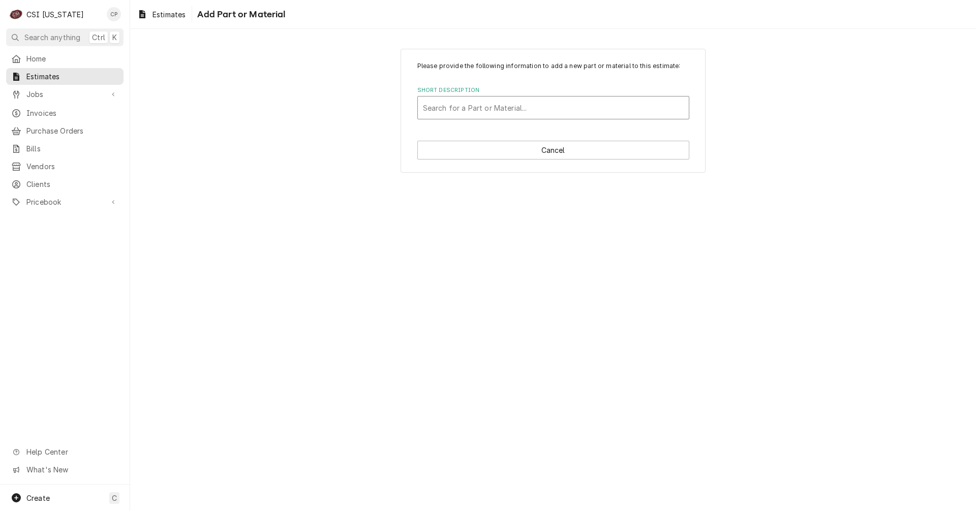
click at [497, 107] on div "Short Description" at bounding box center [553, 108] width 261 height 18
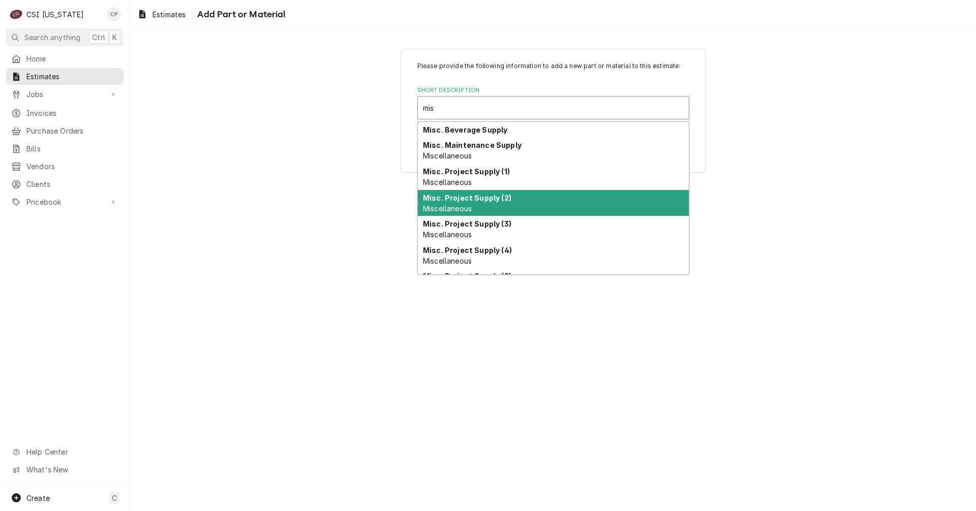
click at [500, 190] on div "Misc. Project Supply (2) Miscellaneous" at bounding box center [553, 203] width 271 height 26
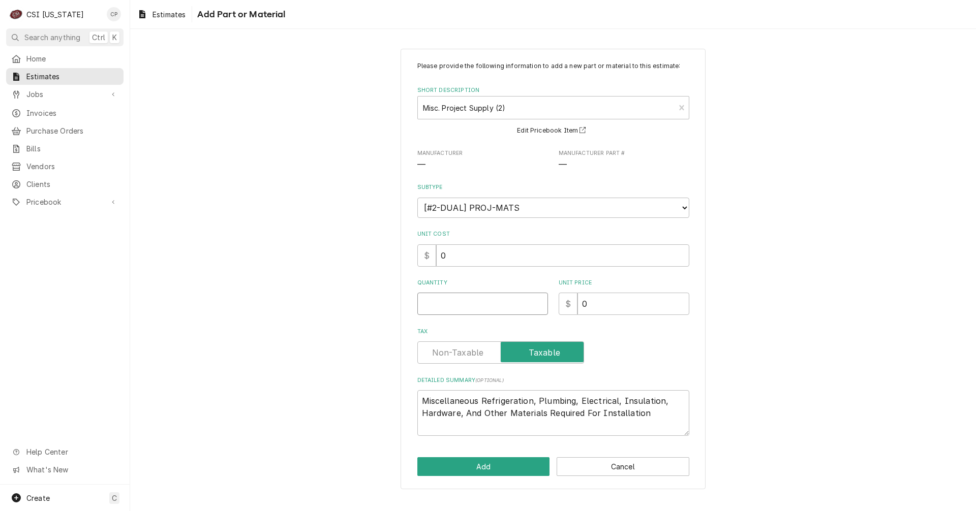
click at [470, 302] on input "Quantity" at bounding box center [482, 304] width 131 height 22
click at [450, 355] on label "Tax" at bounding box center [500, 353] width 167 height 22
click at [450, 355] on input "Tax" at bounding box center [501, 353] width 158 height 22
drag, startPoint x: 530, startPoint y: 402, endPoint x: 478, endPoint y: 406, distance: 52.0
click at [478, 406] on textarea "Miscellaneous Refrigeration, Plumbing, Electrical, Insulation, Hardware, And Ot…" at bounding box center [553, 413] width 272 height 46
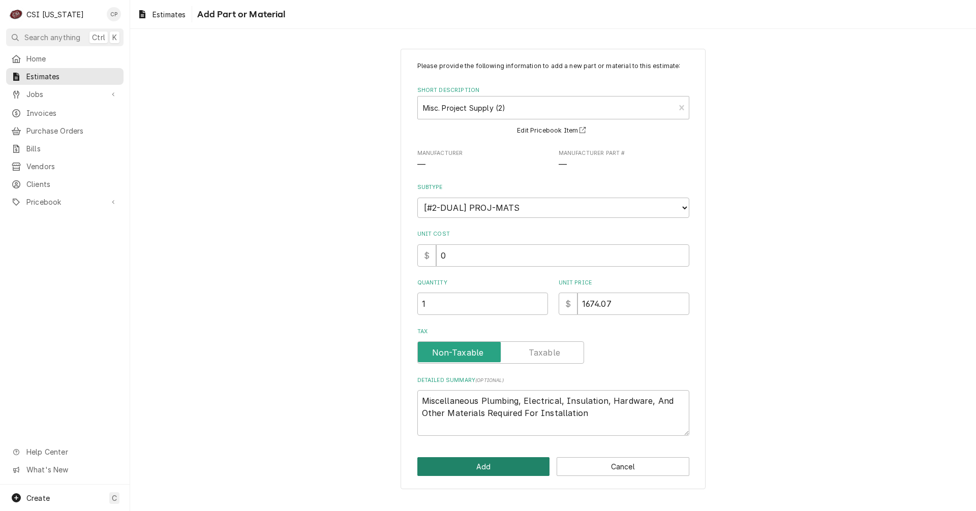
click at [477, 466] on button "Add" at bounding box center [483, 467] width 133 height 19
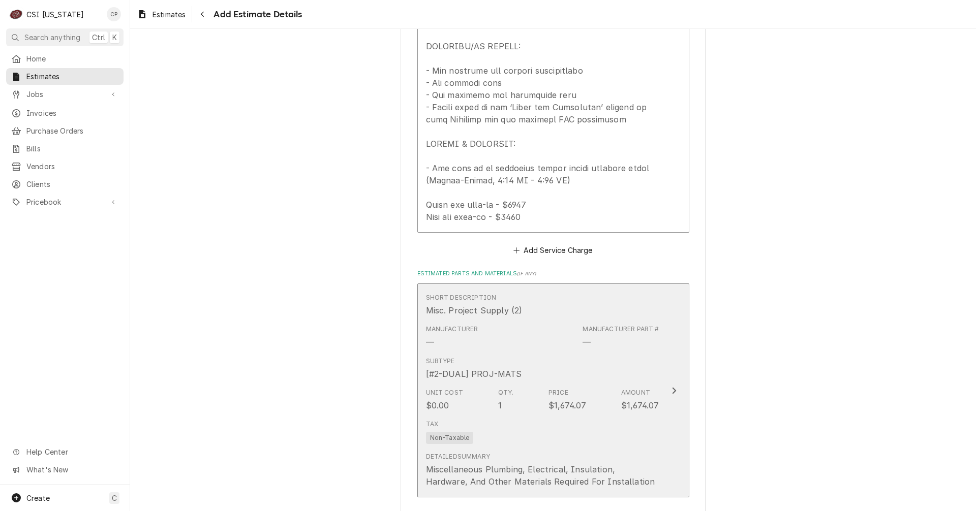
scroll to position [1583, 0]
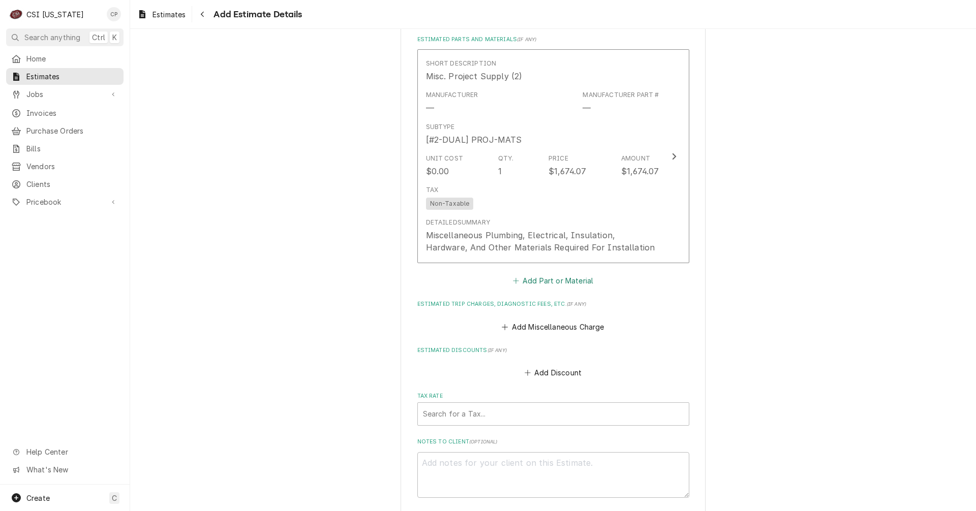
click at [553, 274] on button "Add Part or Material" at bounding box center [553, 281] width 84 height 14
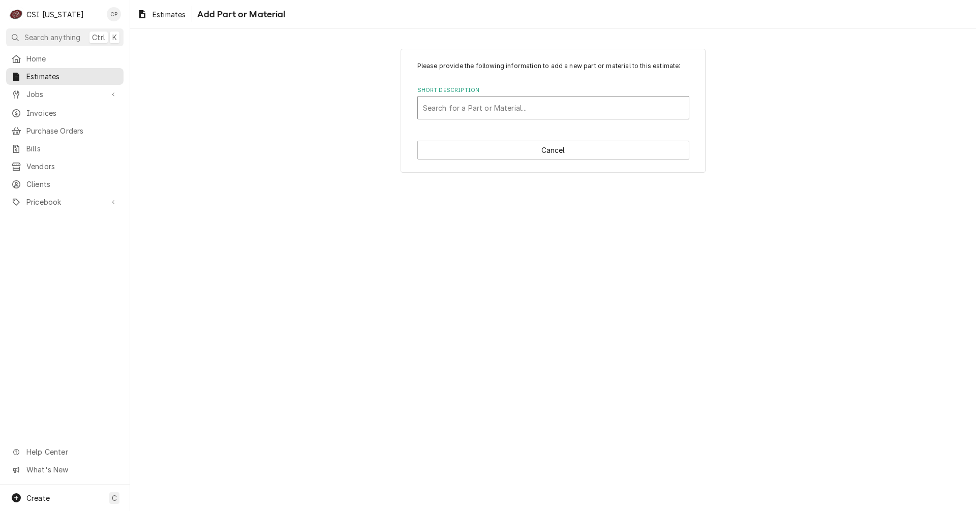
click at [502, 105] on div "Short Description" at bounding box center [553, 108] width 261 height 18
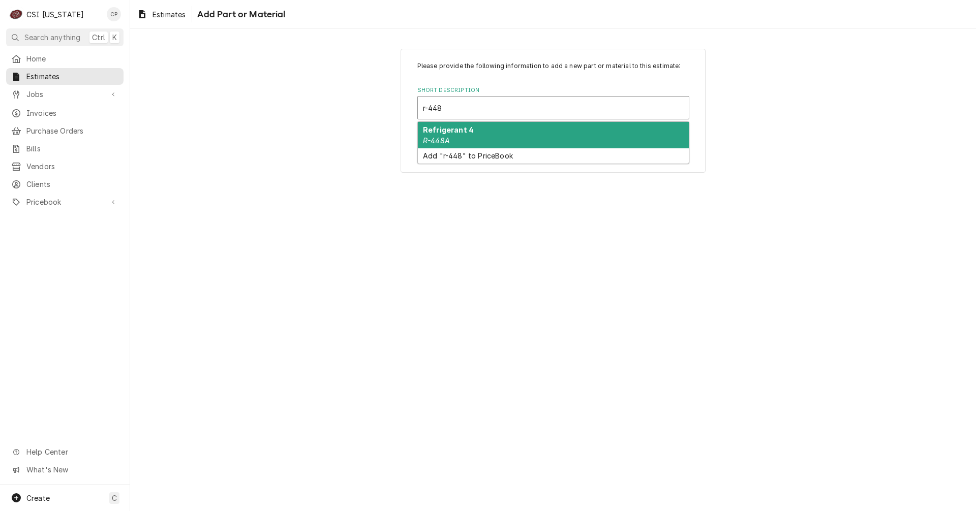
click at [473, 133] on div "Refrigerant 4 R-448A" at bounding box center [553, 135] width 271 height 26
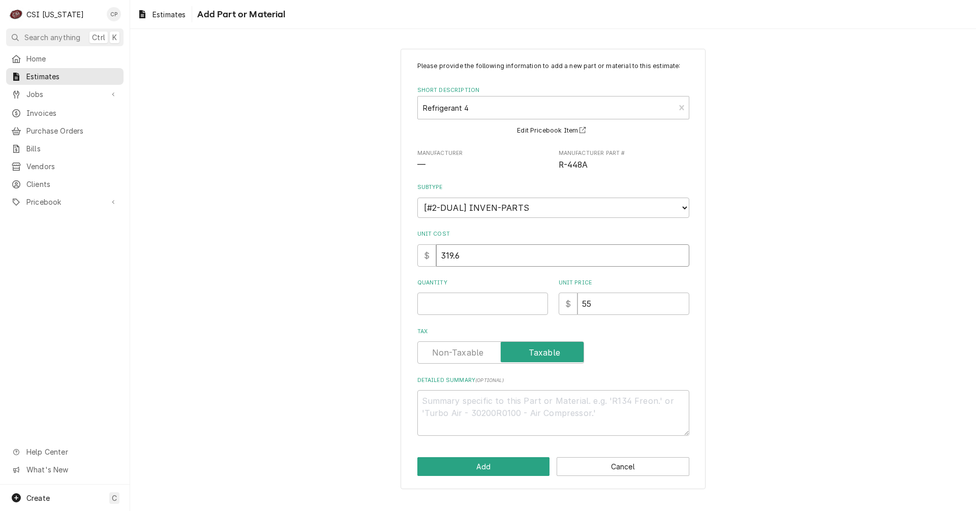
drag, startPoint x: 486, startPoint y: 255, endPoint x: 395, endPoint y: 248, distance: 90.7
click at [400, 248] on div "Please provide the following information to add a new part or material to this …" at bounding box center [553, 269] width 846 height 459
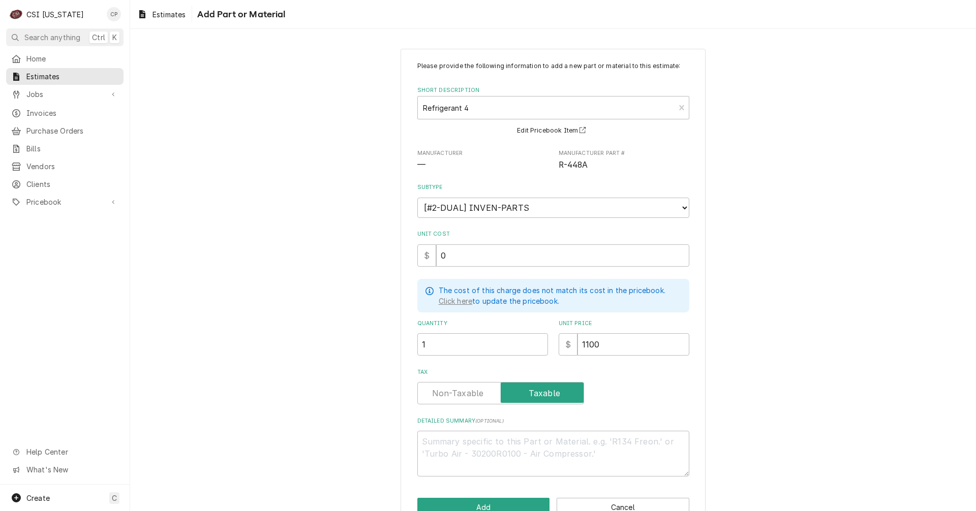
click at [458, 388] on label "Tax" at bounding box center [500, 393] width 167 height 22
click at [458, 388] on input "Tax" at bounding box center [501, 393] width 158 height 22
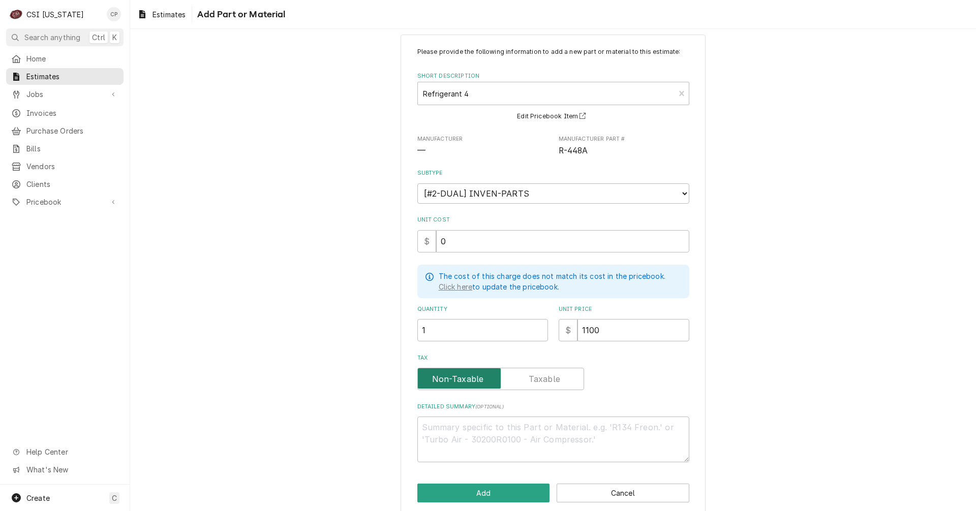
scroll to position [26, 0]
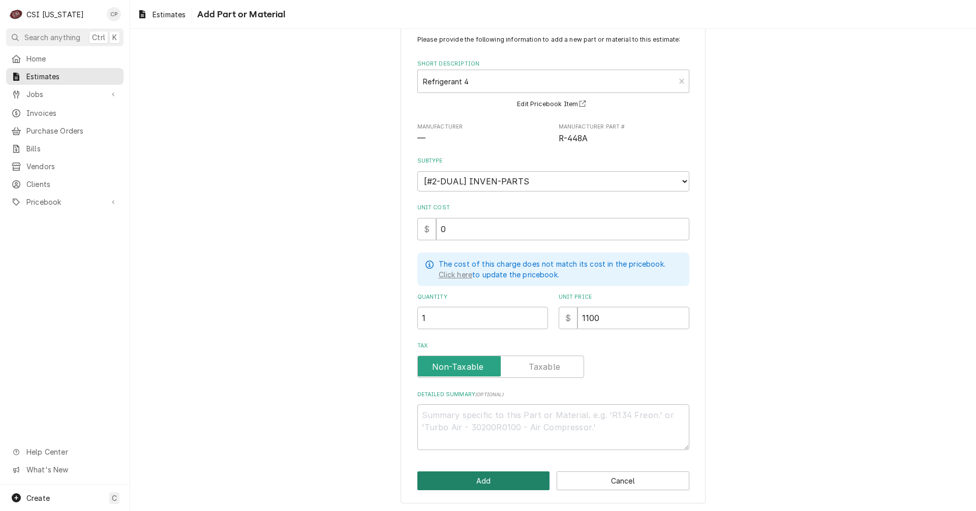
click at [478, 474] on button "Add" at bounding box center [483, 481] width 133 height 19
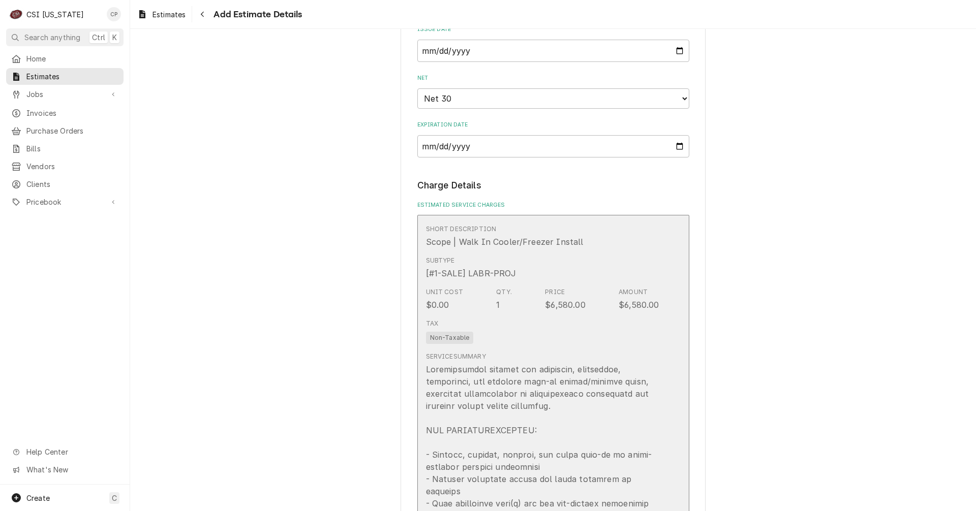
scroll to position [908, 0]
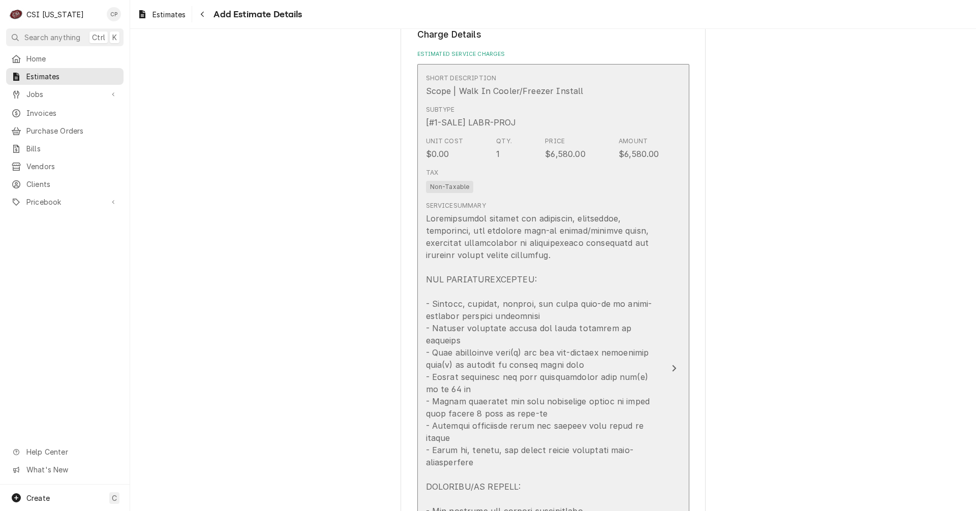
click at [658, 357] on button "Short Description Scope | Walk In Cooler/Freezer Install Subtype [#1-SALE] LABR…" at bounding box center [553, 369] width 272 height 610
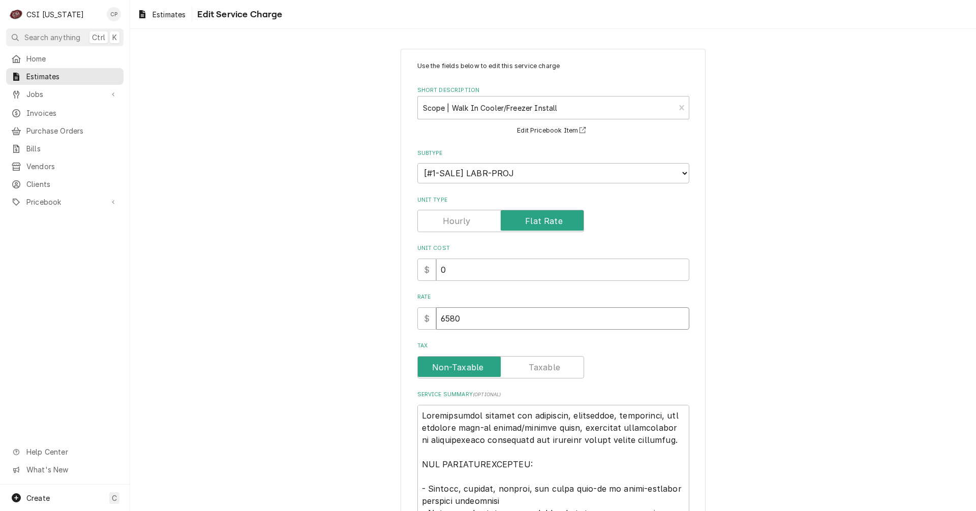
drag, startPoint x: 464, startPoint y: 319, endPoint x: 423, endPoint y: 318, distance: 40.7
click at [423, 318] on div "$ 6580" at bounding box center [553, 319] width 272 height 22
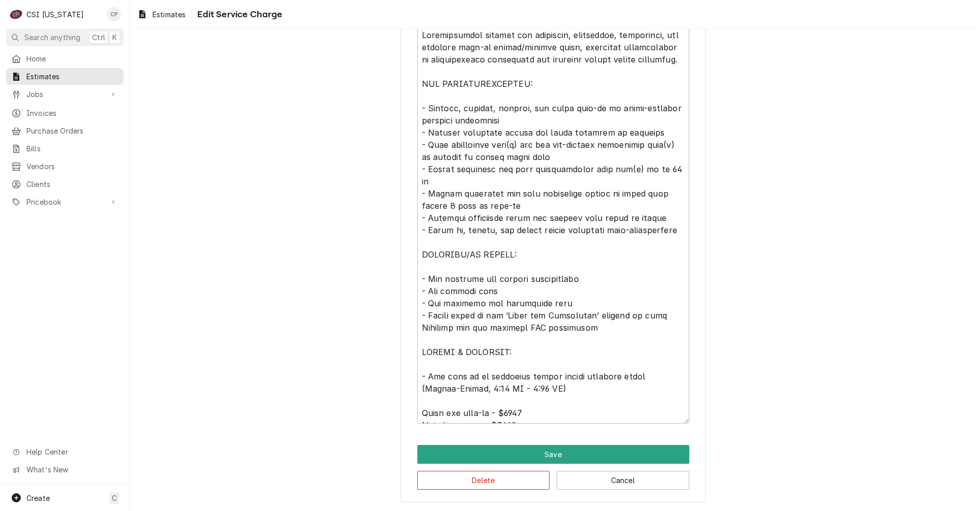
scroll to position [381, 0]
click at [515, 409] on textarea "Service Summary ( optional )" at bounding box center [553, 224] width 272 height 400
click at [547, 453] on button "Save" at bounding box center [553, 454] width 272 height 19
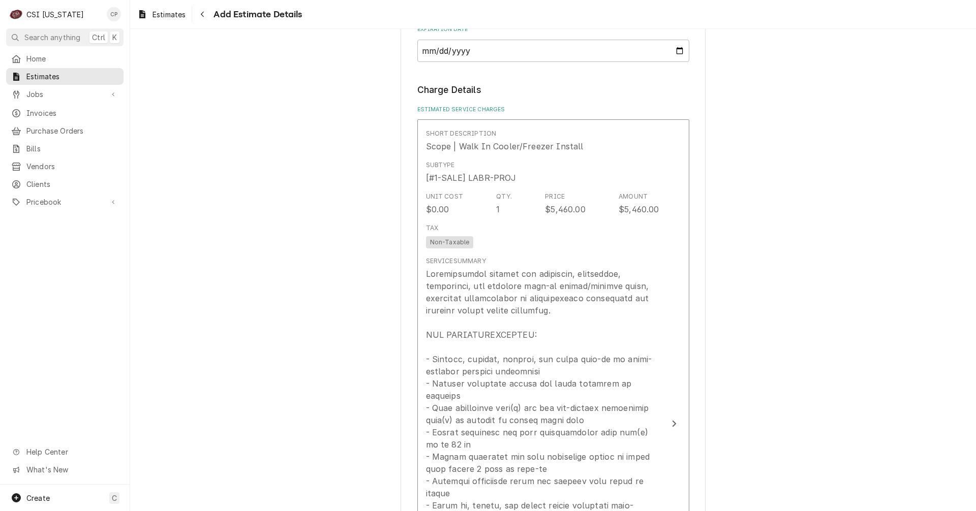
scroll to position [857, 0]
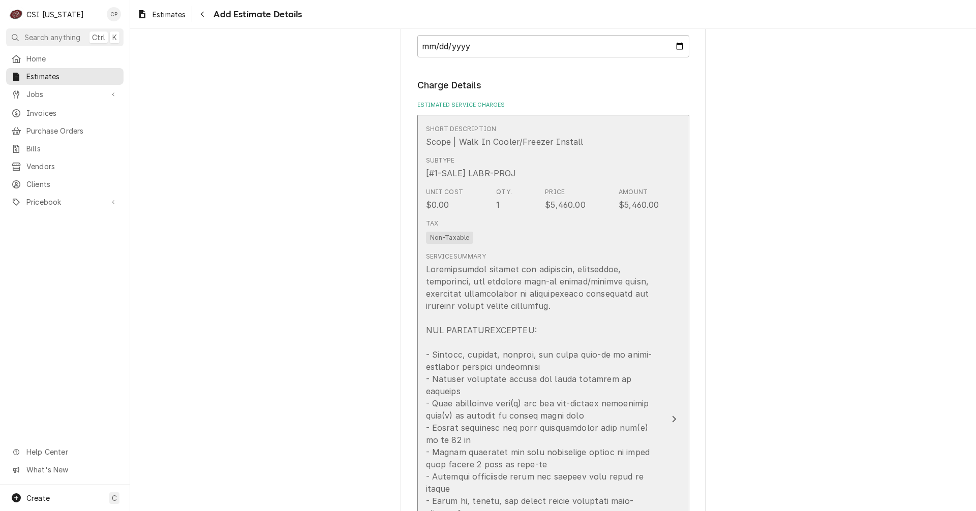
click at [672, 416] on icon "Update Line Item" at bounding box center [674, 419] width 4 height 7
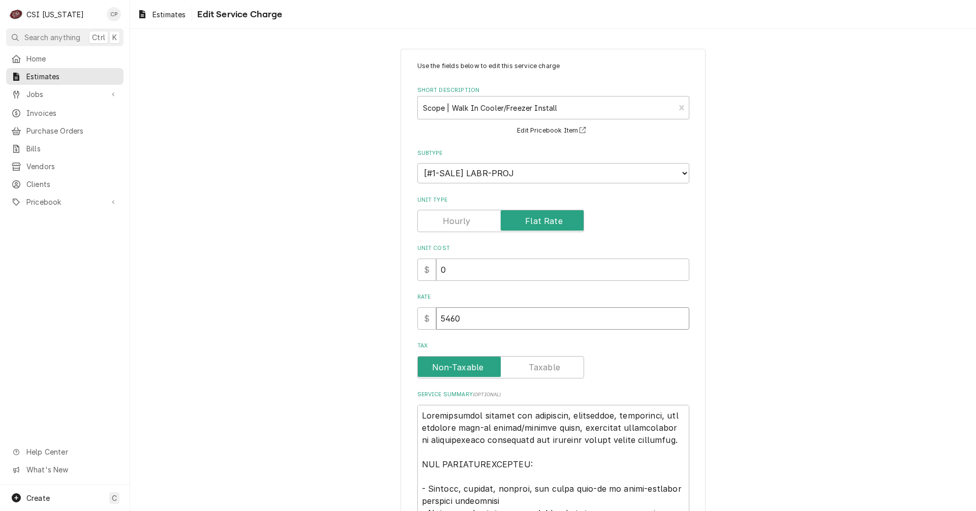
click at [404, 313] on div "Use the fields below to edit this service charge Short Description Scope | Walk…" at bounding box center [553, 466] width 305 height 835
click at [359, 386] on div "Use the fields below to edit this service charge Short Description Scope | Walk…" at bounding box center [553, 466] width 846 height 853
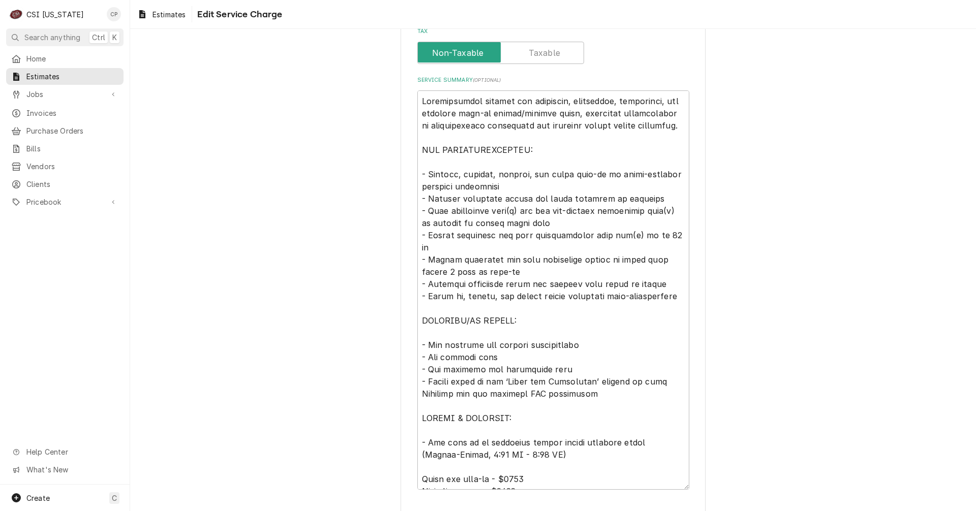
scroll to position [381, 0]
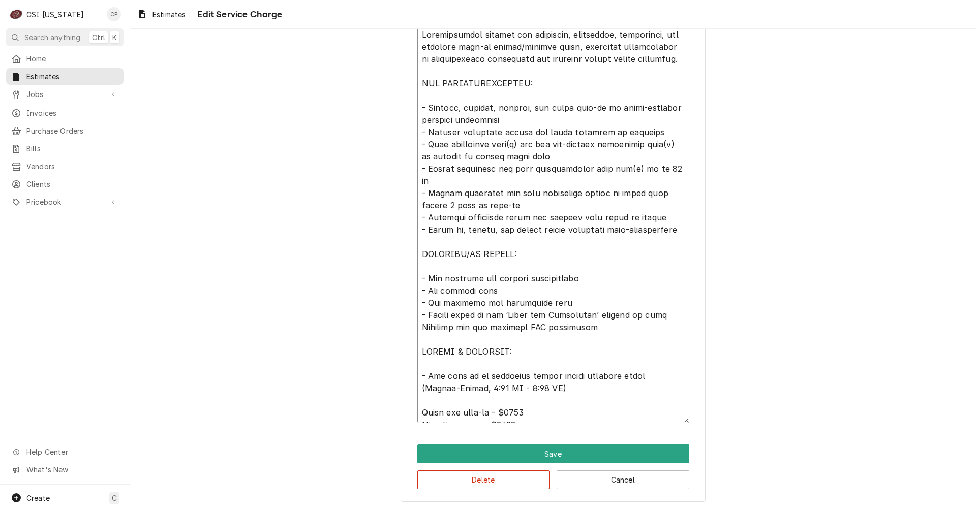
click at [523, 416] on textarea "Service Summary ( optional )" at bounding box center [553, 224] width 272 height 400
drag, startPoint x: 522, startPoint y: 402, endPoint x: 498, endPoint y: 398, distance: 24.2
click at [498, 398] on textarea "Service Summary ( optional )" at bounding box center [553, 224] width 272 height 400
drag, startPoint x: 500, startPoint y: 414, endPoint x: 549, endPoint y: 406, distance: 49.4
click at [546, 408] on textarea "Service Summary ( optional )" at bounding box center [553, 224] width 272 height 400
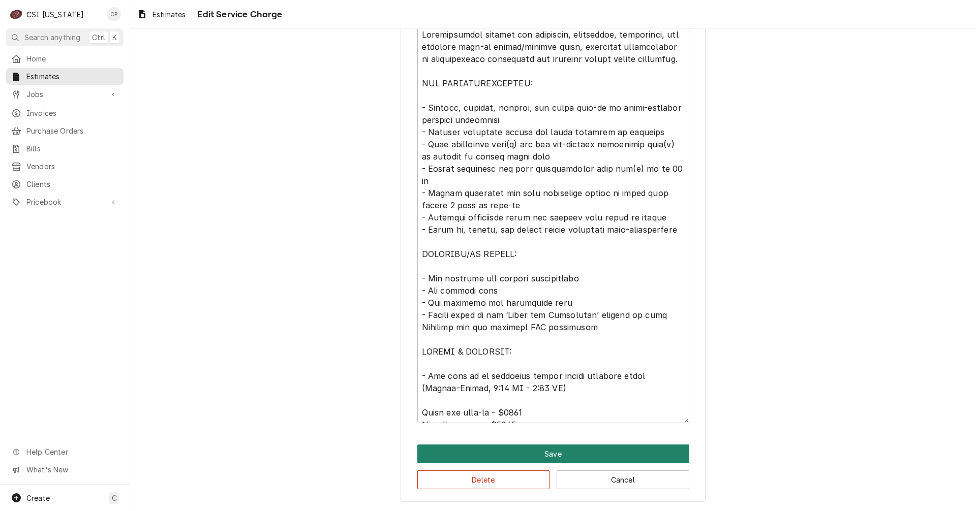
click at [555, 452] on button "Save" at bounding box center [553, 454] width 272 height 19
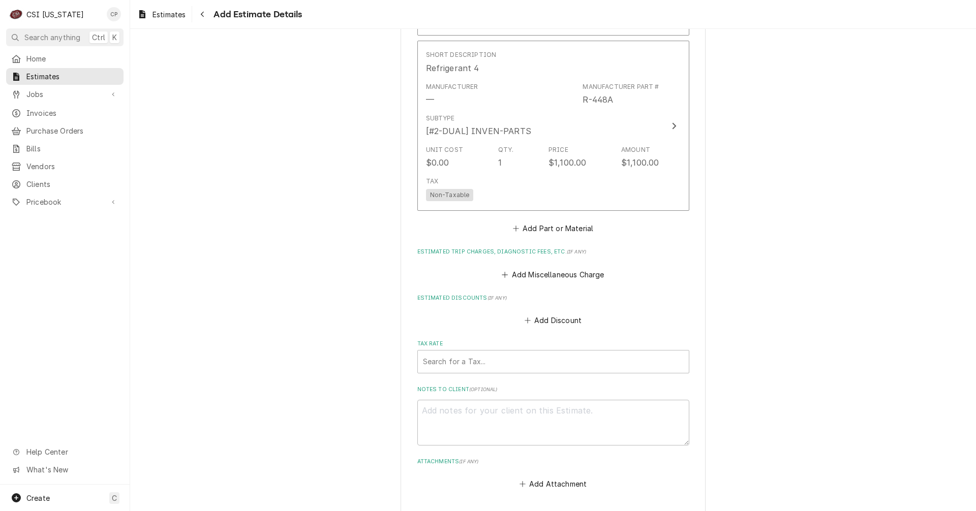
scroll to position [2026, 0]
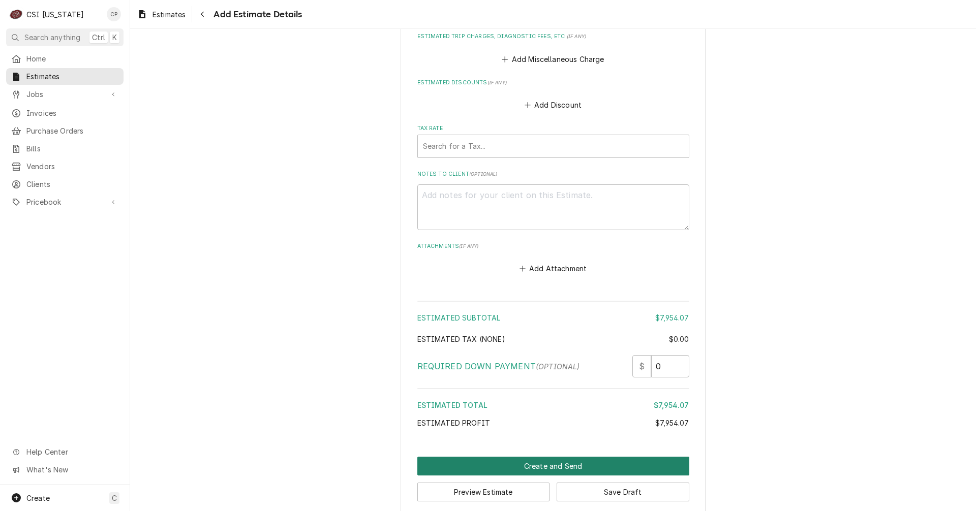
click at [558, 457] on button "Create and Send" at bounding box center [553, 466] width 272 height 19
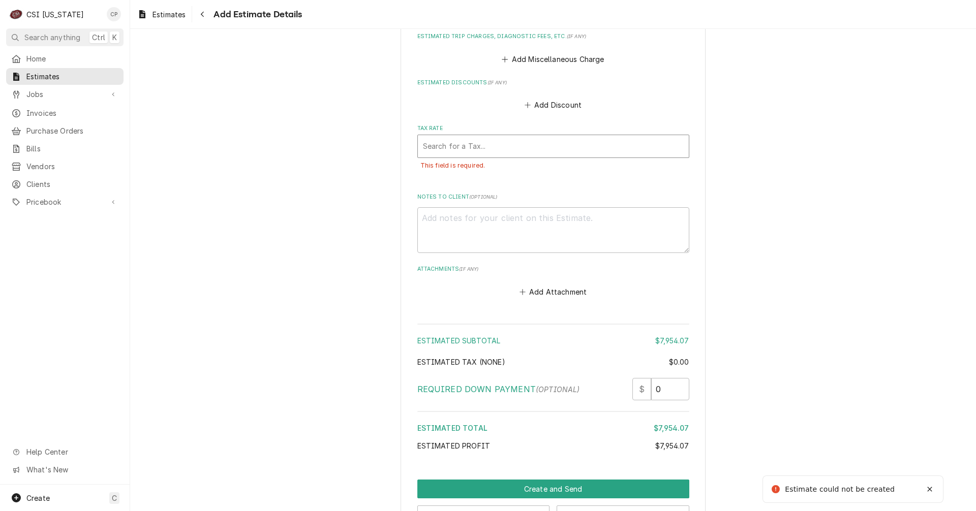
click at [479, 137] on div "Tax Rate" at bounding box center [553, 146] width 261 height 18
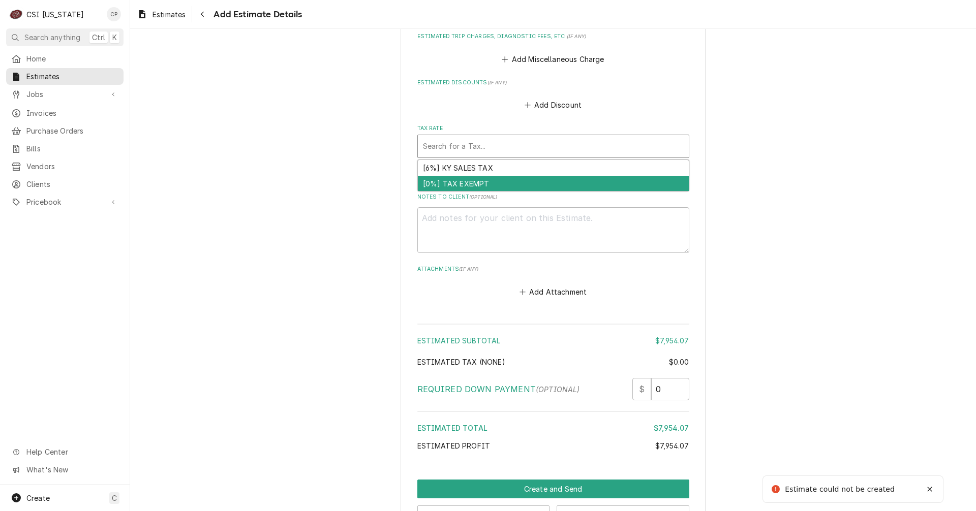
click at [467, 176] on div "[0%] TAX EXEMPT" at bounding box center [553, 184] width 271 height 16
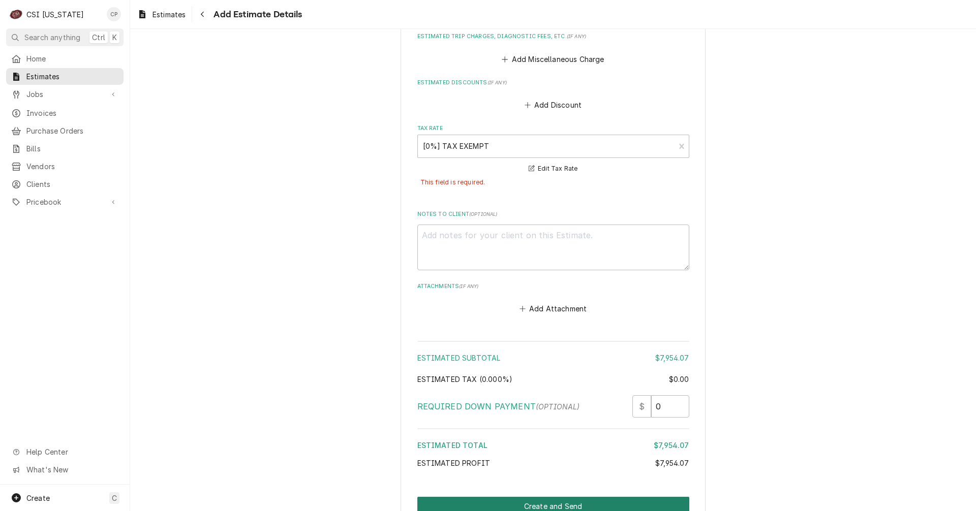
click at [578, 497] on button "Create and Send" at bounding box center [553, 506] width 272 height 19
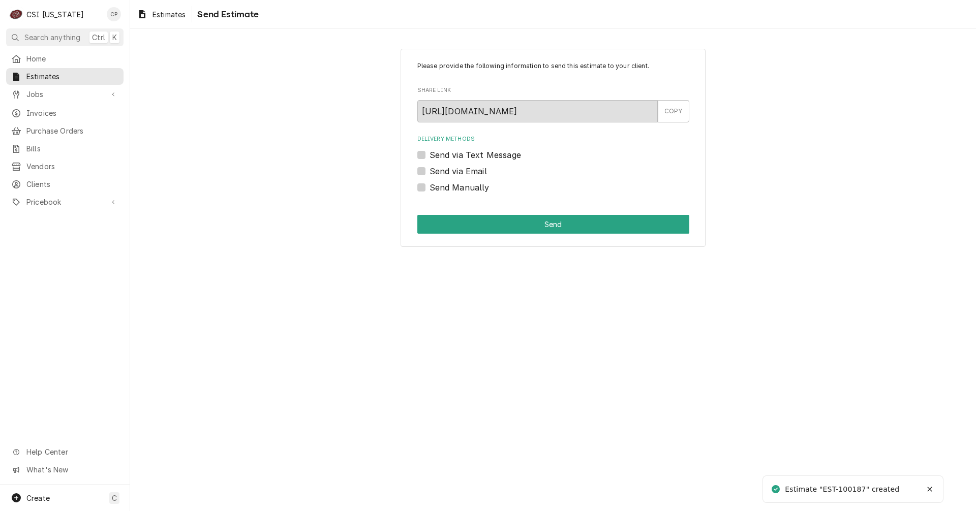
click at [430, 172] on label "Send via Email" at bounding box center [458, 171] width 57 height 12
click at [430, 172] on input "Send via Email" at bounding box center [566, 176] width 272 height 22
checkbox input "true"
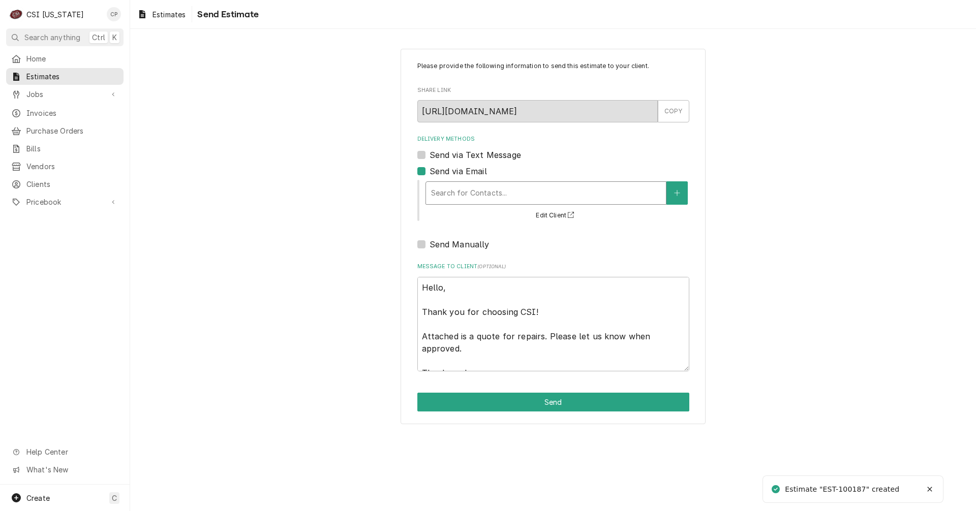
click at [470, 192] on div "Delivery Methods" at bounding box center [546, 193] width 230 height 18
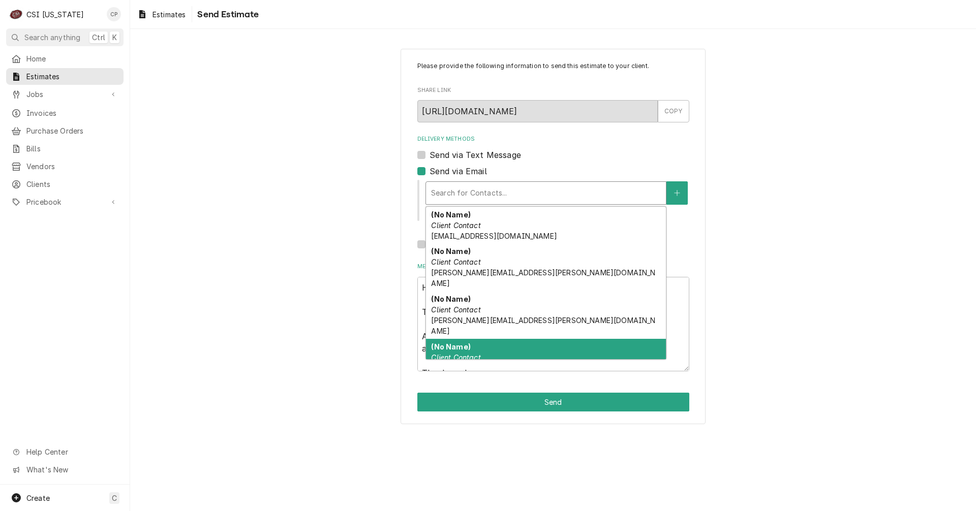
scroll to position [32, 0]
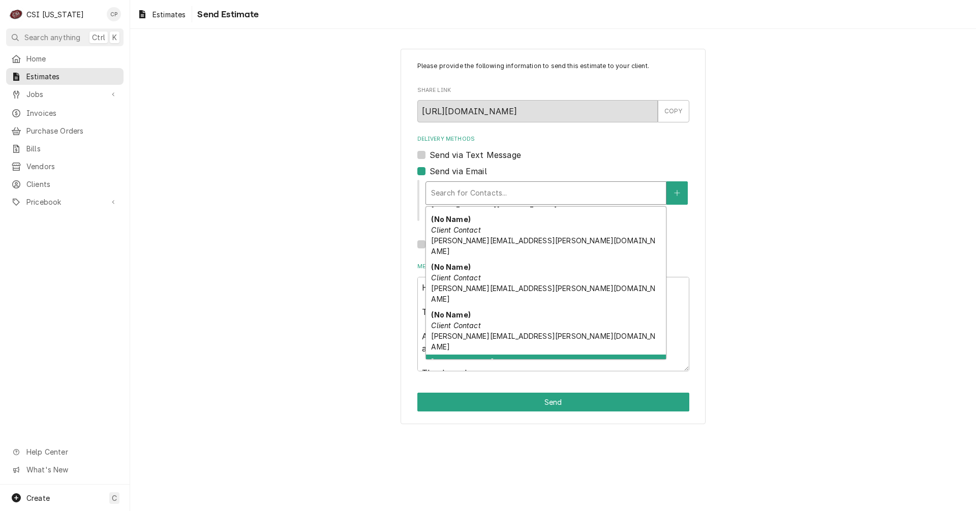
click at [463, 369] on em "Client Contact" at bounding box center [455, 373] width 49 height 9
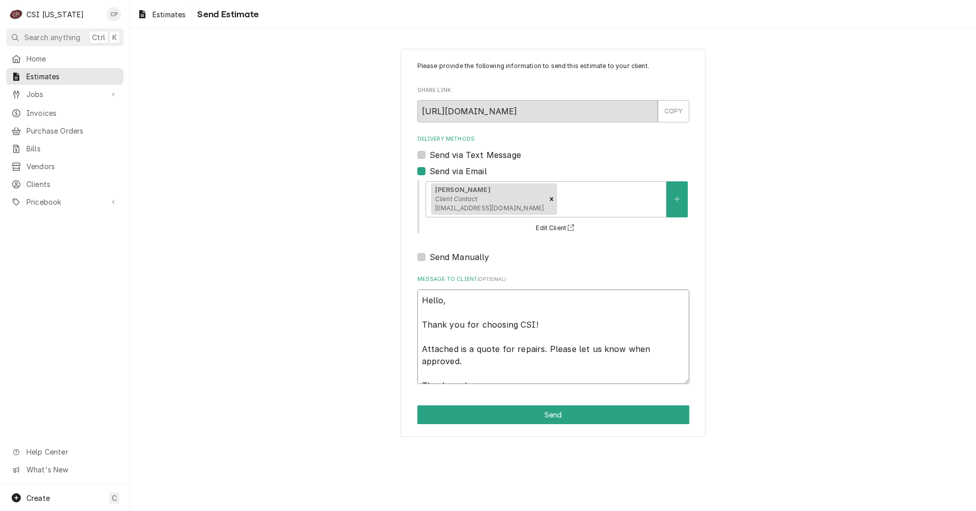
drag, startPoint x: 470, startPoint y: 350, endPoint x: 544, endPoint y: 360, distance: 75.5
click at [544, 360] on textarea "Hello, Thank you for choosing CSI! Attached is a quote for repairs. Please let …" at bounding box center [553, 337] width 272 height 95
type textarea "x"
type textarea "Hello, Thank you for choosing CSI! Attached is t Thank you!"
type textarea "x"
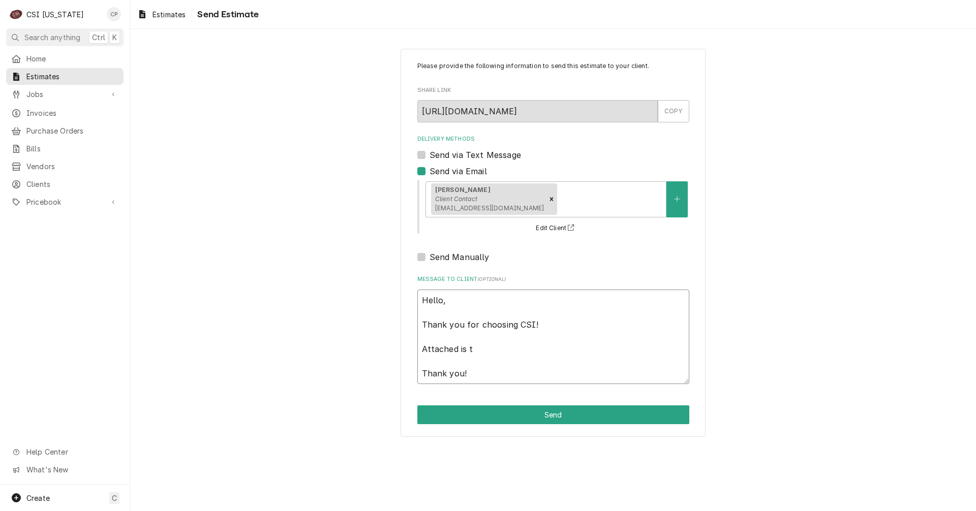
type textarea "Hello, Thank you for choosing CSI! Attached is th Thank you!"
type textarea "x"
type textarea "Hello, Thank you for choosing CSI! Attached is the Thank you!"
type textarea "x"
type textarea "Hello, Thank you for choosing CSI! Attached is the Thank you!"
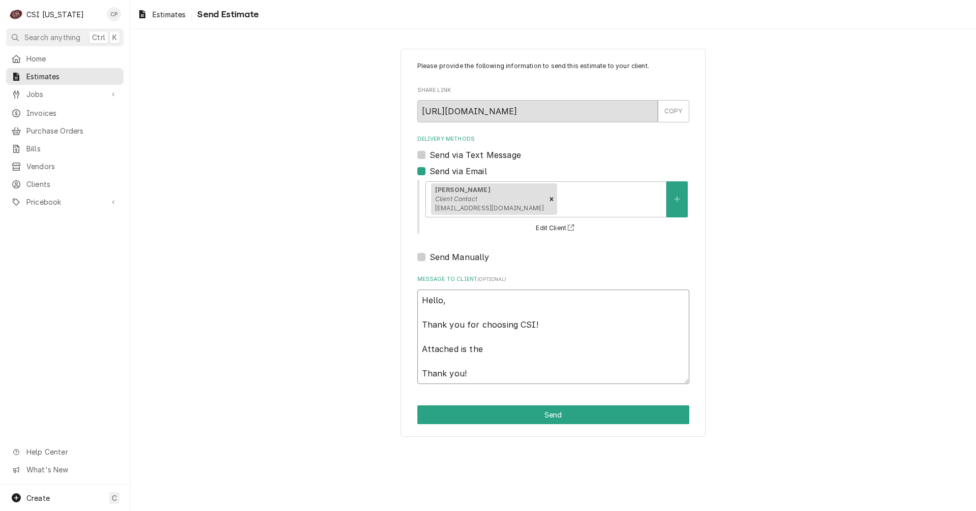
type textarea "x"
type textarea "Hello, Thank you for choosing CSI! Attached is the q Thank you!"
type textarea "x"
type textarea "Hello, Thank you for choosing CSI! Attached is the qu Thank you!"
type textarea "x"
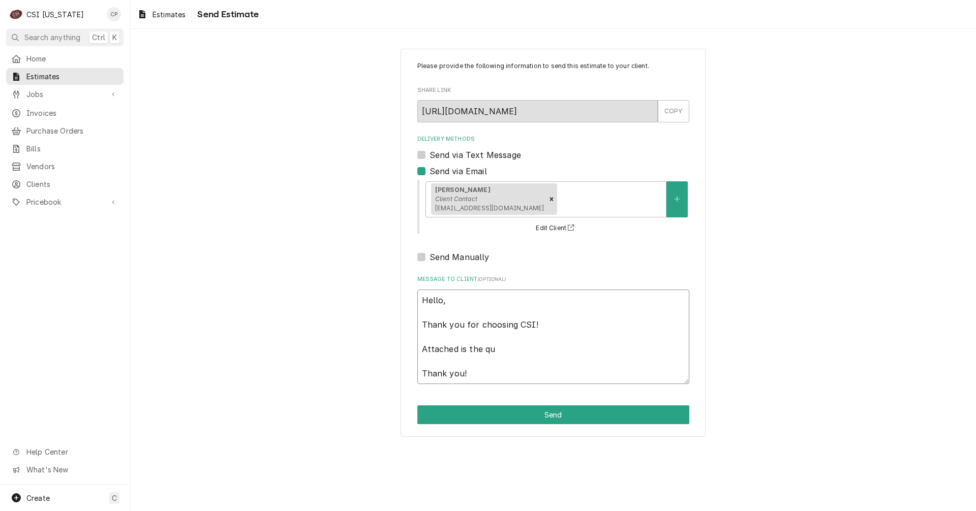
type textarea "Hello, Thank you for choosing CSI! Attached is the quo Thank you!"
type textarea "x"
type textarea "Hello, Thank you for choosing CSI! Attached is the quot Thank you!"
type textarea "x"
type textarea "Hello, Thank you for choosing CSI! Attached is the quote Thank you!"
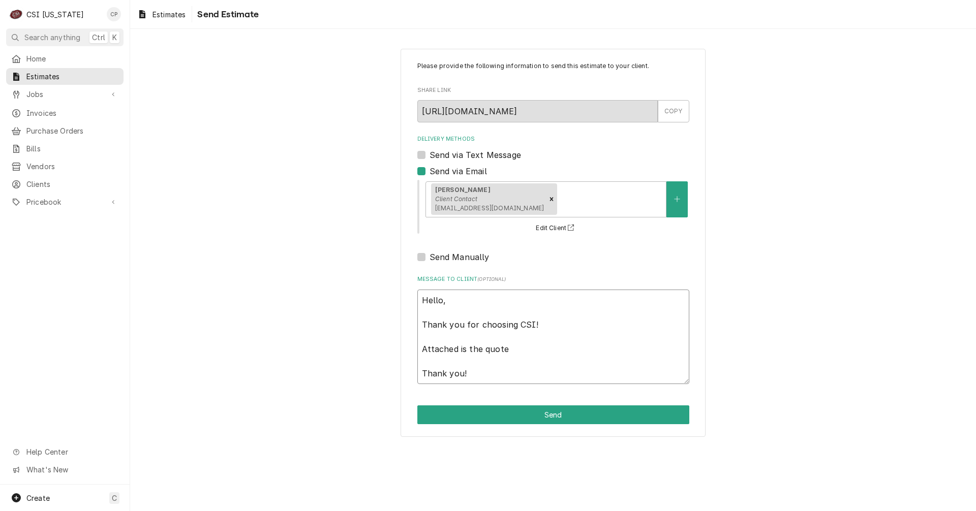
type textarea "x"
type textarea "Hello, Thank you for choosing CSI! Attached is the quote Thank you!"
type textarea "x"
type textarea "Hello, Thank you for choosing CSI! Attached is the quote f Thank you!"
type textarea "x"
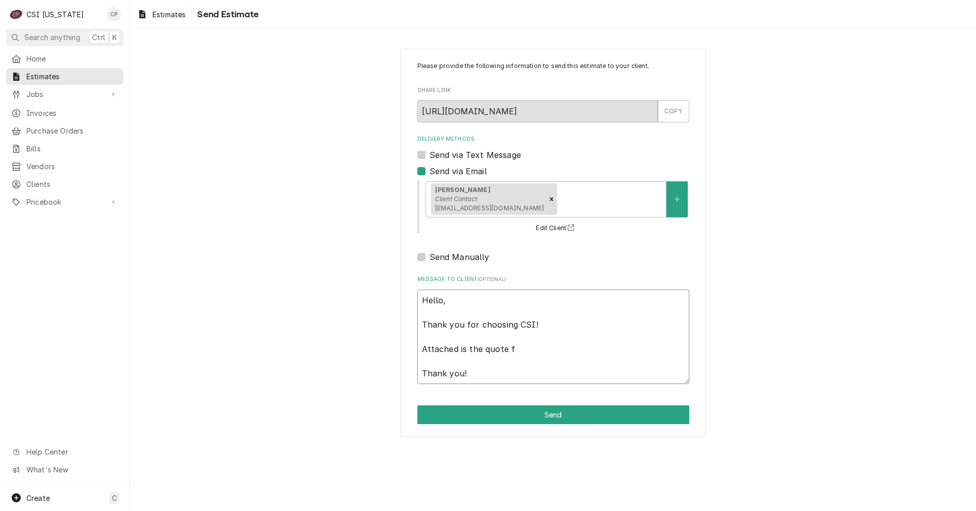
type textarea "Hello, Thank you for choosing CSI! Attached is the quote fo Thank you!"
type textarea "x"
type textarea "Hello, Thank you for choosing CSI! Attached is the quote for Thank you!"
type textarea "x"
type textarea "Hello, Thank you for choosing CSI! Attached is the quote for Thank you!"
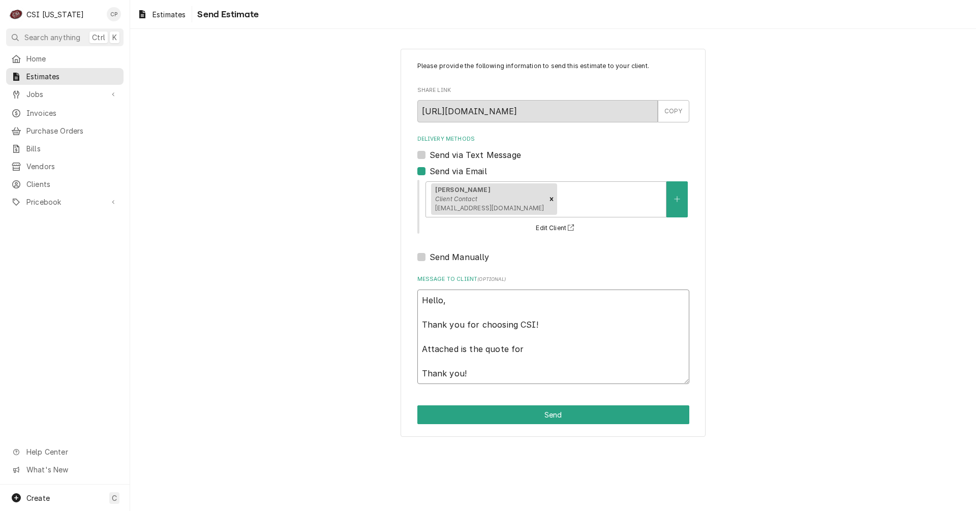
type textarea "x"
type textarea "Hello, Thank you for choosing CSI! Attached is the quote for t Thank you!"
type textarea "x"
type textarea "Hello, Thank you for choosing CSI! Attached is the quote for th Thank you!"
type textarea "x"
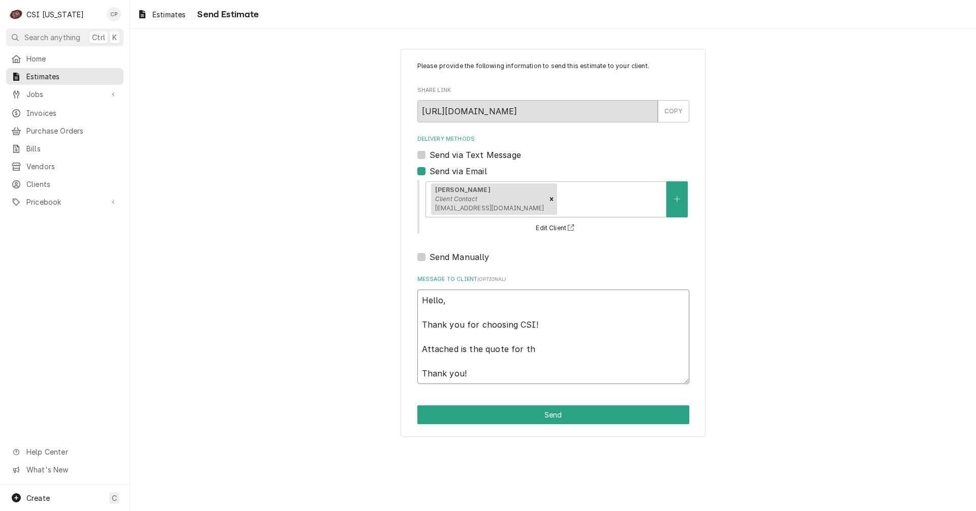
type textarea "Hello, Thank you for choosing CSI! Attached is the quote for the Thank you!"
type textarea "x"
type textarea "Hello, Thank you for choosing CSI! Attached is the quote for the Thank you!"
type textarea "x"
type textarea "Hello, Thank you for choosing CSI! Attached is the quote for the L Thank you!"
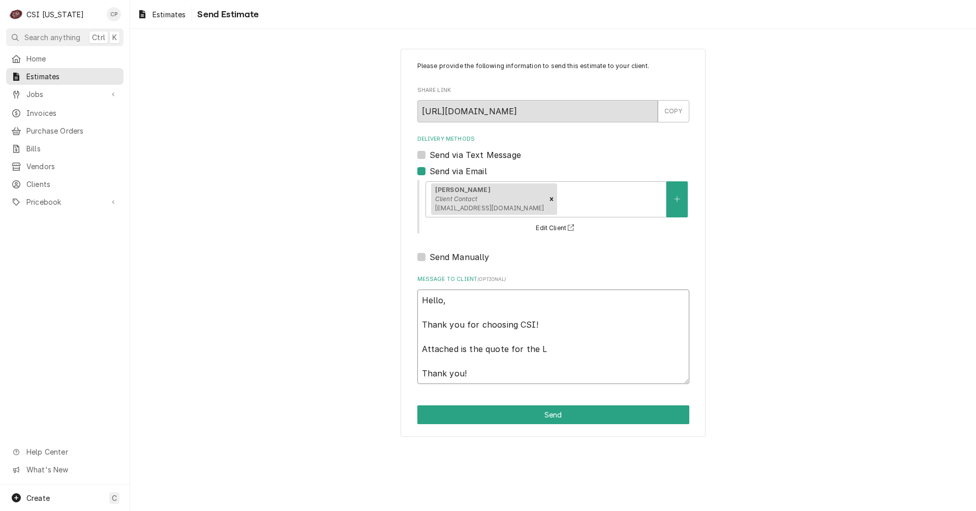
type textarea "x"
type textarea "Hello, Thank you for choosing CSI! Attached is the quote for the Li Thank you!"
type textarea "x"
type textarea "Hello, Thank you for choosing CSI! Attached is the quote for the Lit Thank you!"
type textarea "x"
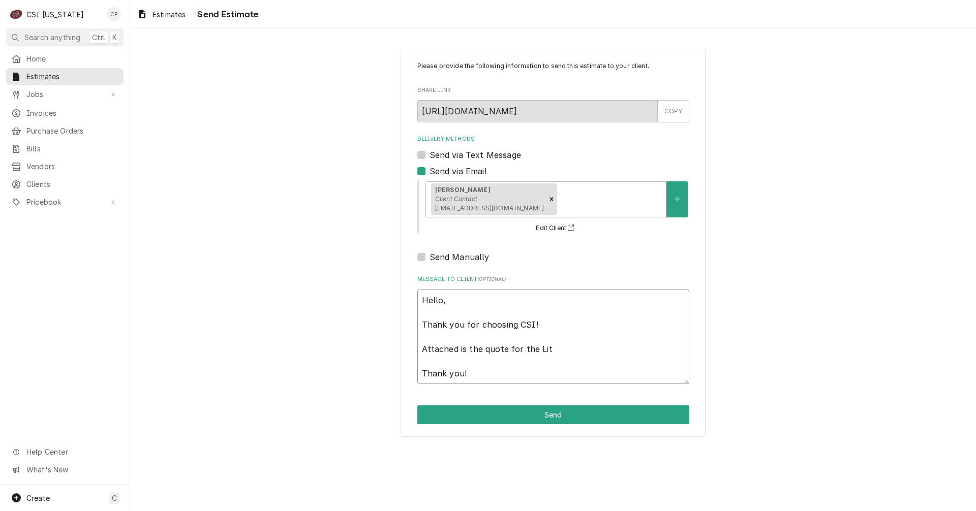
type textarea "Hello, Thank you for choosing CSI! Attached is the quote for the Litt Thank you!"
type textarea "x"
type textarea "Hello, Thank you for choosing CSI! Attached is the quote for the Littl Thank yo…"
type textarea "x"
type textarea "Hello, Thank you for choosing CSI! Attached is the quote for the Little Thank y…"
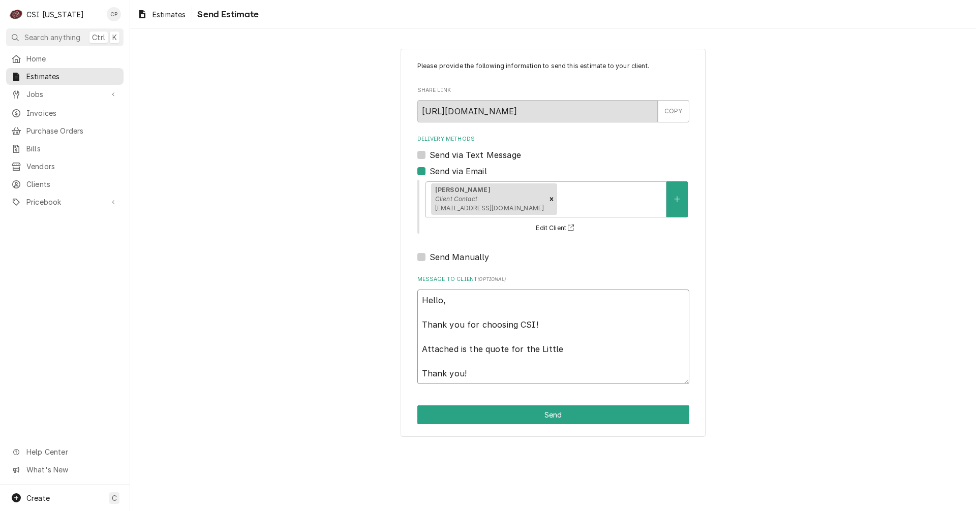
type textarea "x"
type textarea "Hello, Thank you for choosing CSI! Attached is the quote for the Little Thank y…"
type textarea "x"
type textarea "Hello, Thank you for choosing CSI! Attached is the quote for the Little C Thank…"
type textarea "x"
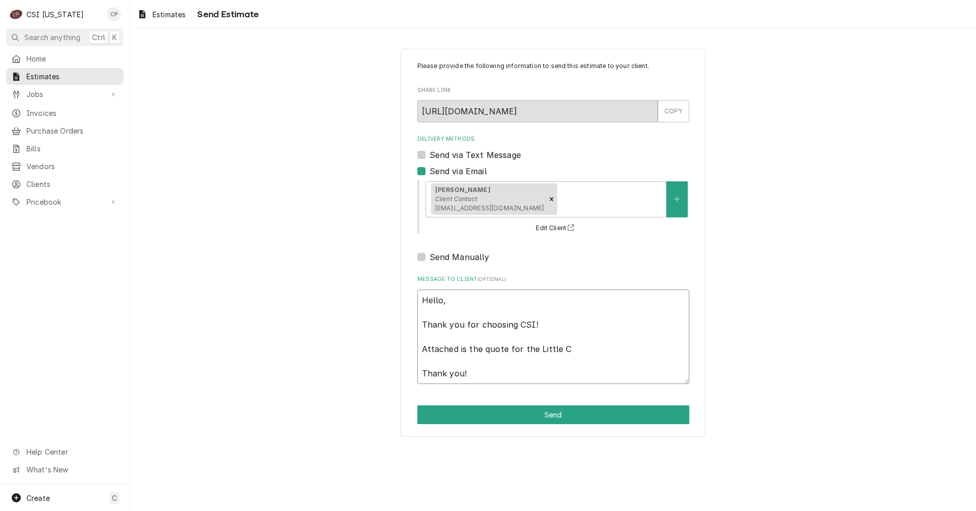
type textarea "Hello, Thank you for choosing CSI! Attached is the quote for the Little Ce Than…"
type textarea "x"
type textarea "Hello, Thank you for choosing CSI! Attached is the quote for the Little Cew Tha…"
type textarea "x"
type textarea "Hello, Thank you for choosing CSI! Attached is the quote for the Little Cewa Th…"
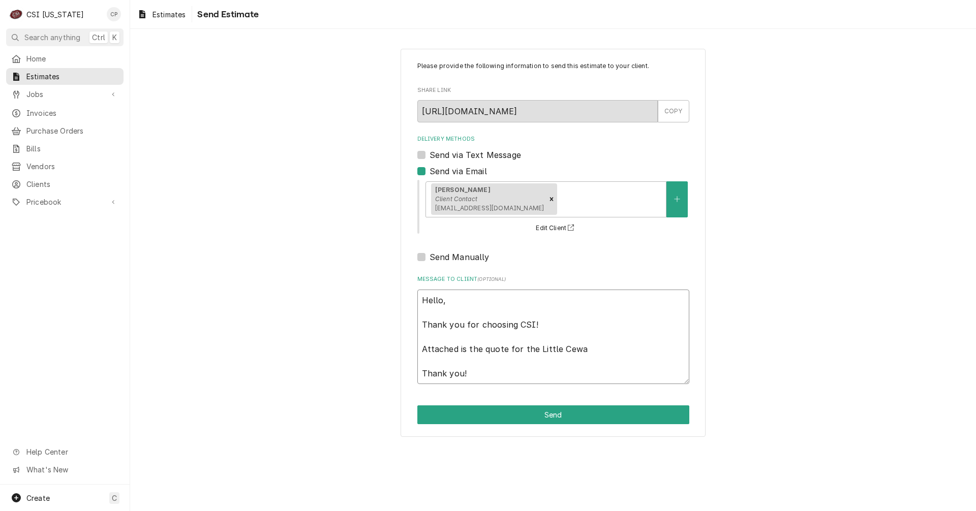
type textarea "x"
type textarea "Hello, Thank you for choosing CSI! Attached is the quote for the Little Cew Tha…"
type textarea "x"
type textarea "Hello, Thank you for choosing CSI! Attached is the quote for the Little Ce Than…"
type textarea "x"
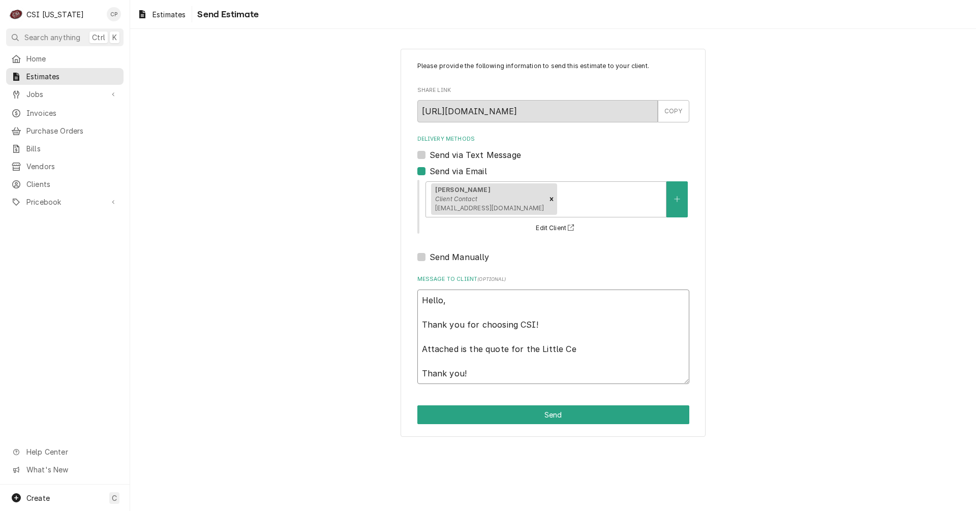
type textarea "Hello, Thank you for choosing CSI! Attached is the quote for the Little C Thank…"
type textarea "x"
type textarea "Hello, Thank you for choosing CSI! Attached is the quote for the Little Ce Than…"
type textarea "x"
type textarea "Hello, Thank you for choosing CSI! Attached is the quote for the Little Cea Tha…"
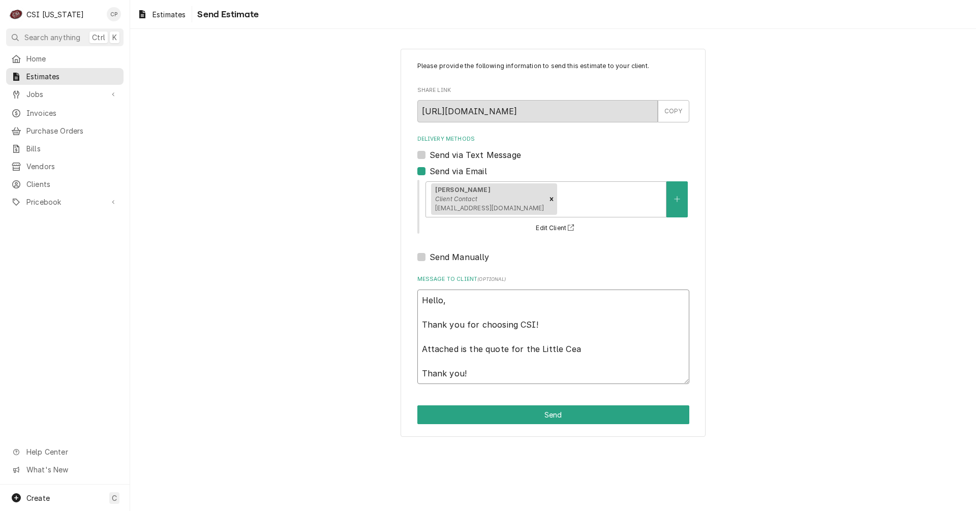
type textarea "x"
type textarea "Hello, Thank you for choosing CSI! Attached is the quote for the Little Ceas Th…"
type textarea "x"
type textarea "Hello, Thank you for choosing CSI! Attached is the quote for the Little Ceasa T…"
type textarea "x"
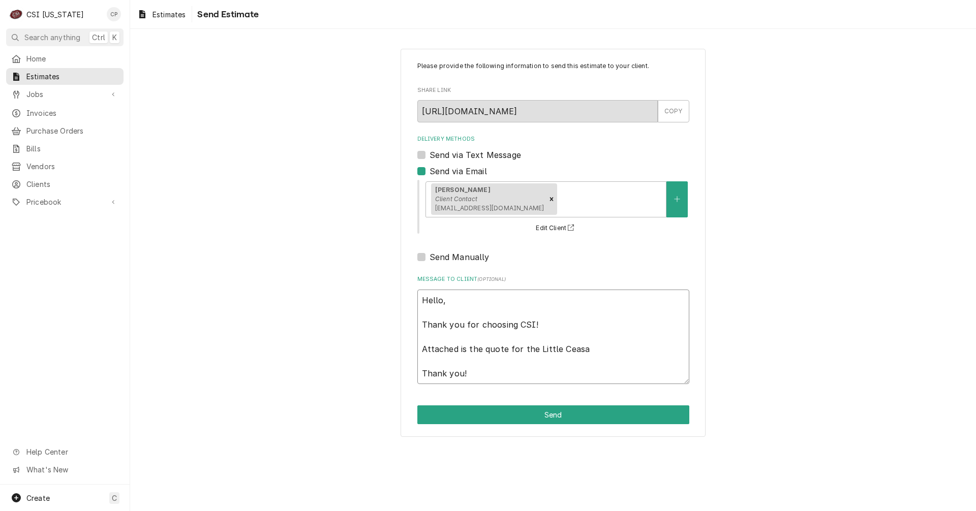
type textarea "Hello, Thank you for choosing CSI! Attached is the quote for the Little Ceasar …"
type textarea "x"
type textarea "Hello, Thank you for choosing CSI! Attached is the quote for the Little Ceasar'…"
type textarea "x"
type textarea "Hello, Thank you for choosing CSI! Attached is the quote for the Little Ceasar'…"
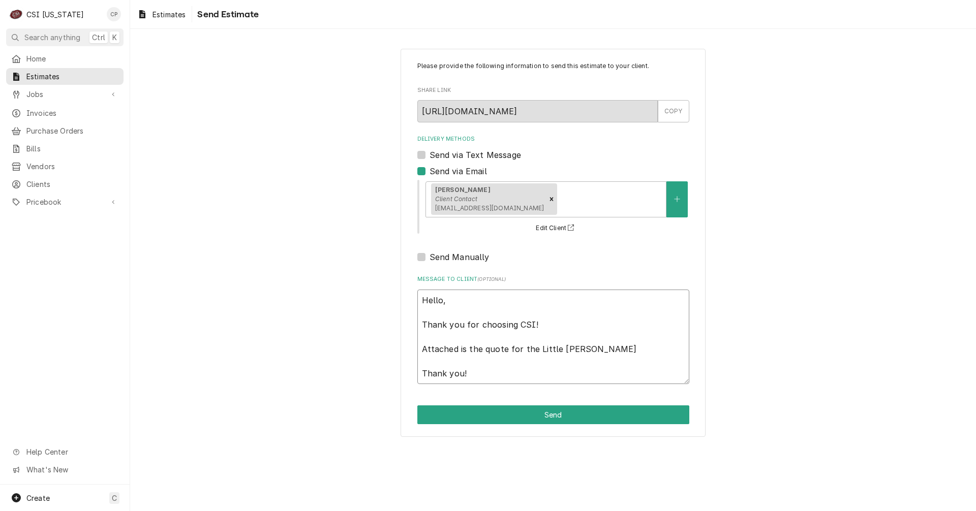
type textarea "x"
type textarea "Hello, Thank you for choosing CSI! Attached is the quote for the Little Ceasar'…"
type textarea "x"
type textarea "Hello, Thank you for choosing CSI! Attached is the quote for the Little Ceasar'…"
type textarea "x"
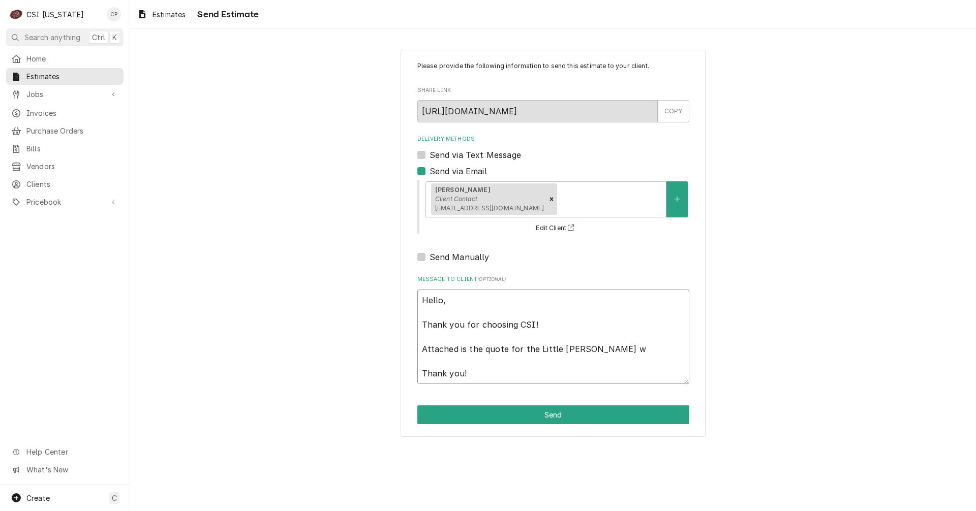
type textarea "Hello, Thank you for choosing CSI! Attached is the quote for the Little Ceasar'…"
type textarea "x"
type textarea "Hello, Thank you for choosing CSI! Attached is the quote for the Little Ceasar'…"
type textarea "x"
type textarea "Hello, Thank you for choosing CSI! Attached is the quote for the Little Ceasar'…"
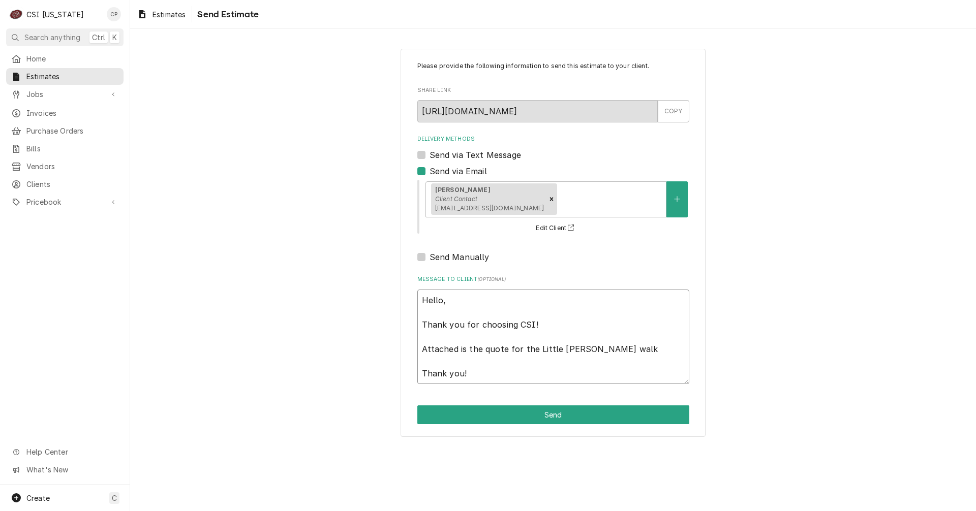
type textarea "x"
type textarea "Hello, Thank you for choosing CSI! Attached is the quote for the Little Ceasar'…"
type textarea "x"
type textarea "Hello, Thank you for choosing CSI! Attached is the quote for the Little Ceasar'…"
type textarea "x"
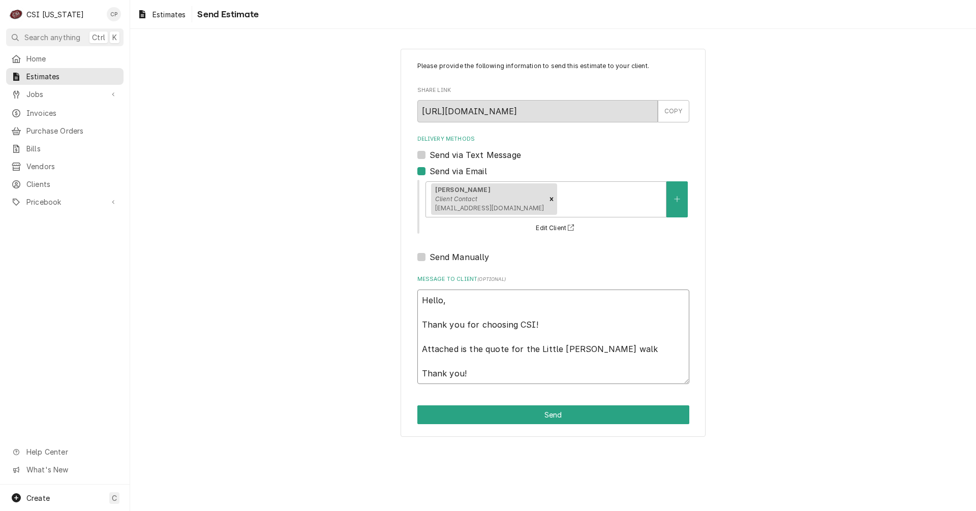
type textarea "Hello, Thank you for choosing CSI! Attached is the quote for the Little Ceasar'…"
type textarea "x"
type textarea "Hello, Thank you for choosing CSI! Attached is the quote for the Little Ceasar'…"
type textarea "x"
type textarea "Hello, Thank you for choosing CSI! Attached is the quote for the Little Ceasar'…"
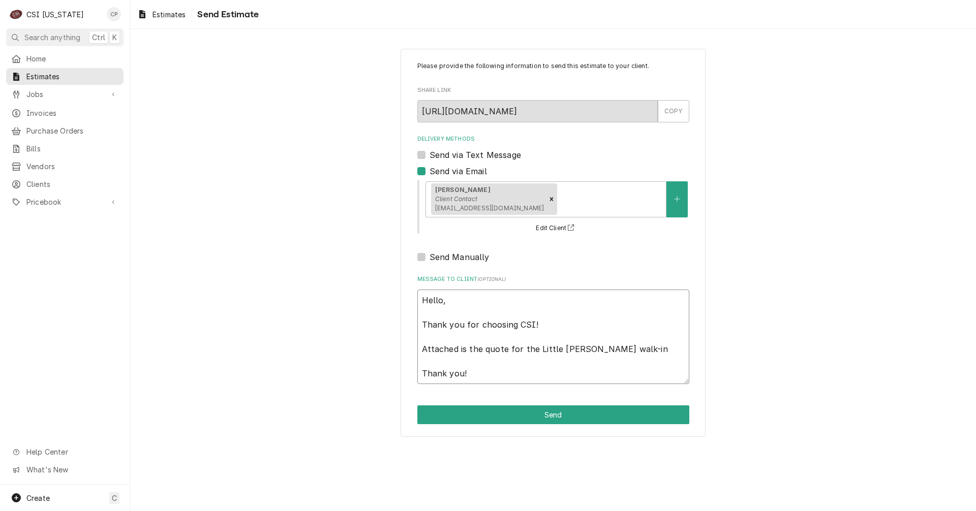
type textarea "x"
type textarea "Hello, Thank you for choosing CSI! Attached is the quote for the Little Ceasar'…"
type textarea "x"
type textarea "Hello, Thank you for choosing CSI! Attached is the quote for the Little Ceasar'…"
type textarea "x"
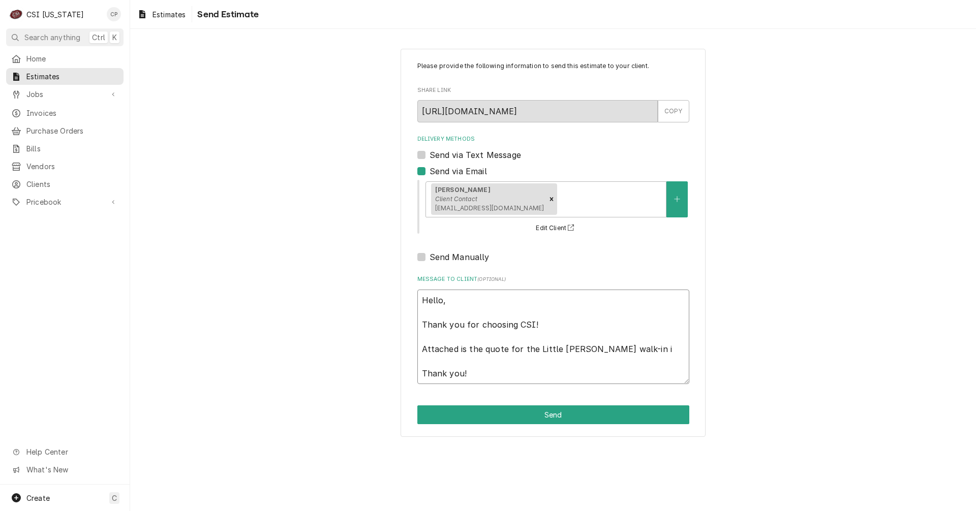
type textarea "Hello, Thank you for choosing CSI! Attached is the quote for the Little Ceasar'…"
type textarea "x"
type textarea "Hello, Thank you for choosing CSI! Attached is the quote for the Little Ceasar'…"
type textarea "x"
type textarea "Hello, Thank you for choosing CSI! Attached is the quote for the Little Ceasar'…"
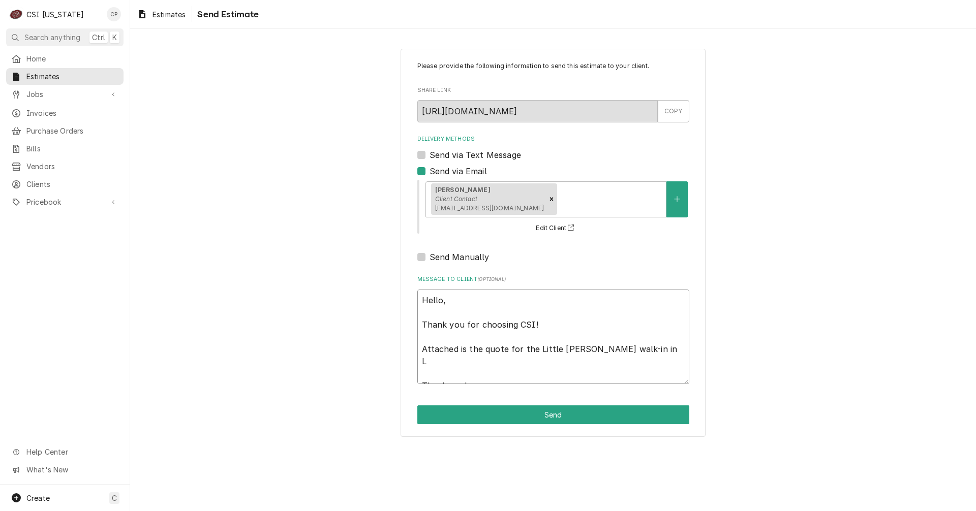
type textarea "x"
type textarea "Hello, Thank you for choosing CSI! Attached is the quote for the Little Ceasar'…"
type textarea "x"
type textarea "Hello, Thank you for choosing CSI! Attached is the quote for the Little Ceasar'…"
type textarea "x"
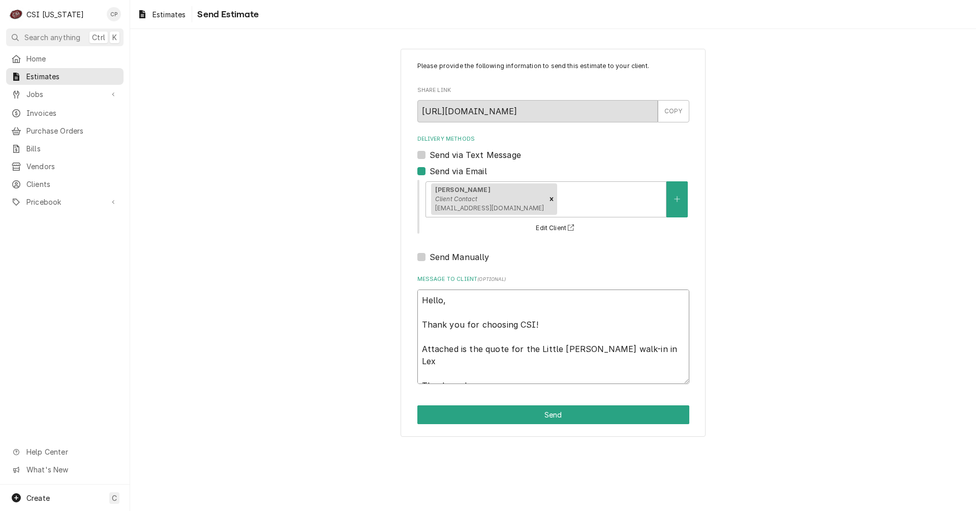
type textarea "Hello, Thank you for choosing CSI! Attached is the quote for the Little Ceasar'…"
type textarea "x"
type textarea "Hello, Thank you for choosing CSI! Attached is the quote for the Little Ceasar'…"
type textarea "x"
type textarea "Hello, Thank you for choosing CSI! Attached is the quote for the Little Ceasar'…"
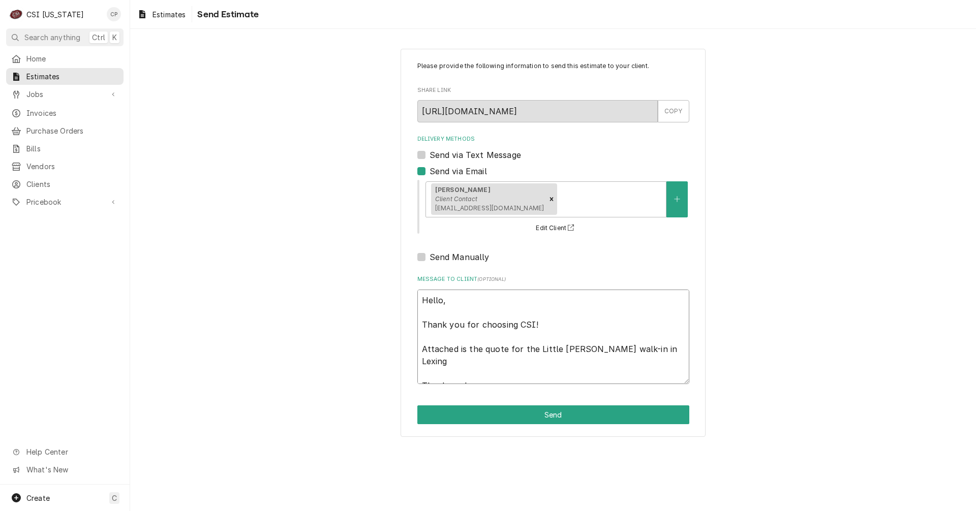
type textarea "x"
type textarea "Hello, Thank you for choosing CSI! Attached is the quote for the Little Ceasar'…"
type textarea "x"
type textarea "Hello, Thank you for choosing CSI! Attached is the quote for the Little Ceasar'…"
type textarea "x"
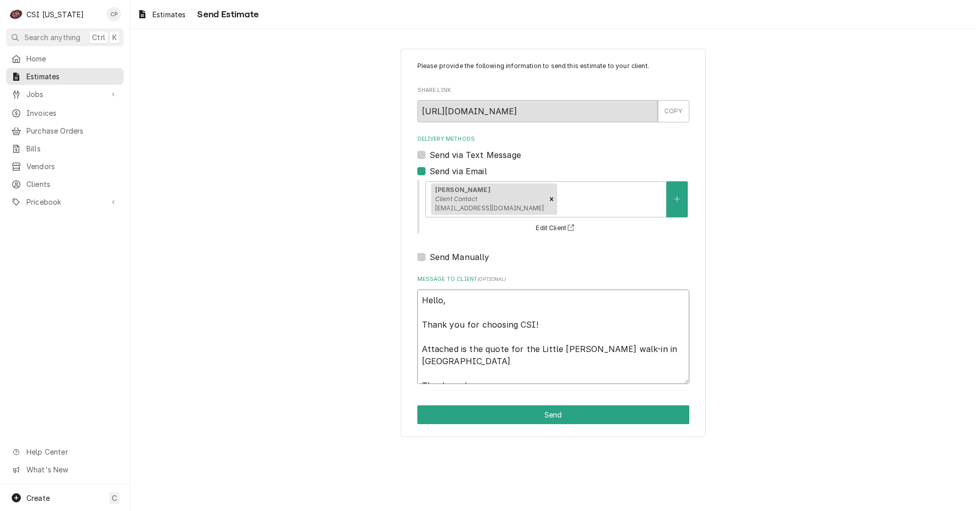
type textarea "Hello, Thank you for choosing CSI! Attached is the quote for the Little Ceasar'…"
type textarea "x"
type textarea "Hello, Thank you for choosing CSI! Attached is the quote for the Little Ceasar'…"
type textarea "x"
type textarea "Hello, Thank you for choosing CSI! Attached is the quote for the Little Ceasar'…"
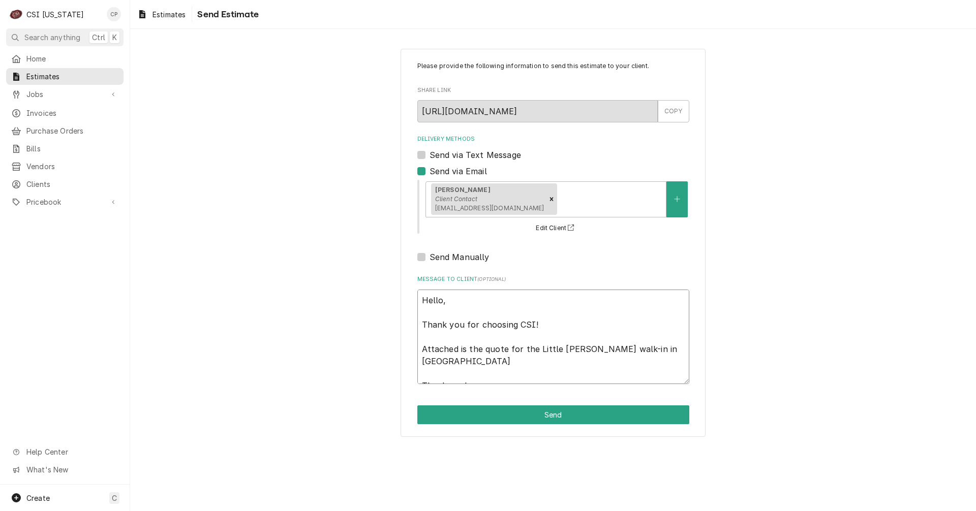
type textarea "x"
type textarea "Hello, Thank you for choosing CSI! Attached is the quote for the Little Ceasar'…"
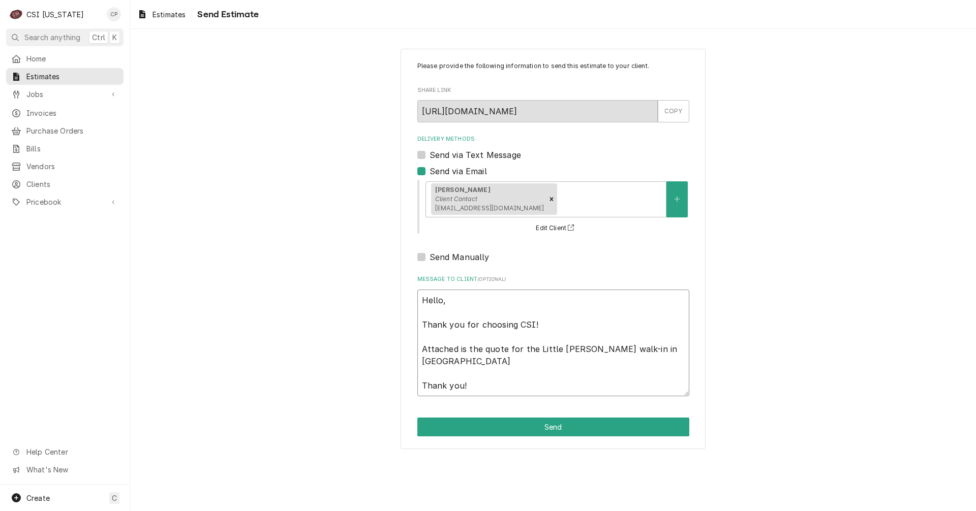
type textarea "x"
type textarea "Hello, Thank you for choosing CSI! Attached is the quote for the Little Ceasar'…"
type textarea "x"
type textarea "Hello, Thank you for choosing CSI! Attached is the quote for the Little Ceasar'…"
type textarea "x"
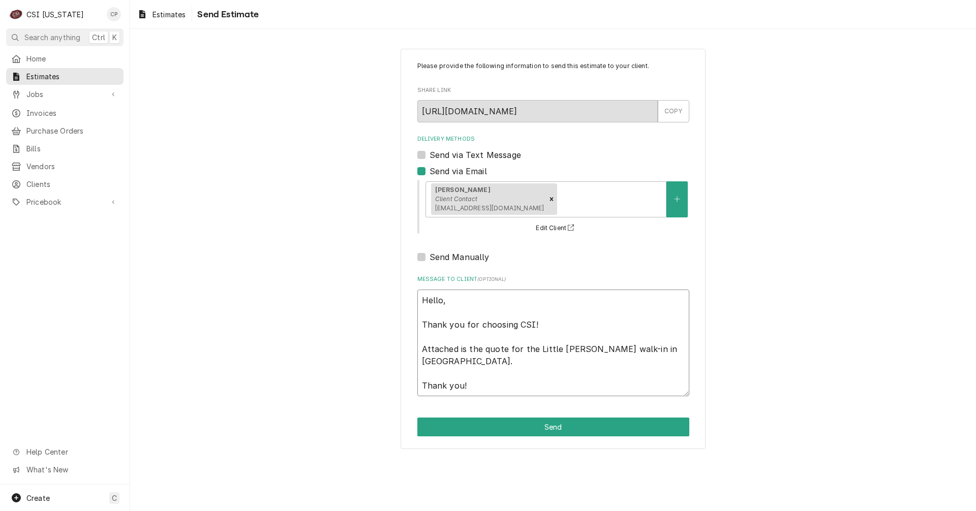
type textarea "Hello, Thank you for choosing CSI! Attached is the quote for the Little Ceasar'…"
type textarea "x"
type textarea "Hello, Thank you for choosing CSI! Attached is the quote for the Little Ceasar'…"
type textarea "x"
type textarea "Hello, Thank you for choosing CSI! Attached is the quote for the Little Ceasar'…"
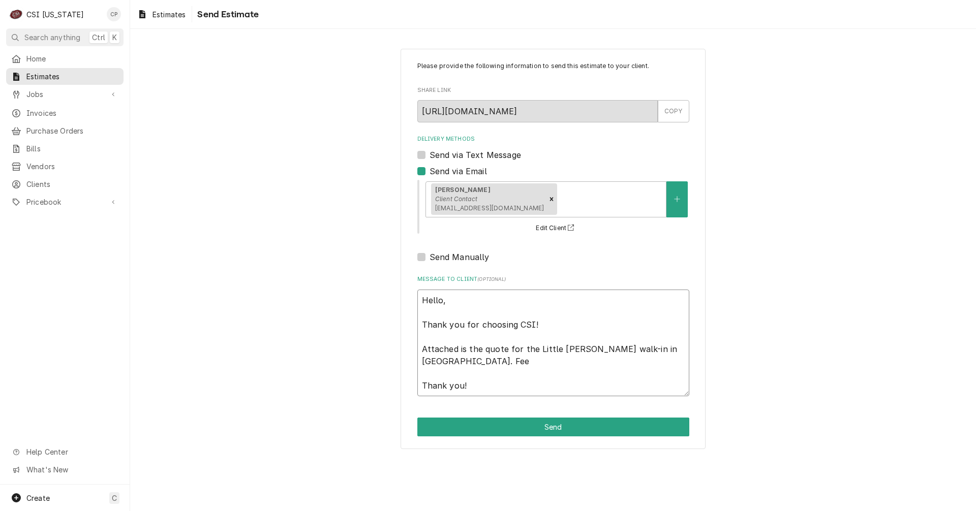
type textarea "x"
type textarea "Hello, Thank you for choosing CSI! Attached is the quote for the Little Ceasar'…"
type textarea "x"
type textarea "Hello, Thank you for choosing CSI! Attached is the quote for the Little Ceasar'…"
type textarea "x"
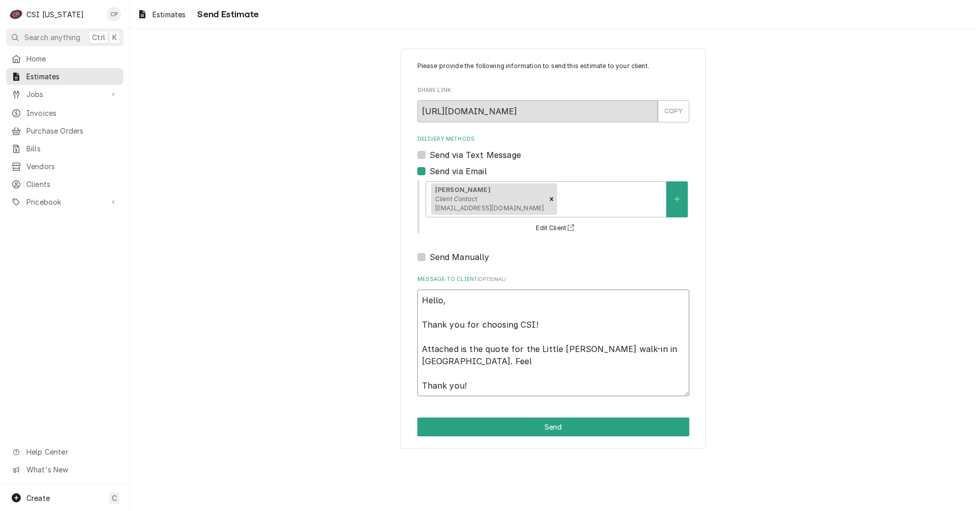
type textarea "Hello, Thank you for choosing CSI! Attached is the quote for the Little Ceasar'…"
type textarea "x"
type textarea "Hello, Thank you for choosing CSI! Attached is the quote for the Little Ceasar'…"
type textarea "x"
type textarea "Hello, Thank you for choosing CSI! Attached is the quote for the Little Ceasar'…"
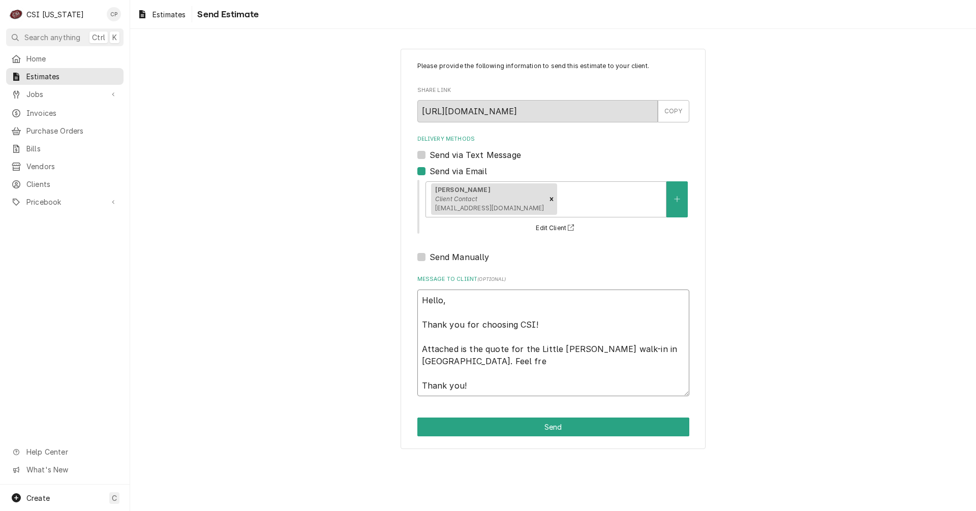
type textarea "x"
type textarea "Hello, Thank you for choosing CSI! Attached is the quote for the Little Ceasar'…"
type textarea "x"
type textarea "Hello, Thank you for choosing CSI! Attached is the quote for the Little Ceasar'…"
type textarea "x"
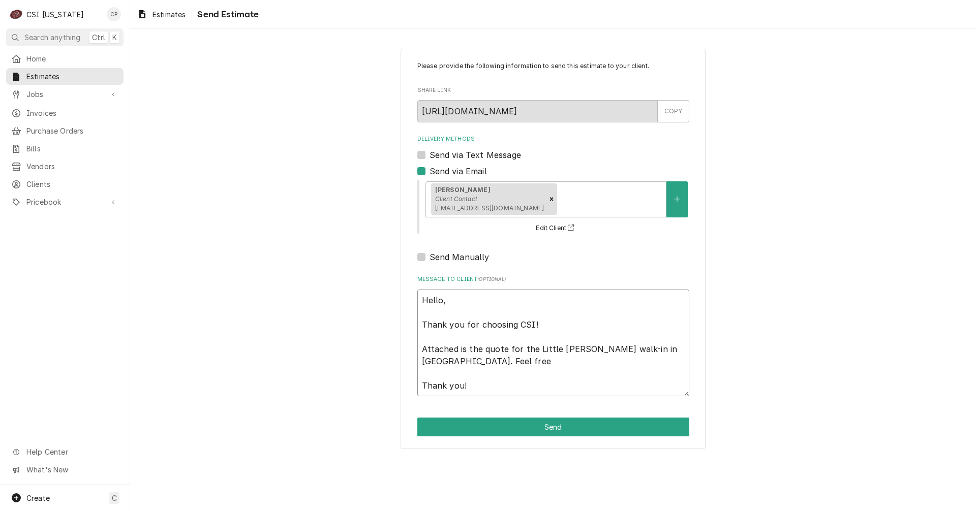
type textarea "Hello, Thank you for choosing CSI! Attached is the quote for the Little Ceasar'…"
type textarea "x"
type textarea "Hello, Thank you for choosing CSI! Attached is the quote for the Little Ceasar'…"
type textarea "x"
type textarea "Hello, Thank you for choosing CSI! Attached is the quote for the Little Ceasar'…"
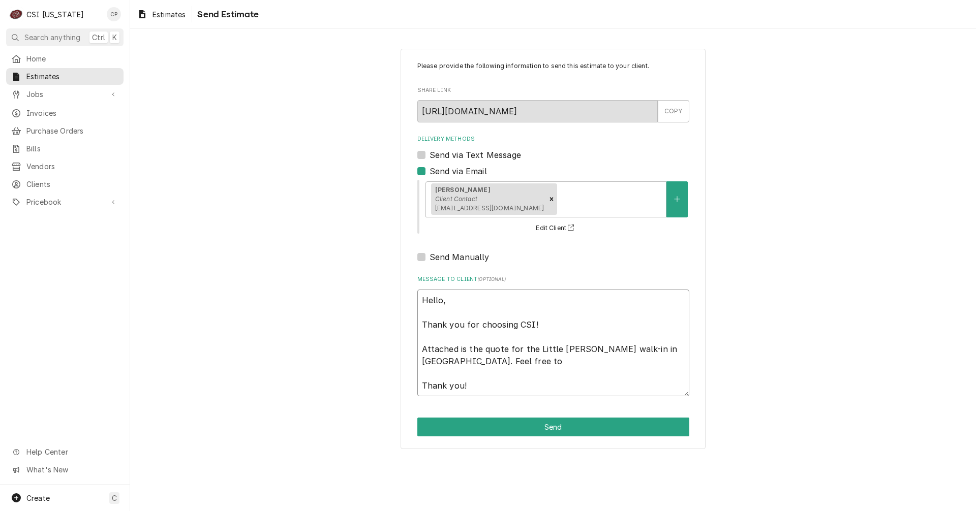
type textarea "x"
type textarea "Hello, Thank you for choosing CSI! Attached is the quote for the Little Ceasar'…"
type textarea "x"
type textarea "Hello, Thank you for choosing CSI! Attached is the quote for the Little Ceasar'…"
type textarea "x"
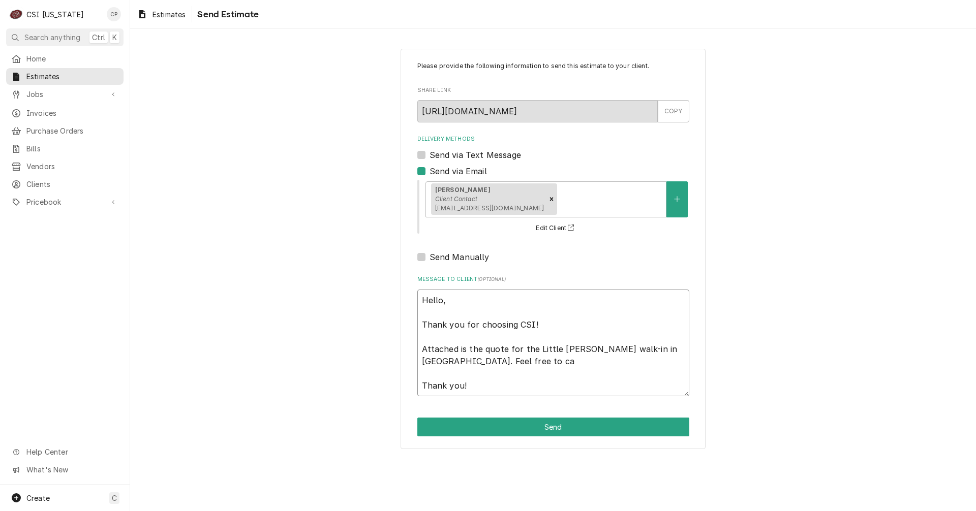
type textarea "Hello, Thank you for choosing CSI! Attached is the quote for the Little Ceasar'…"
type textarea "x"
type textarea "Hello, Thank you for choosing CSI! Attached is the quote for the Little Ceasar'…"
type textarea "x"
type textarea "Hello, Thank you for choosing CSI! Attached is the quote for the Little Ceasar'…"
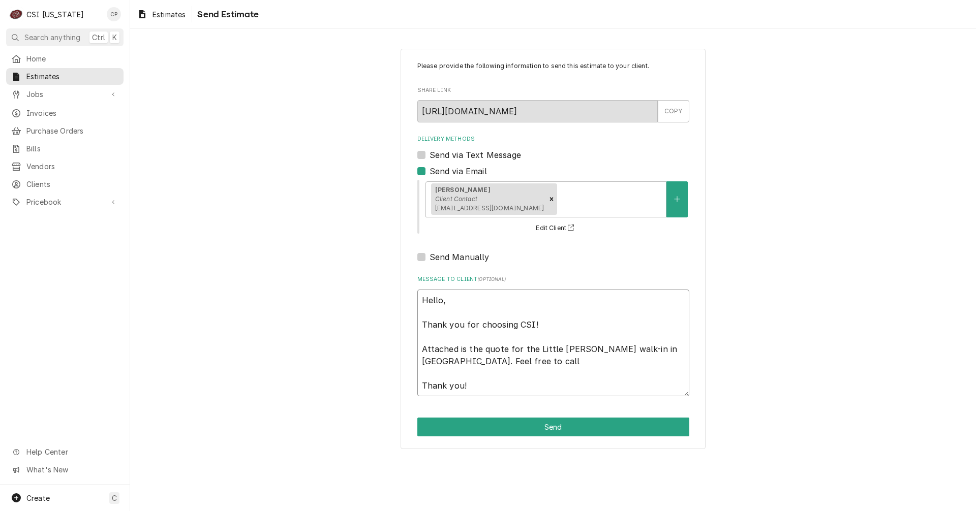
type textarea "x"
type textarea "Hello, Thank you for choosing CSI! Attached is the quote for the Little Ceasar'…"
type textarea "x"
type textarea "Hello, Thank you for choosing CSI! Attached is the quote for the Little Ceasar'…"
type textarea "x"
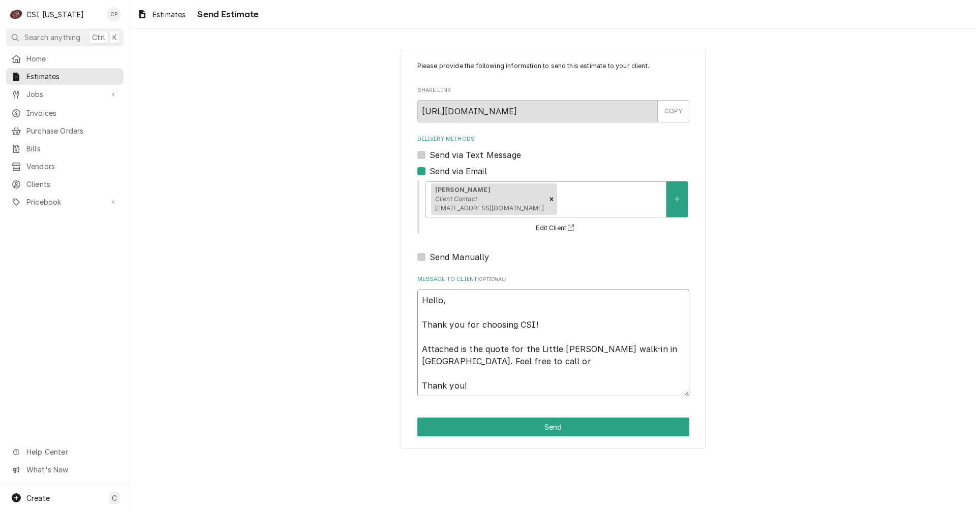
type textarea "Hello, Thank you for choosing CSI! Attached is the quote for the Little Ceasar'…"
type textarea "x"
type textarea "Hello, Thank you for choosing CSI! Attached is the quote for the Little Ceasar'…"
type textarea "x"
type textarea "Hello, Thank you for choosing CSI! Attached is the quote for the Little Ceasar'…"
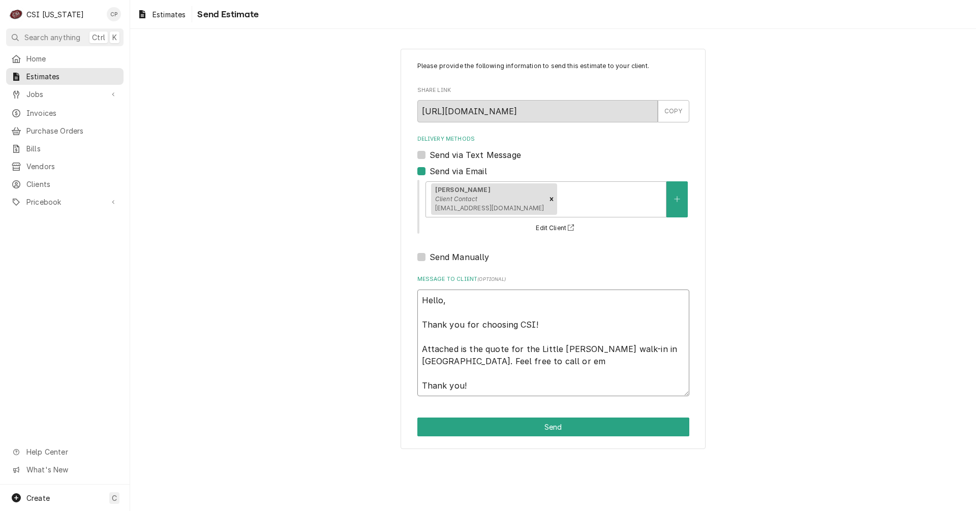
type textarea "x"
type textarea "Hello, Thank you for choosing CSI! Attached is the quote for the Little Ceasar'…"
type textarea "x"
type textarea "Hello, Thank you for choosing CSI! Attached is the quote for the Little Ceasar'…"
type textarea "x"
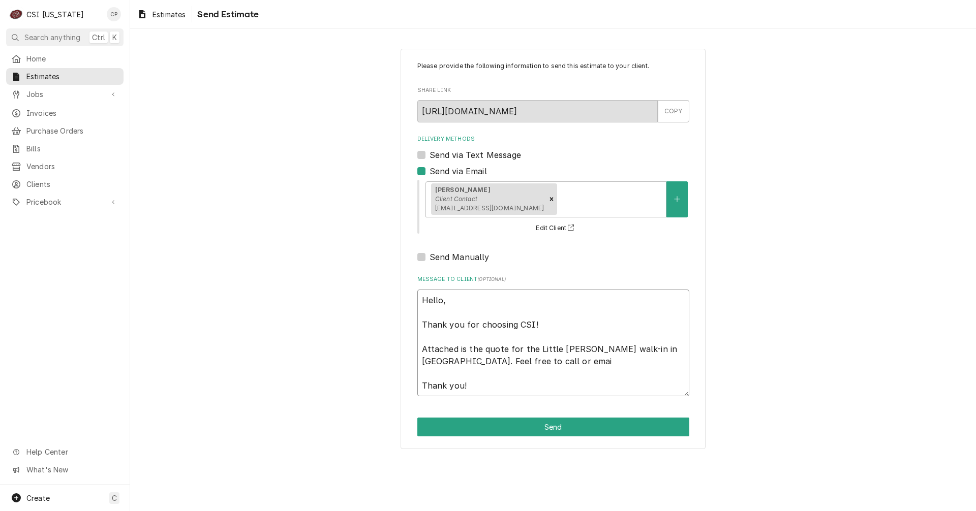
type textarea "Hello, Thank you for choosing CSI! Attached is the quote for the Little Ceasar'…"
type textarea "x"
type textarea "Hello, Thank you for choosing CSI! Attached is the quote for the Little Ceasar'…"
type textarea "x"
type textarea "Hello, Thank you for choosing CSI! Attached is the quote for the Little Ceasar'…"
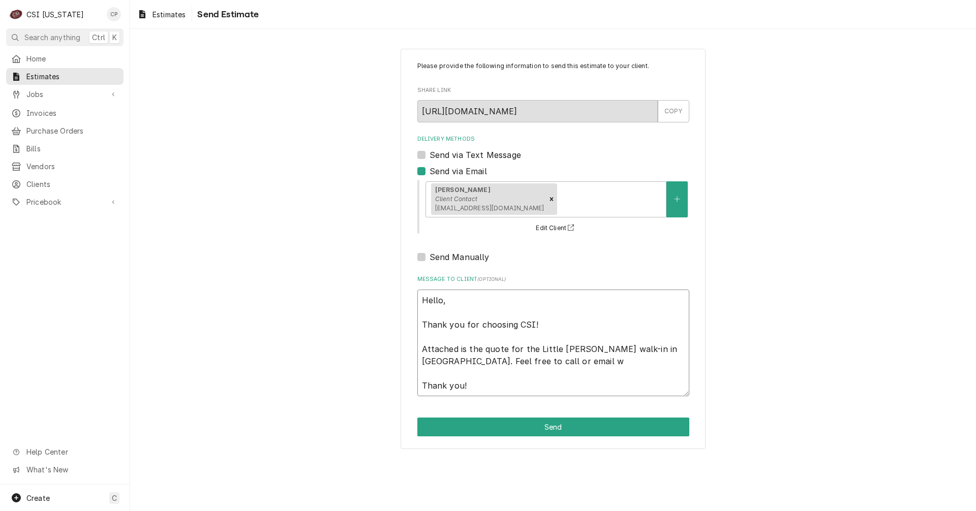
type textarea "x"
type textarea "Hello, Thank you for choosing CSI! Attached is the quote for the Little Ceasar'…"
type textarea "x"
type textarea "Hello, Thank you for choosing CSI! Attached is the quote for the Little Ceasar'…"
type textarea "x"
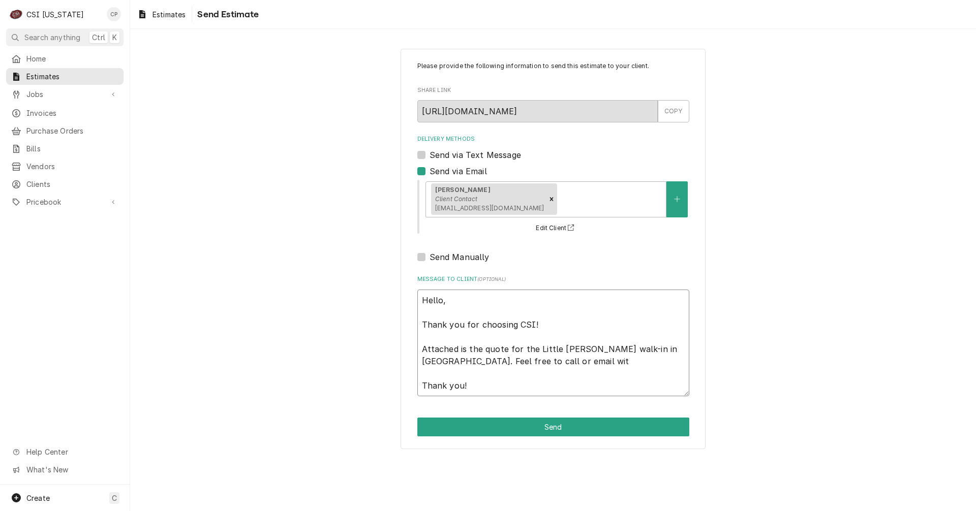
type textarea "Hello, Thank you for choosing CSI! Attached is the quote for the Little Ceasar'…"
type textarea "x"
type textarea "Hello, Thank you for choosing CSI! Attached is the quote for the Little Ceasar'…"
type textarea "x"
drag, startPoint x: 583, startPoint y: 0, endPoint x: -412, endPoint y: 126, distance: 1002.3
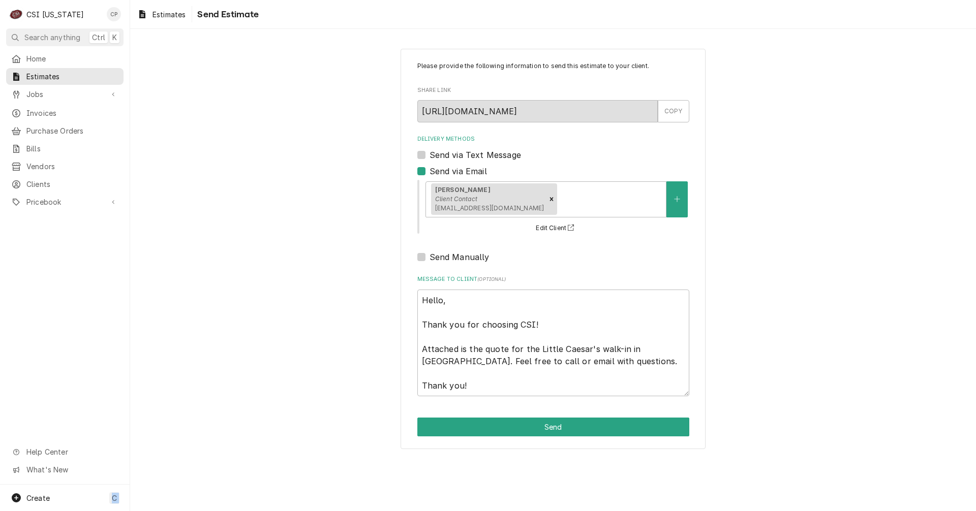
click at [0, 126] on html "C CSI Kentucky CP Search anything Ctrl K Home Estimates Jobs Jobs Job Series In…" at bounding box center [488, 255] width 976 height 511
drag, startPoint x: 462, startPoint y: 379, endPoint x: 425, endPoint y: 300, distance: 87.3
click at [425, 300] on textarea "Hello, Thank you for choosing CSI! Attached is the quote for the Little Caesar'…" at bounding box center [553, 343] width 272 height 107
click at [168, 13] on span "Estimates" at bounding box center [169, 14] width 33 height 11
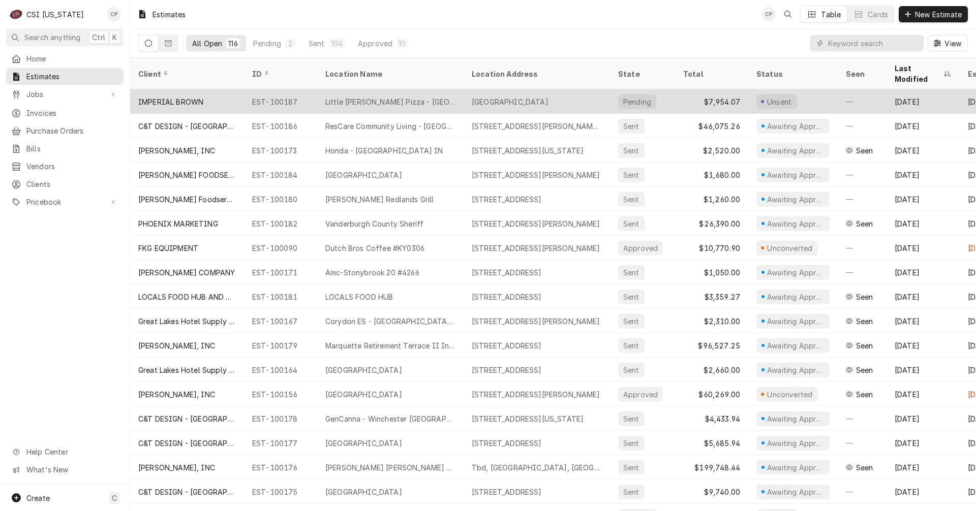
click at [372, 97] on div "Little [PERSON_NAME] Pizza - [GEOGRAPHIC_DATA]" at bounding box center [390, 102] width 130 height 11
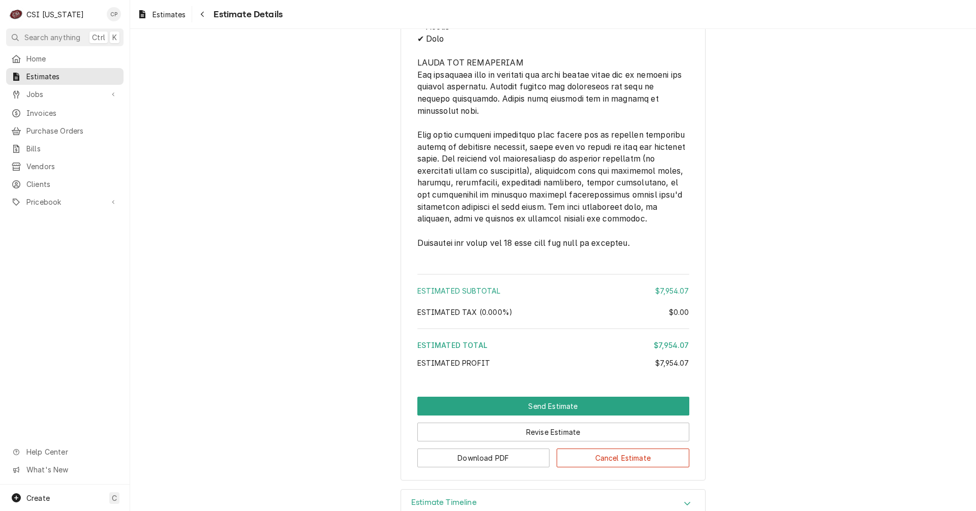
scroll to position [1764, 0]
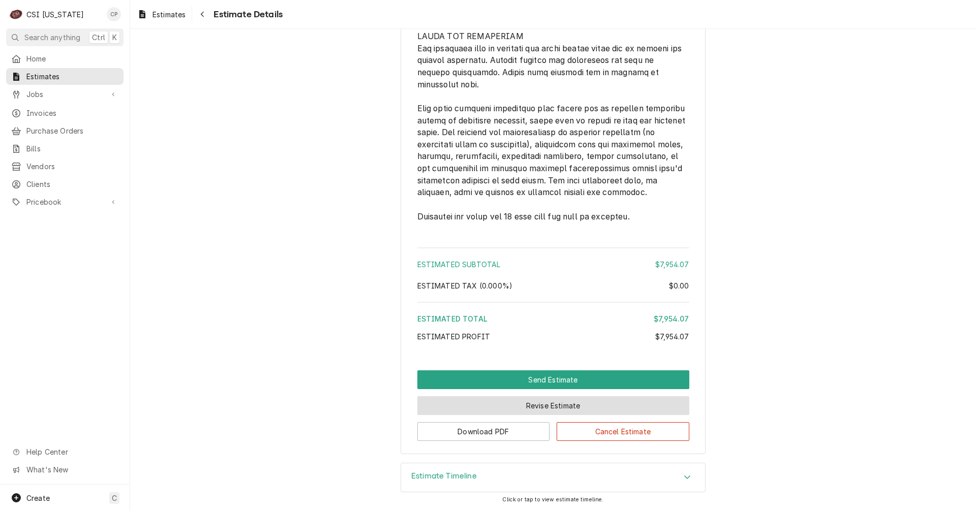
click at [538, 408] on button "Revise Estimate" at bounding box center [553, 406] width 272 height 19
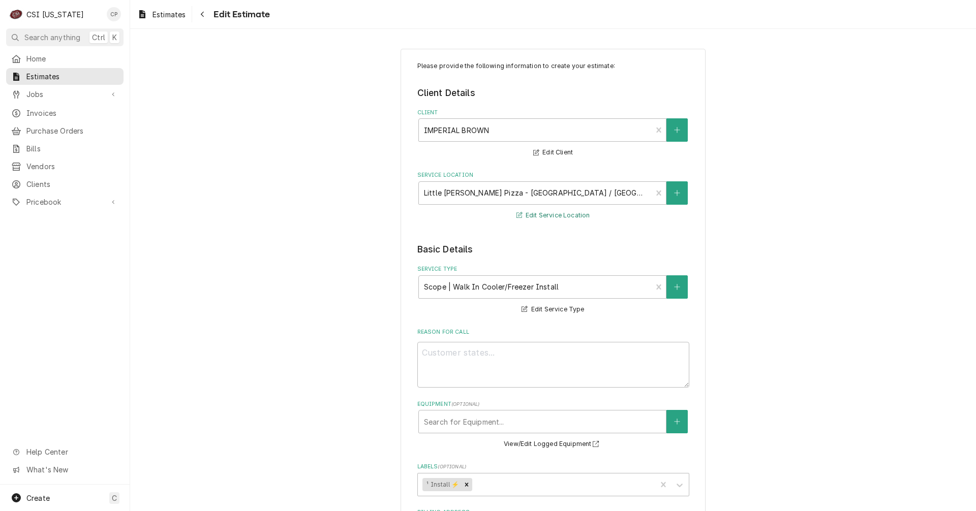
click at [551, 216] on button "Edit Service Location" at bounding box center [553, 215] width 77 height 13
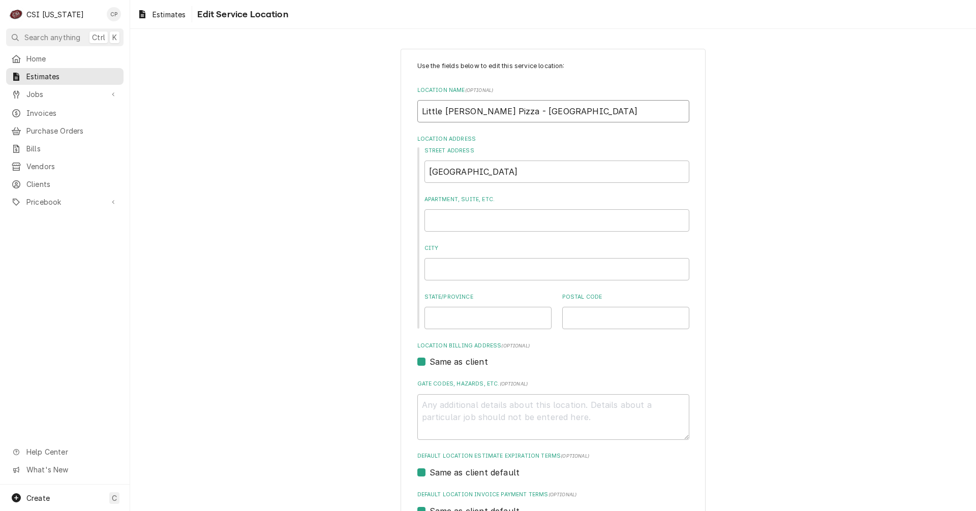
click at [453, 114] on input "Little Ceasar's Pizza - Lexington" at bounding box center [553, 111] width 272 height 22
type textarea "x"
type input "Little Cesar's Pizza - Lexington"
type textarea "x"
type input "Little Csar's Pizza - Lexington"
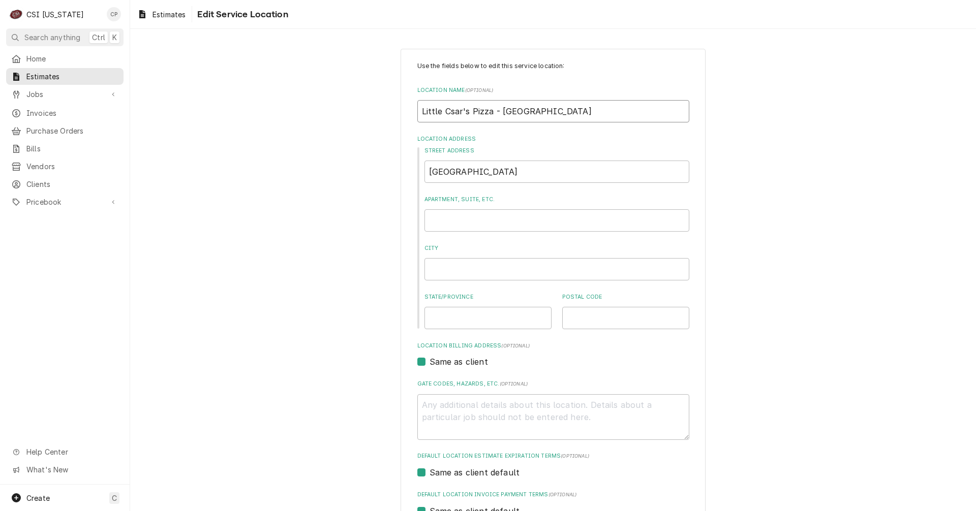
type textarea "x"
type input "Little Casar's Pizza - Lexington"
type textarea "x"
type input "Little Caesar's Pizza - Lexington"
type textarea "x"
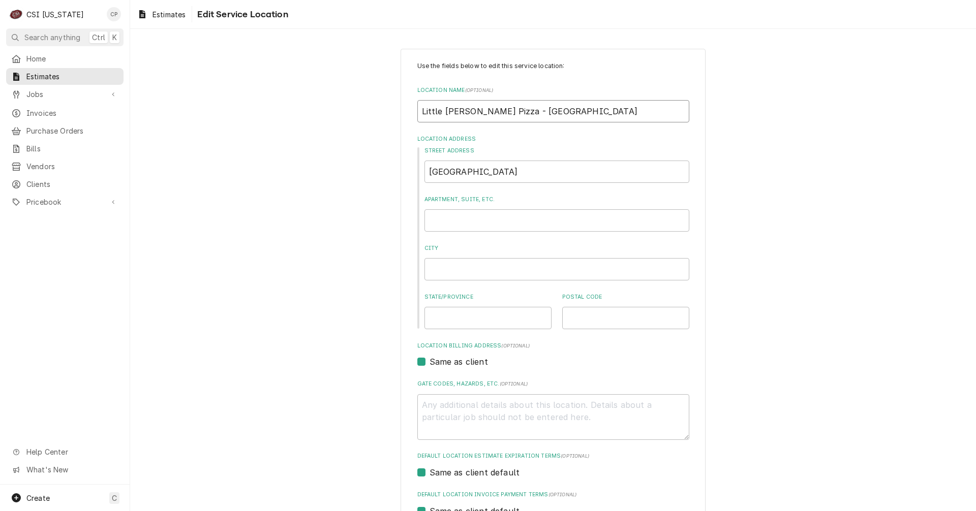
type input "Little Caesar's Pizza - Lexington"
click at [492, 175] on input "Lexington" at bounding box center [557, 172] width 265 height 22
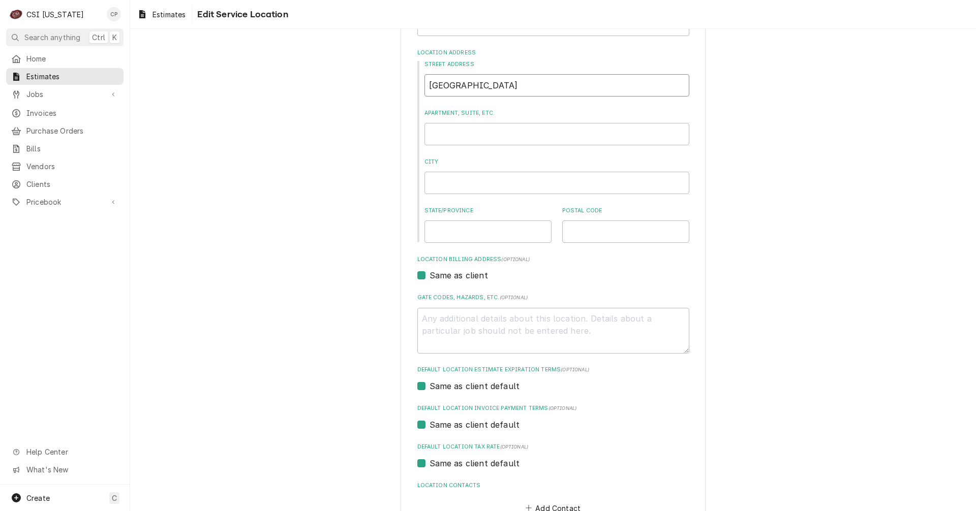
scroll to position [153, 0]
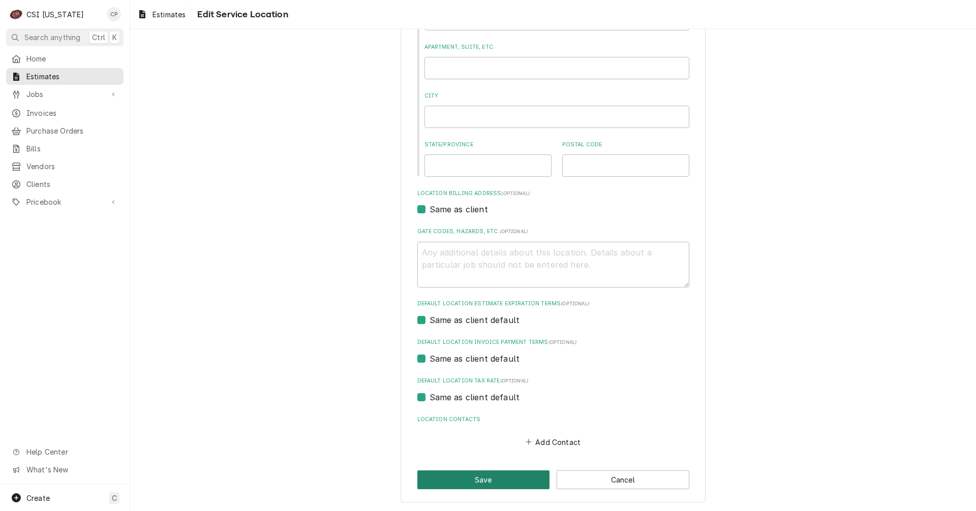
click at [481, 482] on button "Save" at bounding box center [483, 480] width 133 height 19
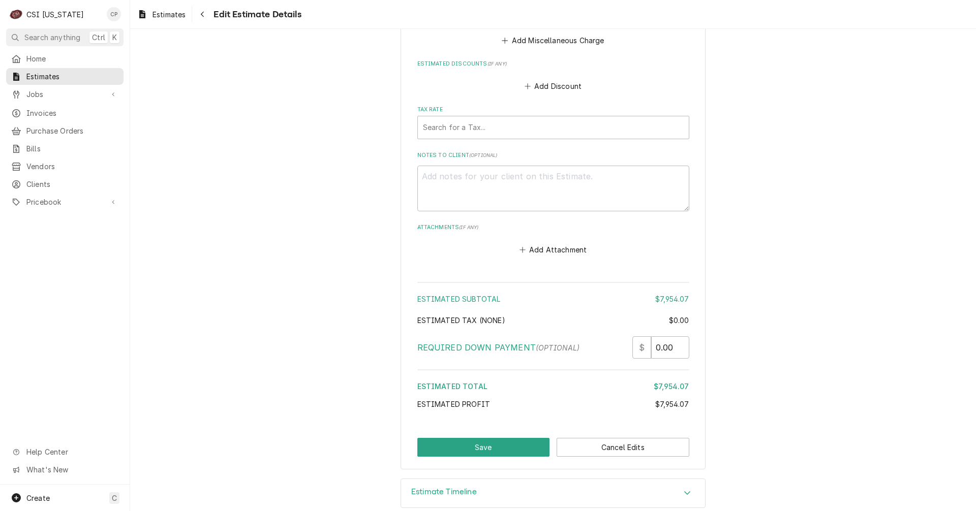
scroll to position [2048, 0]
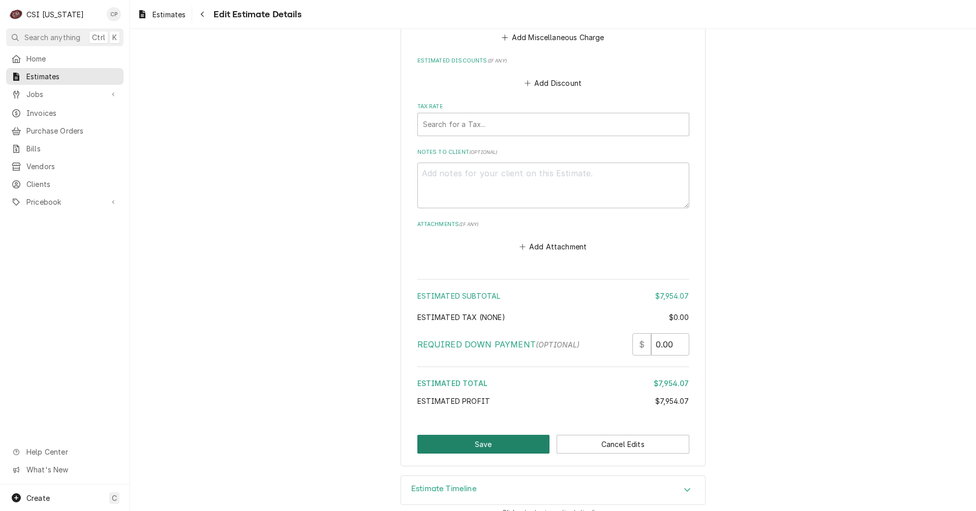
click at [502, 436] on button "Save" at bounding box center [483, 444] width 133 height 19
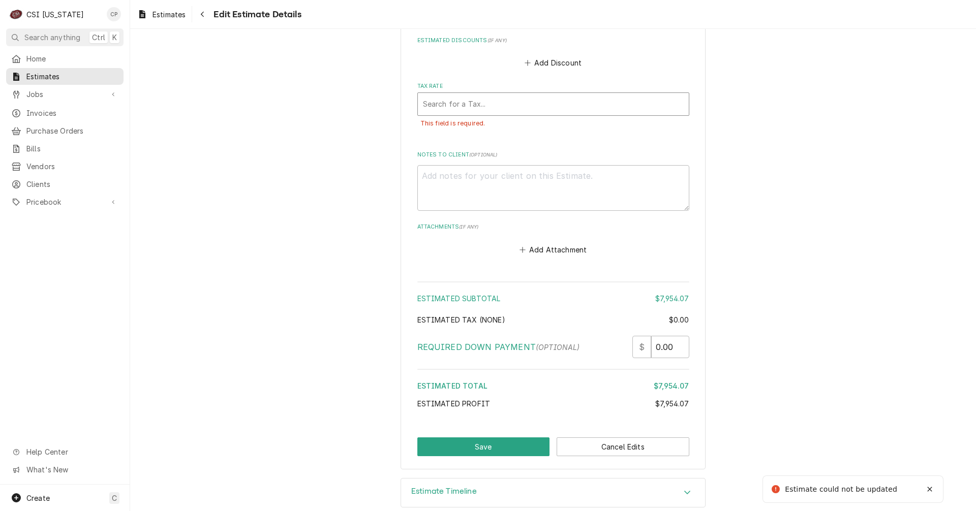
click at [486, 95] on div "Tax Rate" at bounding box center [553, 104] width 261 height 18
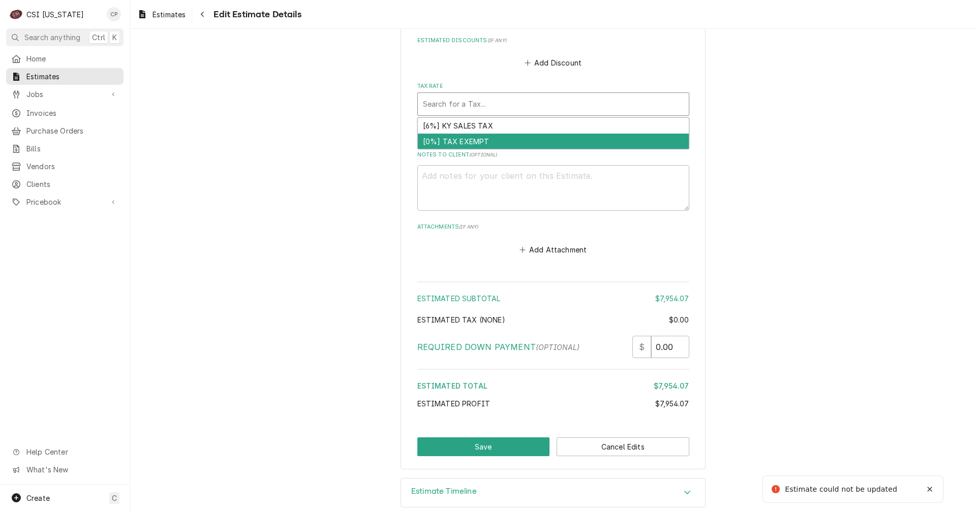
click at [473, 134] on div "[0%] TAX EXEMPT" at bounding box center [553, 142] width 271 height 16
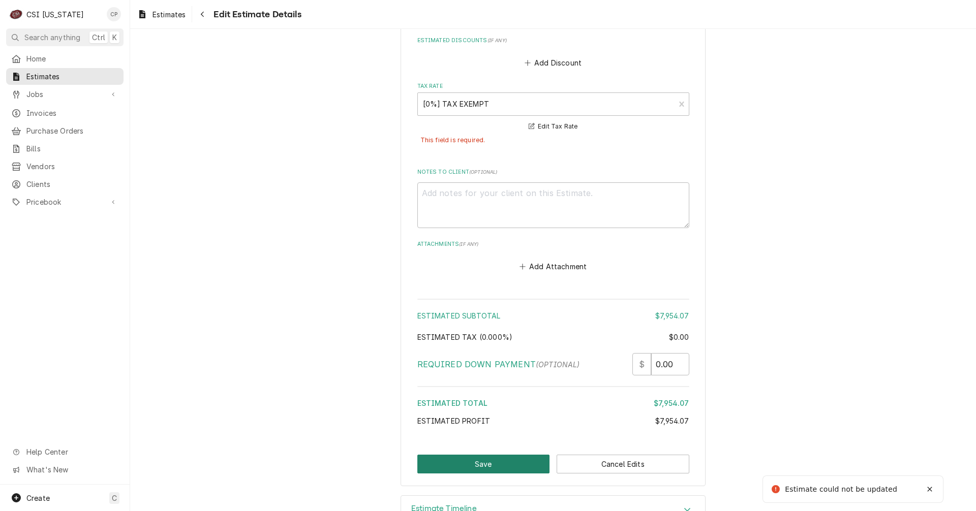
click at [514, 455] on button "Save" at bounding box center [483, 464] width 133 height 19
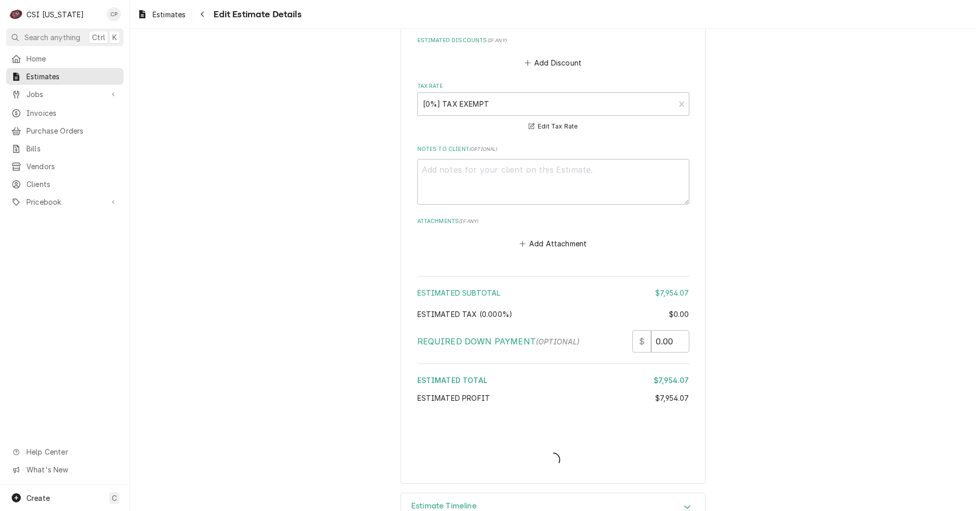
type textarea "x"
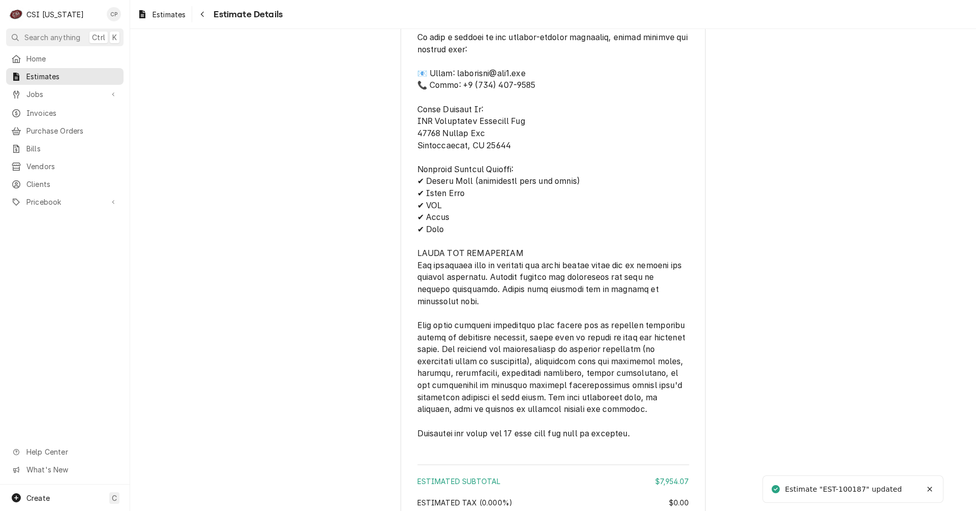
scroll to position [1764, 0]
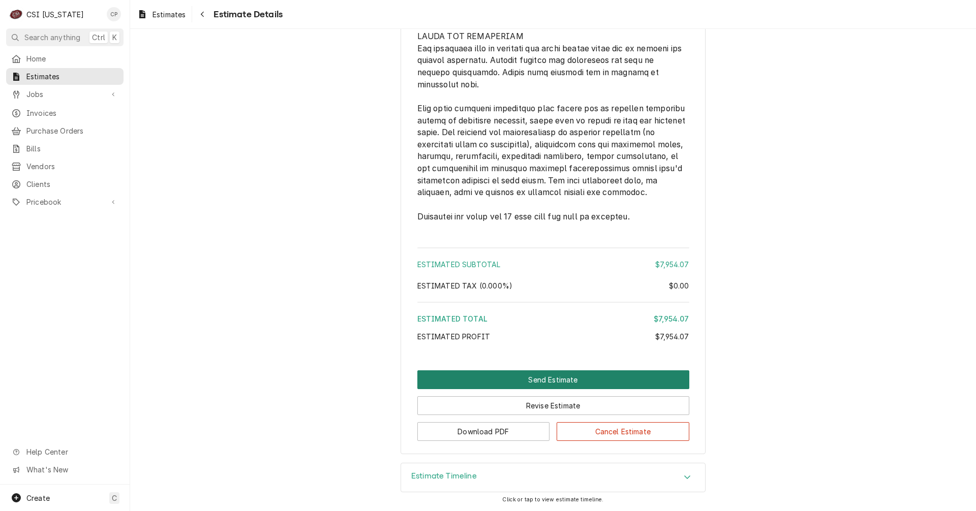
click at [558, 381] on button "Send Estimate" at bounding box center [553, 380] width 272 height 19
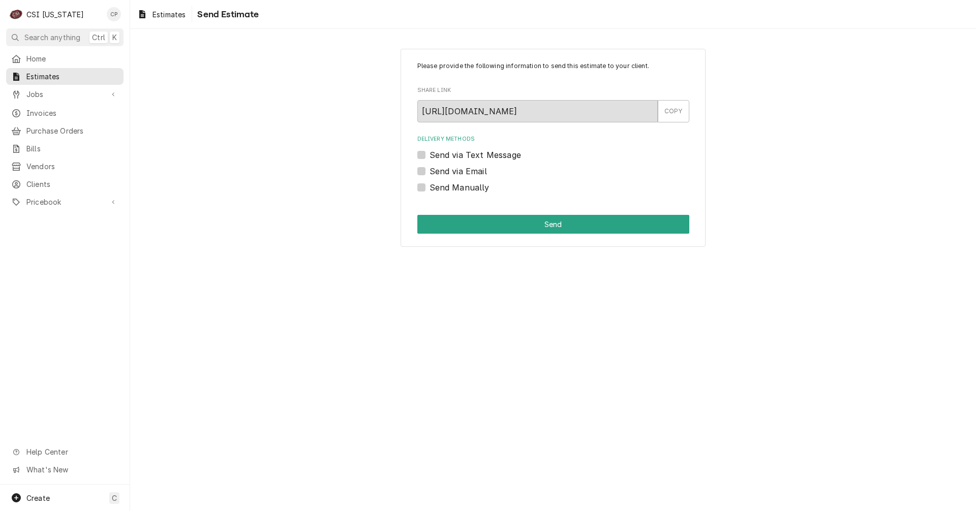
click at [430, 169] on label "Send via Email" at bounding box center [458, 171] width 57 height 12
click at [430, 169] on input "Send via Email" at bounding box center [566, 176] width 272 height 22
checkbox input "true"
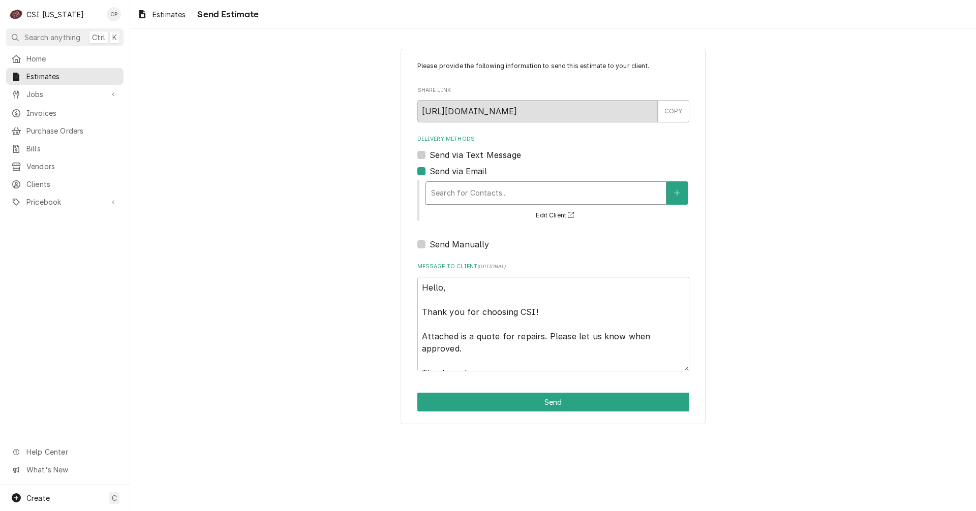
click at [493, 194] on div "Delivery Methods" at bounding box center [546, 193] width 230 height 18
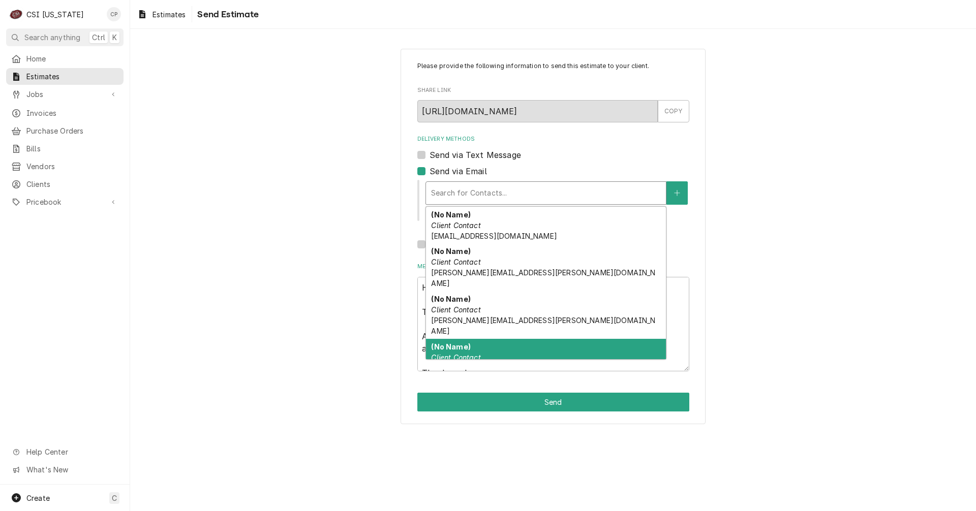
scroll to position [32, 0]
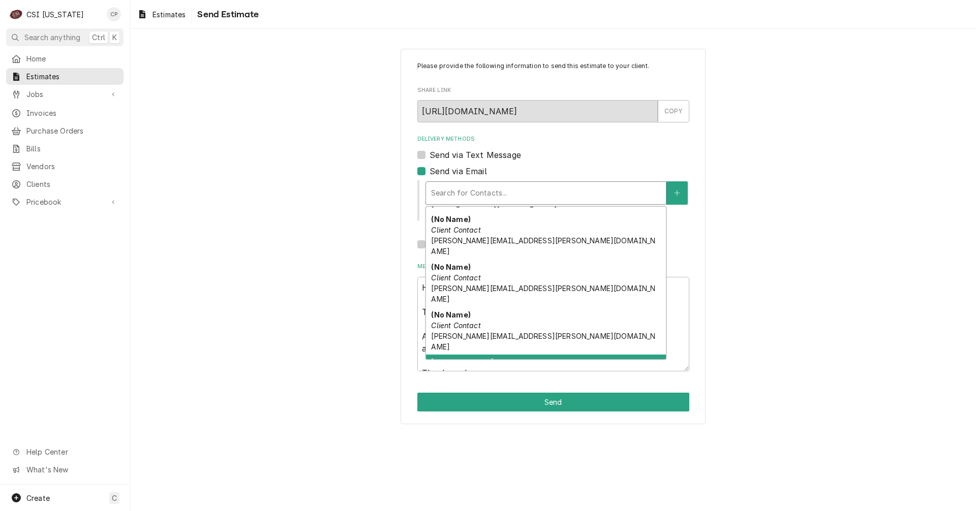
click at [457, 369] on em "Client Contact" at bounding box center [455, 373] width 49 height 9
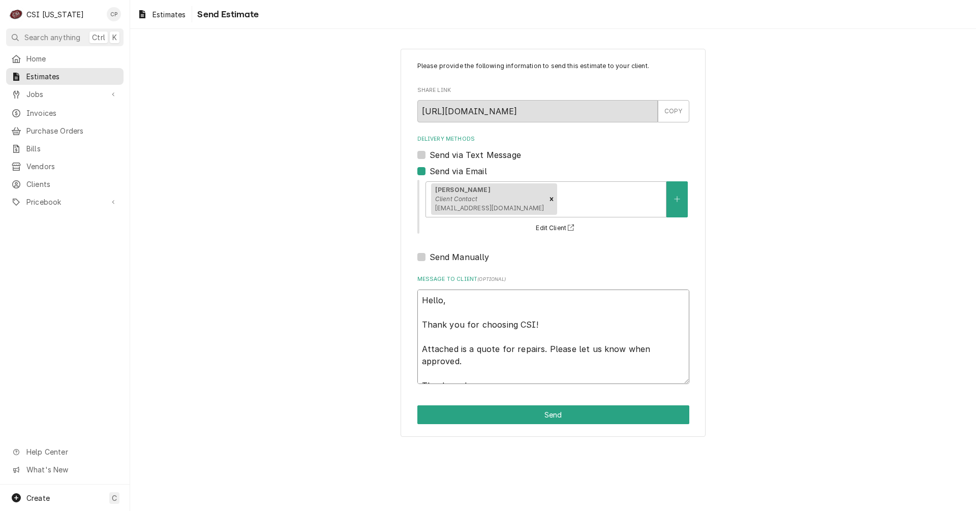
scroll to position [12, 0]
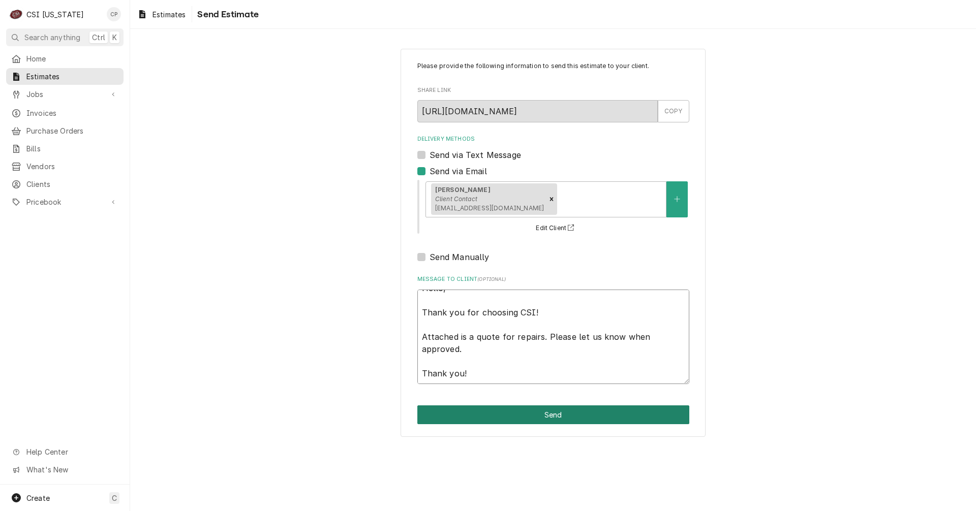
drag, startPoint x: 422, startPoint y: 299, endPoint x: 536, endPoint y: 408, distance: 157.5
click at [536, 408] on div "Please provide the following information to send this estimate to your client. …" at bounding box center [553, 243] width 305 height 389
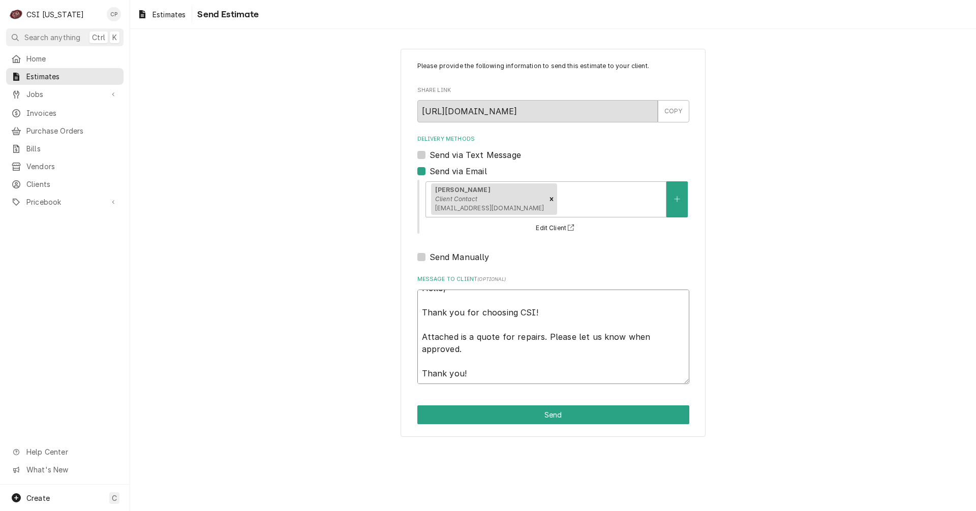
paste textarea "the quote for the Little Caesar's walk-in in Lexington KY. Feel free to call or…"
type textarea "x"
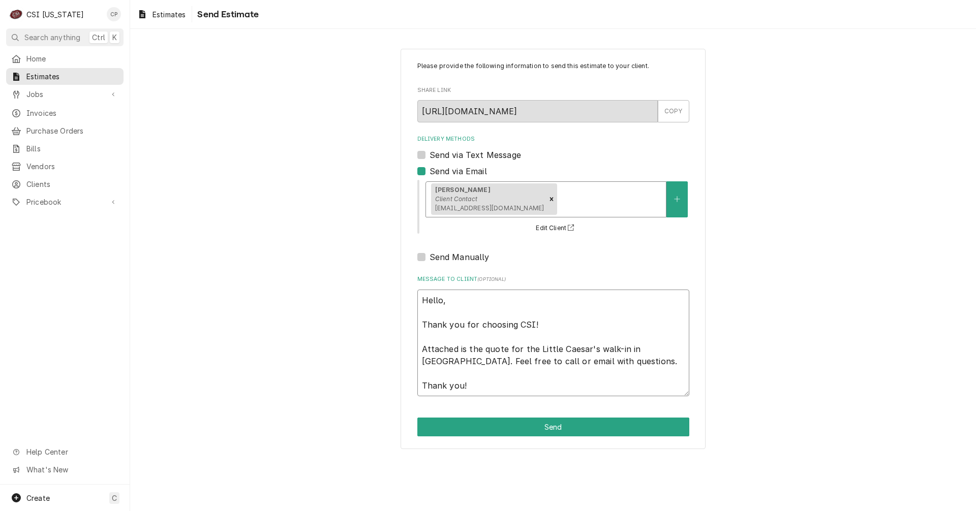
scroll to position [0, 0]
type textarea "Hello, Thank you for choosing CSI! Attached is the quote for the Little Caesar'…"
click at [553, 432] on button "Send" at bounding box center [553, 427] width 272 height 19
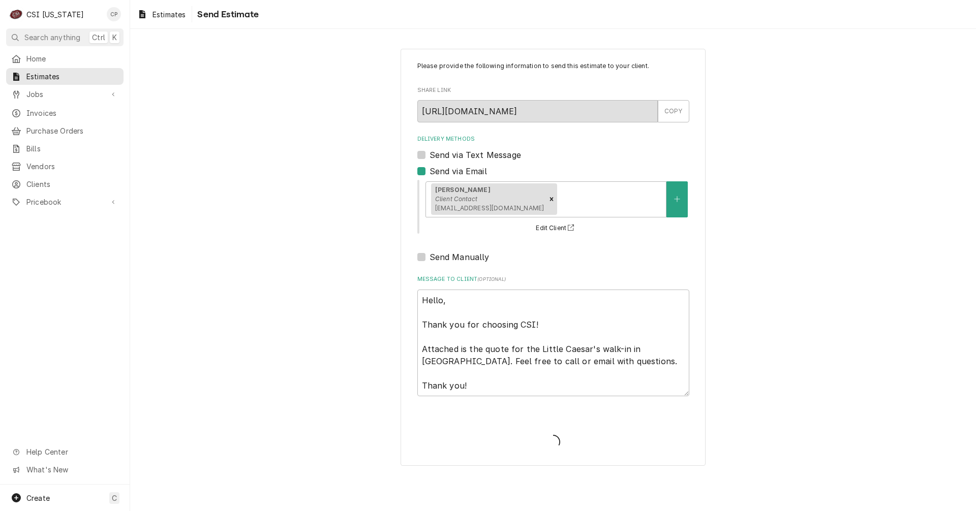
type textarea "x"
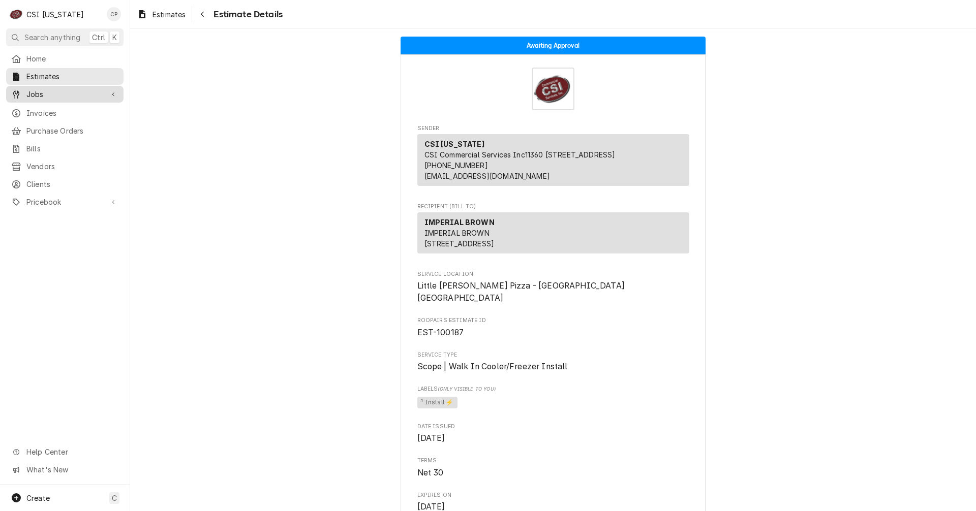
click at [44, 92] on span "Jobs" at bounding box center [64, 94] width 77 height 11
click at [36, 107] on span "Jobs" at bounding box center [72, 112] width 92 height 11
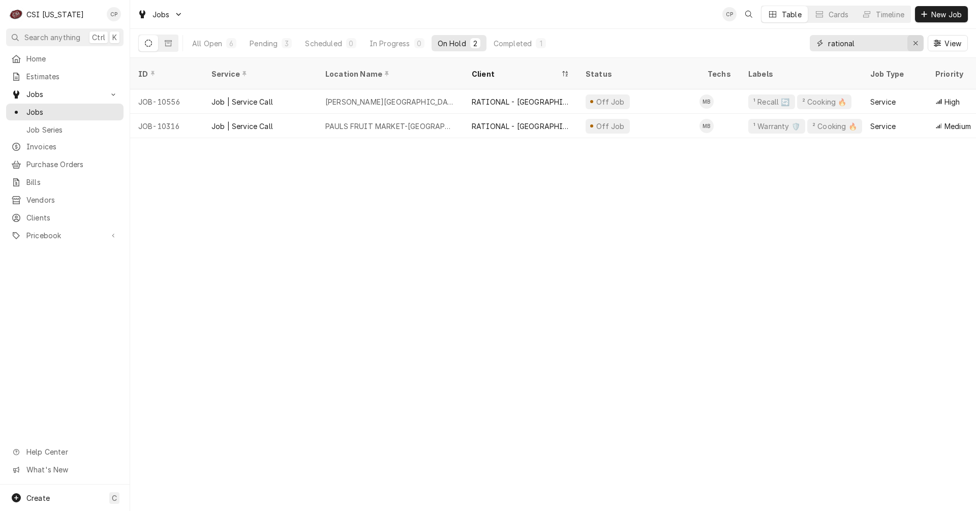
click at [916, 45] on icon "Erase input" at bounding box center [916, 43] width 6 height 7
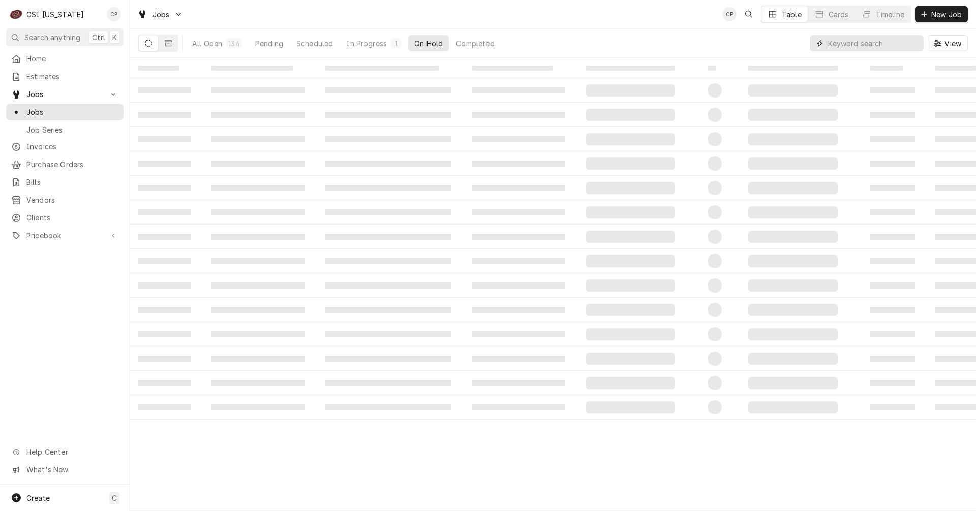
click at [862, 42] on input "Dynamic Content Wrapper" at bounding box center [873, 43] width 90 height 16
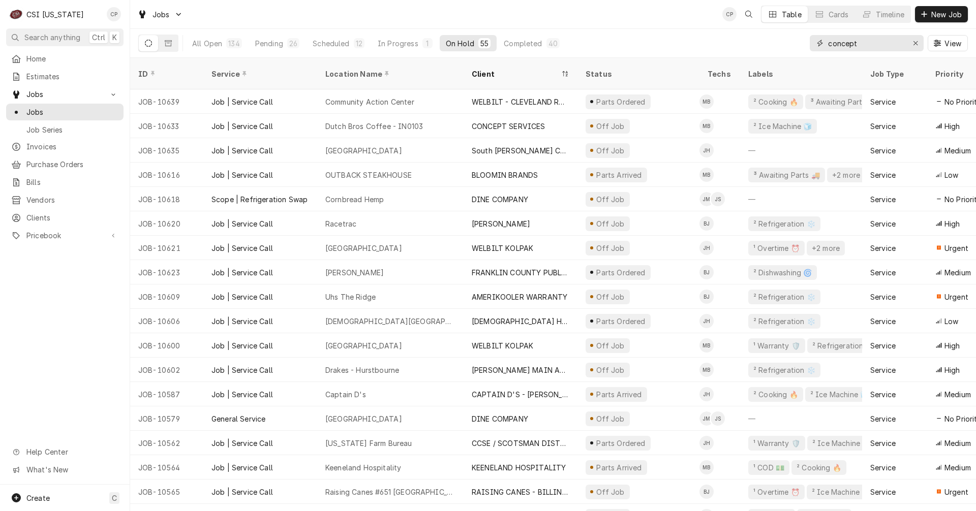
type input "concept"
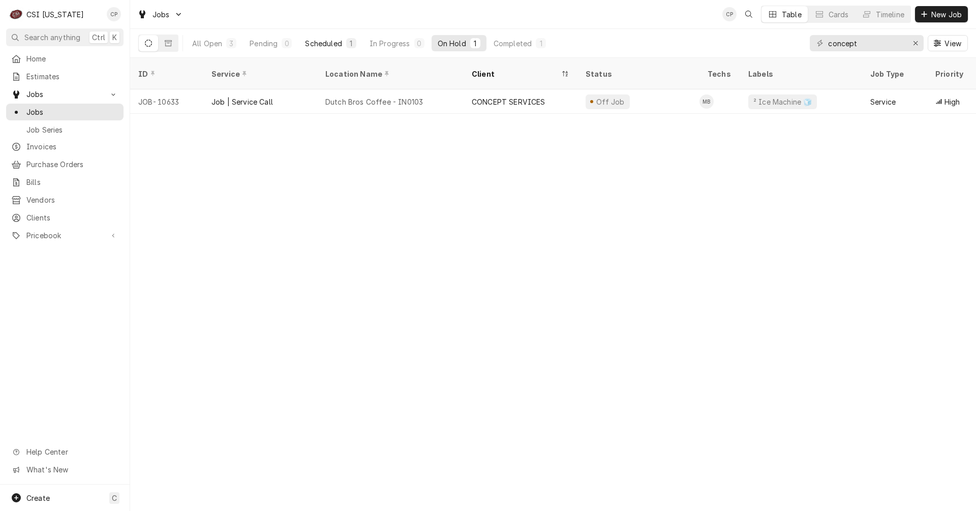
click at [336, 46] on div "Scheduled" at bounding box center [323, 43] width 37 height 11
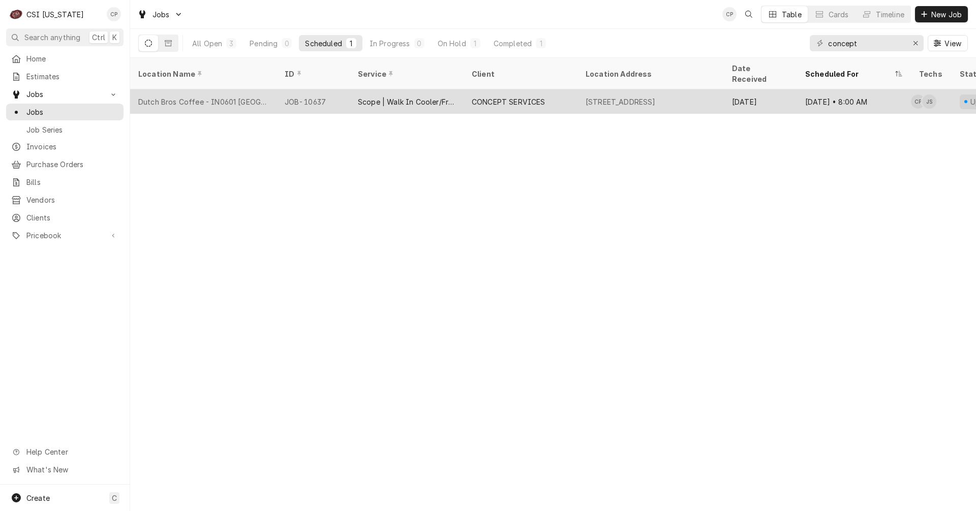
click at [407, 96] on div "Scope | Walk In Cooler/Freezer Install" at bounding box center [407, 101] width 114 height 24
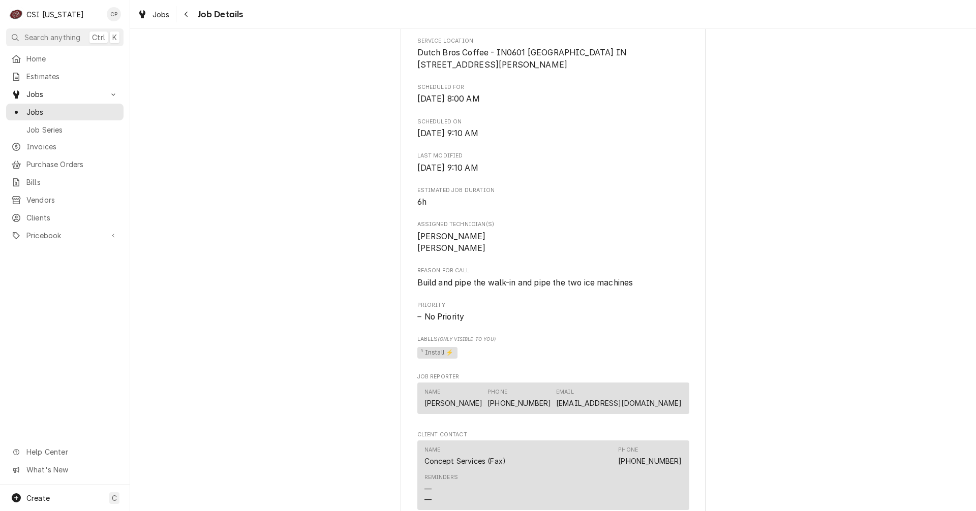
scroll to position [469, 0]
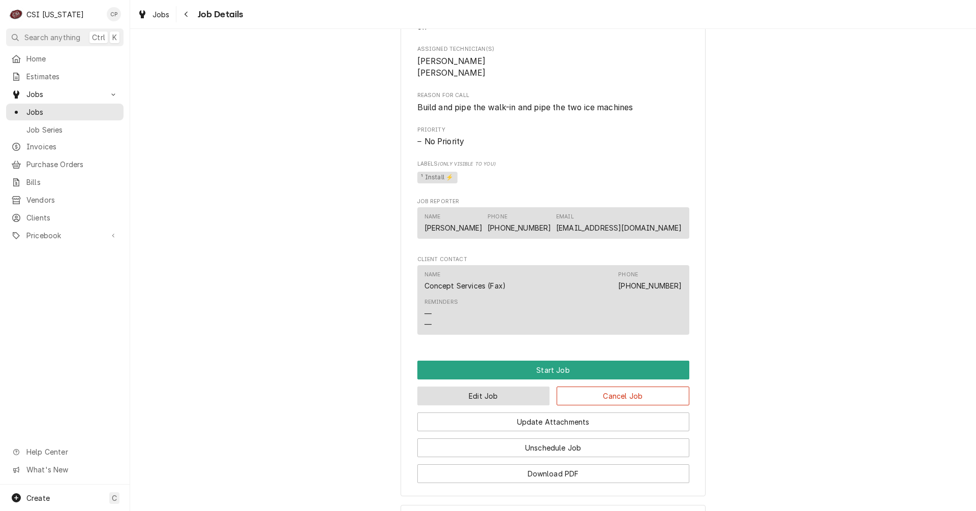
click at [483, 406] on button "Edit Job" at bounding box center [483, 396] width 133 height 19
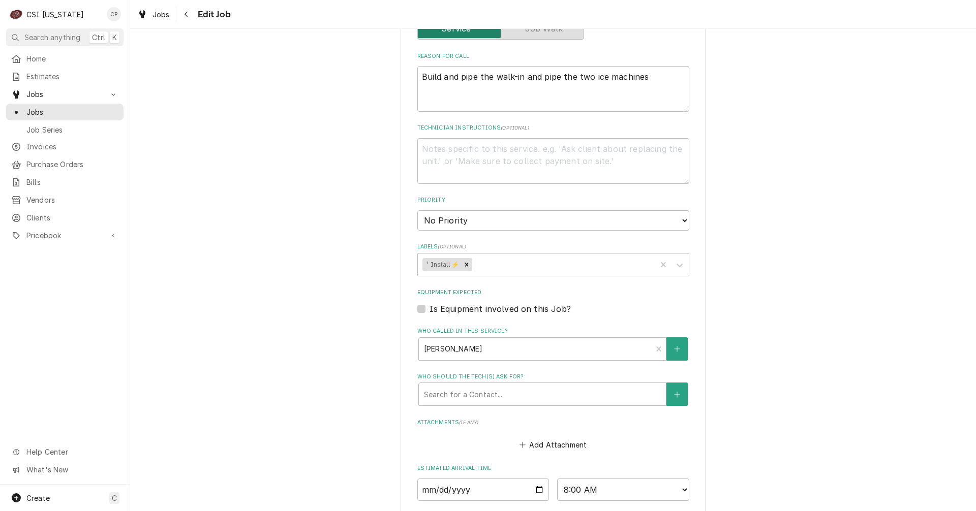
scroll to position [503, 0]
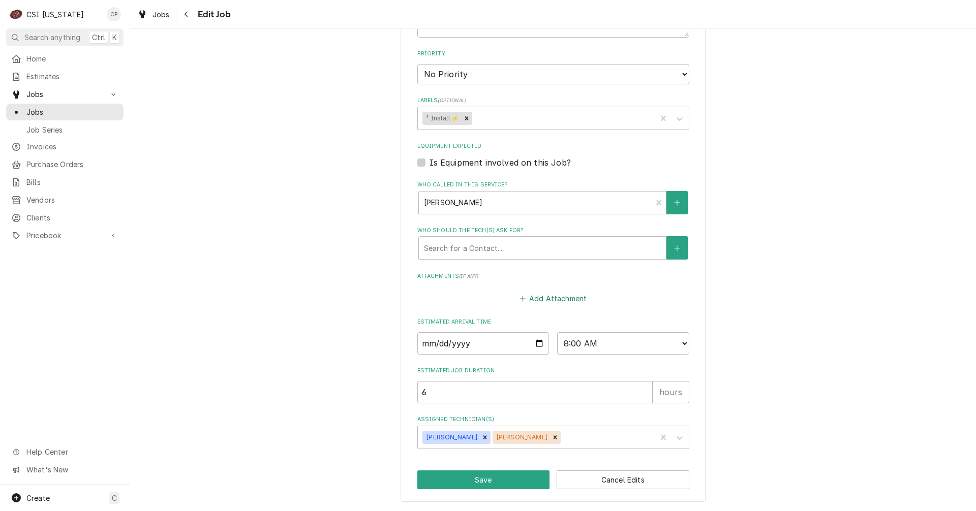
click at [554, 298] on button "Add Attachment" at bounding box center [553, 299] width 71 height 14
click at [527, 298] on button "Add Attachment" at bounding box center [553, 299] width 71 height 14
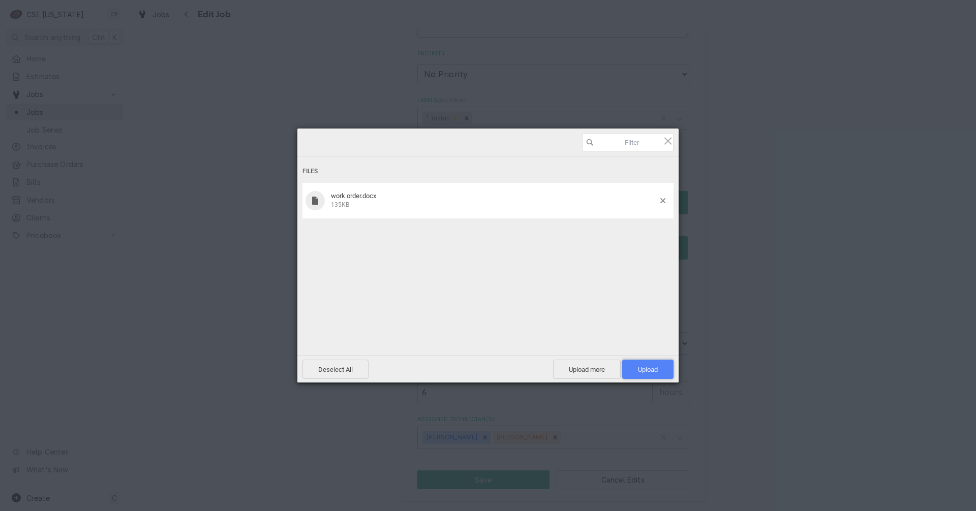
click at [654, 371] on span "Upload 1" at bounding box center [648, 370] width 20 height 8
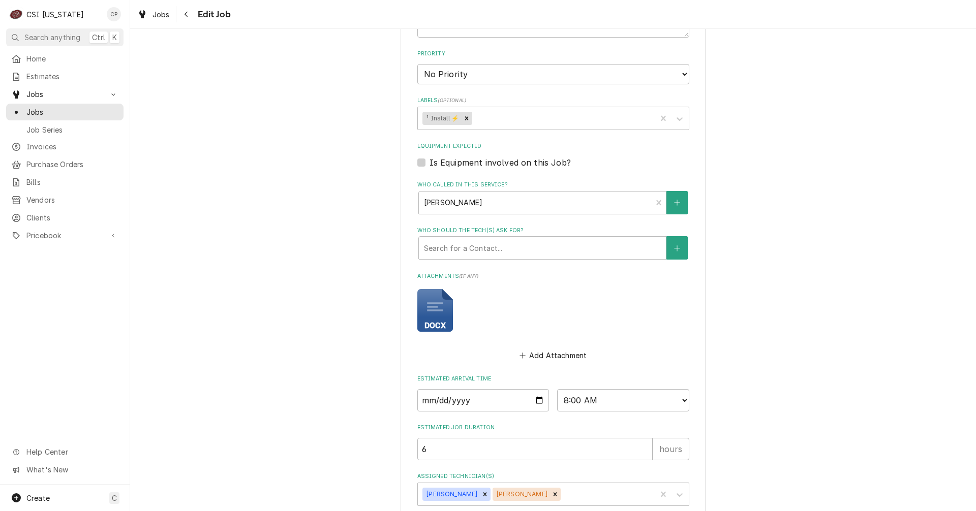
scroll to position [560, 0]
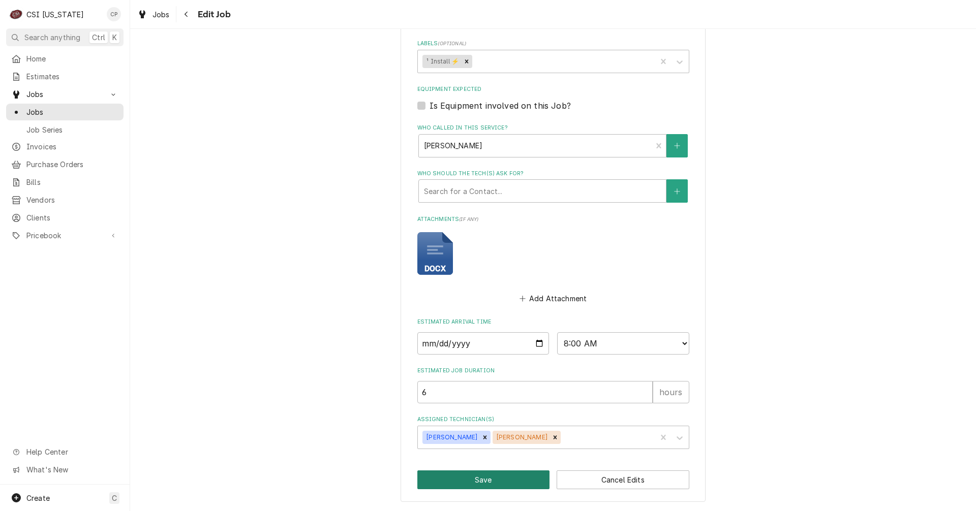
click at [470, 486] on button "Save" at bounding box center [483, 480] width 133 height 19
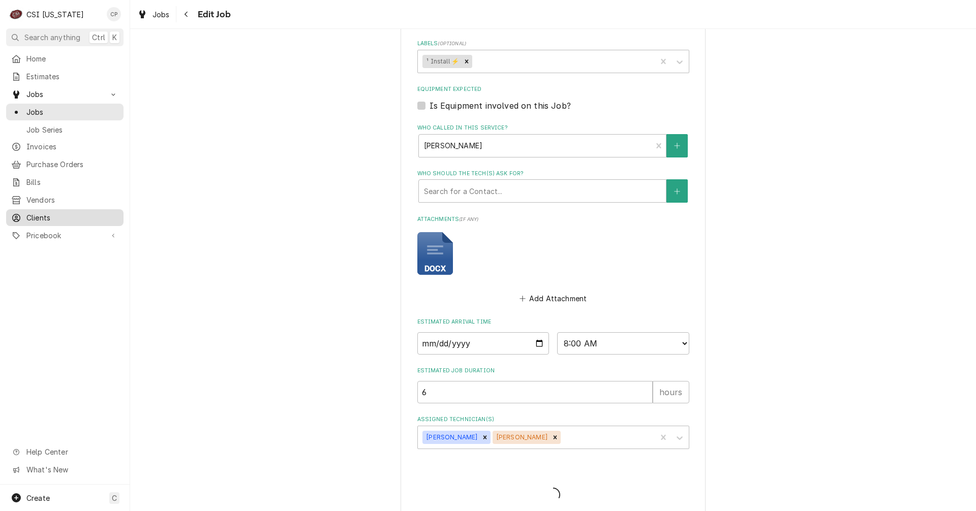
type textarea "x"
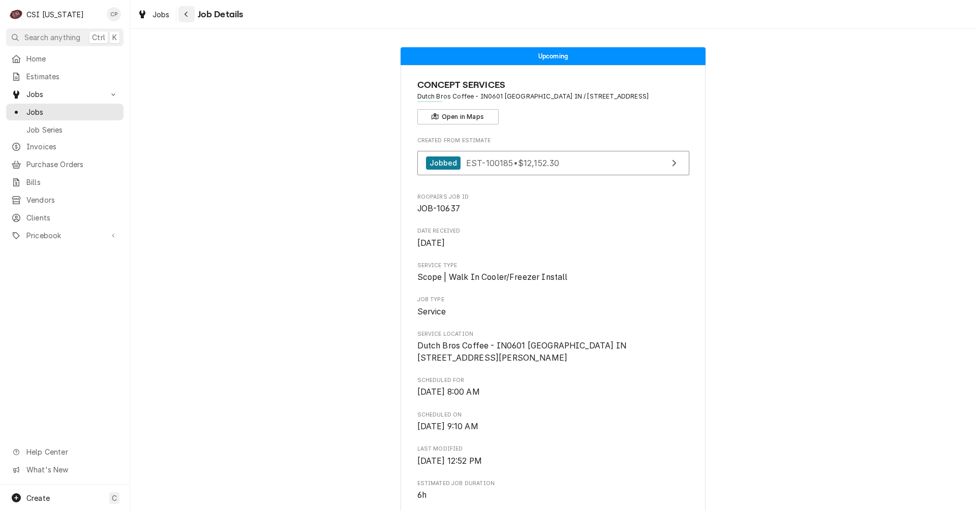
click at [186, 16] on icon "Navigate back" at bounding box center [186, 14] width 5 height 7
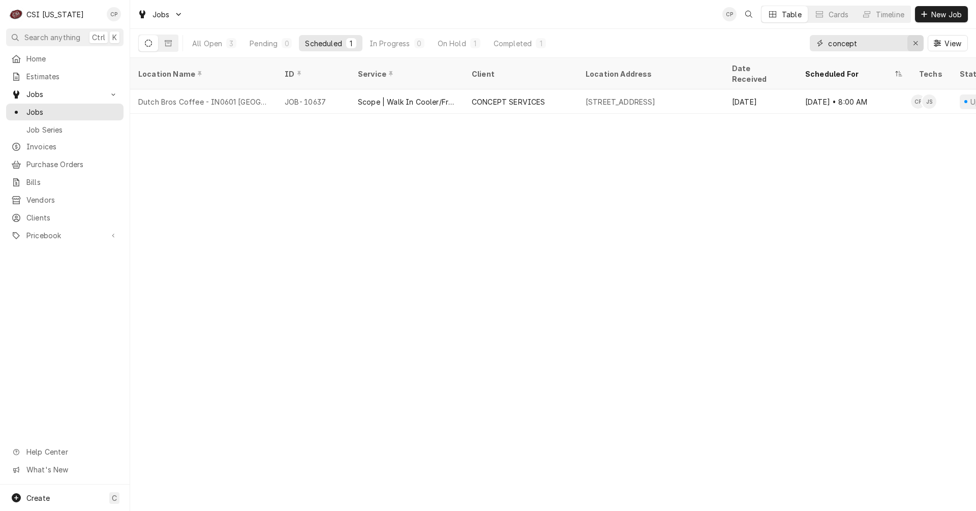
click at [916, 41] on icon "Erase input" at bounding box center [916, 43] width 6 height 7
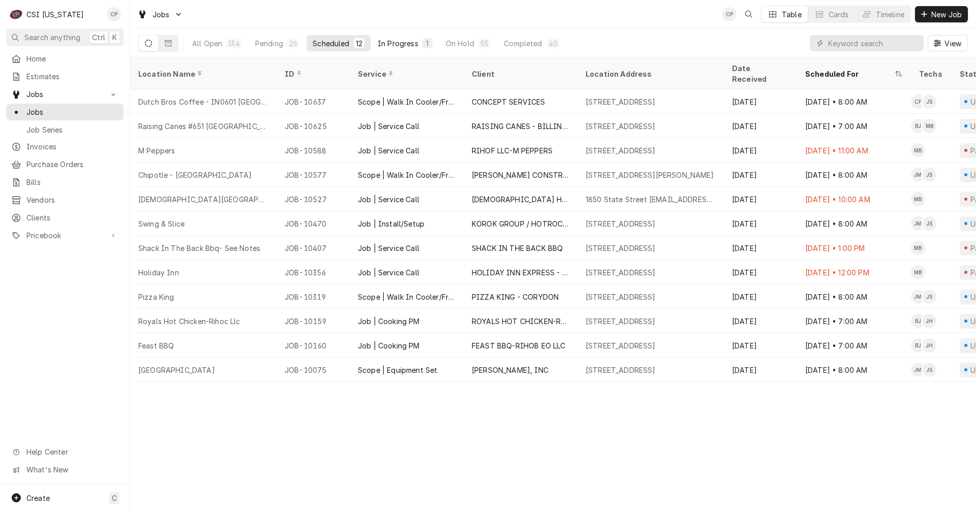
click at [412, 45] on div "In Progress" at bounding box center [398, 43] width 41 height 11
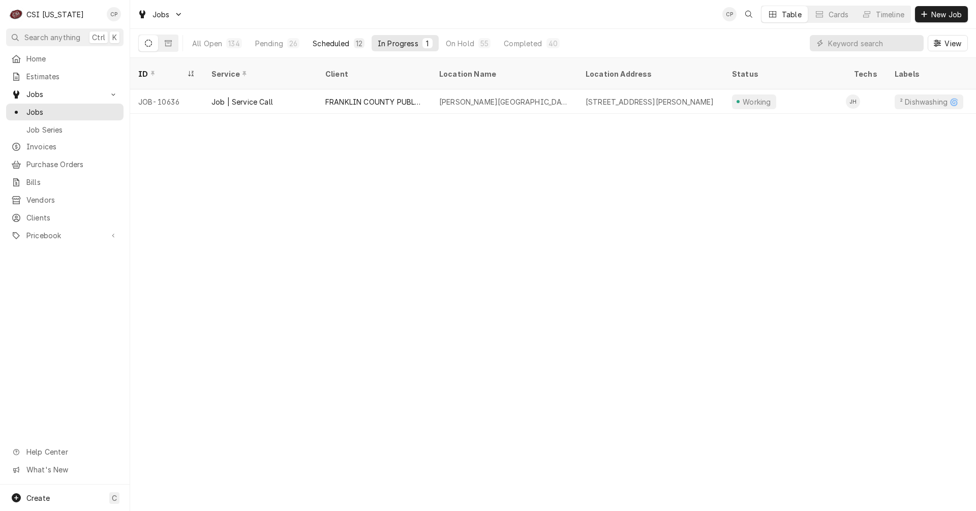
click at [338, 42] on div "Scheduled" at bounding box center [331, 43] width 37 height 11
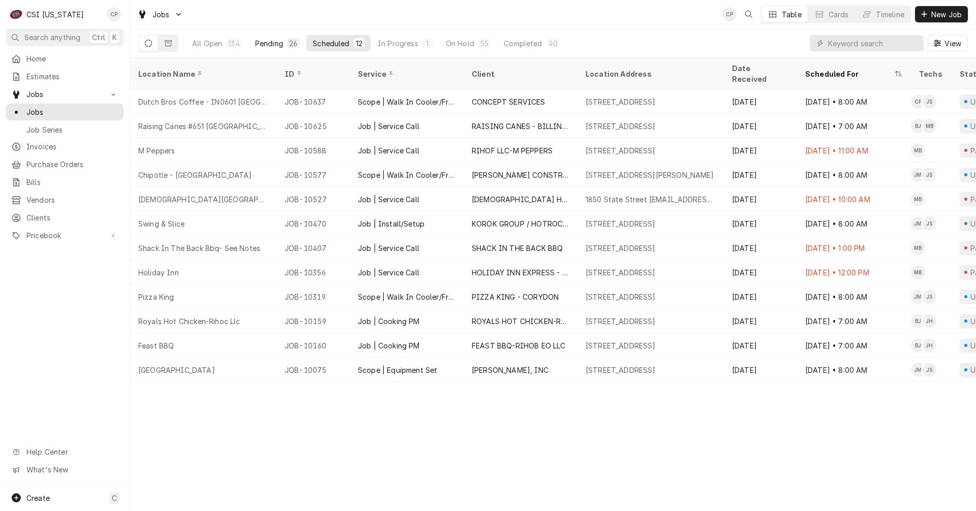
click at [271, 44] on div "Pending" at bounding box center [269, 43] width 28 height 11
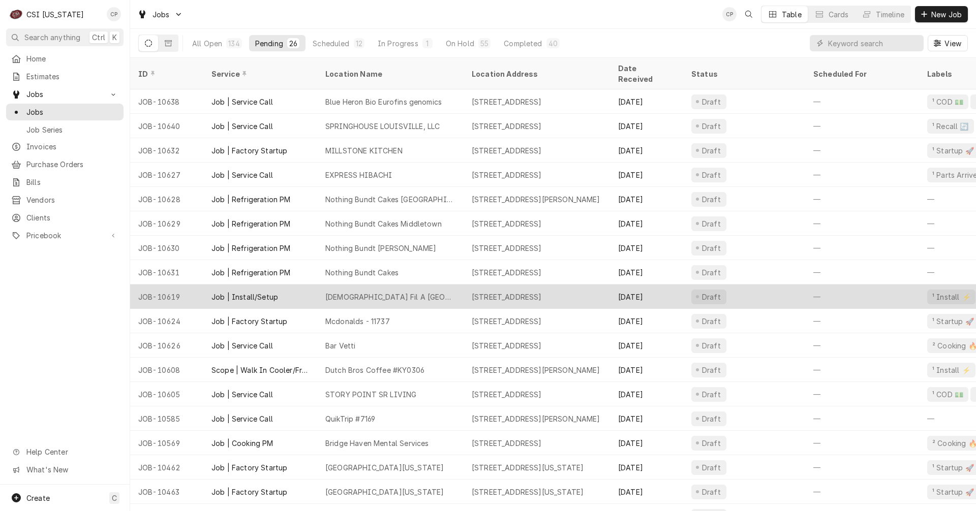
click at [384, 292] on div "[DEMOGRAPHIC_DATA] Fil A [GEOGRAPHIC_DATA] FSU 3431" at bounding box center [390, 297] width 130 height 11
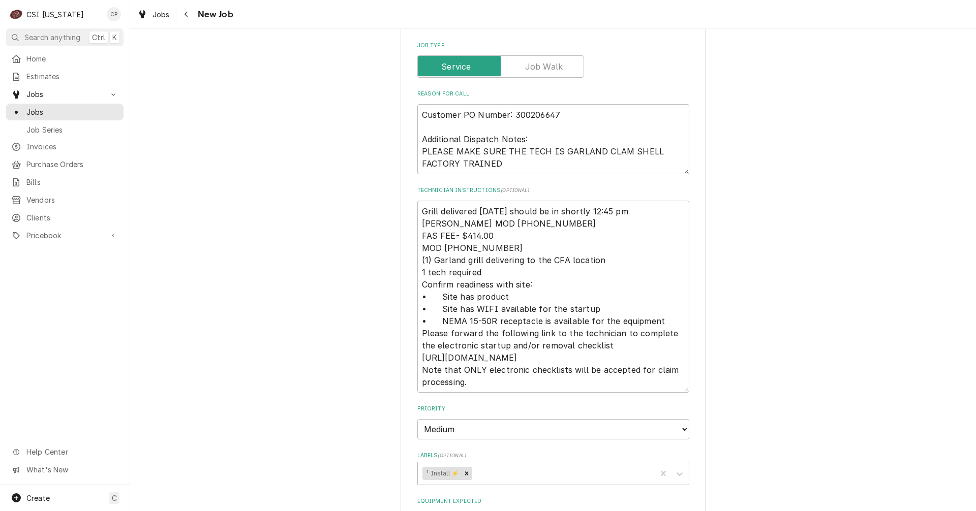
scroll to position [559, 0]
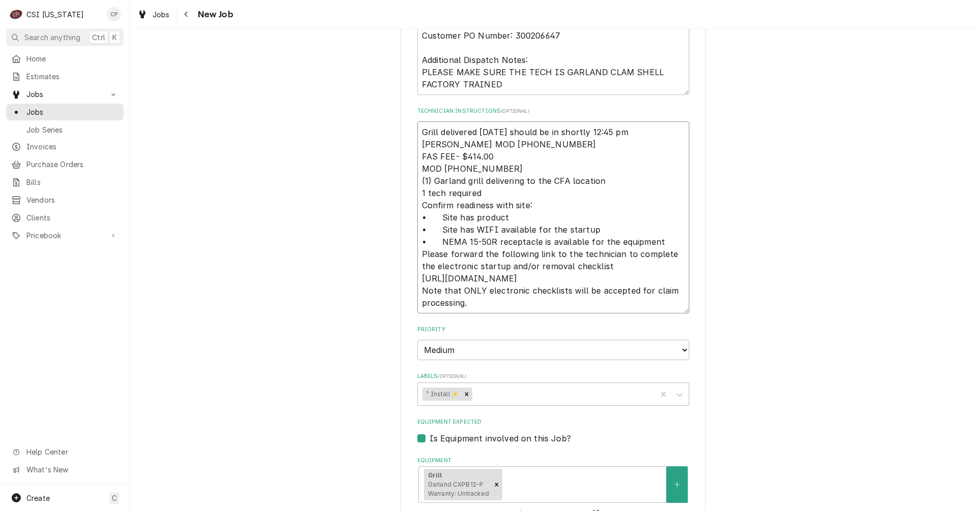
click at [517, 166] on textarea "Grill delivered [DATE] should be in shortly 12:45 pm [PERSON_NAME] MOD [PHONE_N…" at bounding box center [553, 218] width 272 height 192
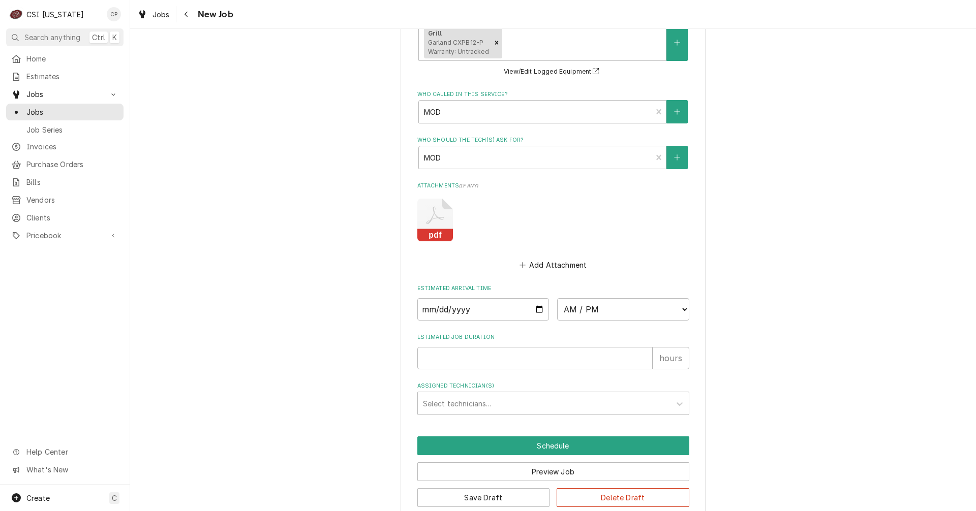
scroll to position [1019, 0]
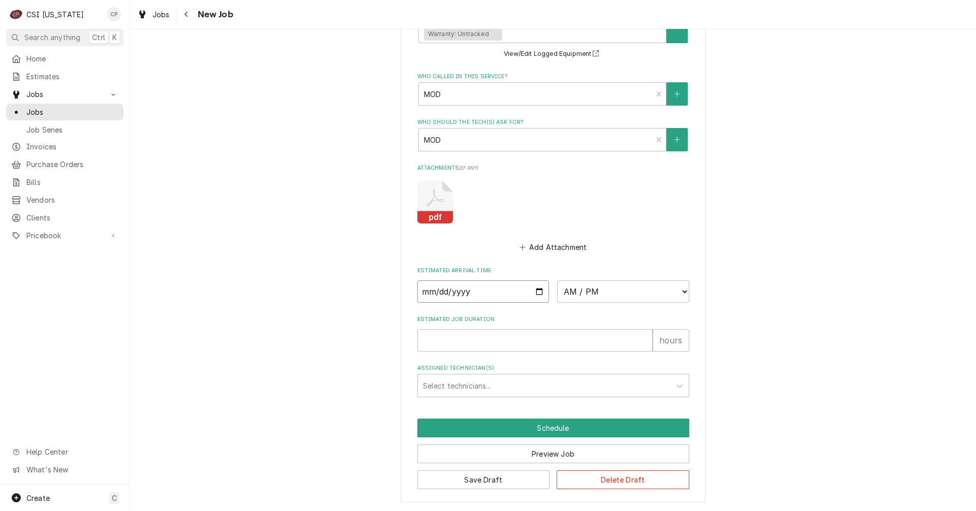
click at [536, 293] on input "Date" at bounding box center [483, 292] width 132 height 22
type textarea "x"
type input "2025-09-23"
type textarea "x"
click at [655, 289] on select "AM / PM 6:00 AM 6:15 AM 6:30 AM 6:45 AM 7:00 AM 7:15 AM 7:30 AM 7:45 AM 8:00 AM…" at bounding box center [623, 292] width 132 height 22
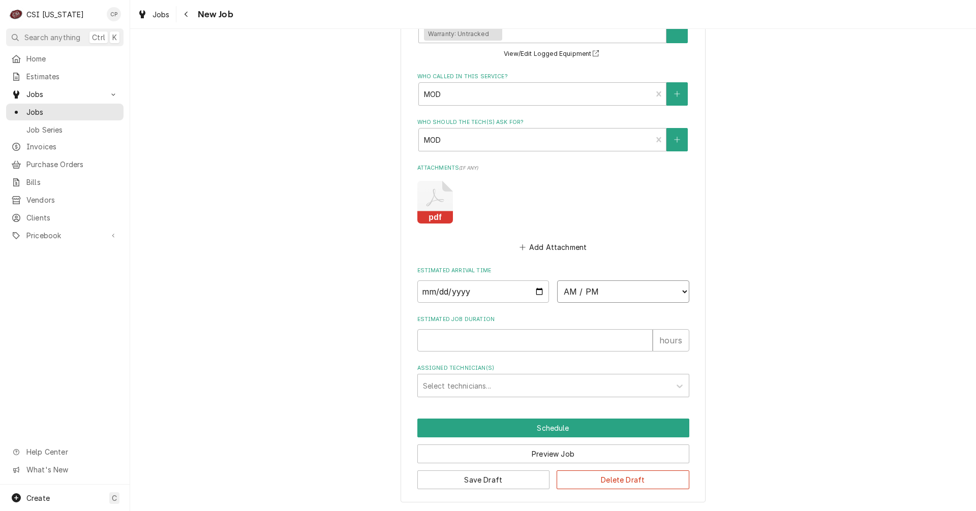
select select "06:00:00"
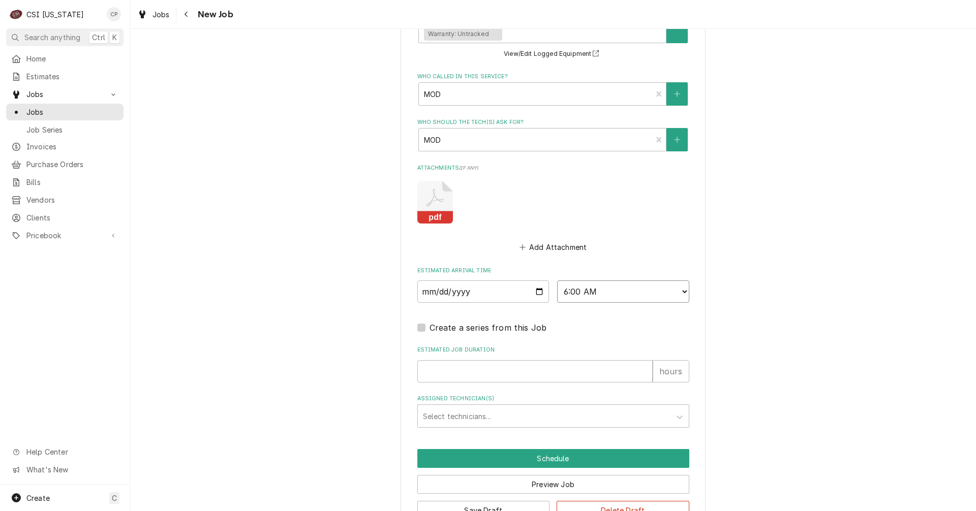
type textarea "x"
click at [439, 414] on div "Assigned Technician(s)" at bounding box center [544, 416] width 243 height 18
type input "jay"
click at [439, 437] on div "Jay Maiden" at bounding box center [553, 439] width 271 height 16
type textarea "x"
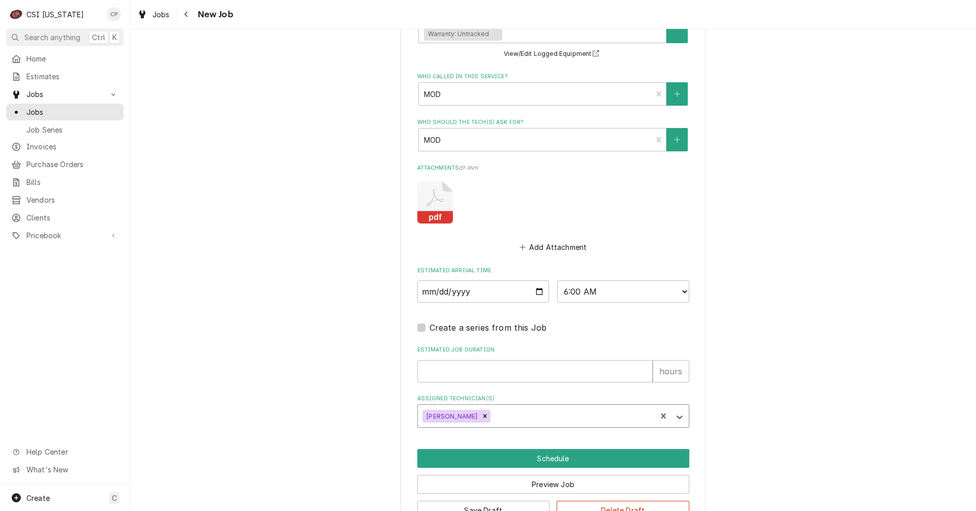
type textarea "x"
type input "jes"
click at [439, 437] on div "Jesus Salas" at bounding box center [553, 439] width 271 height 16
type textarea "x"
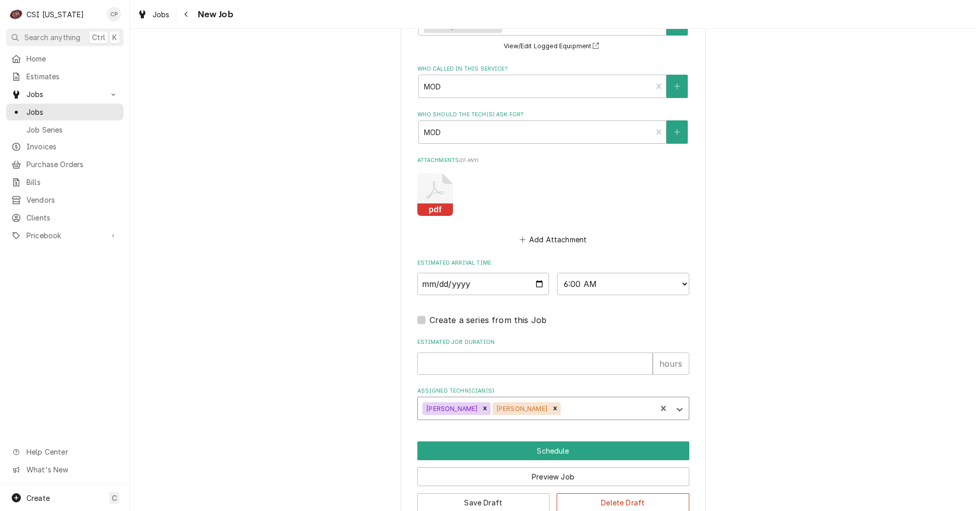
scroll to position [1050, 0]
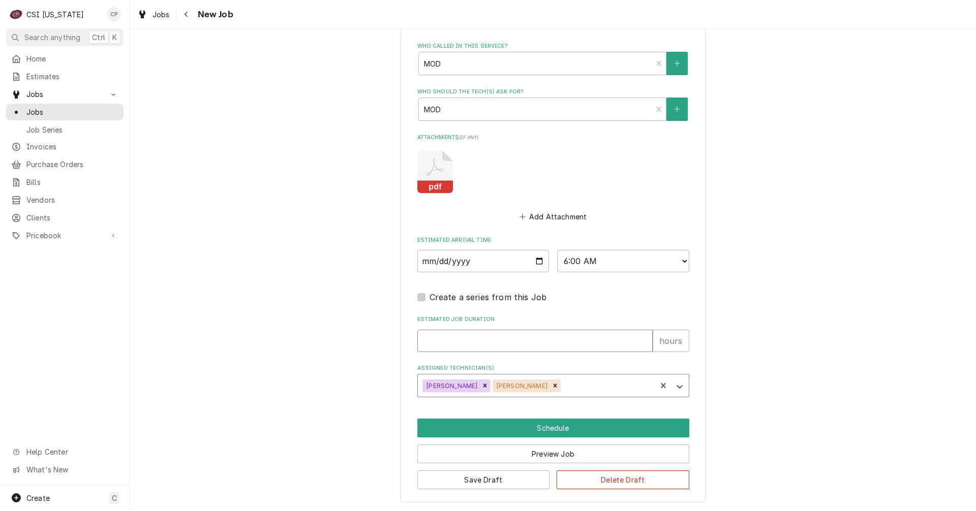
click at [496, 345] on input "Estimated Job Duration" at bounding box center [534, 341] width 235 height 22
type textarea "x"
type input "2"
type textarea "x"
type input "2"
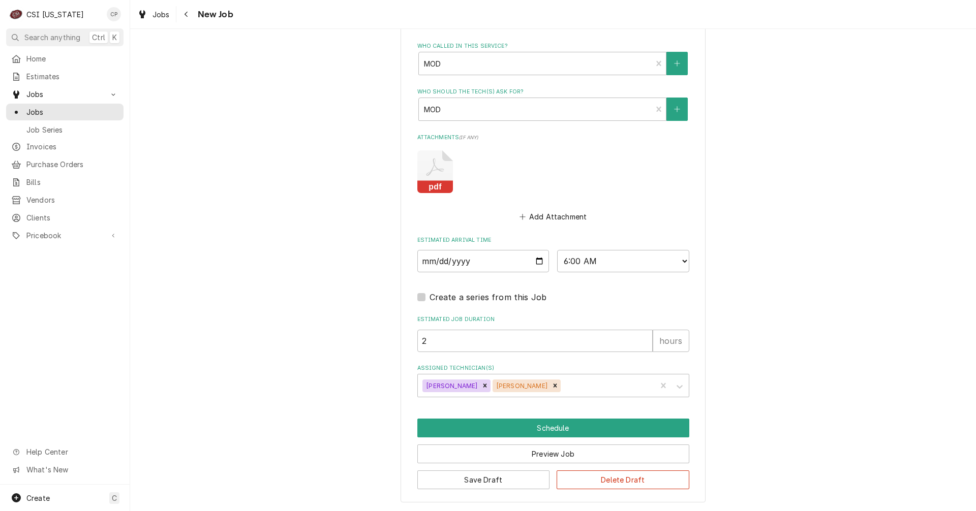
click at [563, 430] on button "Schedule" at bounding box center [553, 428] width 272 height 19
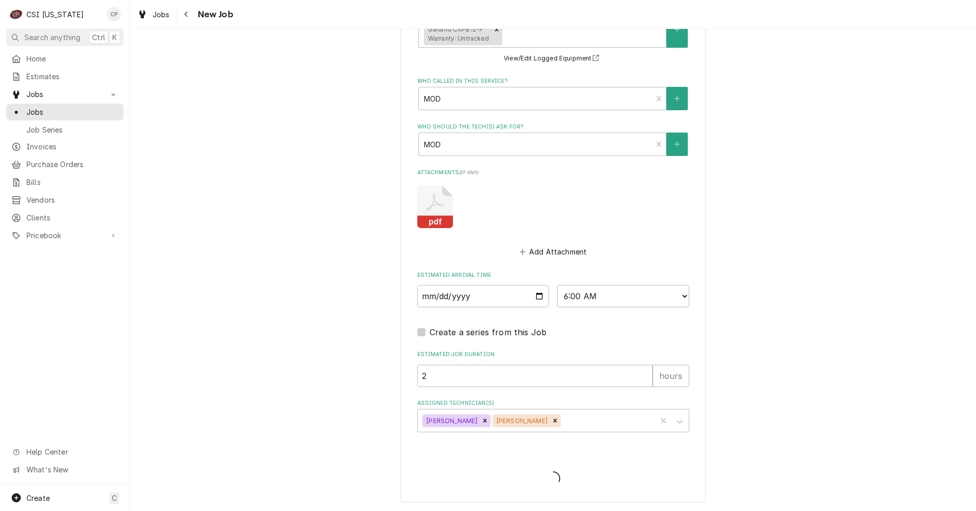
scroll to position [1015, 0]
type textarea "x"
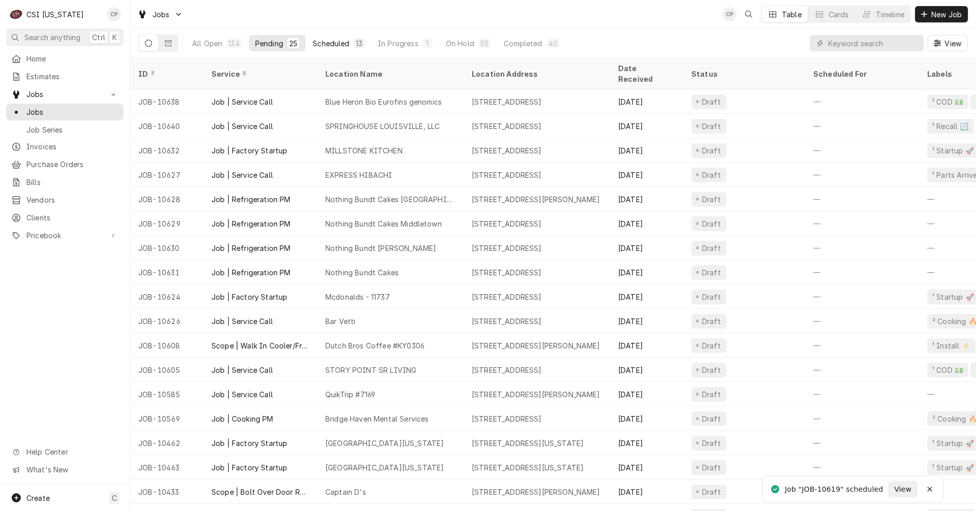
click at [333, 44] on div "Scheduled" at bounding box center [331, 43] width 37 height 11
